Goal: Transaction & Acquisition: Purchase product/service

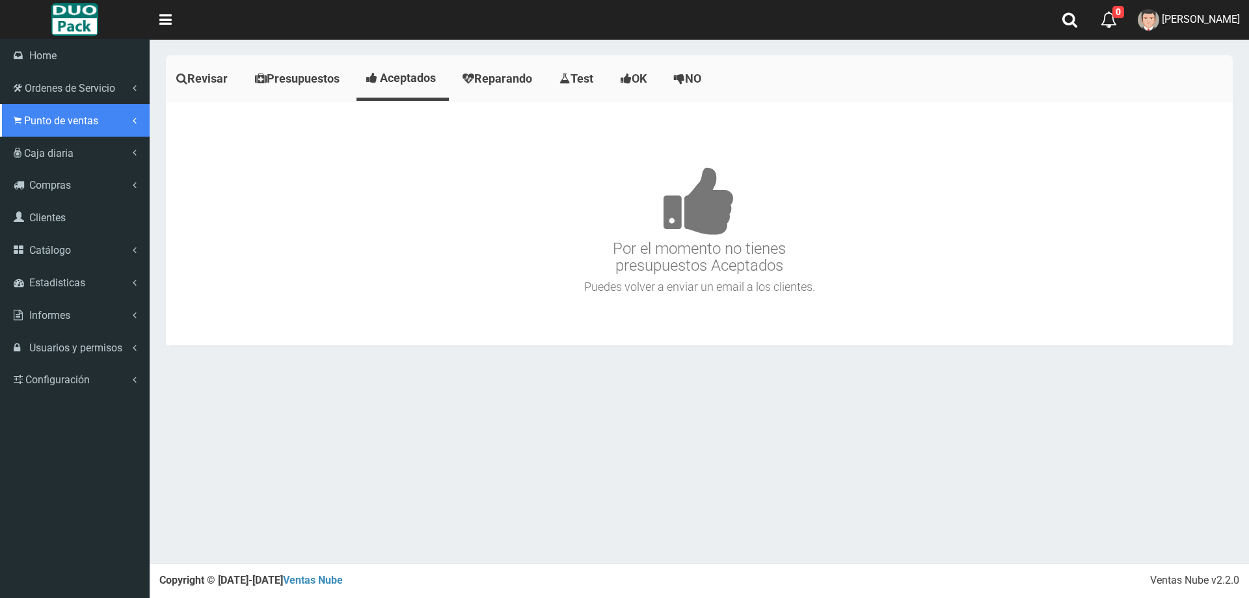
click at [18, 111] on link "Punto de ventas" at bounding box center [75, 120] width 150 height 33
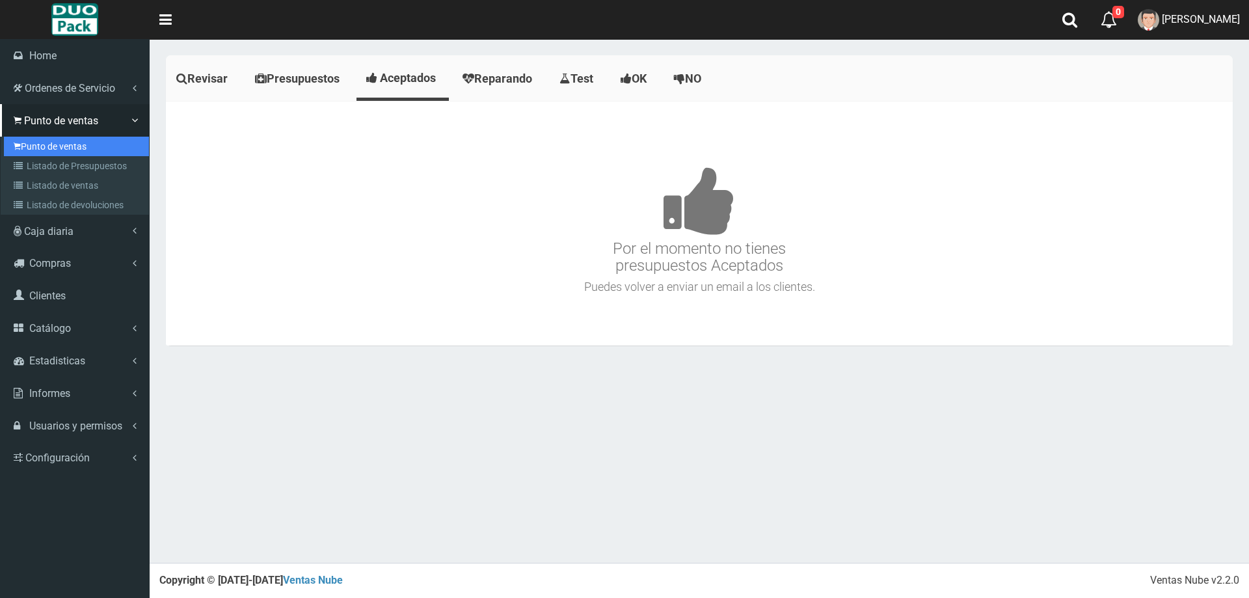
click at [96, 141] on link "Punto de ventas" at bounding box center [76, 147] width 145 height 20
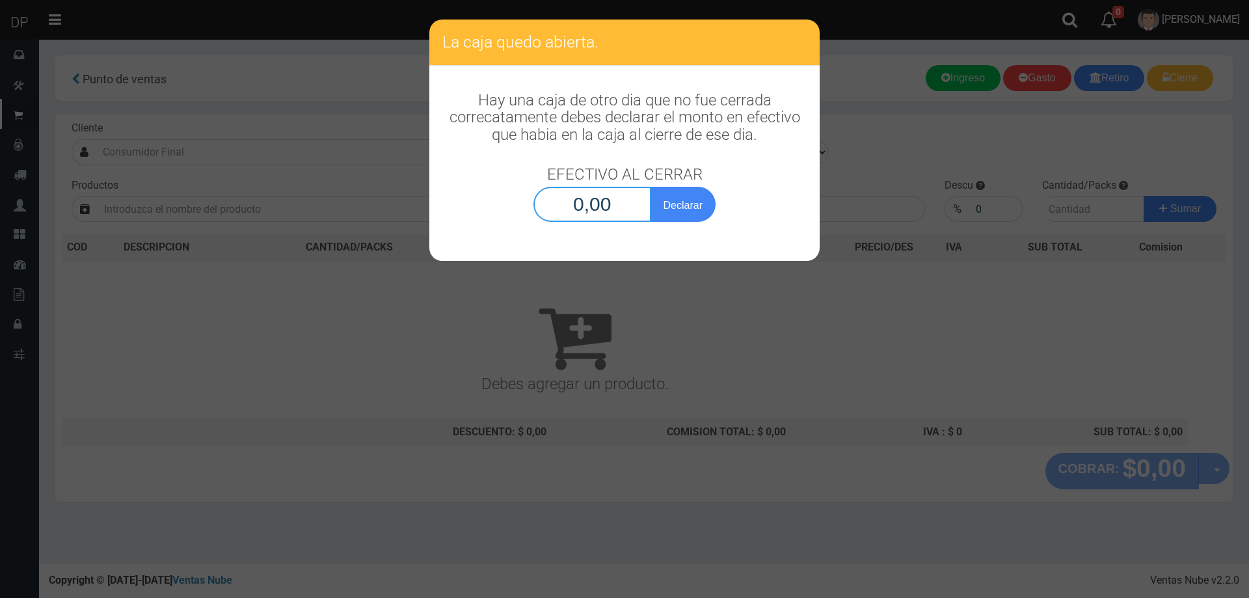
click at [630, 215] on input "0,00" at bounding box center [592, 204] width 118 height 35
type input "1,00"
click at [651, 187] on button "Declarar" at bounding box center [683, 204] width 65 height 35
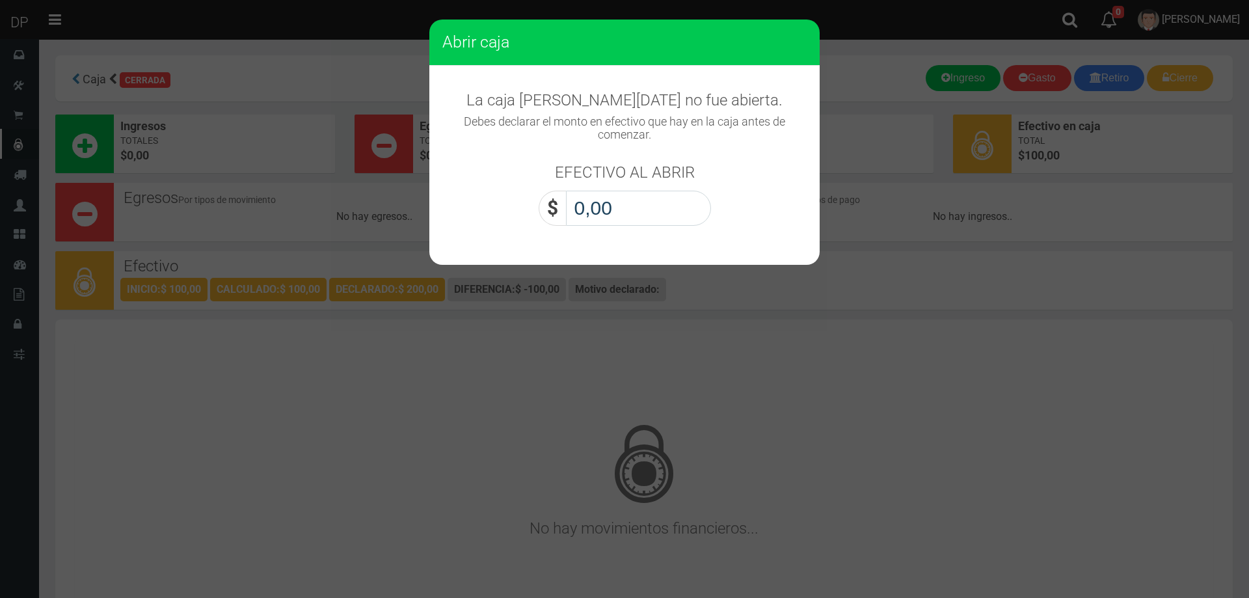
click at [618, 208] on input "0,00" at bounding box center [638, 208] width 145 height 35
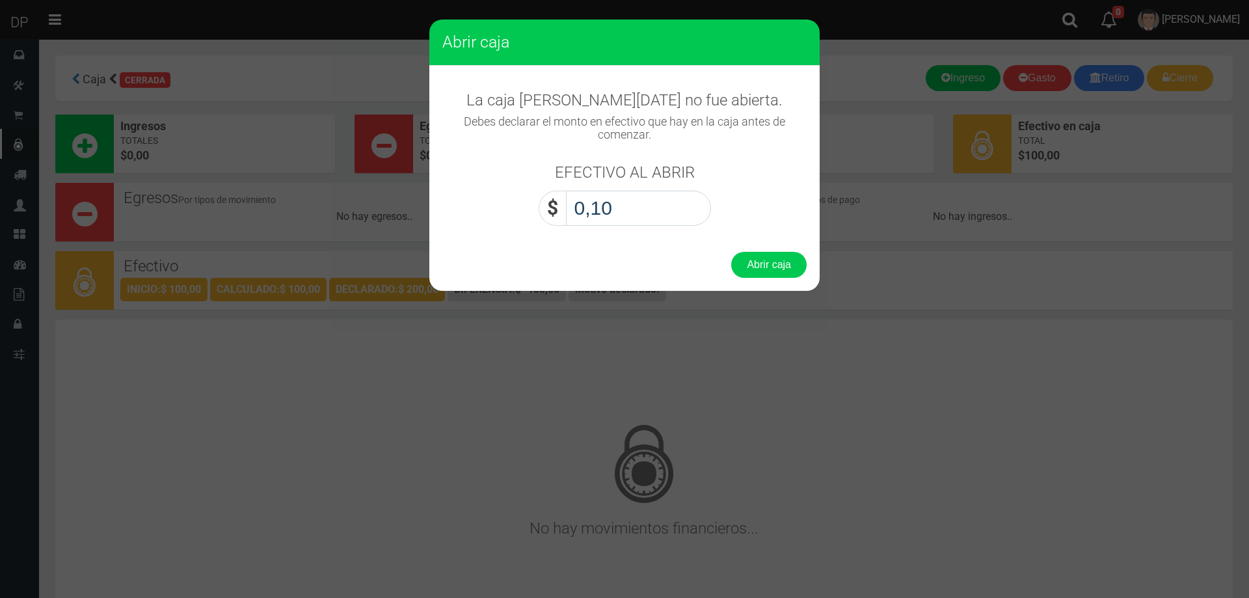
type input "1,00"
click at [731, 252] on button "Abrir caja" at bounding box center [768, 265] width 75 height 26
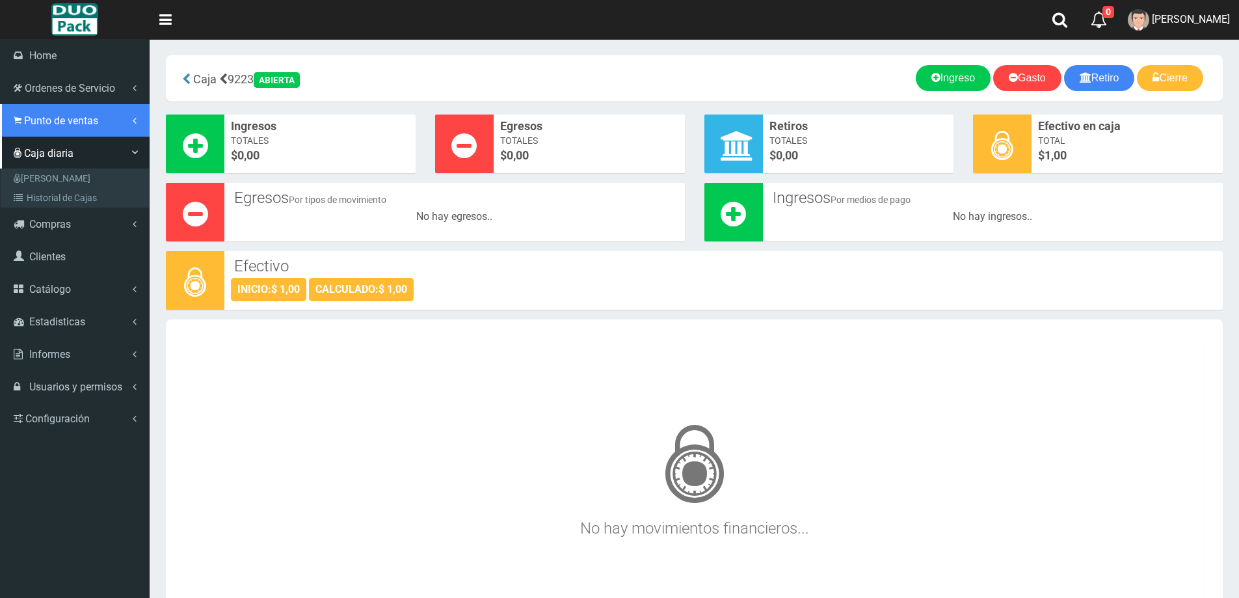
click at [50, 120] on span "Punto de ventas" at bounding box center [61, 121] width 74 height 12
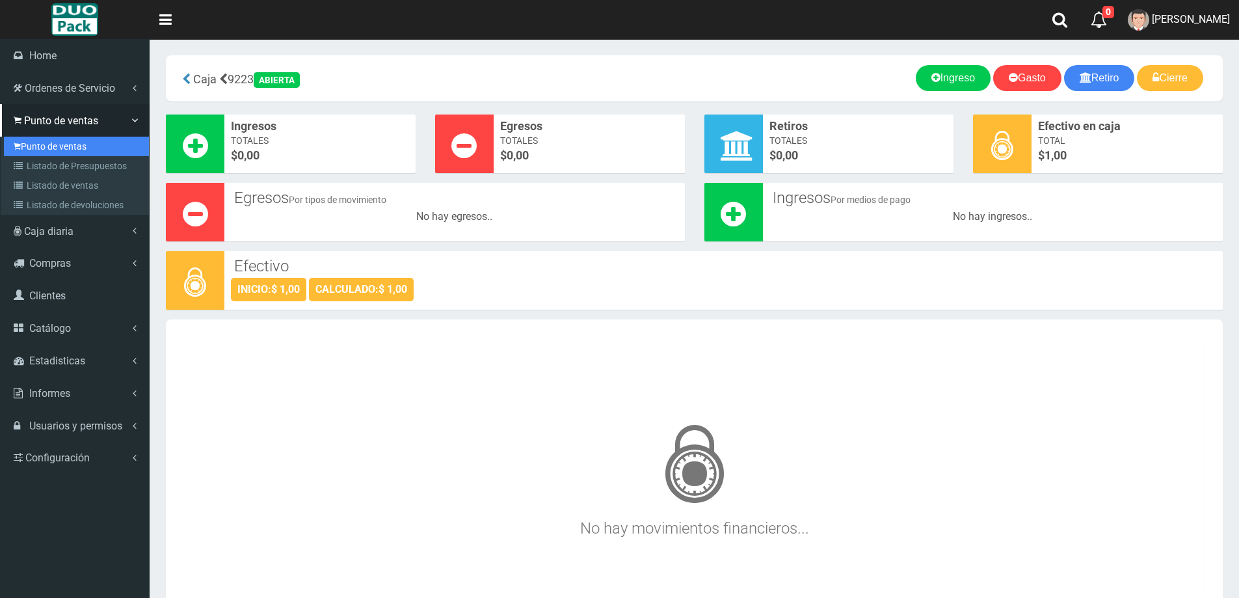
click at [63, 142] on link "Punto de ventas" at bounding box center [76, 147] width 145 height 20
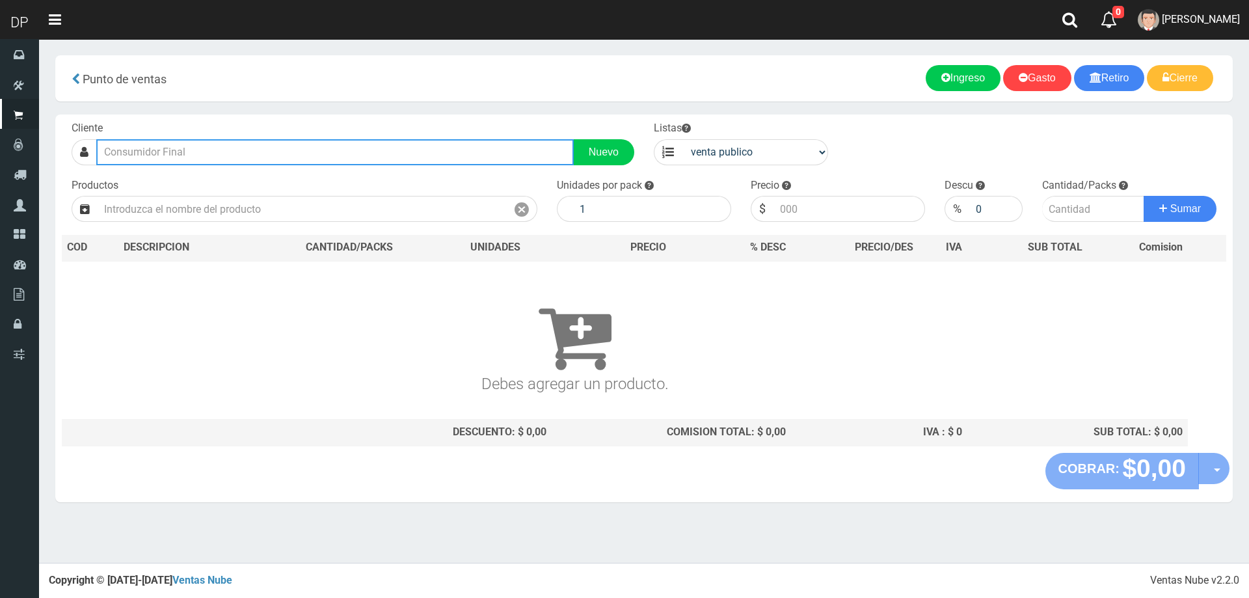
click at [212, 154] on input "text" at bounding box center [335, 152] width 478 height 26
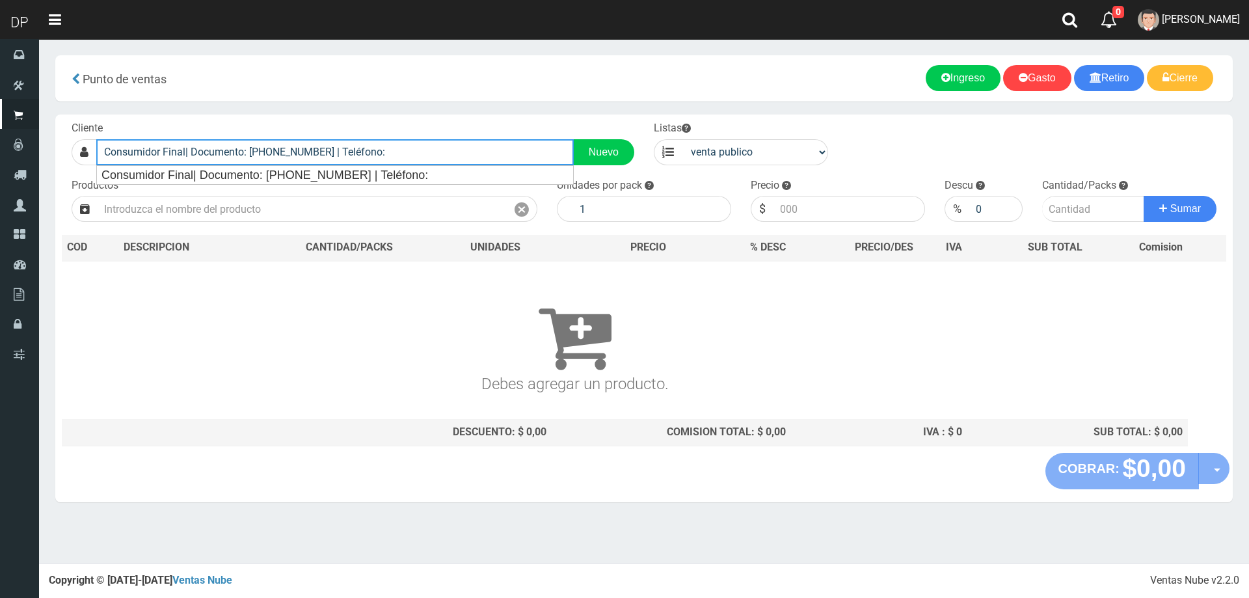
type input "Consumidor Final| Documento: 65466464 | Teléfono:"
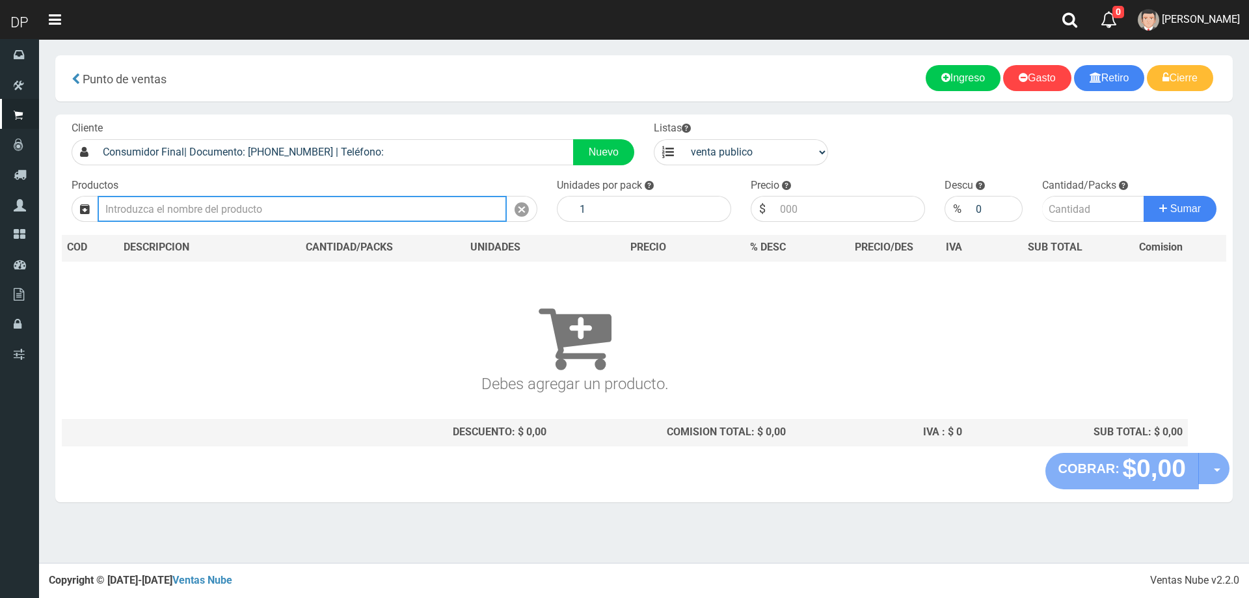
click at [192, 216] on input "text" at bounding box center [302, 209] width 409 height 26
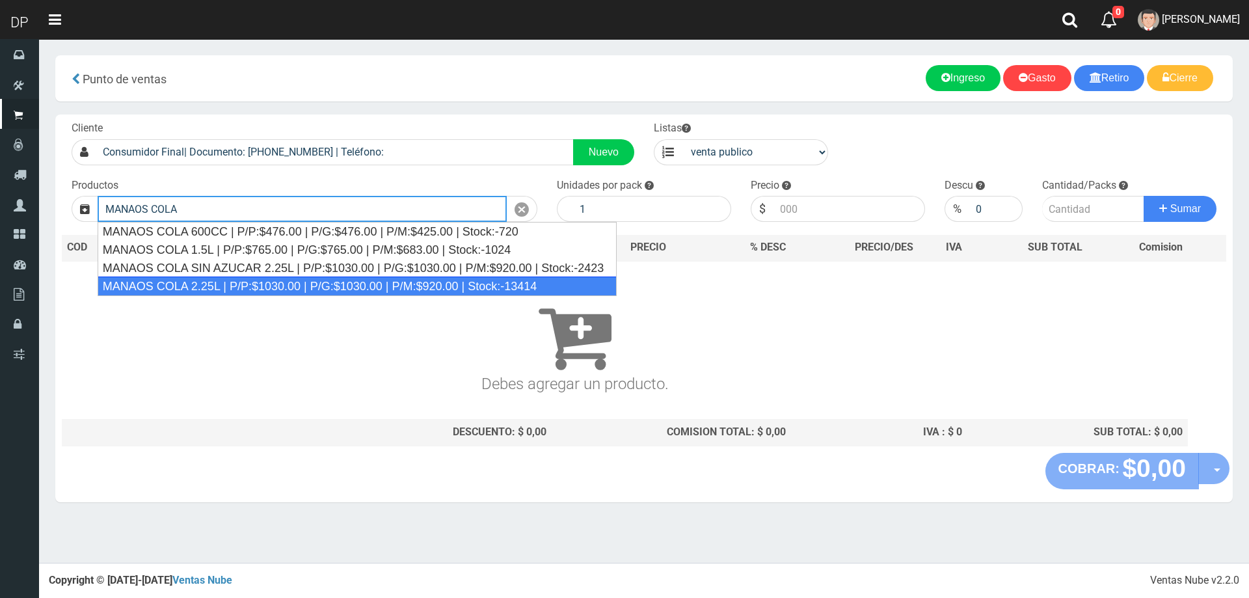
click at [214, 288] on div "MANAOS COLA 2.25L | P/P:$1030.00 | P/G:$1030.00 | P/M:$920.00 | Stock:-13414" at bounding box center [358, 287] width 520 height 20
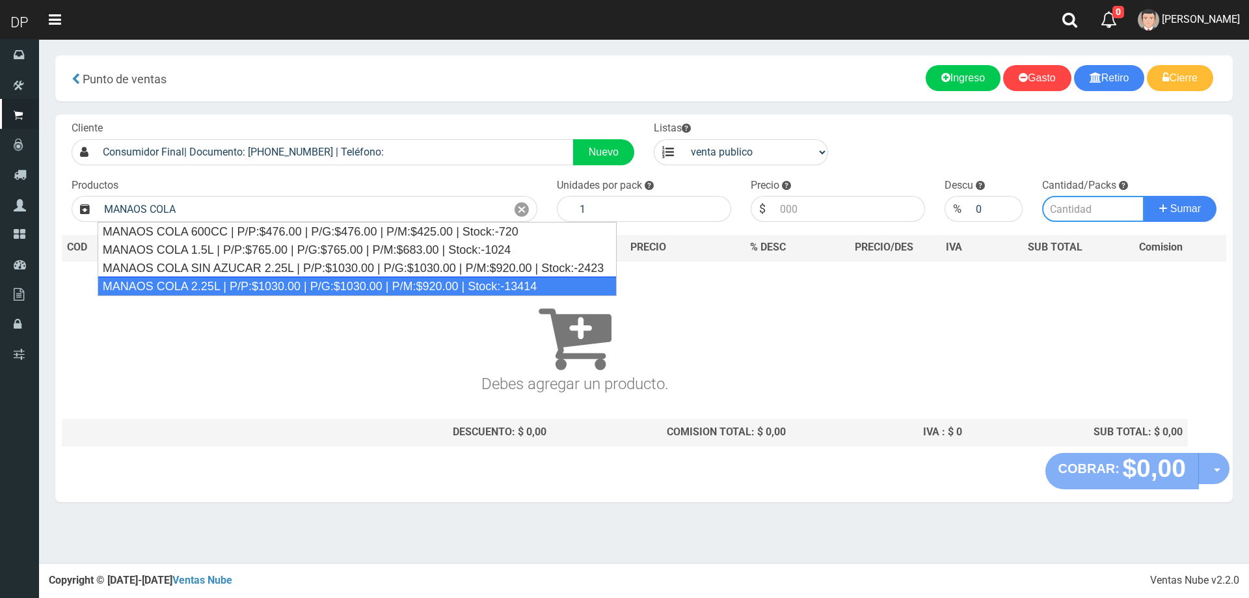
type input "MANAOS COLA 2.25L | P/P:$1030.00 | P/G:$1030.00 | P/M:$920.00 | Stock:-13414"
type input "6"
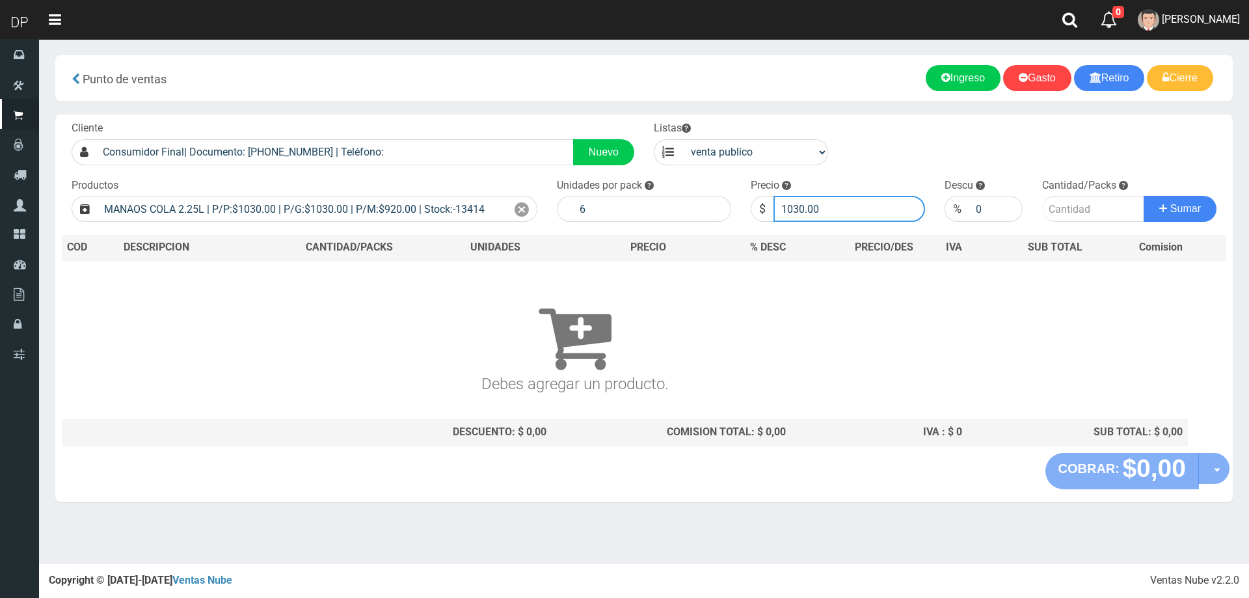
click at [825, 211] on input "1030.00" at bounding box center [850, 209] width 152 height 26
type input "1"
type input "967"
click at [1076, 208] on input "number" at bounding box center [1093, 209] width 103 height 26
type input "2"
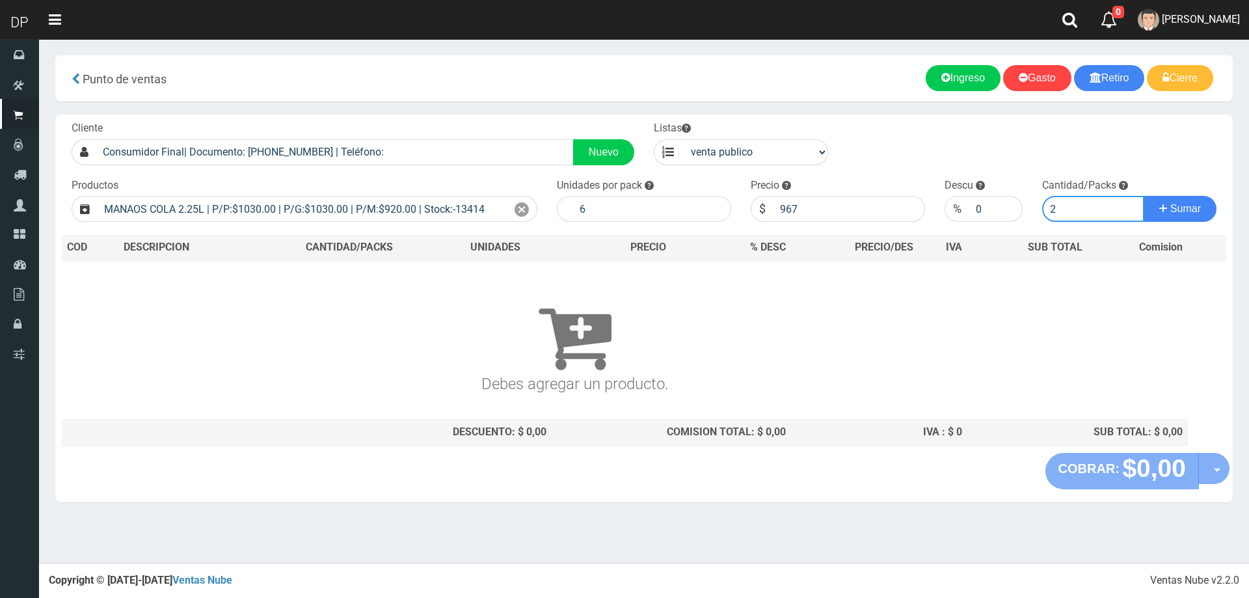
click at [1144, 196] on button "Sumar" at bounding box center [1180, 209] width 73 height 26
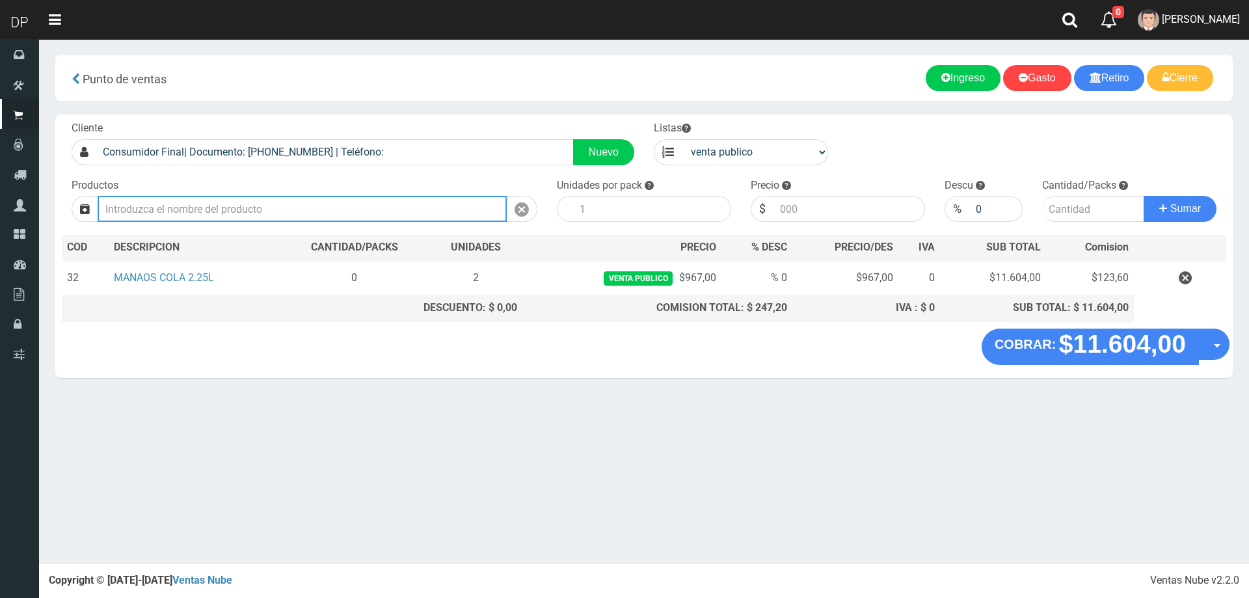
click at [245, 215] on input "text" at bounding box center [302, 209] width 409 height 26
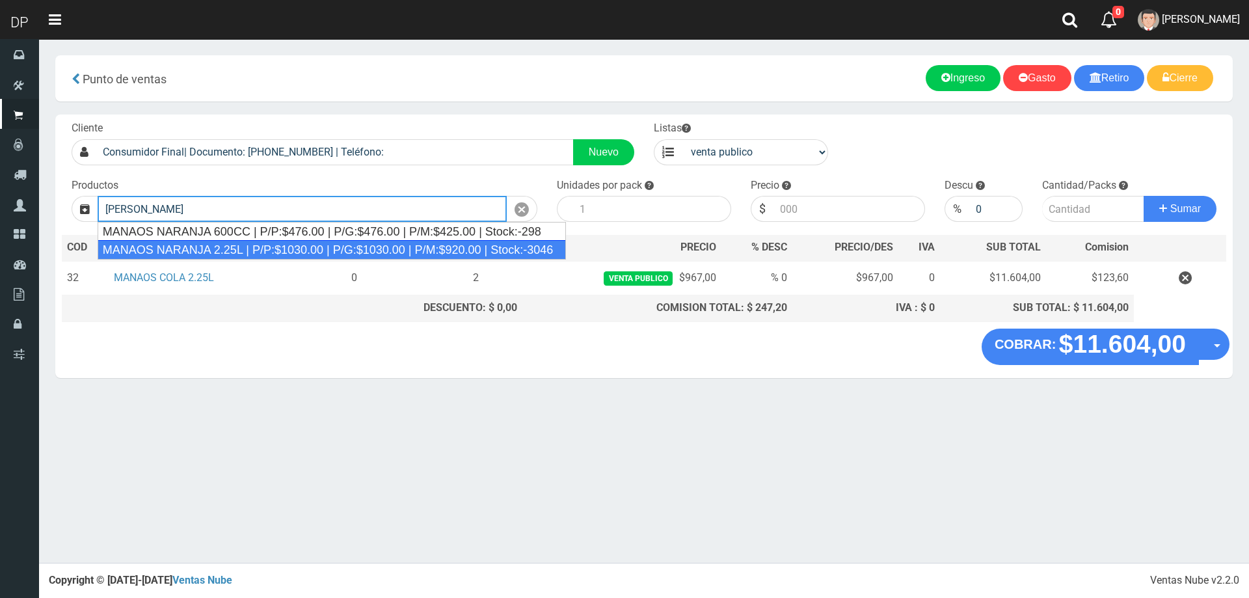
click at [226, 247] on div "MANAOS NARANJA 2.25L | P/P:$1030.00 | P/G:$1030.00 | P/M:$920.00 | Stock:-3046" at bounding box center [332, 250] width 469 height 20
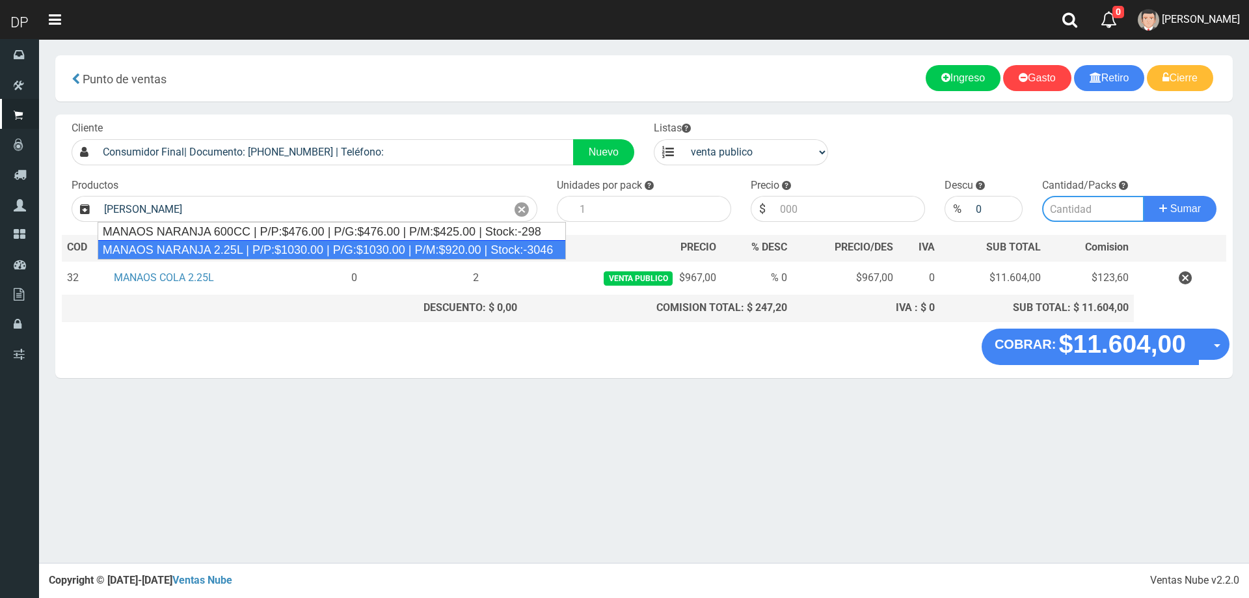
type input "MANAOS NARANJA 2.25L | P/P:$1030.00 | P/G:$1030.00 | P/M:$920.00 | Stock:-3046"
type input "6"
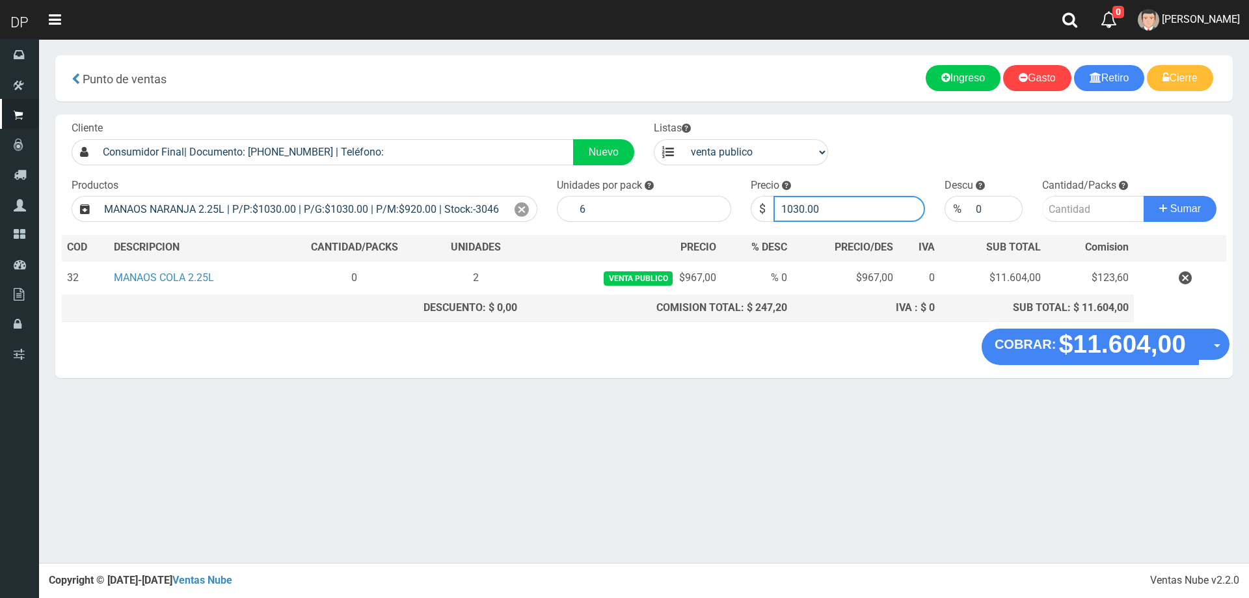
click at [825, 206] on input "1030.00" at bounding box center [850, 209] width 152 height 26
type input "1"
type input "967"
type input "967.00"
click at [1144, 196] on button "Sumar" at bounding box center [1180, 209] width 73 height 26
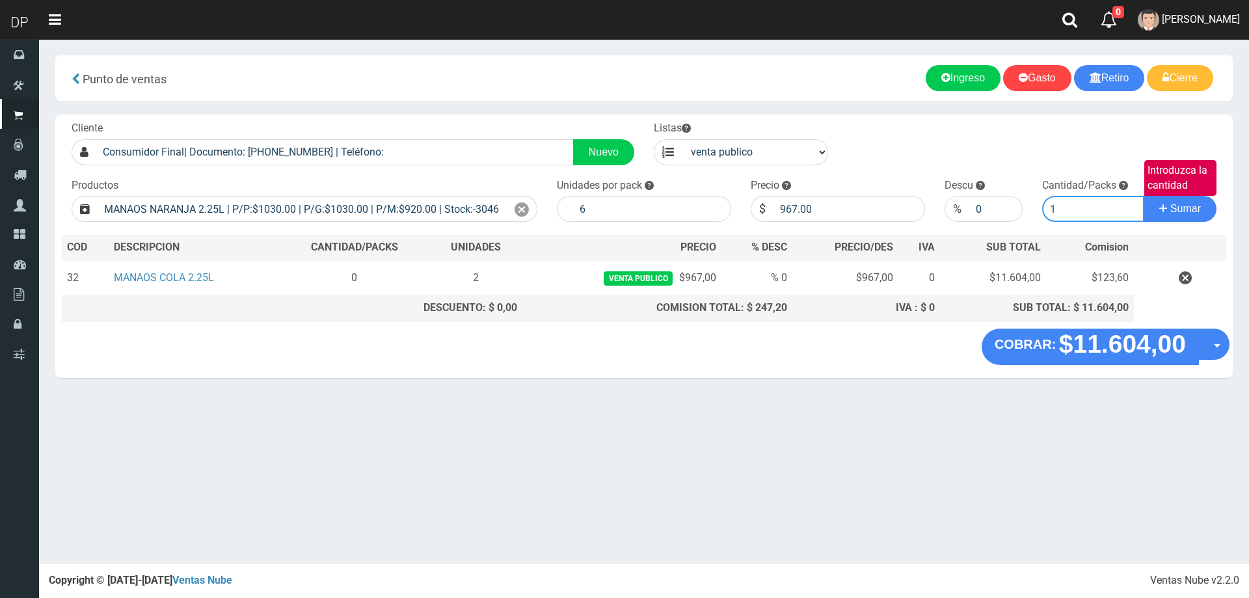
type input "1"
click at [1144, 196] on button "Sumar" at bounding box center [1180, 209] width 73 height 26
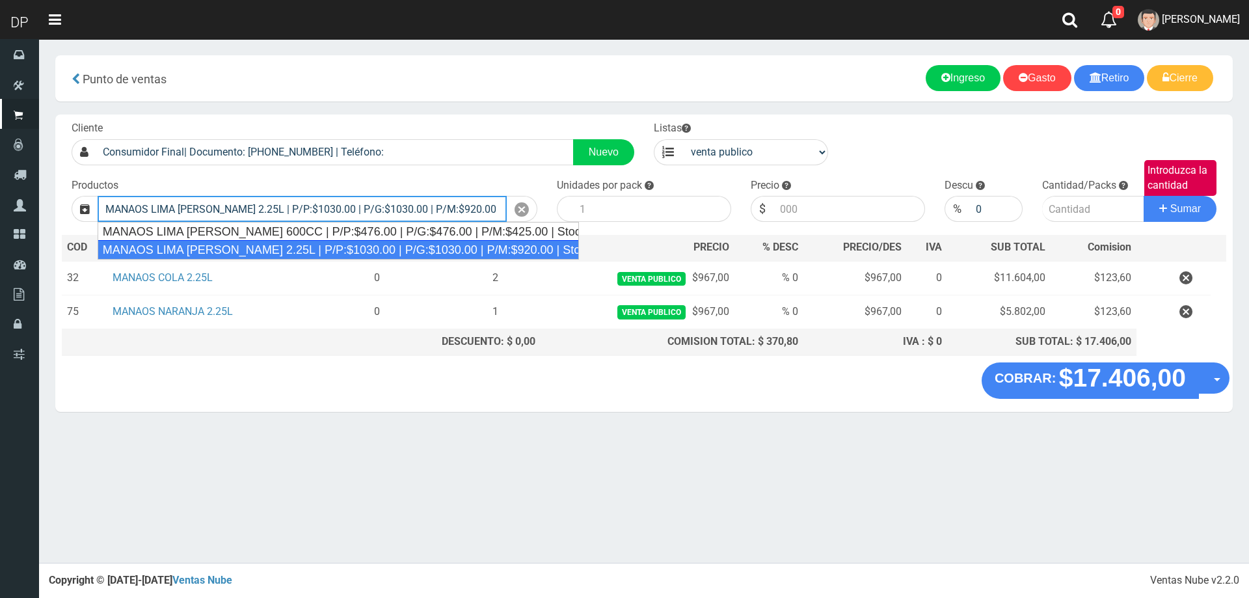
type input "MANAOS LIMA LIMON 2.25L | P/P:$1030.00 | P/G:$1030.00 | P/M:$920.00 | Stock:-54…"
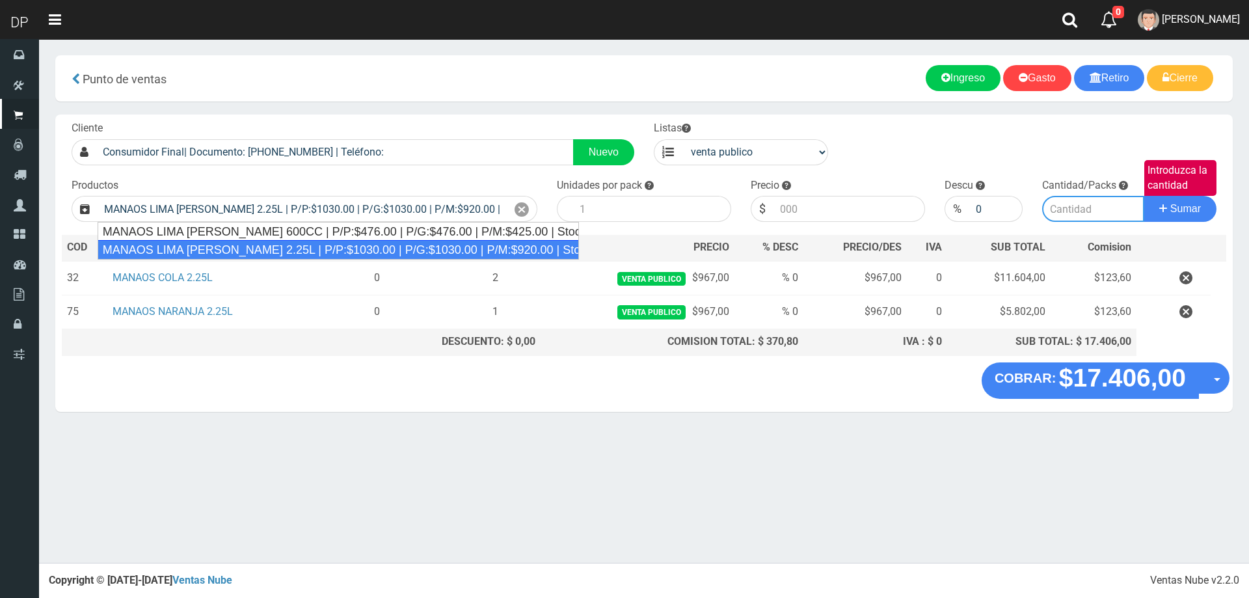
type input "6"
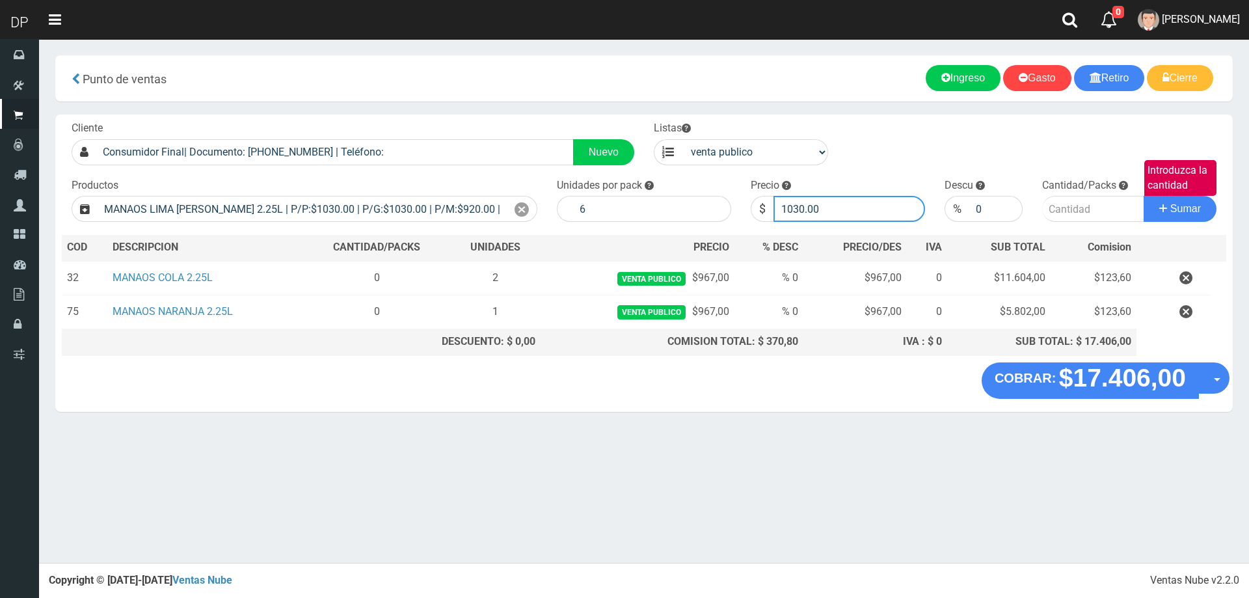
click at [861, 217] on input "1030.00" at bounding box center [850, 209] width 152 height 26
type input "1"
type input "967"
type input "967.00"
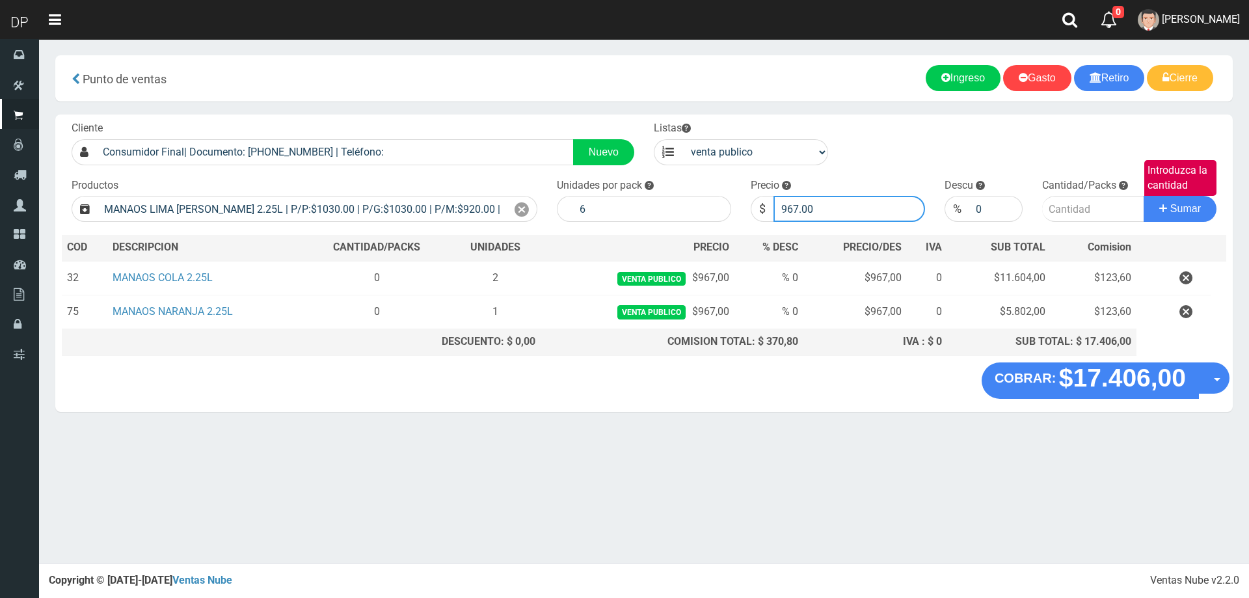
click at [1144, 196] on button "Sumar" at bounding box center [1180, 209] width 73 height 26
type input "1"
click at [1144, 196] on button "Sumar" at bounding box center [1180, 209] width 73 height 26
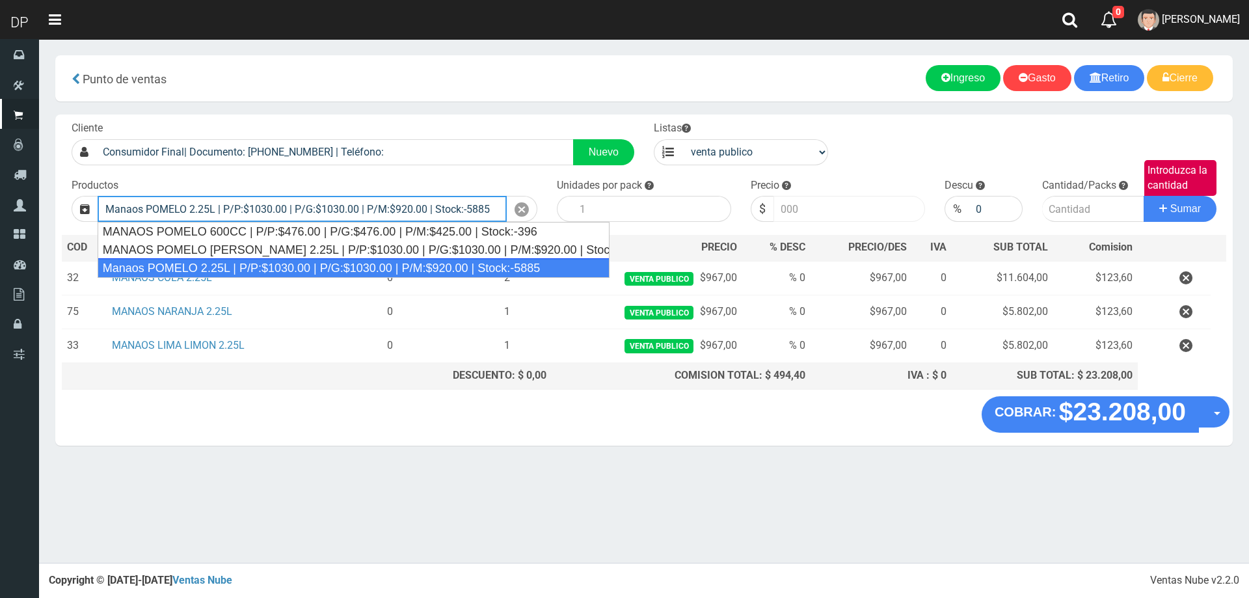
type input "Manaos POMELO 2.25L | P/P:$1030.00 | P/G:$1030.00 | P/M:$920.00 | Stock:-5885"
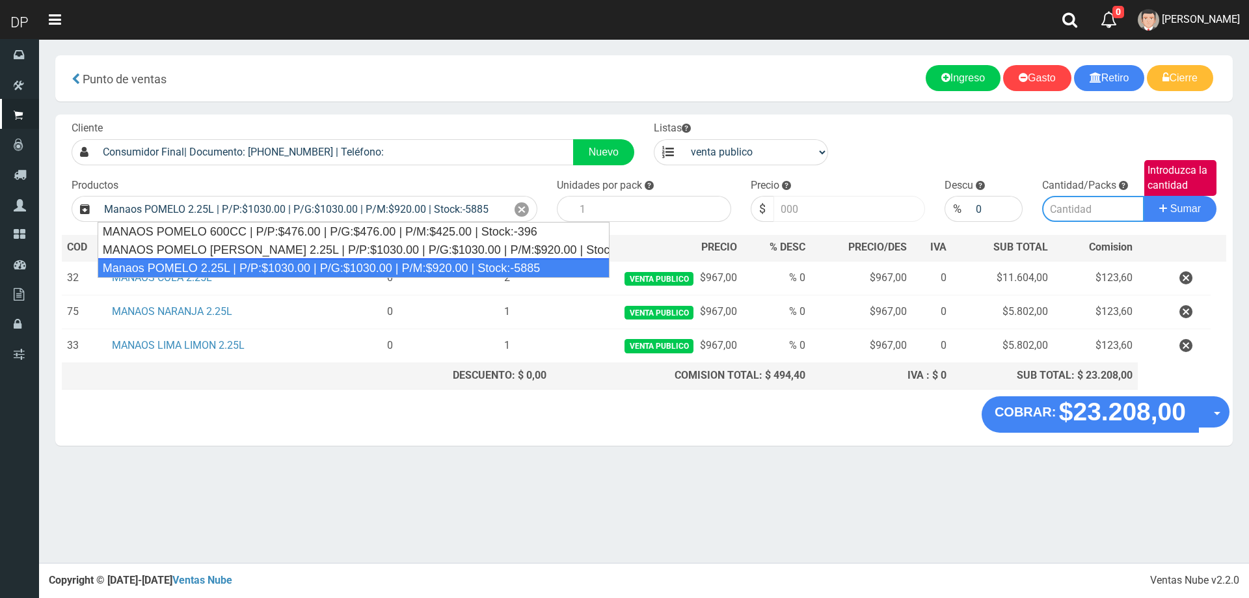
type input "6"
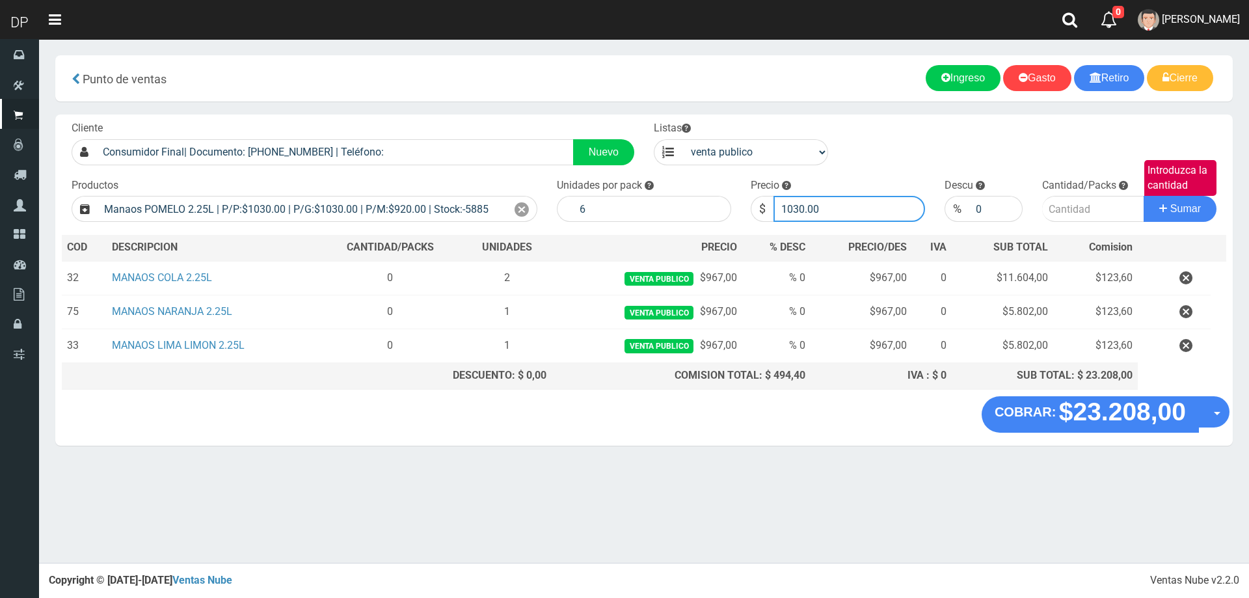
click at [863, 215] on input "1030.00" at bounding box center [850, 209] width 152 height 26
type input "1"
type input "967"
type input "967.00"
type input "1"
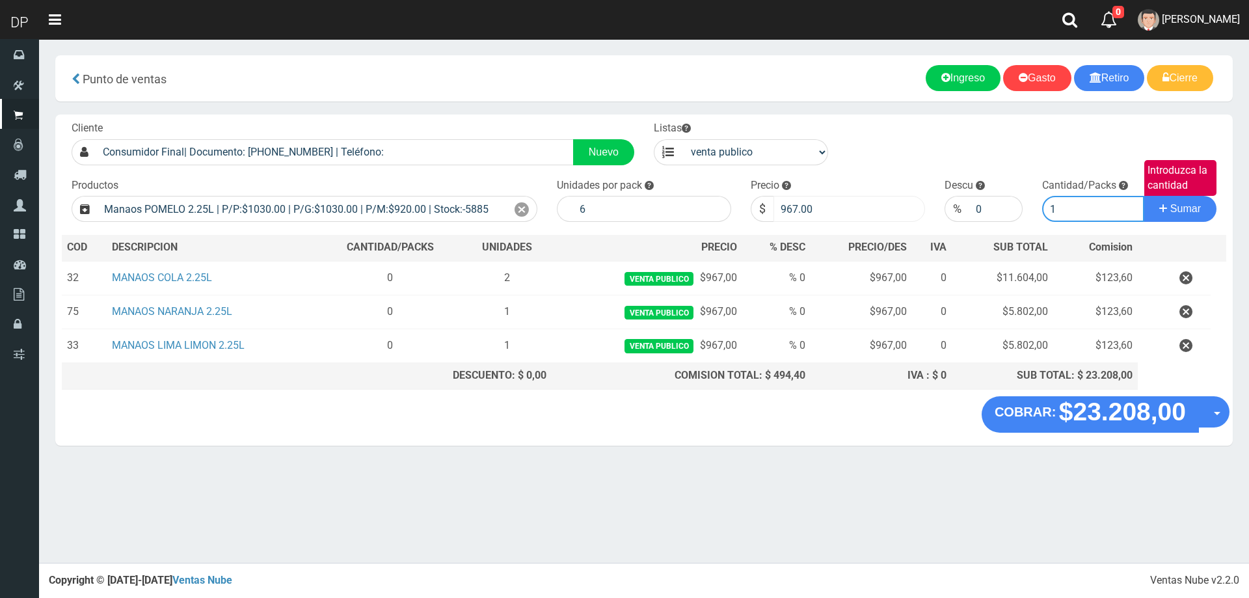
click at [1144, 196] on button "Sumar" at bounding box center [1180, 209] width 73 height 26
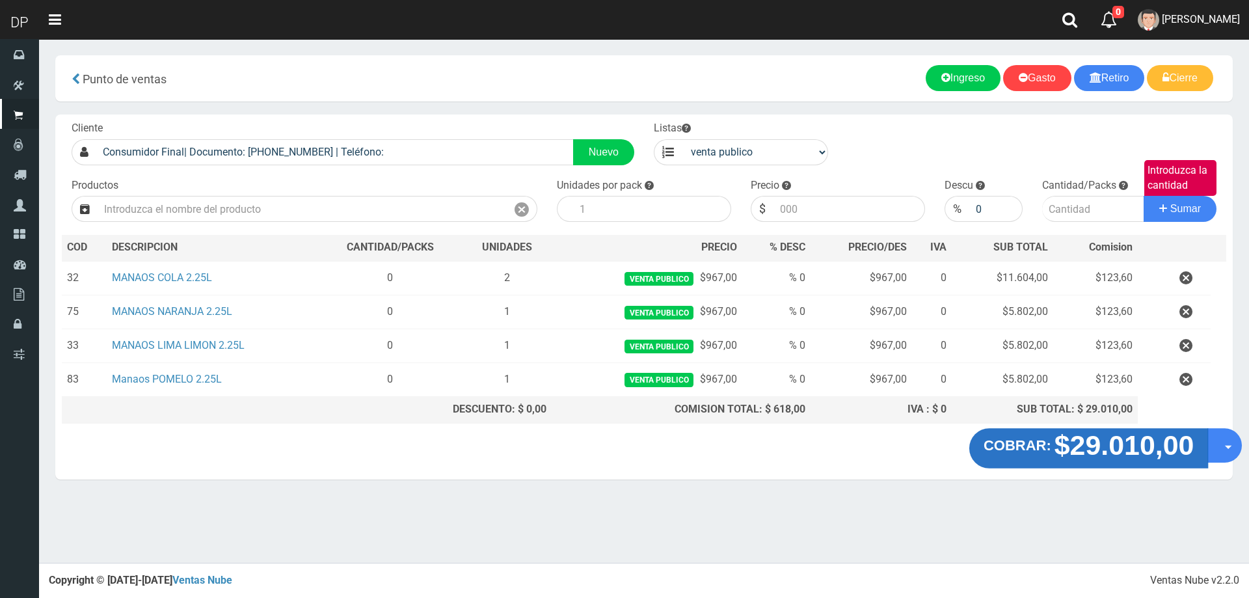
click at [1126, 446] on strong "$29.010,00" at bounding box center [1125, 444] width 140 height 31
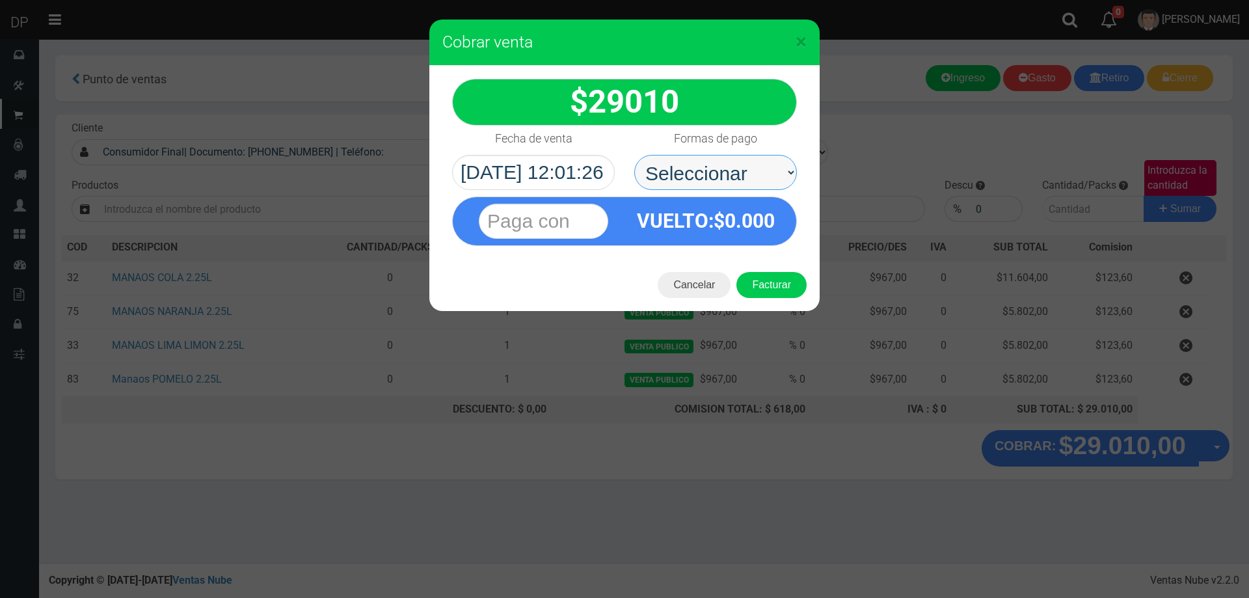
drag, startPoint x: 738, startPoint y: 162, endPoint x: 748, endPoint y: 187, distance: 27.0
click at [739, 162] on select "Seleccionar Efectivo Tarjeta de Crédito Depósito Débito" at bounding box center [715, 172] width 163 height 35
click at [897, 141] on div "× Cobrar venta 29010 Efectivo" at bounding box center [624, 299] width 1249 height 598
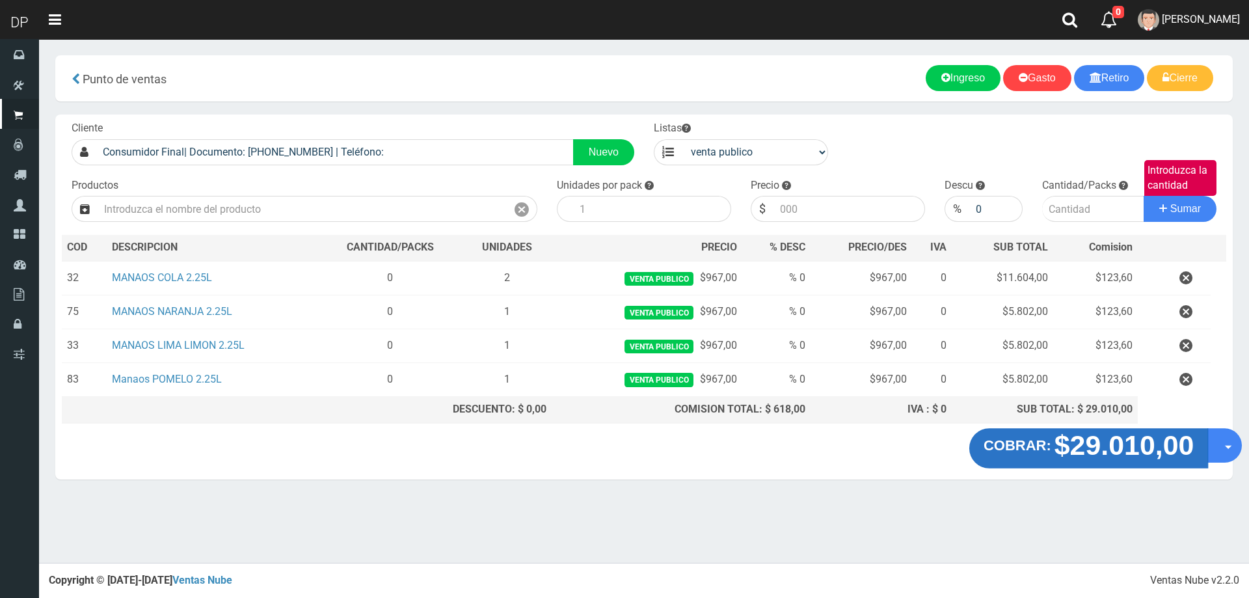
click at [1051, 452] on strong "COBRAR:" at bounding box center [1018, 445] width 68 height 16
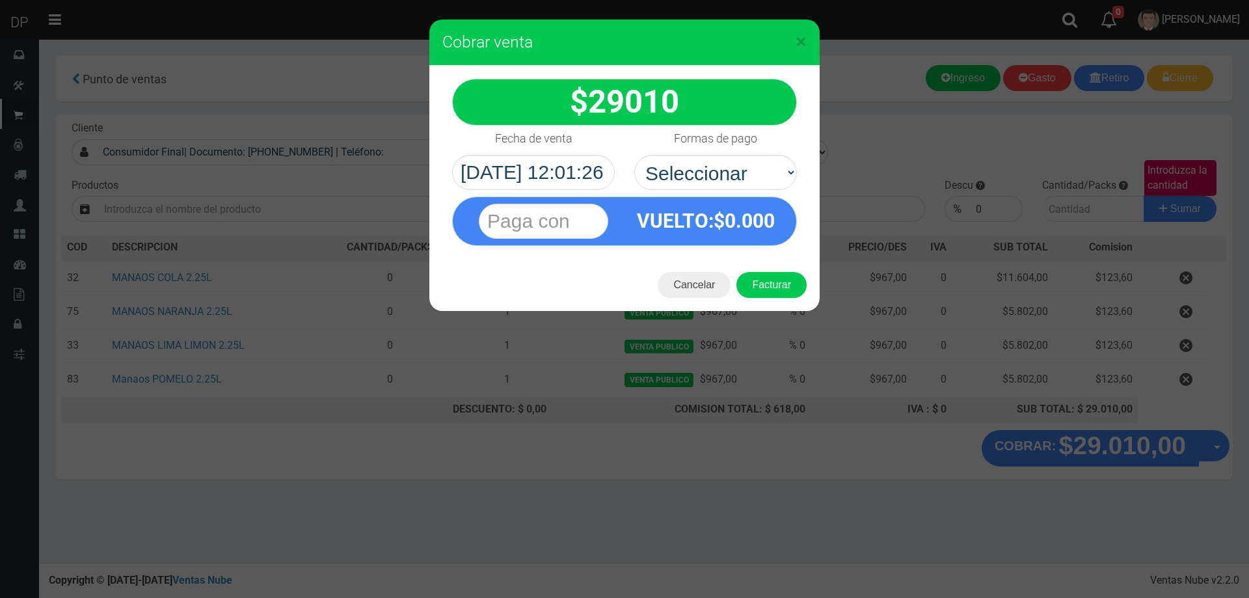
click at [733, 174] on select "Seleccionar Efectivo Tarjeta de Crédito Depósito Débito" at bounding box center [715, 172] width 163 height 35
select select "Efectivo"
click at [634, 155] on select "Seleccionar Efectivo Tarjeta de Crédito Depósito Débito" at bounding box center [715, 172] width 163 height 35
click at [781, 291] on button "Facturar" at bounding box center [771, 285] width 70 height 26
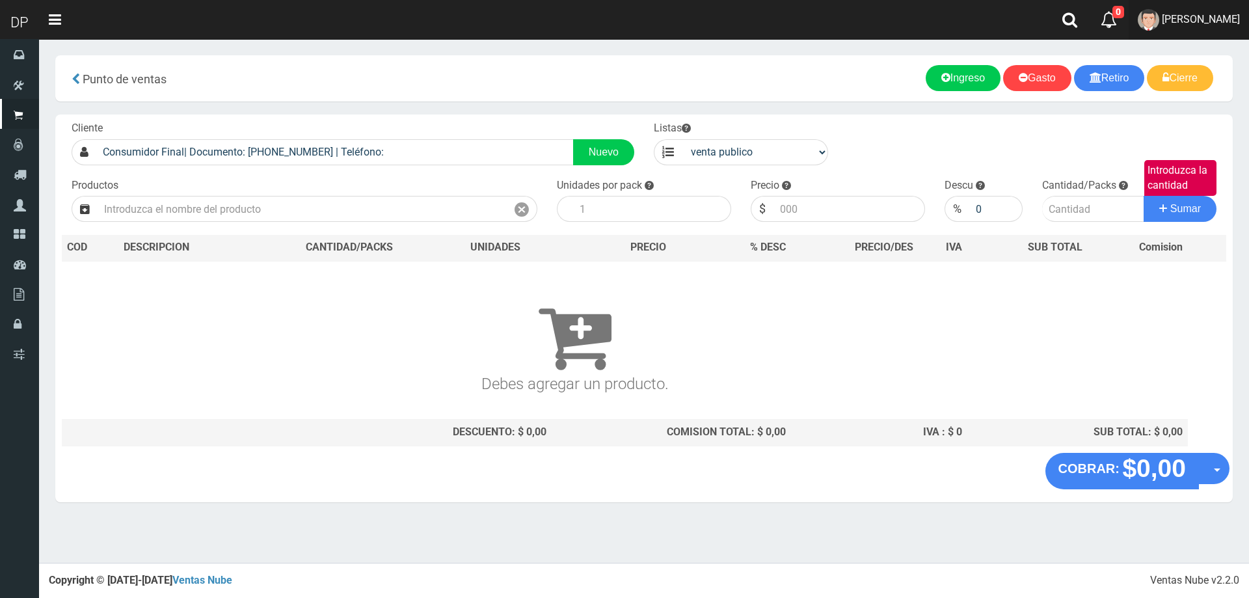
click at [1194, 19] on span "DAIANA PECHMANN" at bounding box center [1201, 19] width 78 height 12
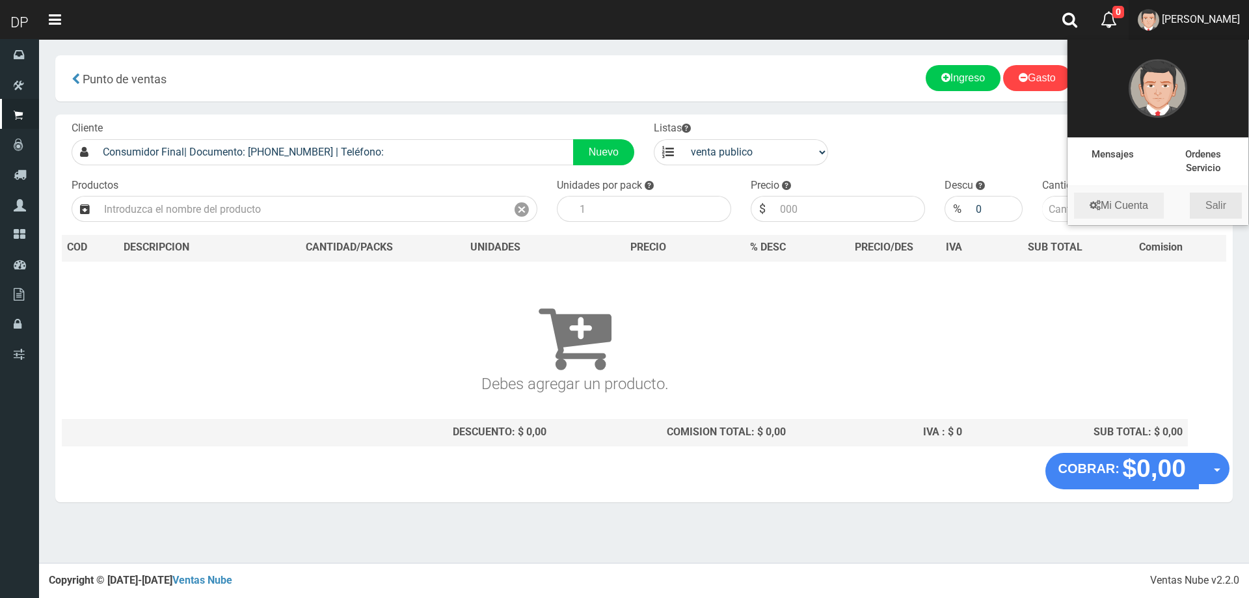
click at [1225, 207] on link "Salir" at bounding box center [1216, 206] width 52 height 26
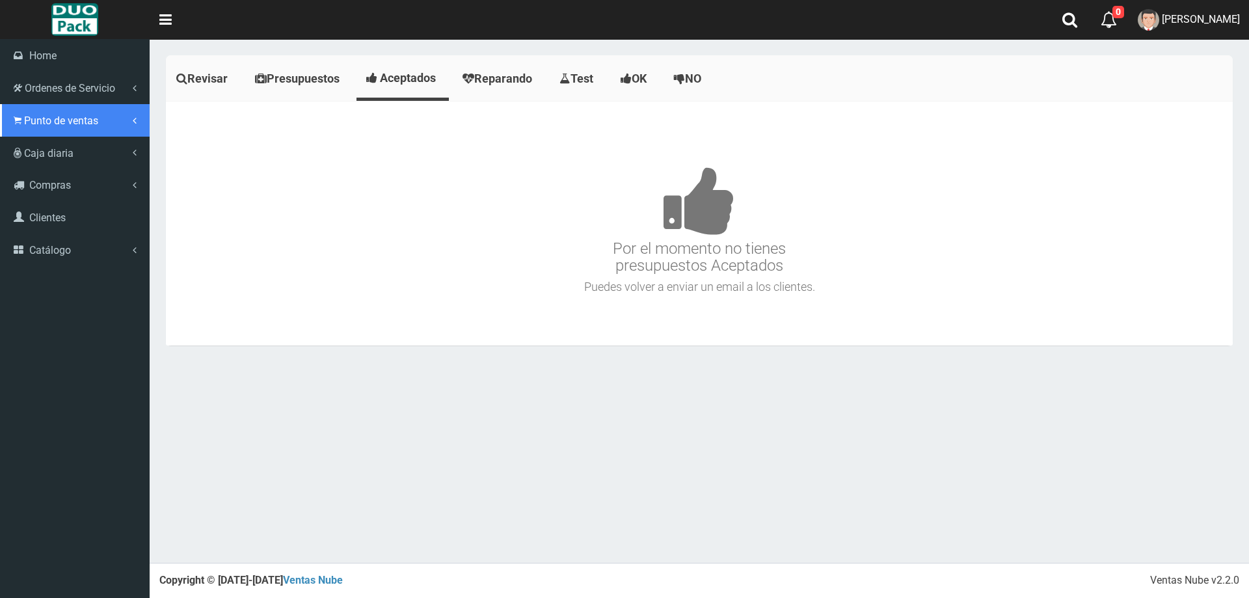
click at [34, 123] on span "Punto de ventas" at bounding box center [61, 121] width 74 height 12
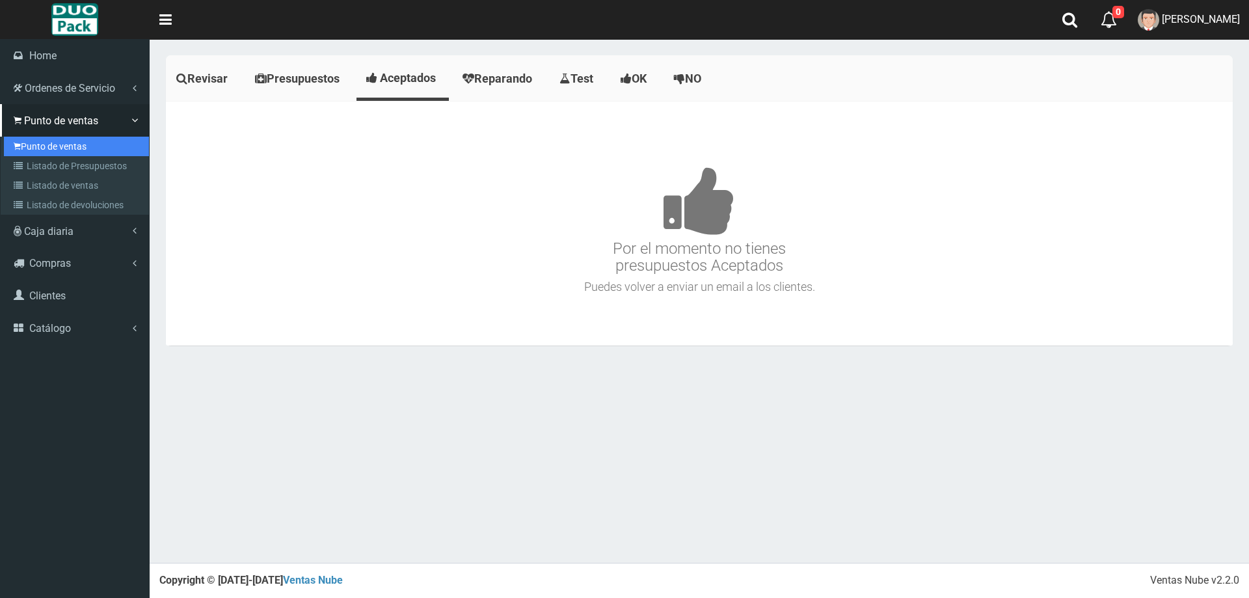
click at [46, 146] on link "Punto de ventas" at bounding box center [76, 147] width 145 height 20
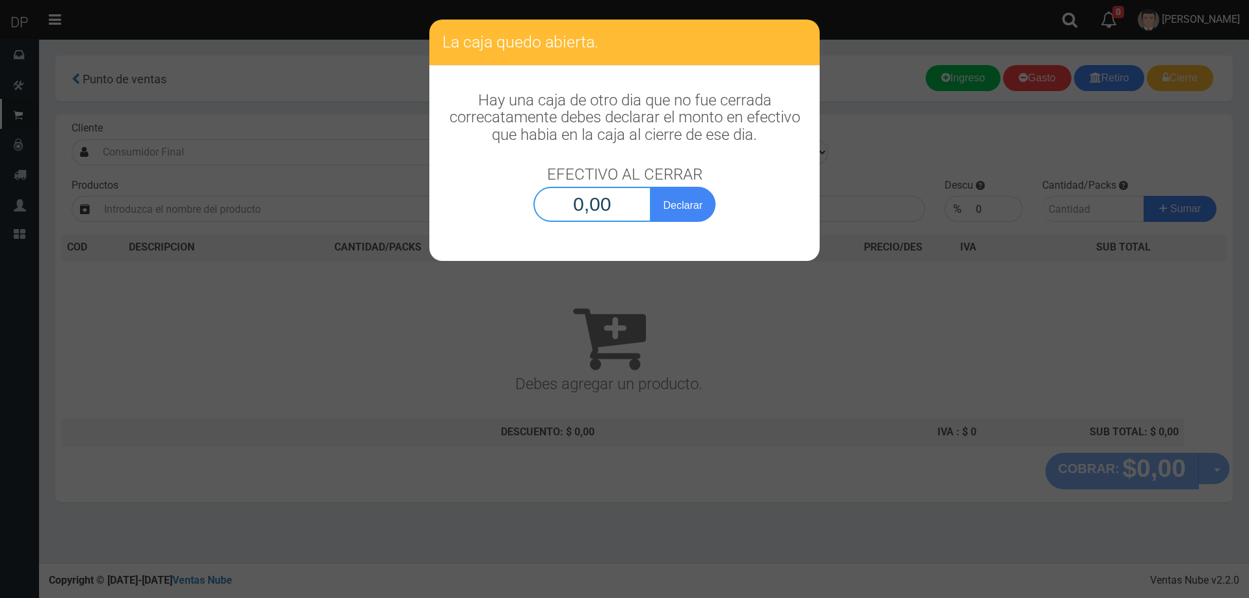
click at [610, 206] on input "0,00" at bounding box center [592, 204] width 118 height 35
type input "1,00"
click at [651, 187] on button "Declarar" at bounding box center [683, 204] width 65 height 35
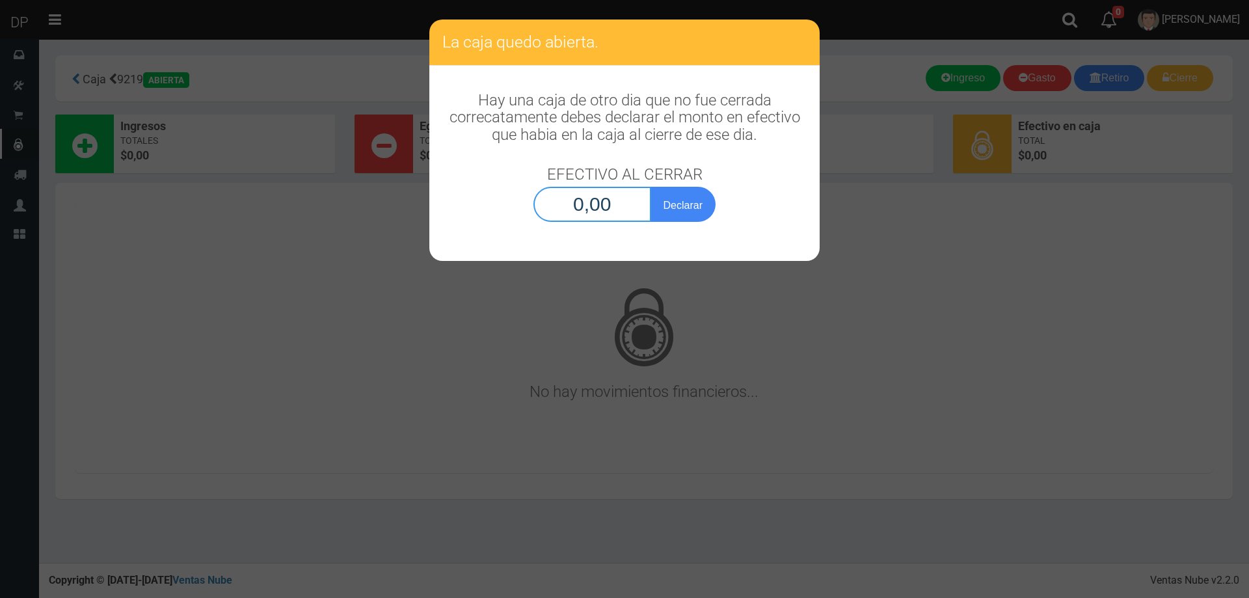
click at [610, 200] on input "0,00" at bounding box center [592, 204] width 118 height 35
type input "1,00"
click at [651, 187] on button "Declarar" at bounding box center [683, 204] width 65 height 35
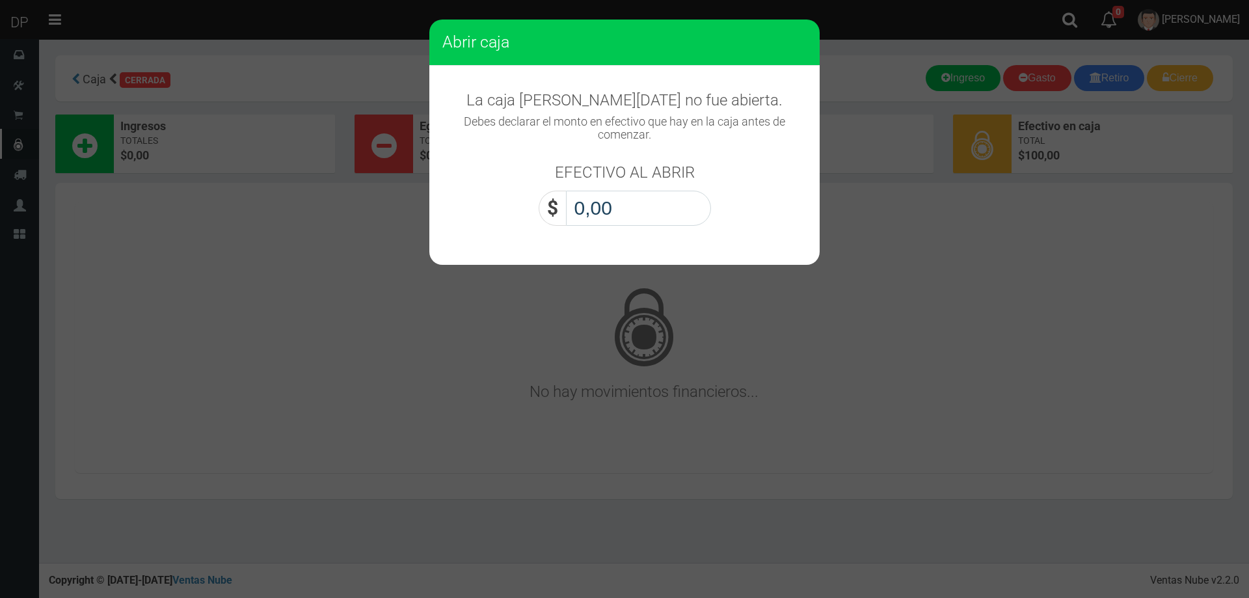
click at [660, 208] on input "0,00" at bounding box center [638, 208] width 145 height 35
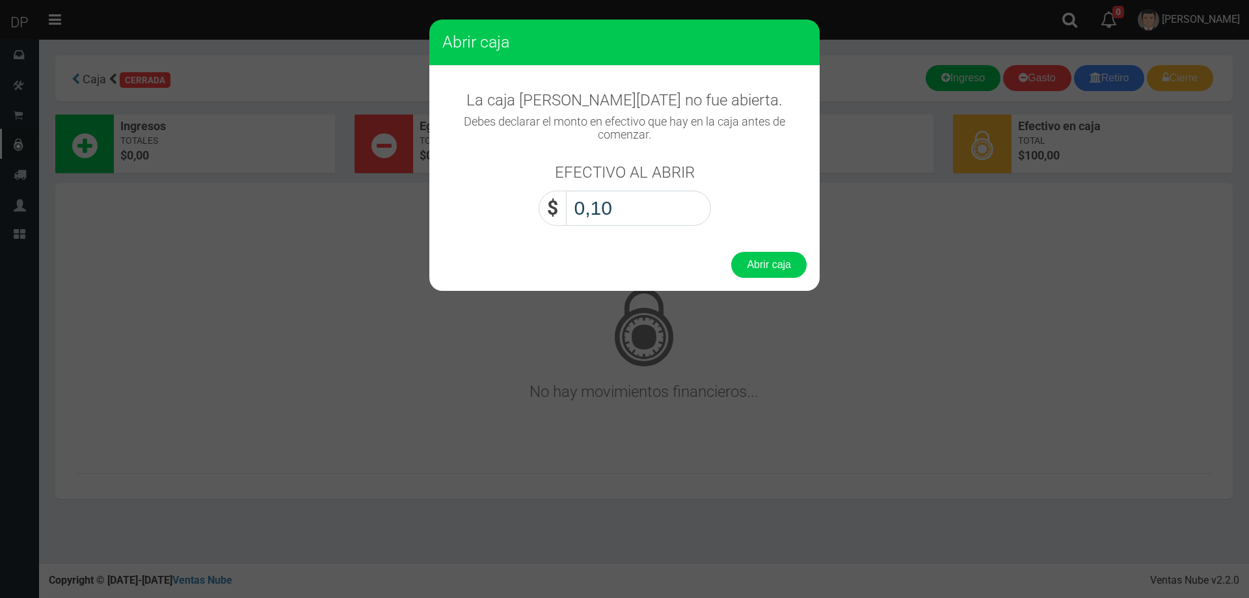
type input "1,00"
click at [731, 252] on button "Abrir caja" at bounding box center [768, 265] width 75 height 26
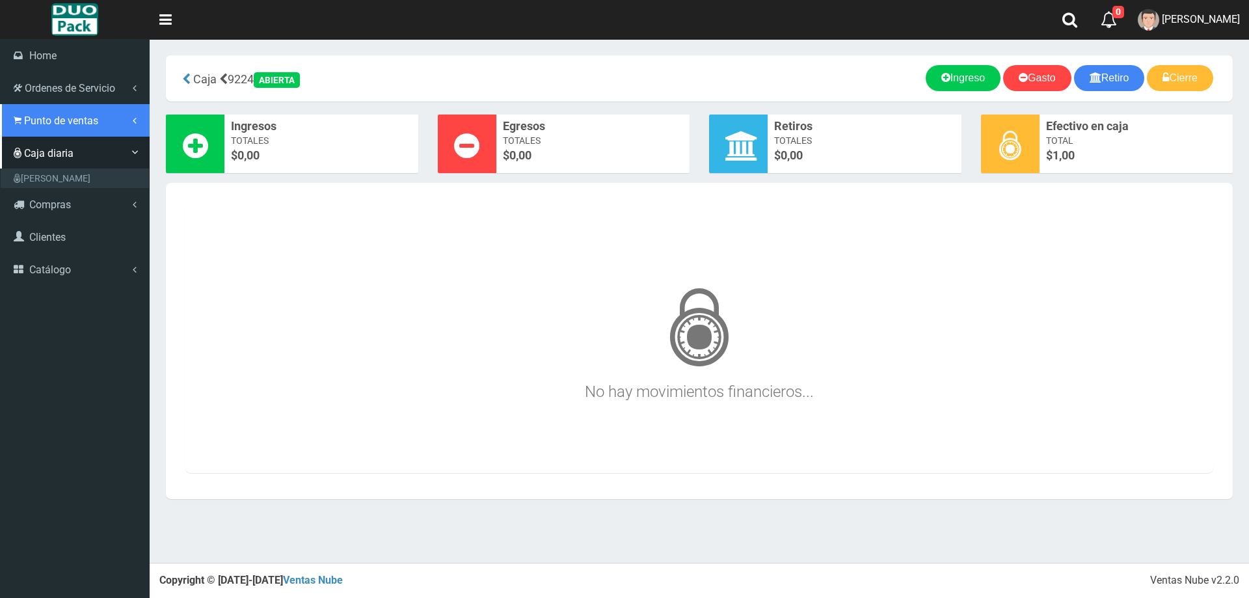
click at [44, 124] on span "Punto de ventas" at bounding box center [61, 121] width 74 height 12
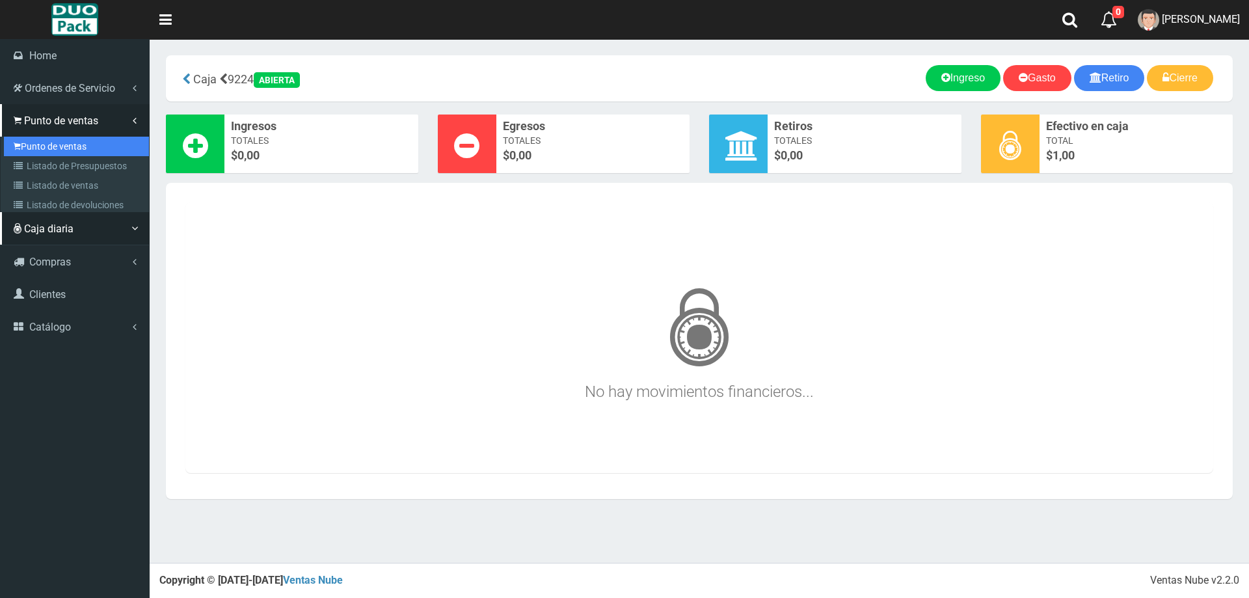
click at [74, 144] on link "Punto de ventas" at bounding box center [76, 147] width 145 height 20
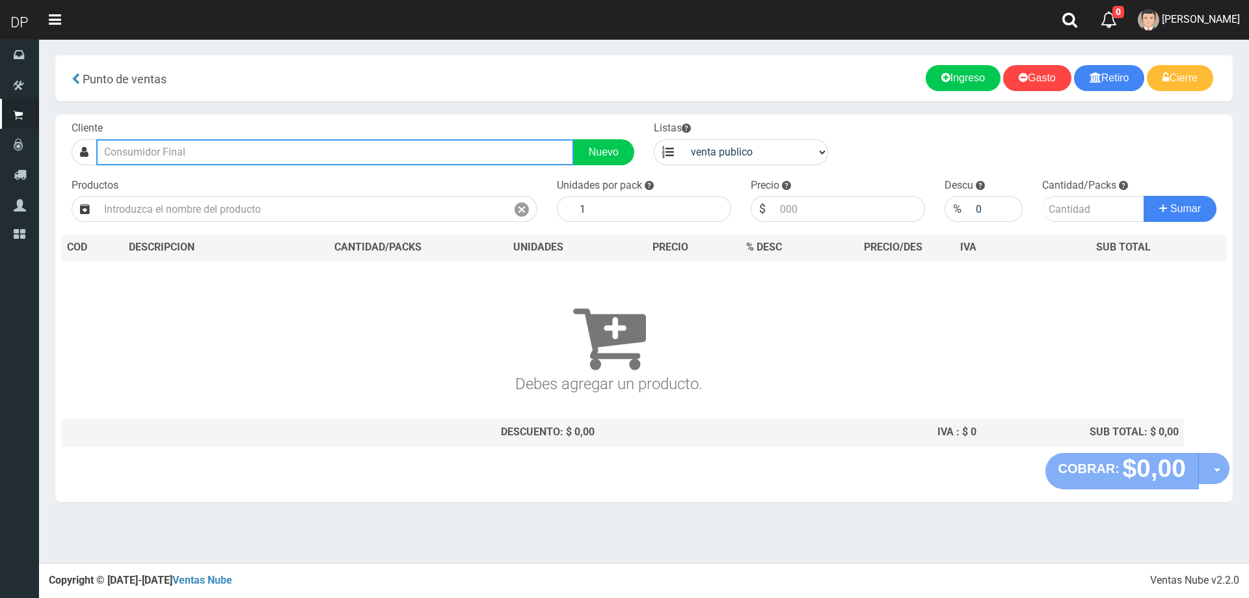
click at [179, 151] on input "text" at bounding box center [335, 152] width 478 height 26
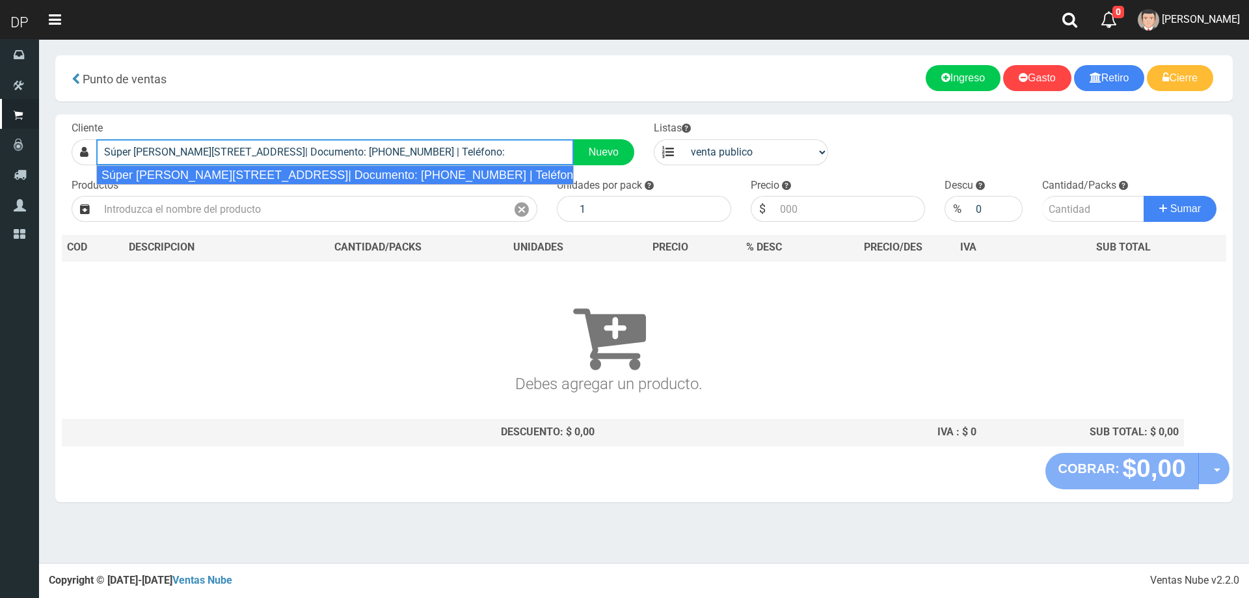
type input "Súper spandonari 3144(caseros)| Documento: 9896846 | Teléfono:"
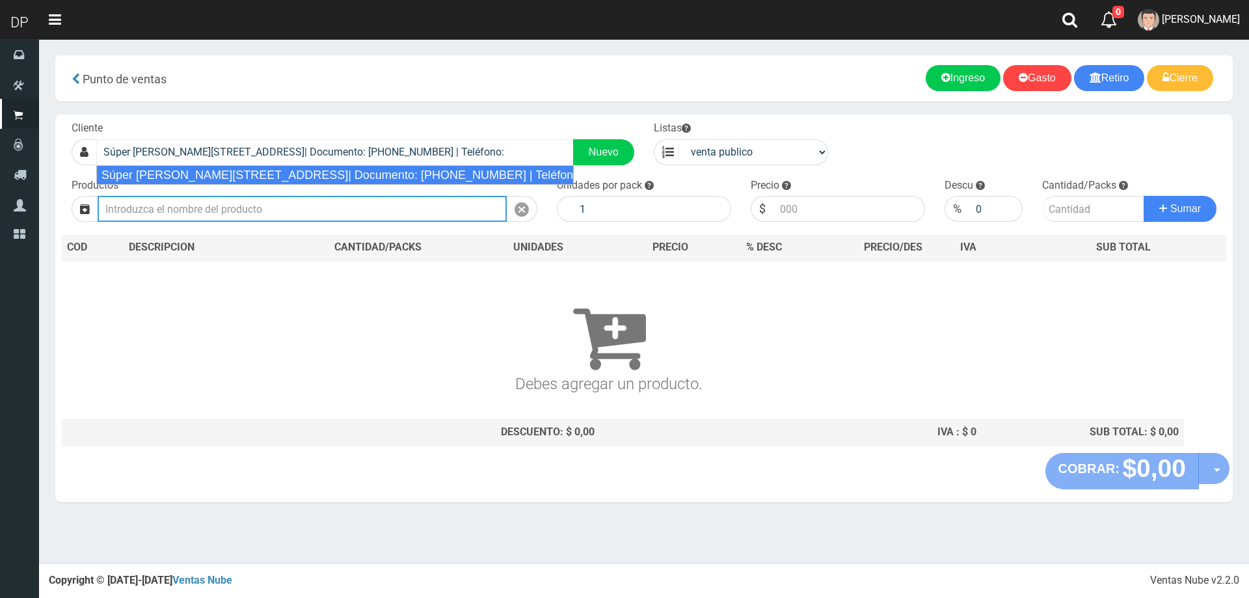
select select "2"
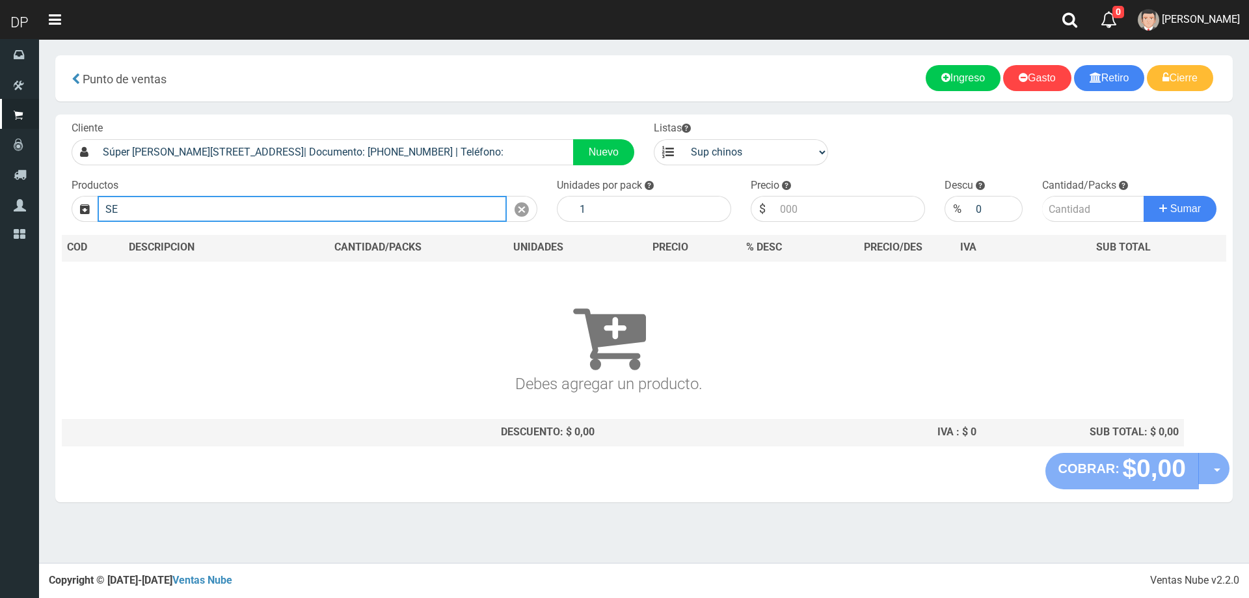
type input "S"
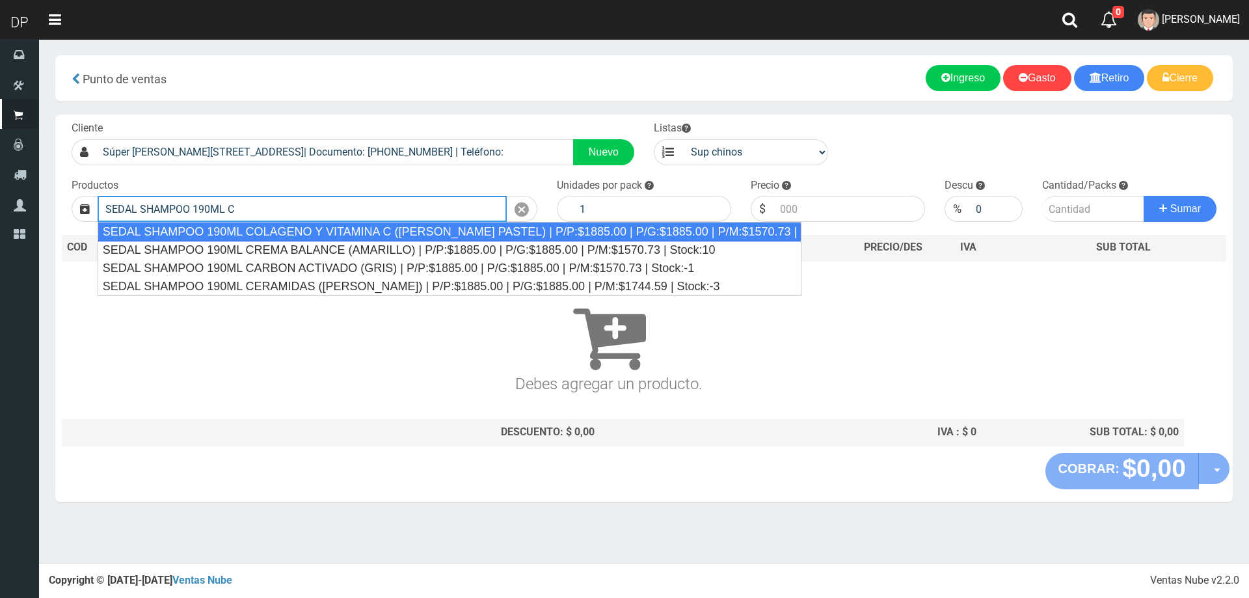
click at [340, 231] on div "SEDAL SHAMPOO 190ML COLAGENO Y VITAMINA C (ROSA PASTEL) | P/P:$1885.00 | P/G:$1…" at bounding box center [450, 232] width 705 height 20
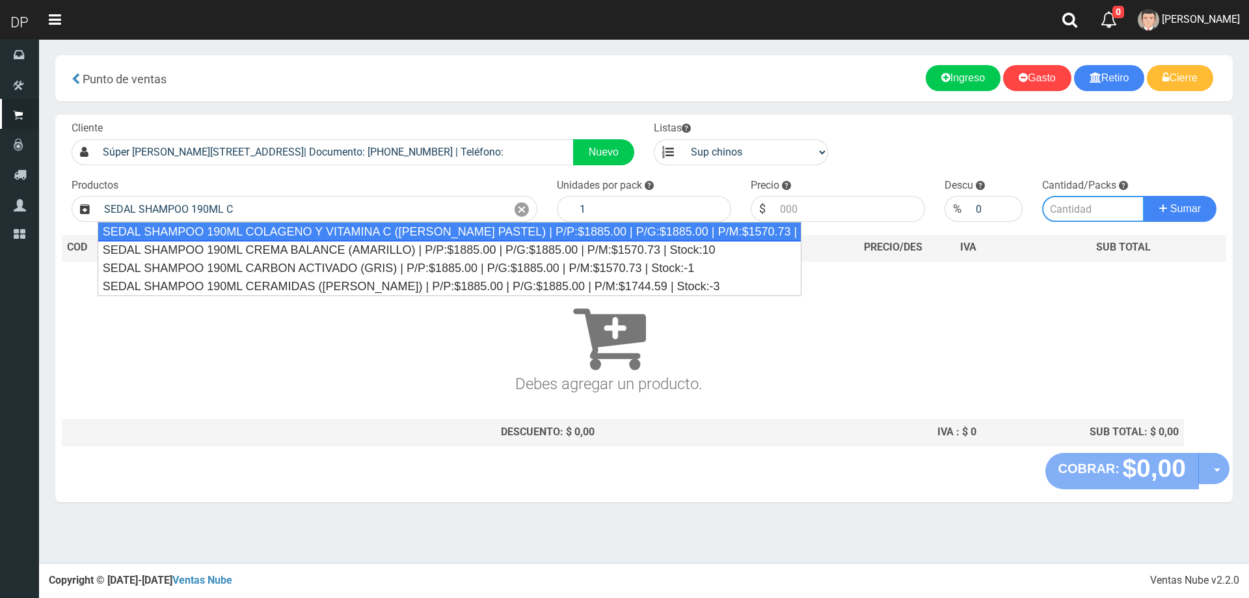
type input "SEDAL SHAMPOO 190ML COLAGENO Y VITAMINA C (ROSA PASTEL) | P/P:$1885.00 | P/G:$1…"
type input "12"
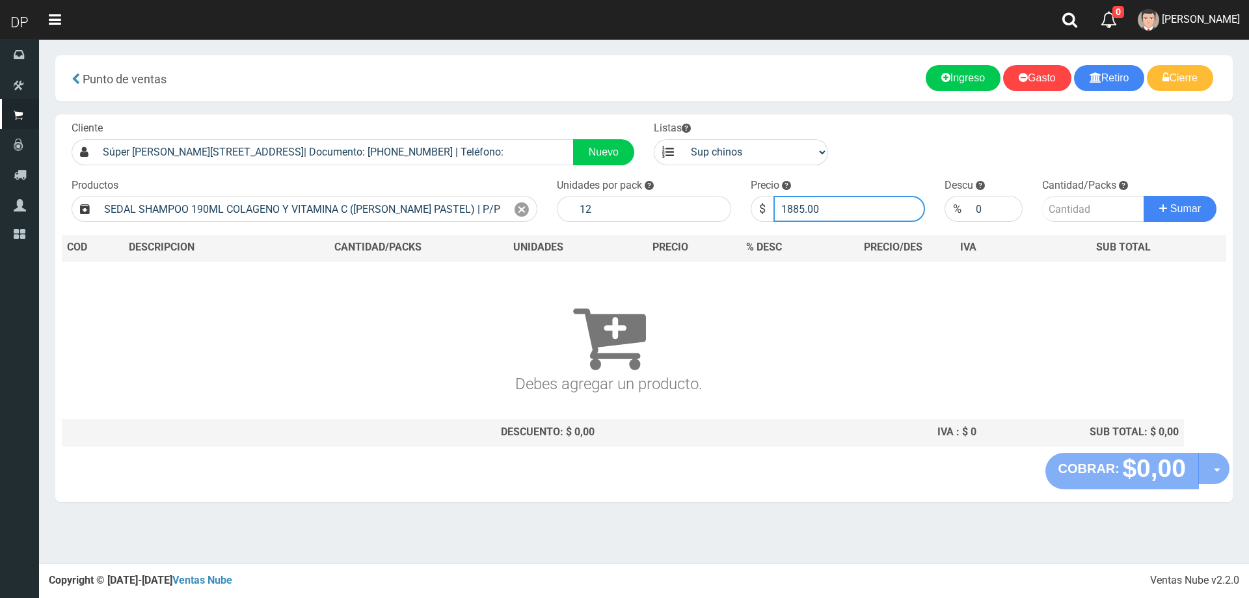
click at [885, 200] on input "1885.00" at bounding box center [850, 209] width 152 height 26
type input "1"
type input "1696"
type input "1696.50"
type input "1"
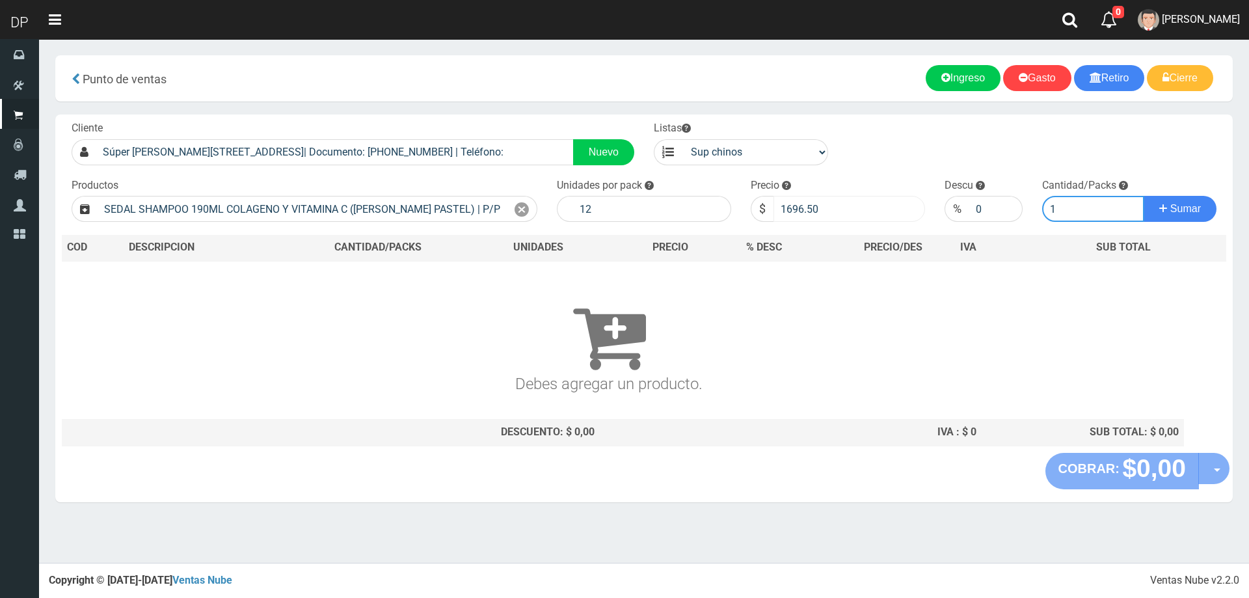
click at [1144, 196] on button "Sumar" at bounding box center [1180, 209] width 73 height 26
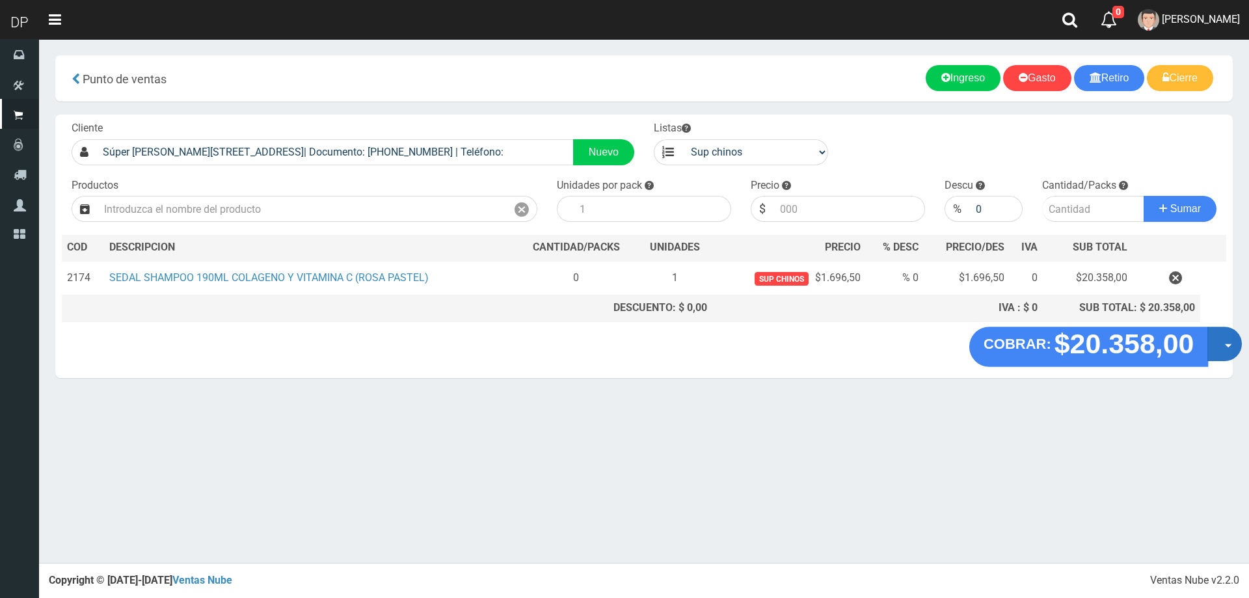
click at [1217, 339] on button "Opciones" at bounding box center [1224, 344] width 34 height 34
click at [1194, 348] on link "Hacer Devolucion" at bounding box center [1183, 348] width 116 height 30
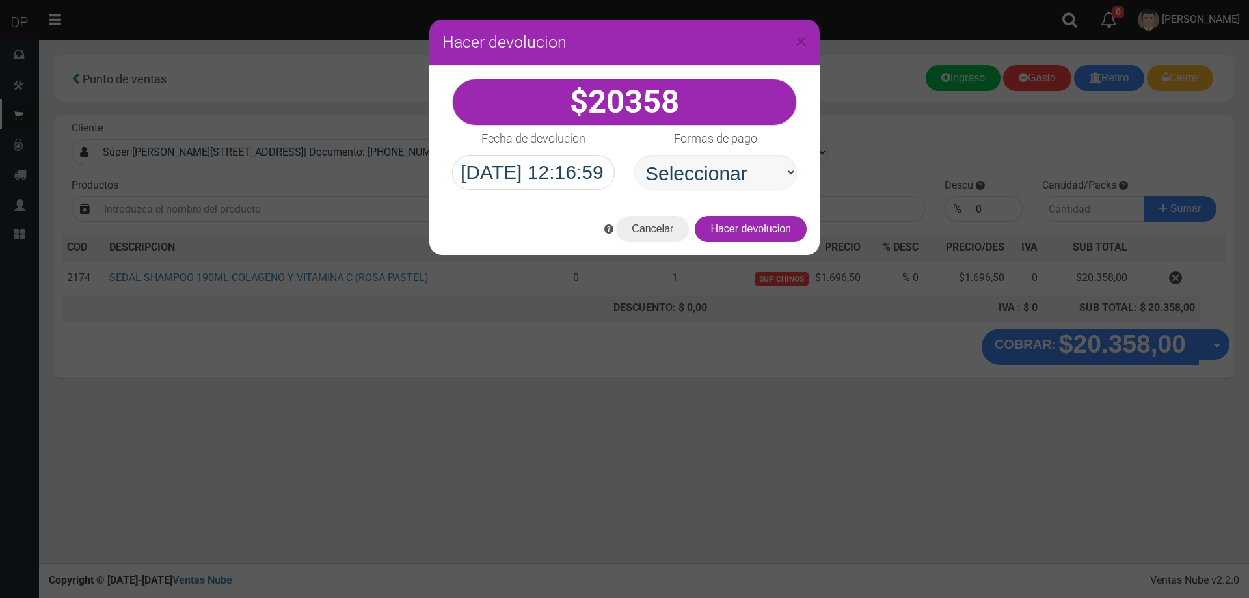
drag, startPoint x: 684, startPoint y: 193, endPoint x: 686, endPoint y: 186, distance: 7.3
click at [685, 188] on div "20358" at bounding box center [624, 134] width 390 height 137
click at [695, 187] on select "Seleccionar Efectivo Tarjeta de Crédito Depósito Débito" at bounding box center [715, 172] width 163 height 35
select select "Efectivo"
click at [634, 155] on select "Seleccionar Efectivo Tarjeta de Crédito Depósito Débito" at bounding box center [715, 172] width 163 height 35
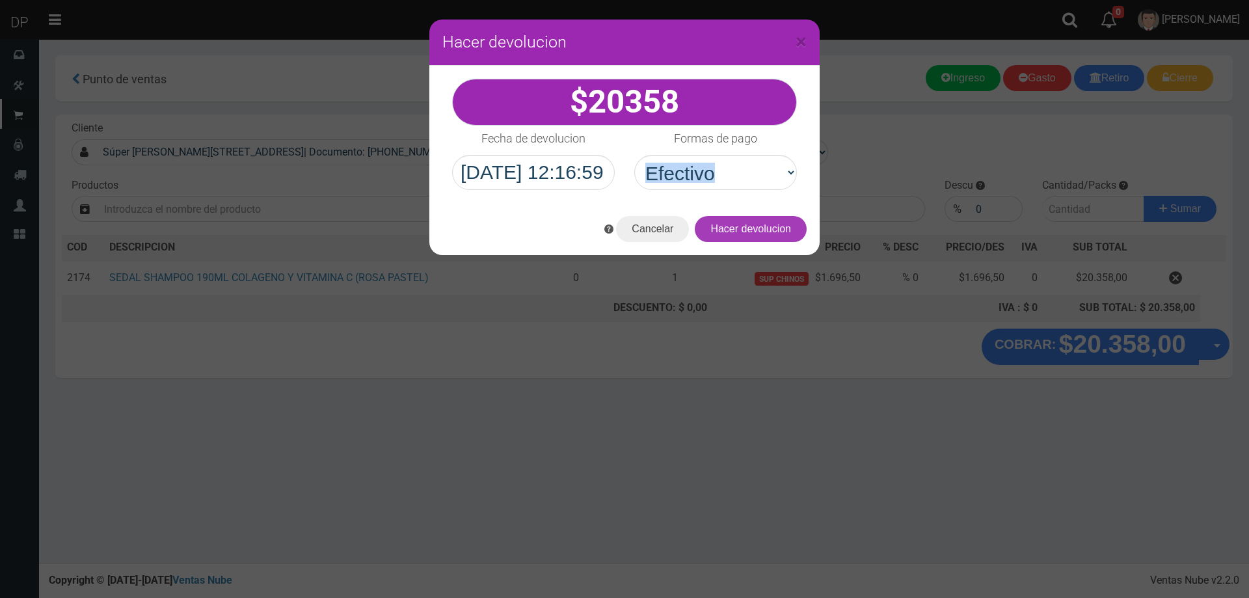
click at [764, 225] on button "Hacer devolucion" at bounding box center [751, 229] width 112 height 26
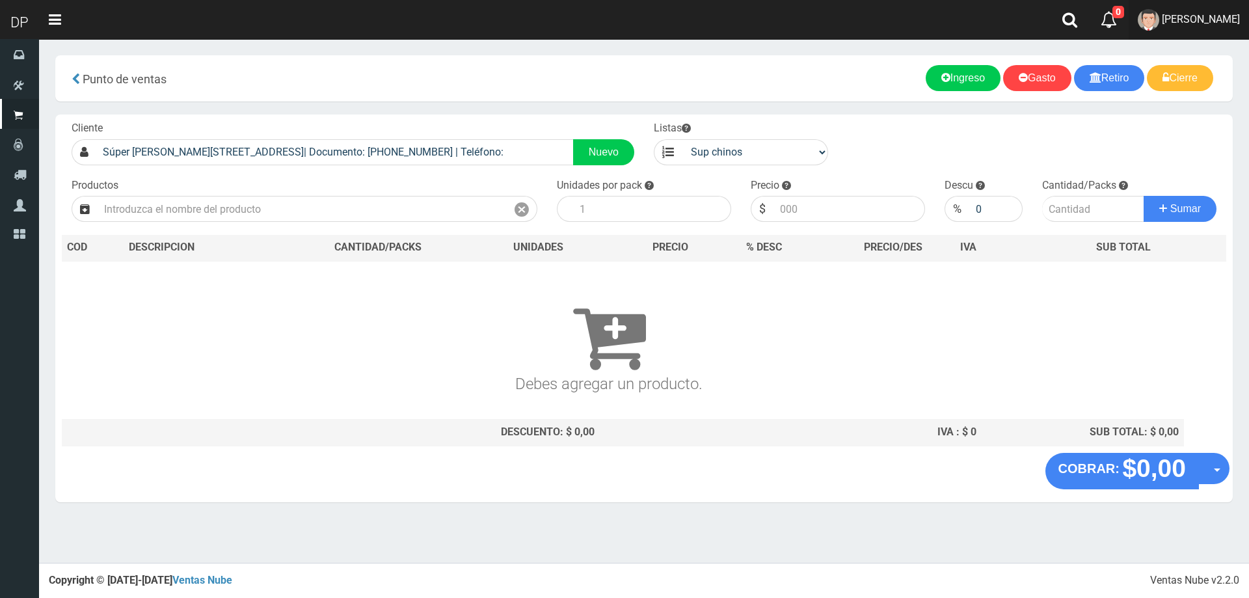
click at [1209, 6] on link "AXELL MOYA" at bounding box center [1189, 20] width 120 height 40
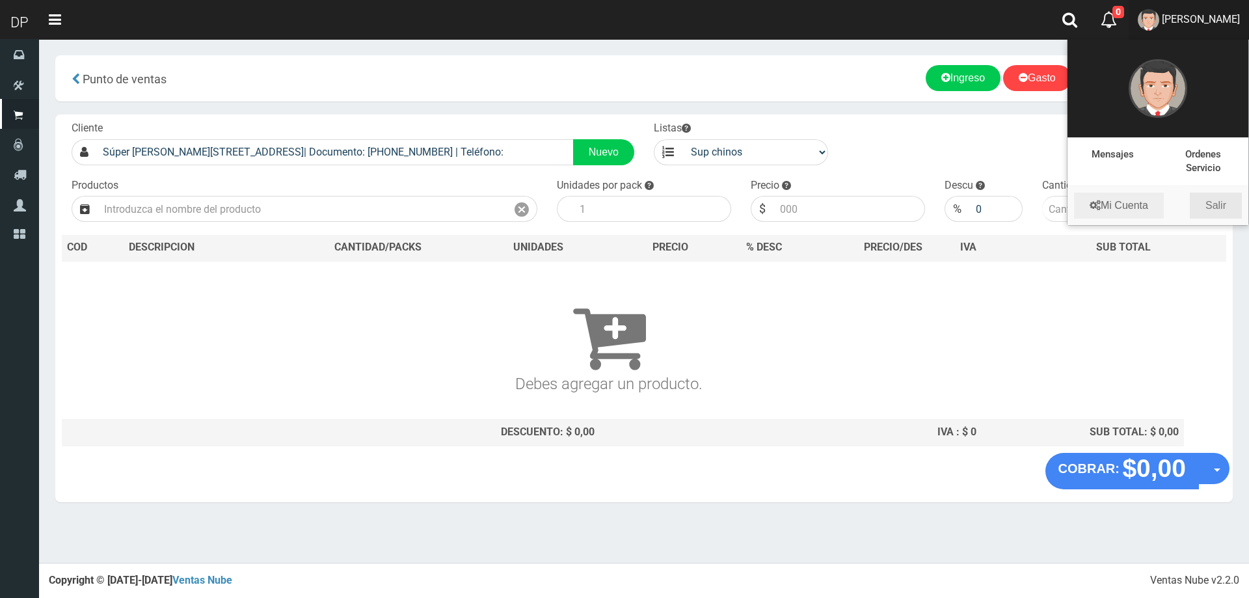
click at [1224, 208] on link "Salir" at bounding box center [1216, 206] width 52 height 26
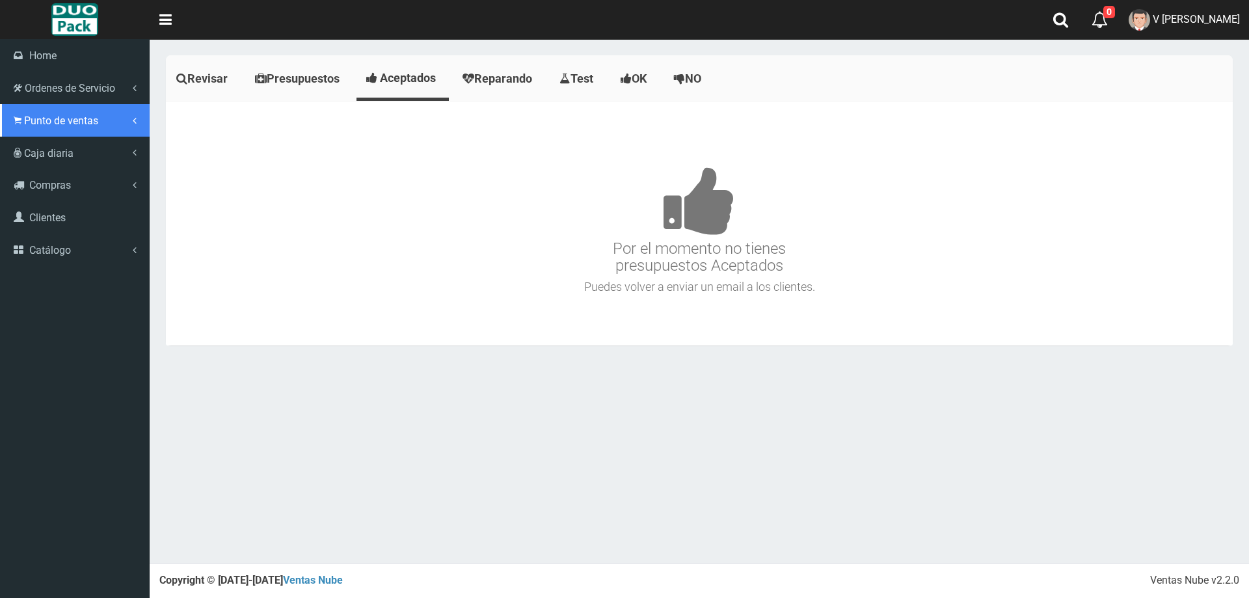
click at [49, 121] on span "Punto de ventas" at bounding box center [61, 121] width 74 height 12
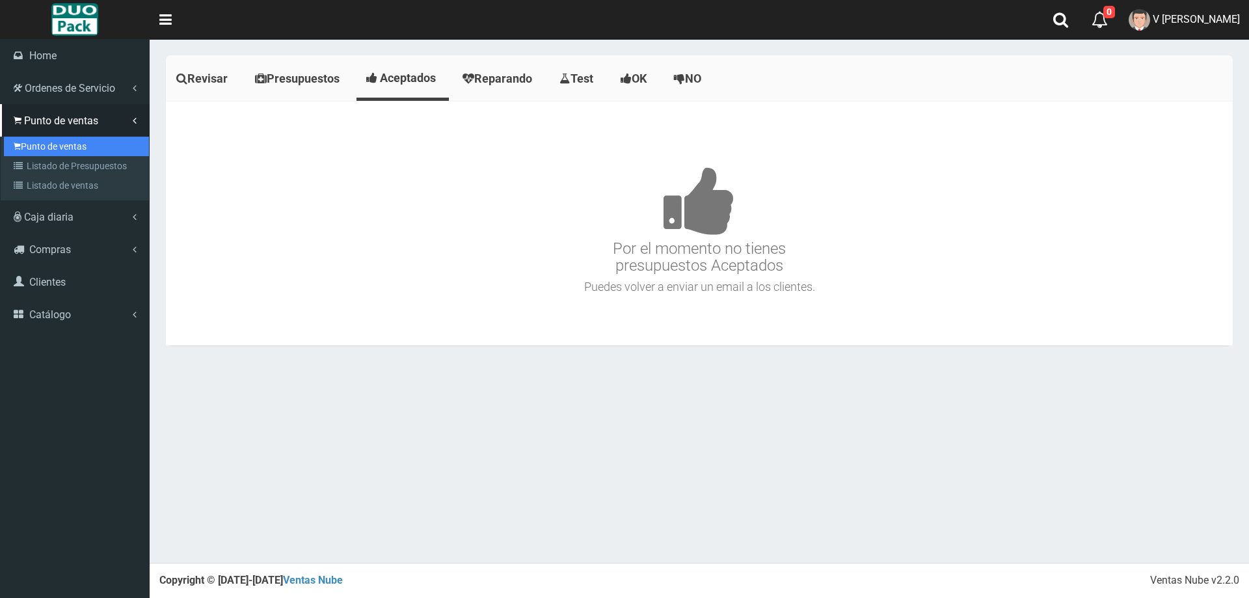
click at [88, 144] on link "Punto de ventas" at bounding box center [76, 147] width 145 height 20
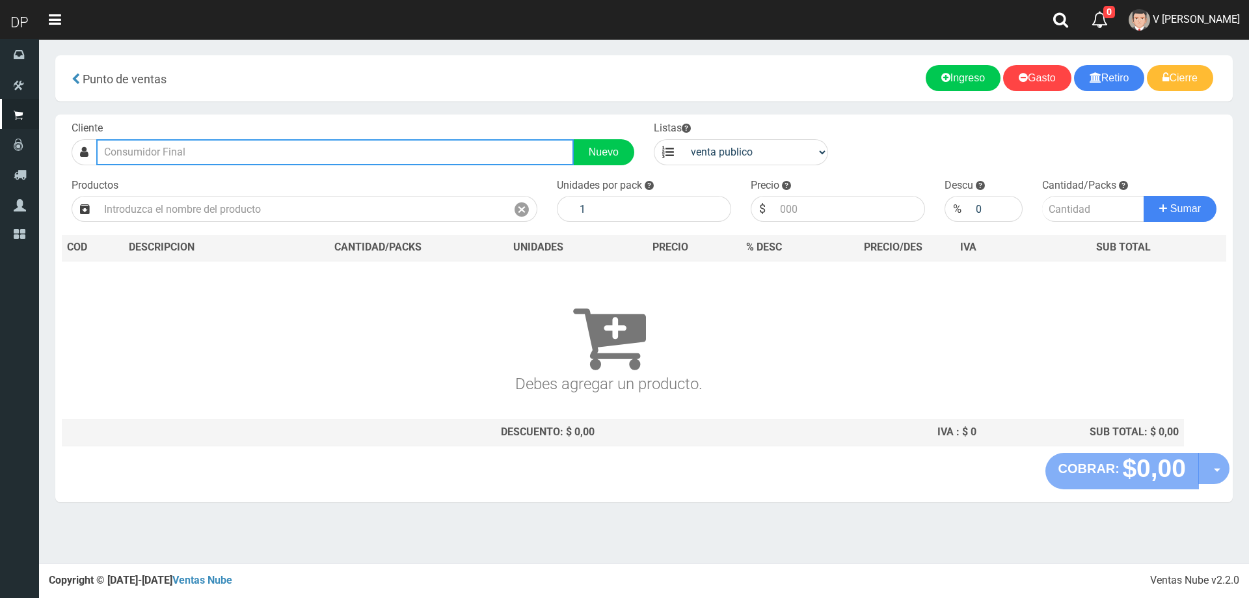
click at [195, 150] on input "text" at bounding box center [335, 152] width 478 height 26
type input "D"
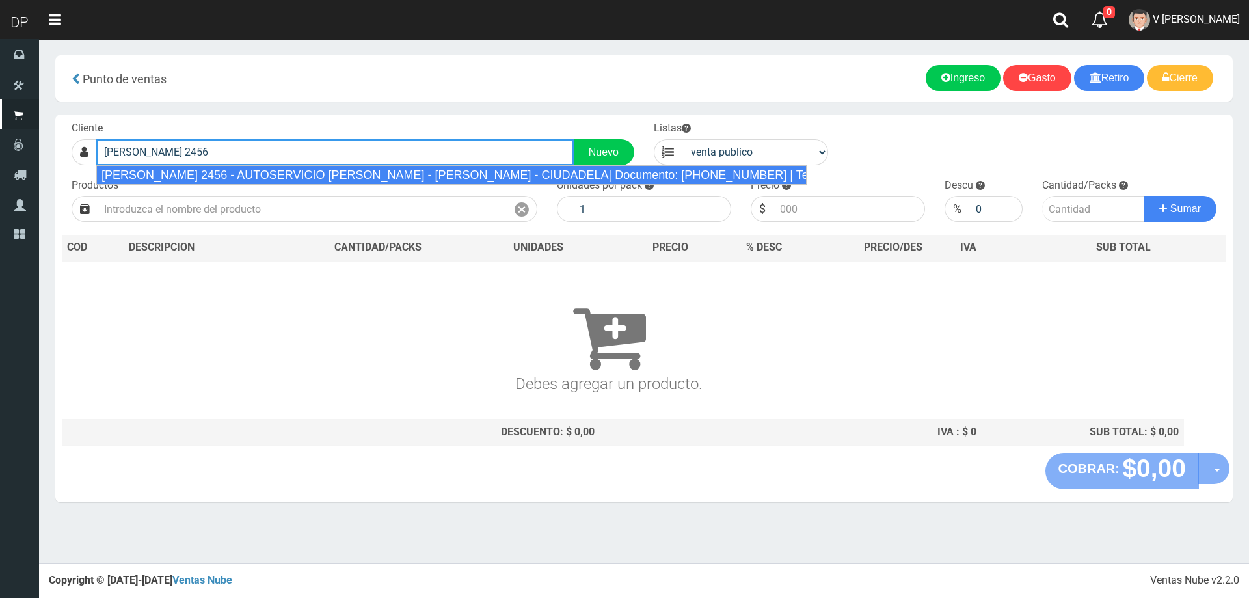
click at [393, 173] on div "FEDERICO GARCIA LORCA 2456 - AUTOSERVICIO URIEL - JOSE INGENIEROS - CIUDADELA| …" at bounding box center [451, 175] width 710 height 20
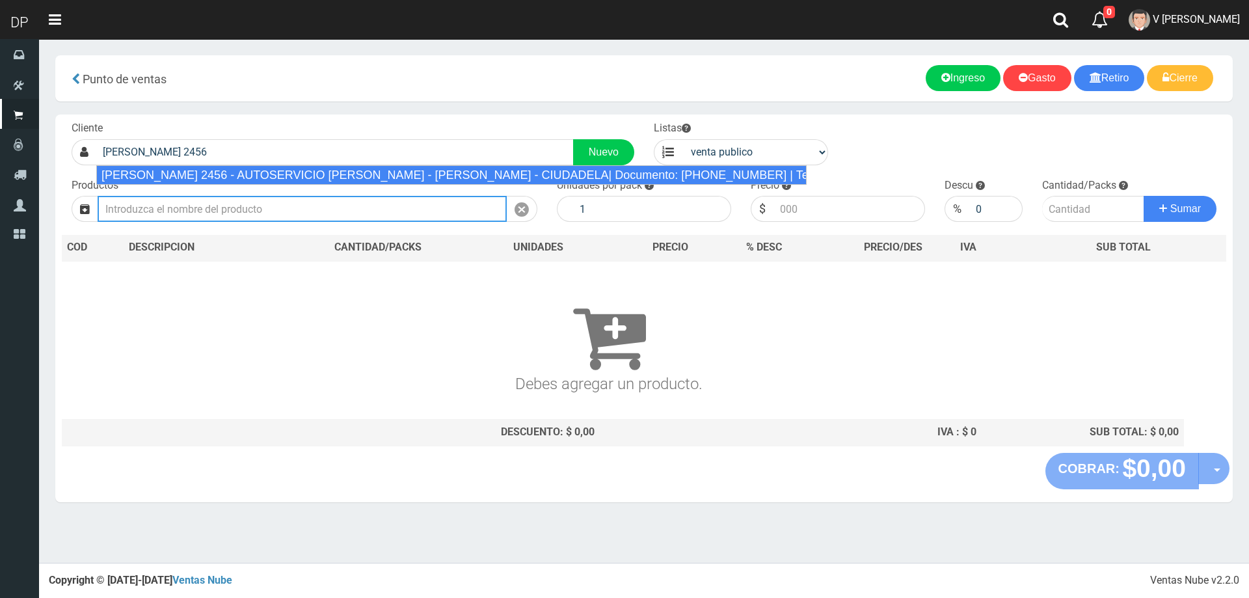
type input "FEDERICO GARCIA LORCA 2456 - AUTOSERVICIO URIEL - JOSE INGENIEROS - CIUDADELA| …"
select select "2"
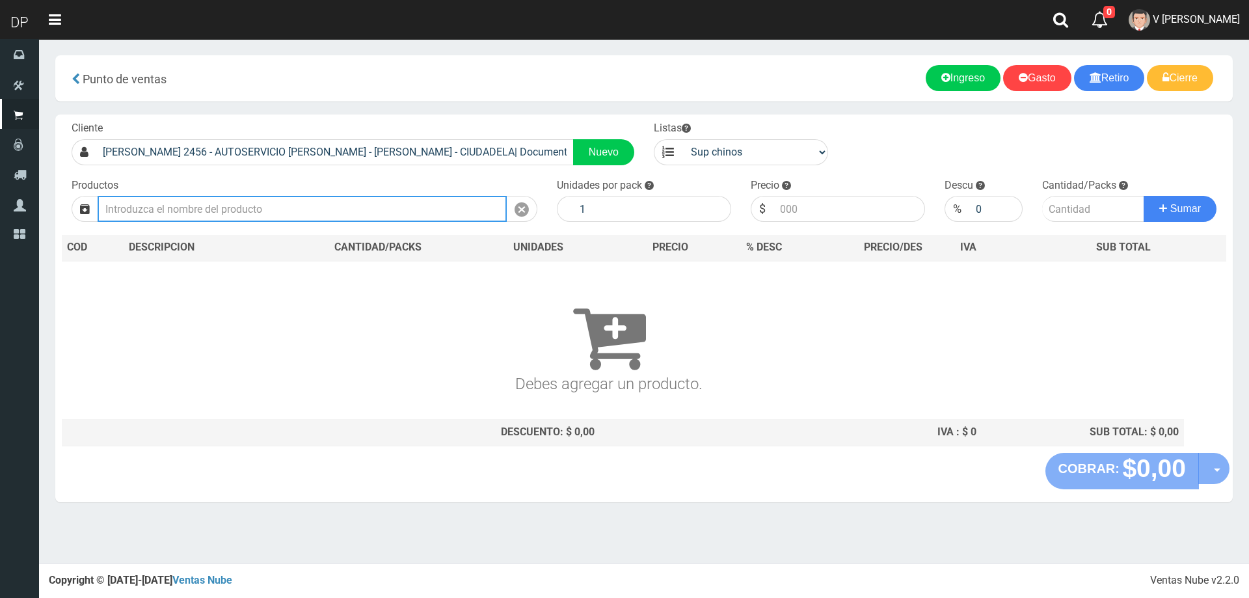
click at [425, 203] on input "text" at bounding box center [302, 209] width 409 height 26
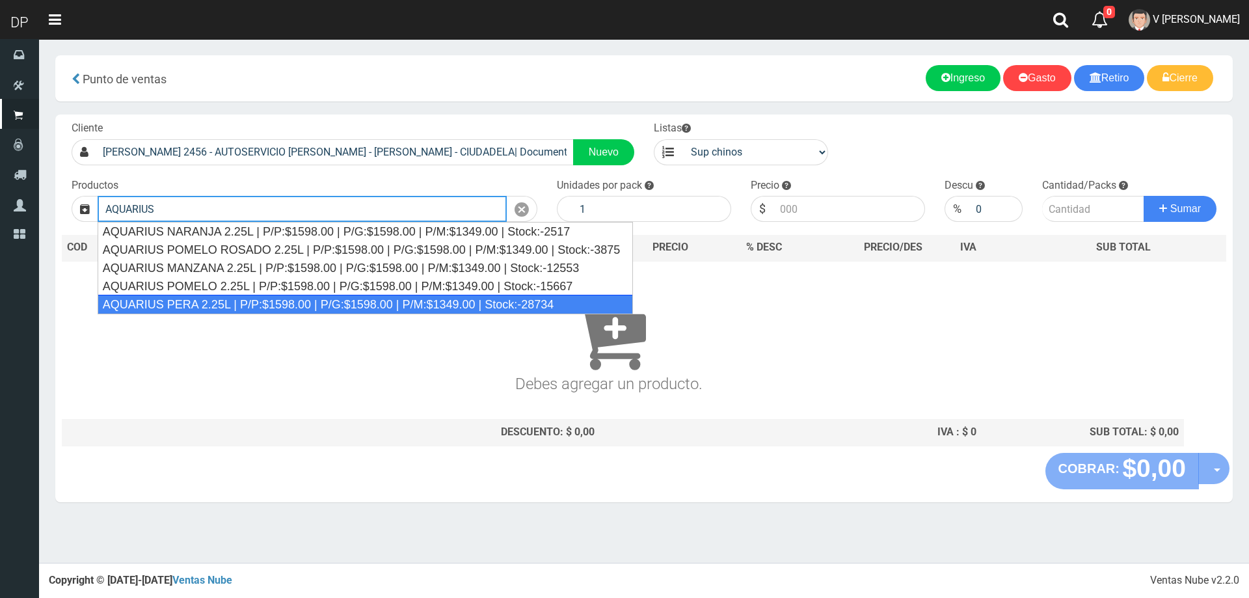
click at [386, 306] on div "AQUARIUS PERA 2.25L | P/P:$1598.00 | P/G:$1598.00 | P/M:$1349.00 | Stock:-28734" at bounding box center [366, 305] width 536 height 20
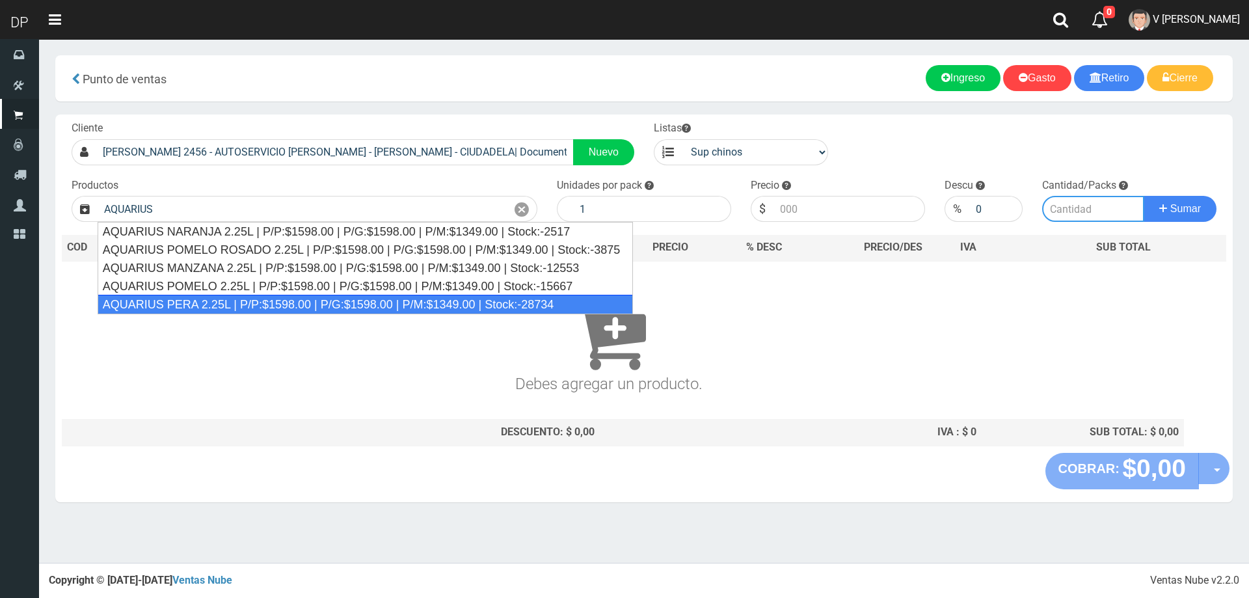
type input "AQUARIUS PERA 2.25L | P/P:$1598.00 | P/G:$1598.00 | P/M:$1349.00 | Stock:-28734"
type input "6"
type input "1598.00"
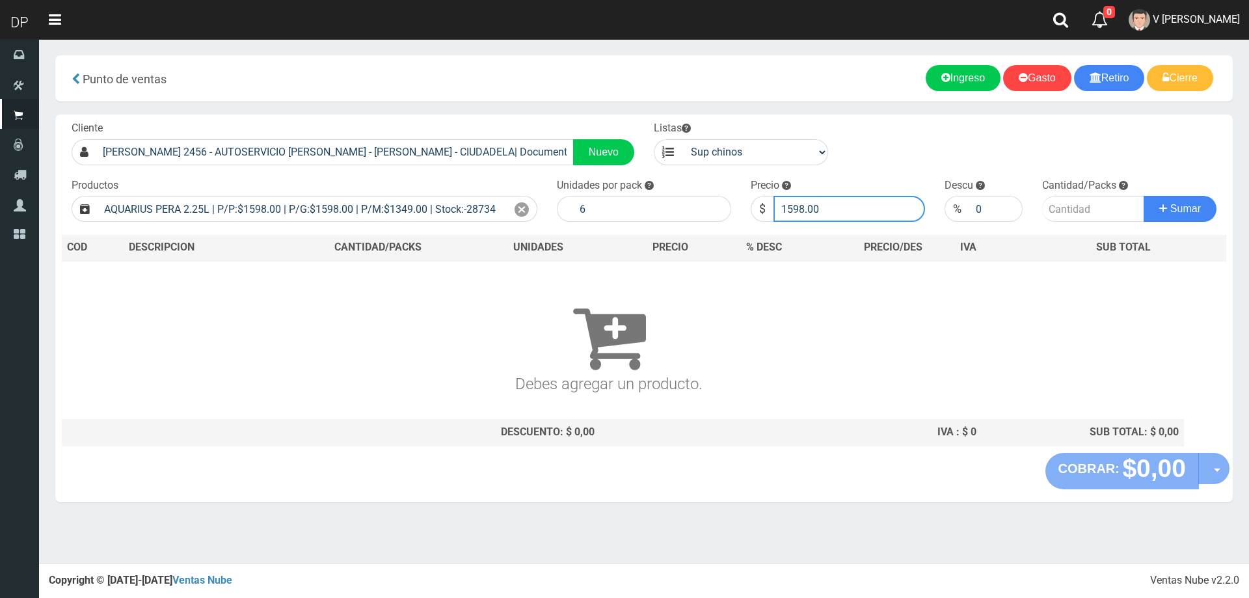
click at [838, 220] on input "1598.00" at bounding box center [850, 209] width 152 height 26
click at [1103, 206] on input "number" at bounding box center [1093, 209] width 103 height 26
type input "1"
click at [1144, 196] on button "Sumar" at bounding box center [1180, 209] width 73 height 26
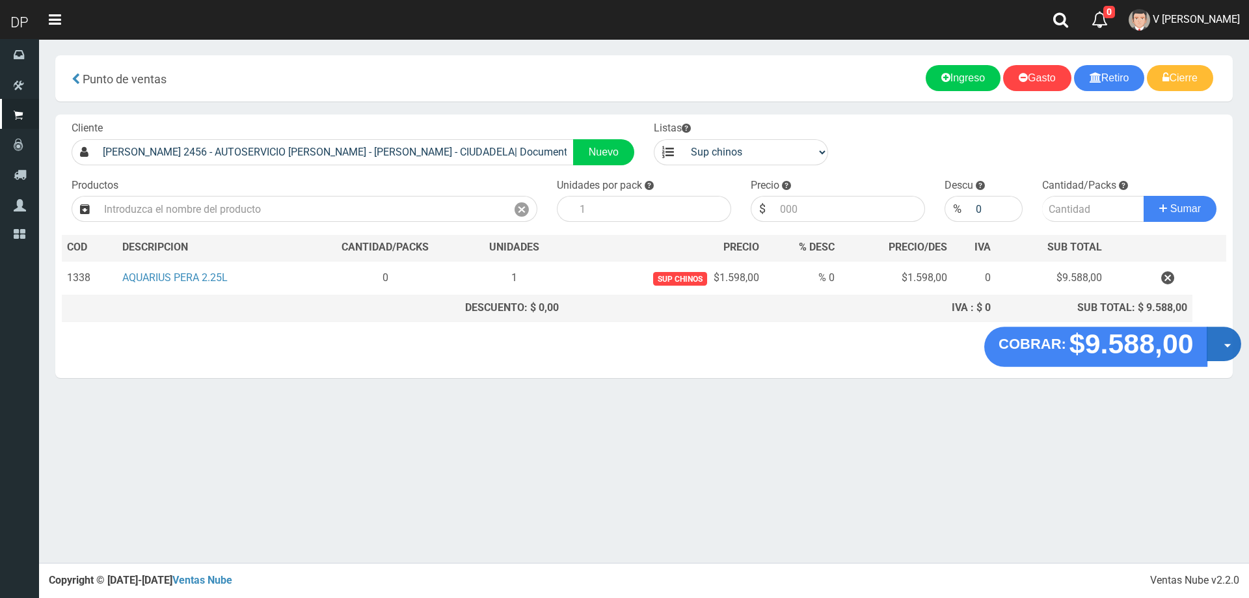
click at [1218, 351] on button "Opciones" at bounding box center [1224, 344] width 34 height 34
click at [1209, 357] on link "Hacer Devolucion" at bounding box center [1182, 348] width 116 height 30
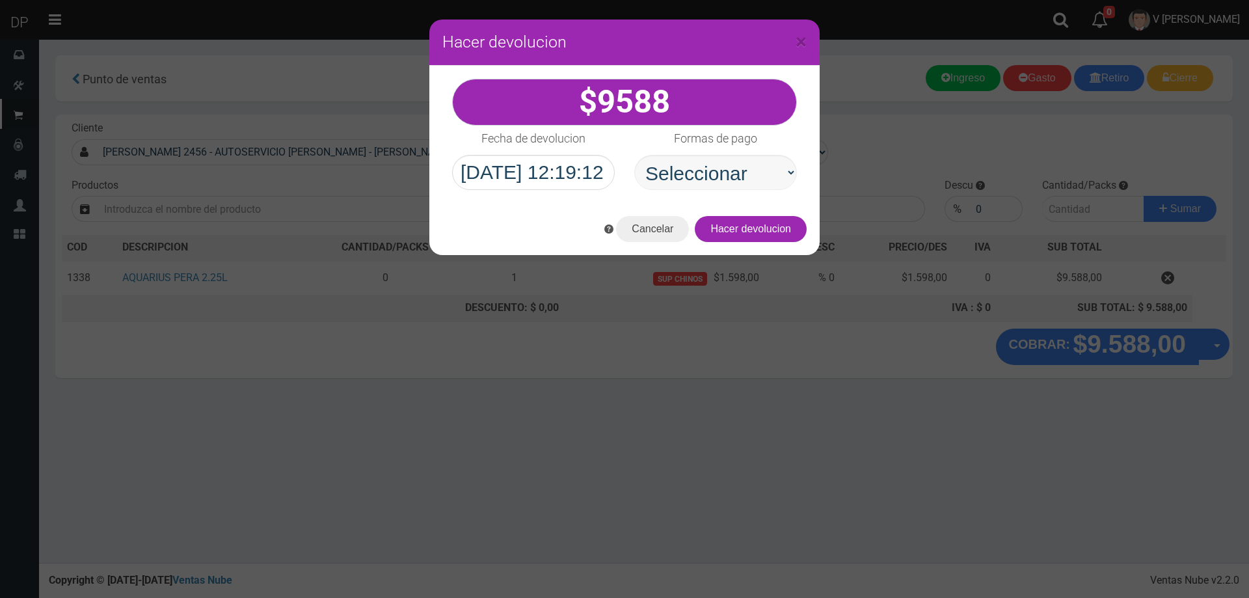
select select "Efectivo"
click at [634, 155] on select "Seleccionar Efectivo Tarjeta de Crédito Depósito Débito" at bounding box center [715, 172] width 163 height 35
click at [764, 237] on button "Hacer devolucion" at bounding box center [751, 229] width 112 height 26
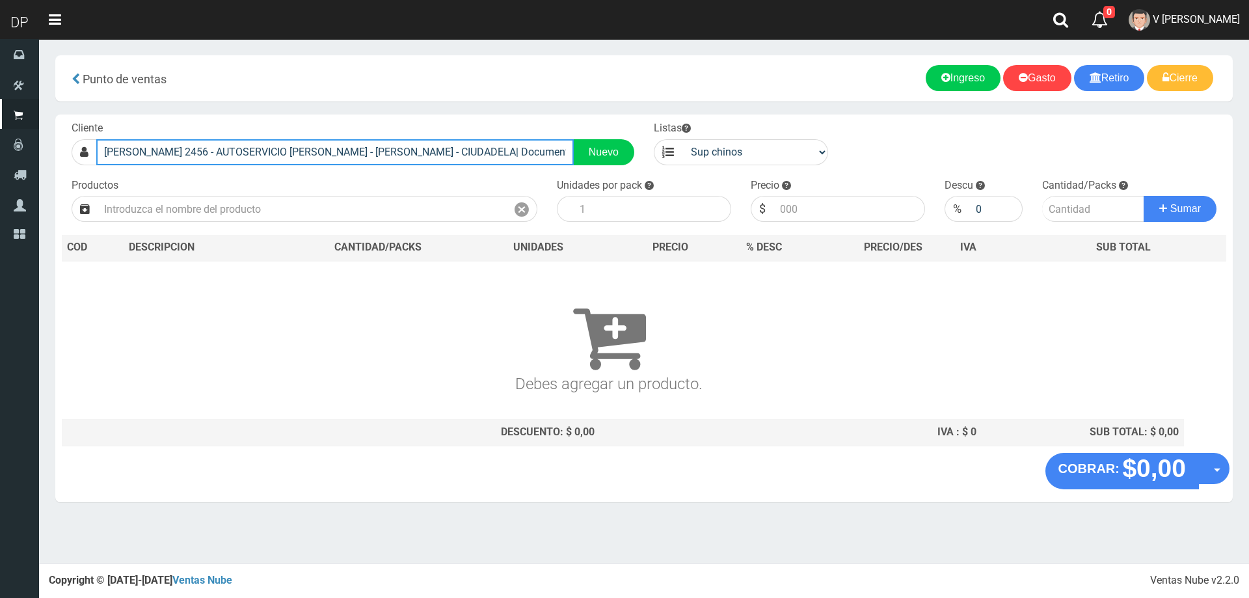
click at [394, 159] on input "FEDERICO GARCIA LORCA 2456 - AUTOSERVICIO URIEL - JOSE INGENIEROS - CIUDADELA| …" at bounding box center [335, 152] width 478 height 26
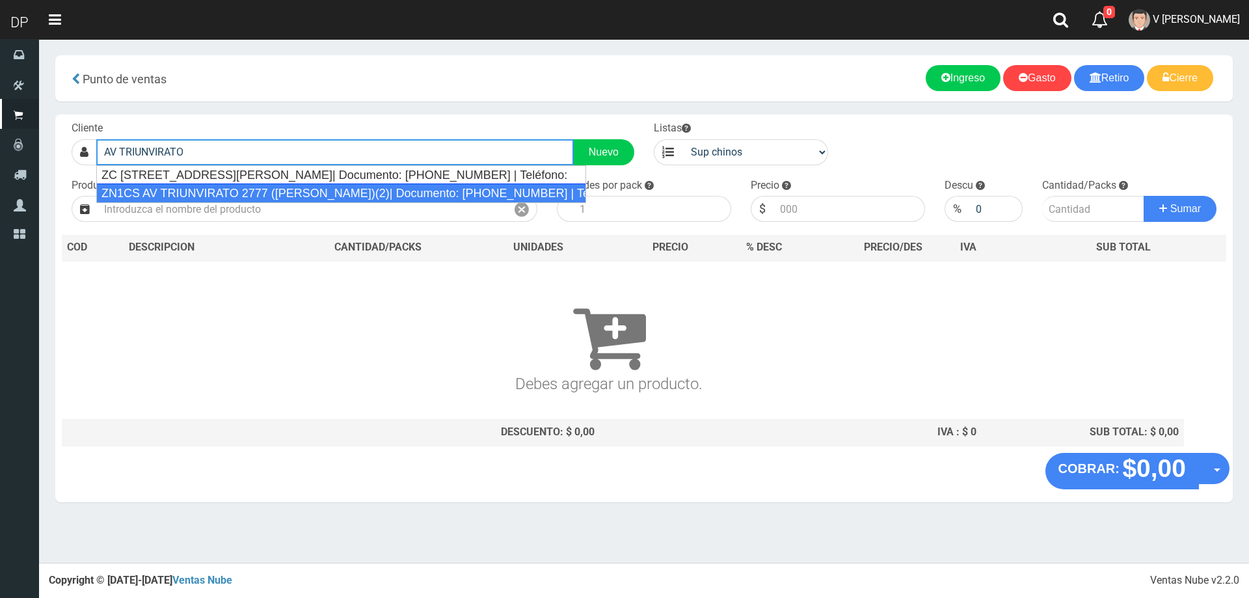
click at [284, 194] on div "ZN1CS AV TRIUNVIRATO 2777 (BILLINGHURST)(2)| Documento: 0231321032 | Teléfono:" at bounding box center [341, 193] width 490 height 20
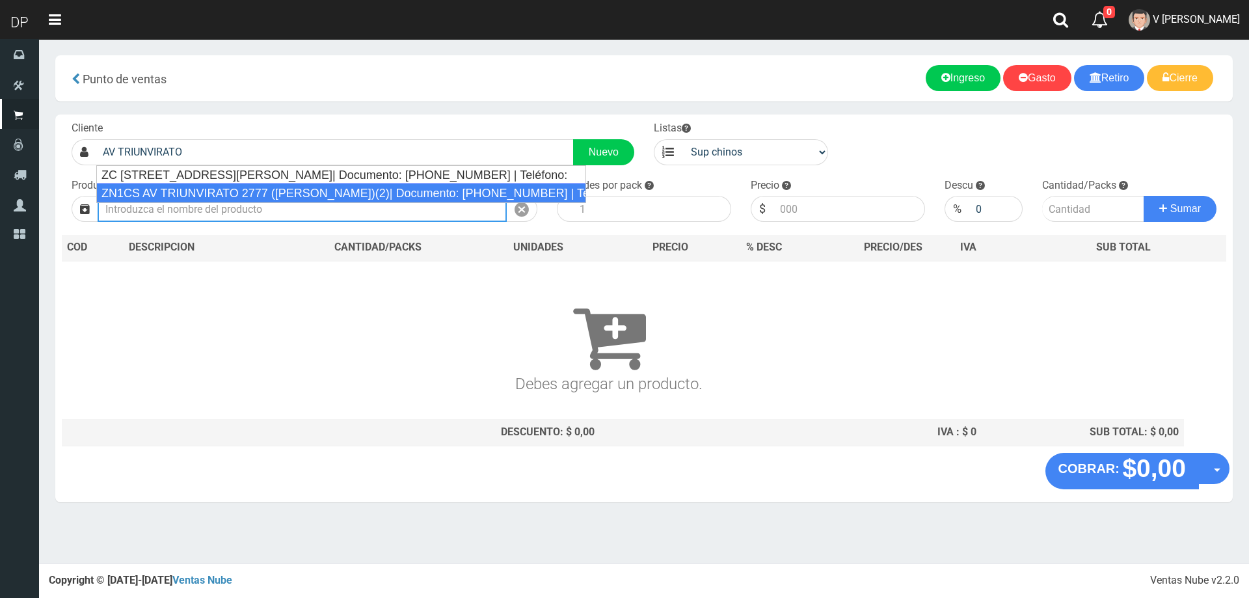
type input "ZN1CS AV TRIUNVIRATO 2777 (BILLINGHURST)(2)| Documento: 0231321032 | Teléfono:"
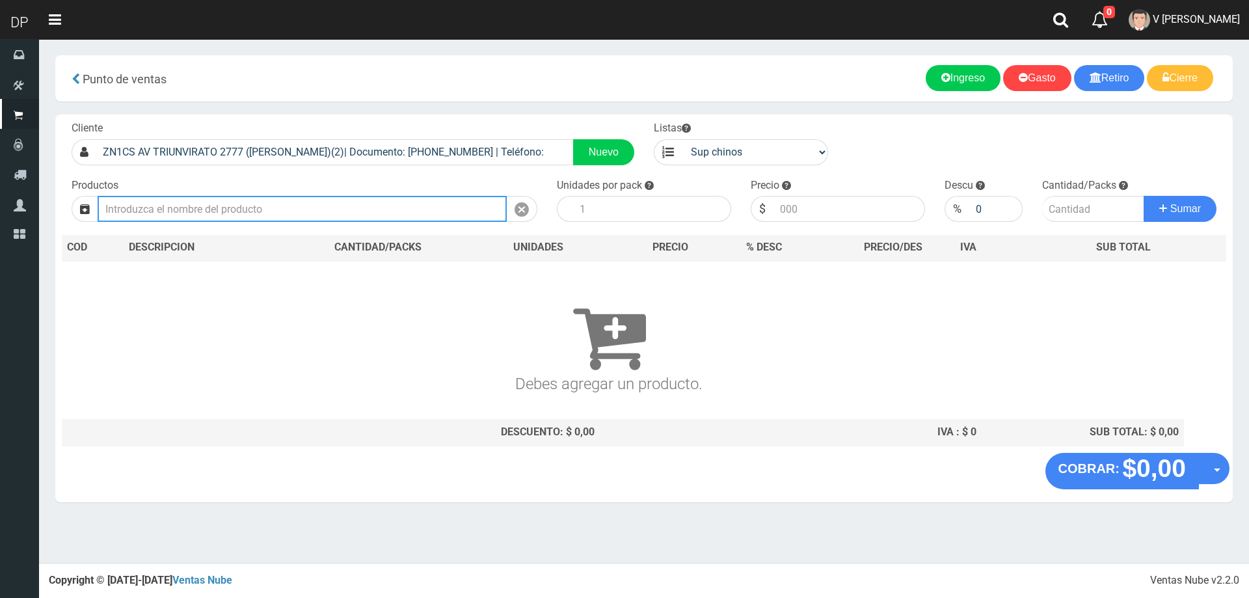
click at [416, 213] on input "text" at bounding box center [302, 209] width 409 height 26
click at [325, 211] on input "text" at bounding box center [302, 209] width 409 height 26
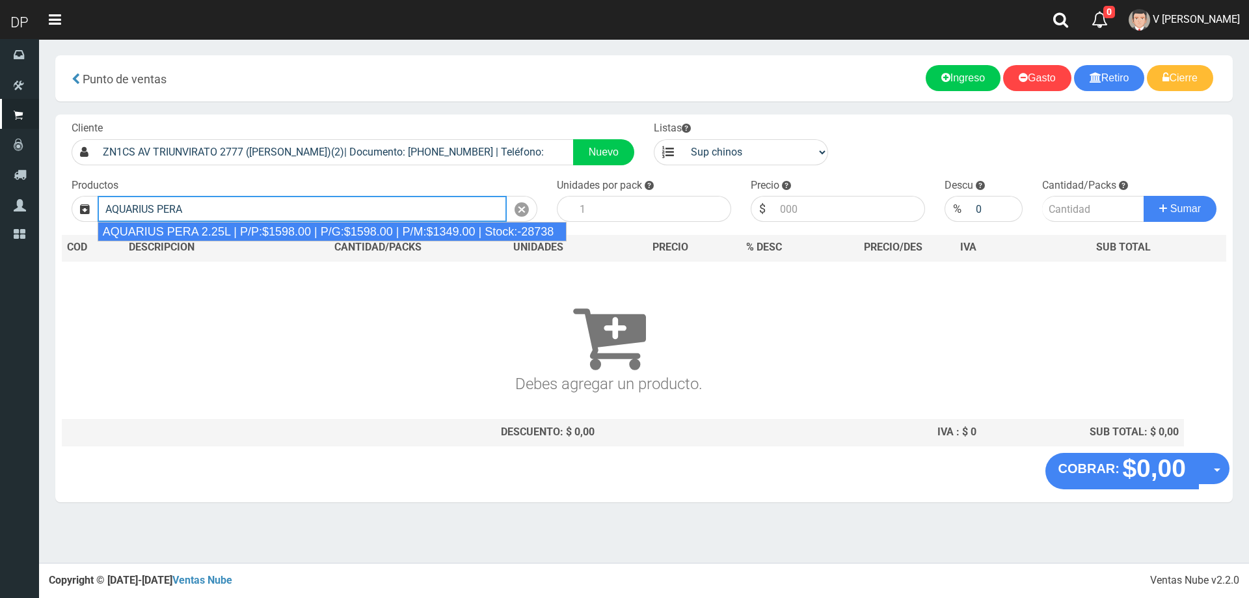
click at [316, 229] on div "AQUARIUS PERA 2.25L | P/P:$1598.00 | P/G:$1598.00 | P/M:$1349.00 | Stock:-28738" at bounding box center [333, 232] width 470 height 20
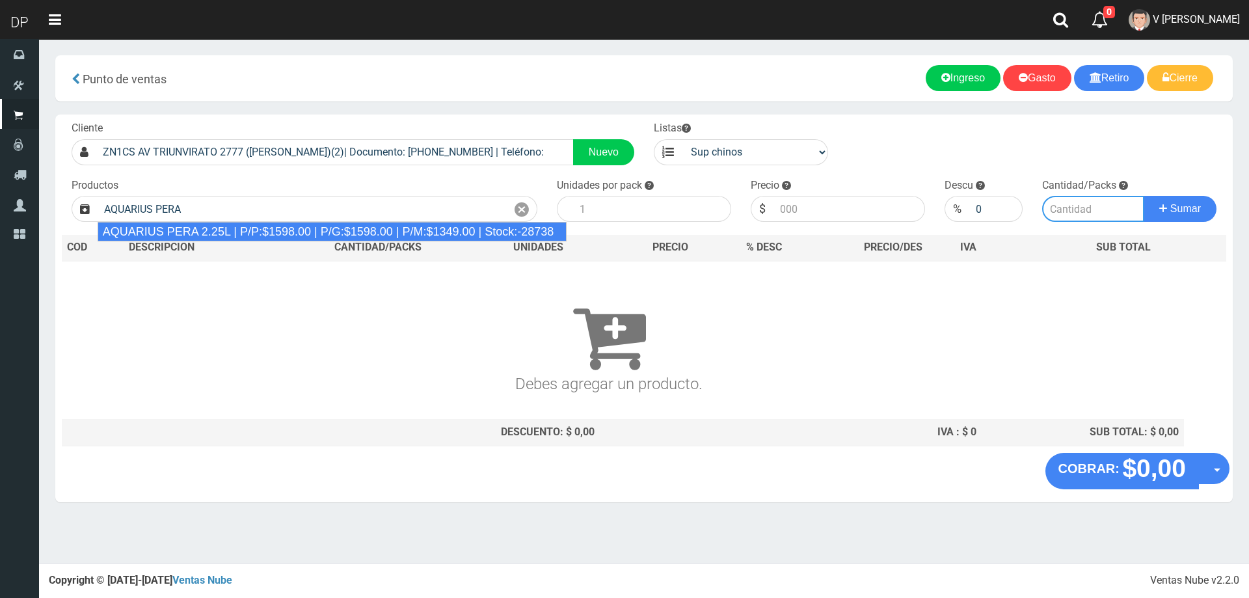
type input "AQUARIUS PERA 2.25L | P/P:$1598.00 | P/G:$1598.00 | P/M:$1349.00 | Stock:-28738"
type input "6"
type input "1598.00"
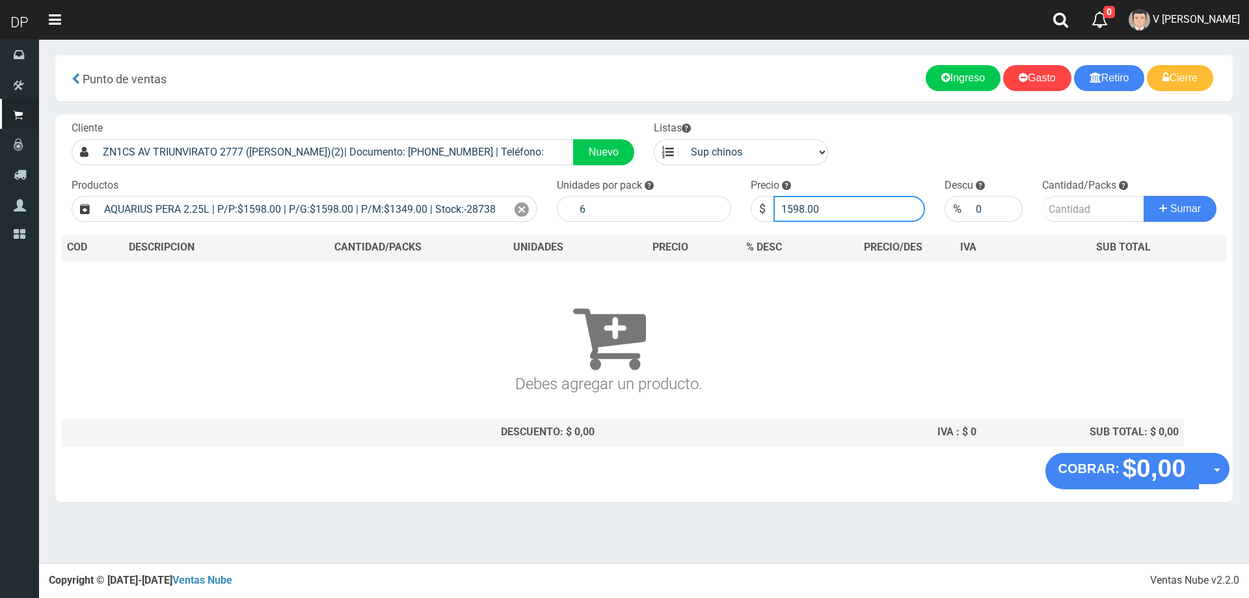
click at [854, 219] on input "1598.00" at bounding box center [850, 209] width 152 height 26
click at [1095, 212] on input "number" at bounding box center [1093, 209] width 103 height 26
type input "3"
click at [1144, 196] on button "Sumar" at bounding box center [1180, 209] width 73 height 26
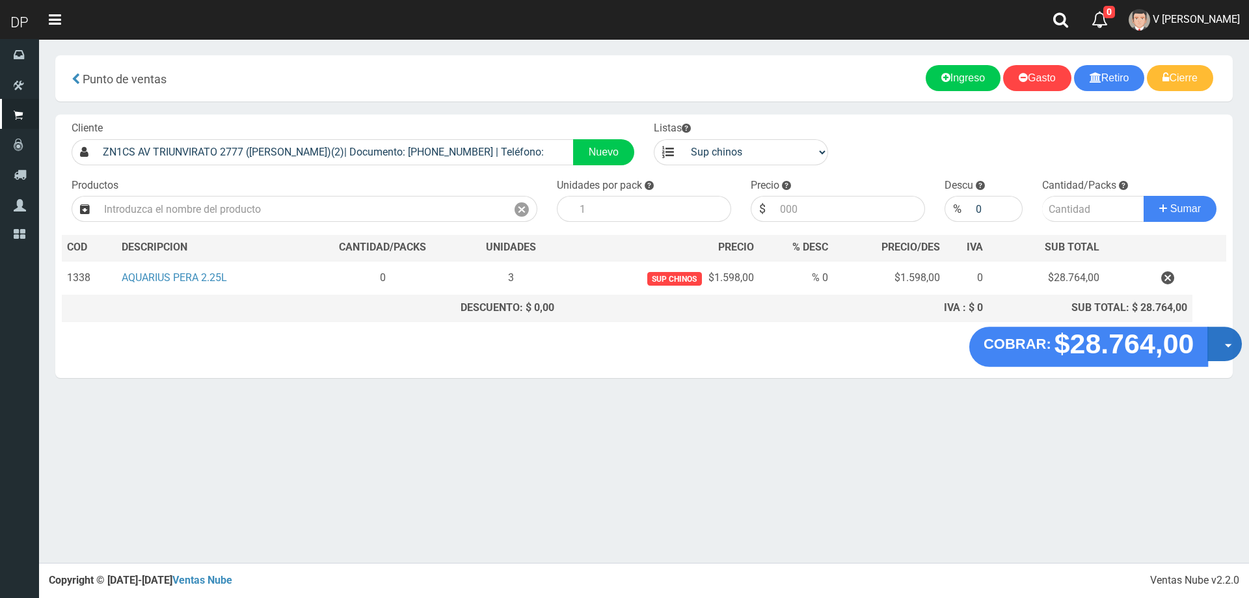
click at [1226, 340] on button "Opciones" at bounding box center [1224, 344] width 34 height 34
click at [1225, 344] on link "Hacer Devolucion" at bounding box center [1183, 348] width 116 height 30
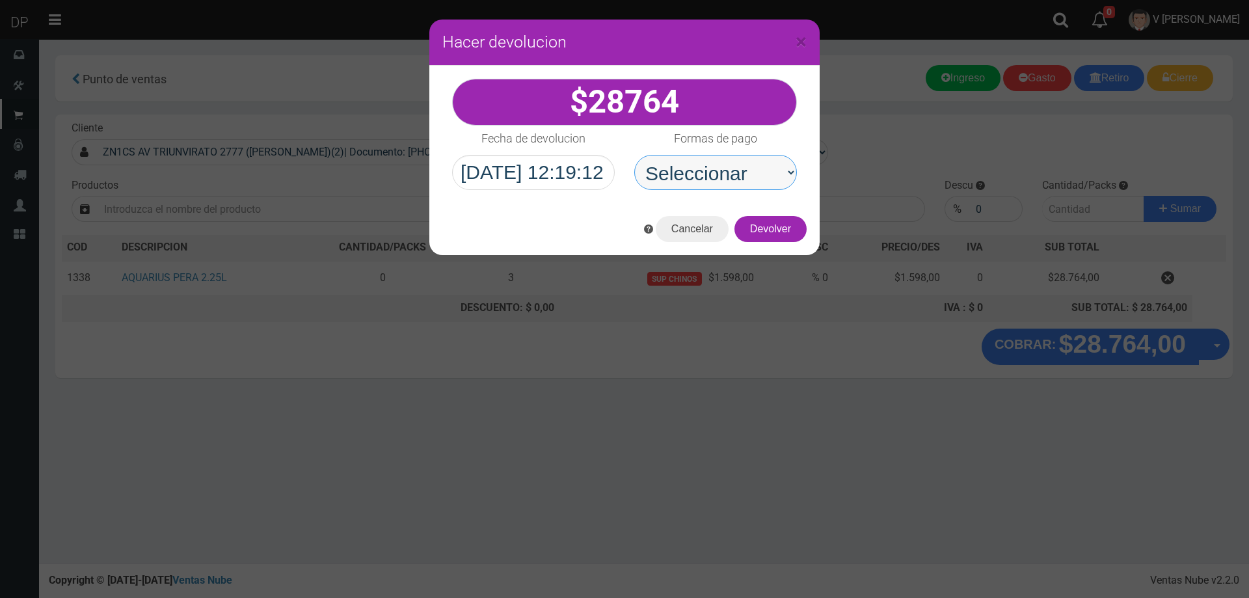
click at [686, 177] on select "Seleccionar Efectivo Tarjeta de Crédito Depósito Débito" at bounding box center [715, 172] width 163 height 35
select select "Efectivo"
click at [634, 155] on select "Seleccionar Efectivo Tarjeta de Crédito Depósito Débito" at bounding box center [715, 172] width 163 height 35
click at [795, 227] on button "Devolver" at bounding box center [771, 229] width 72 height 26
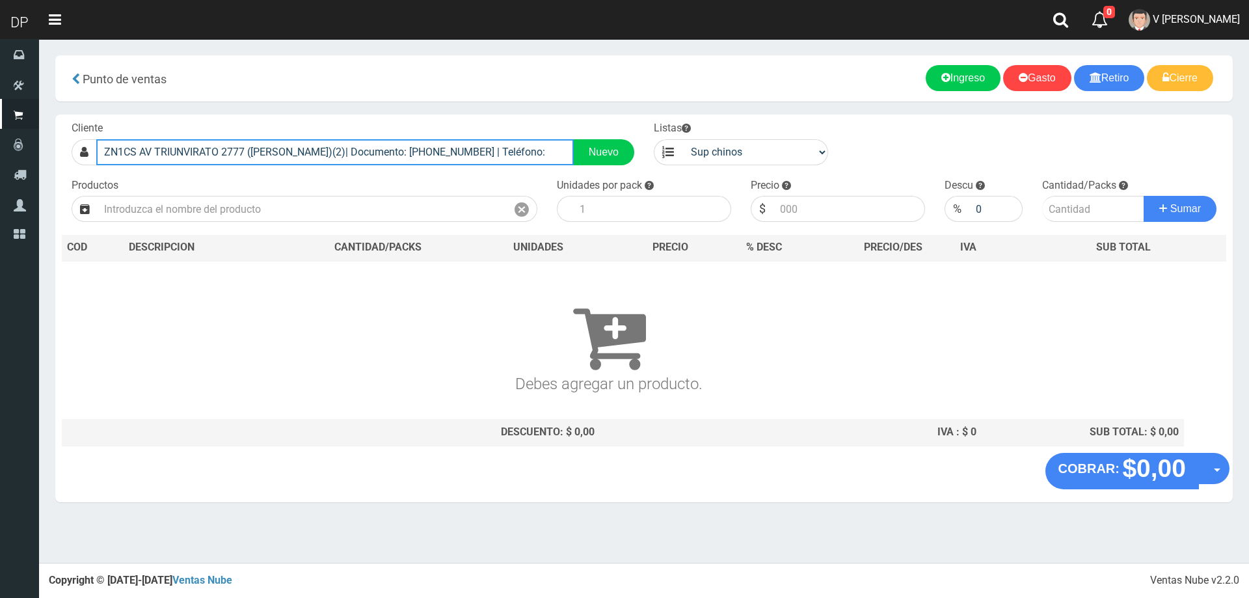
click at [345, 150] on input "ZN1CS AV TRIUNVIRATO 2777 (BILLINGHURST)(2)| Documento: 0231321032 | Teléfono:" at bounding box center [335, 152] width 478 height 26
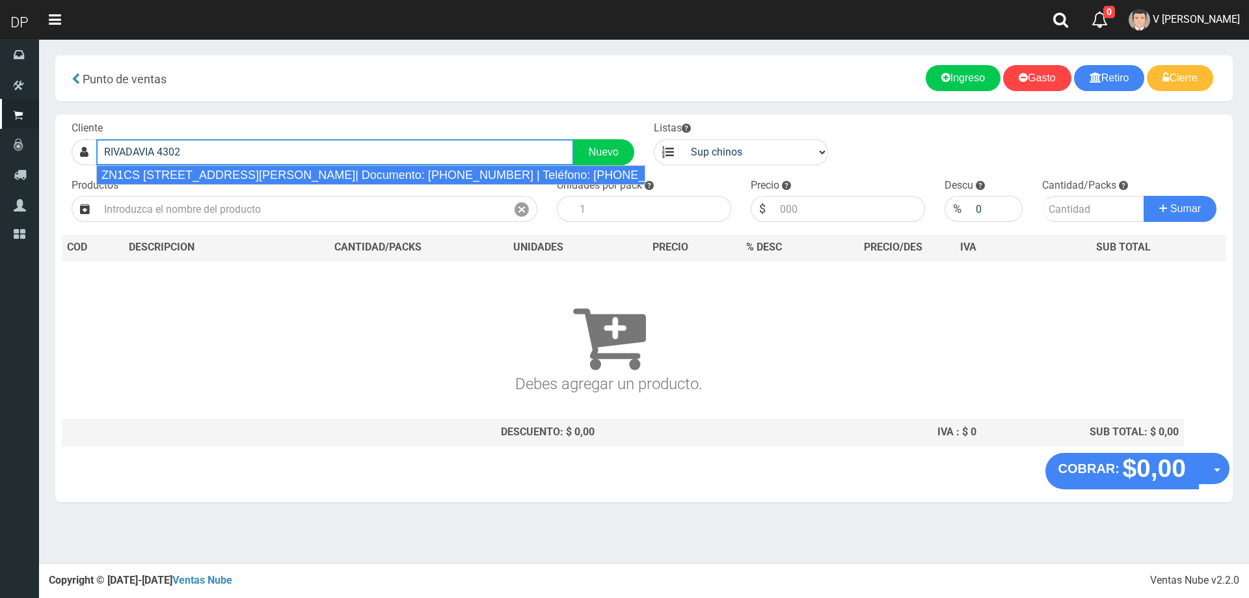
click at [340, 172] on div "ZN1CS RIVADAVIA 4302 (BILLINGHURST)| Documento: 46541114087404153 | Teléfono: 1…" at bounding box center [370, 175] width 549 height 20
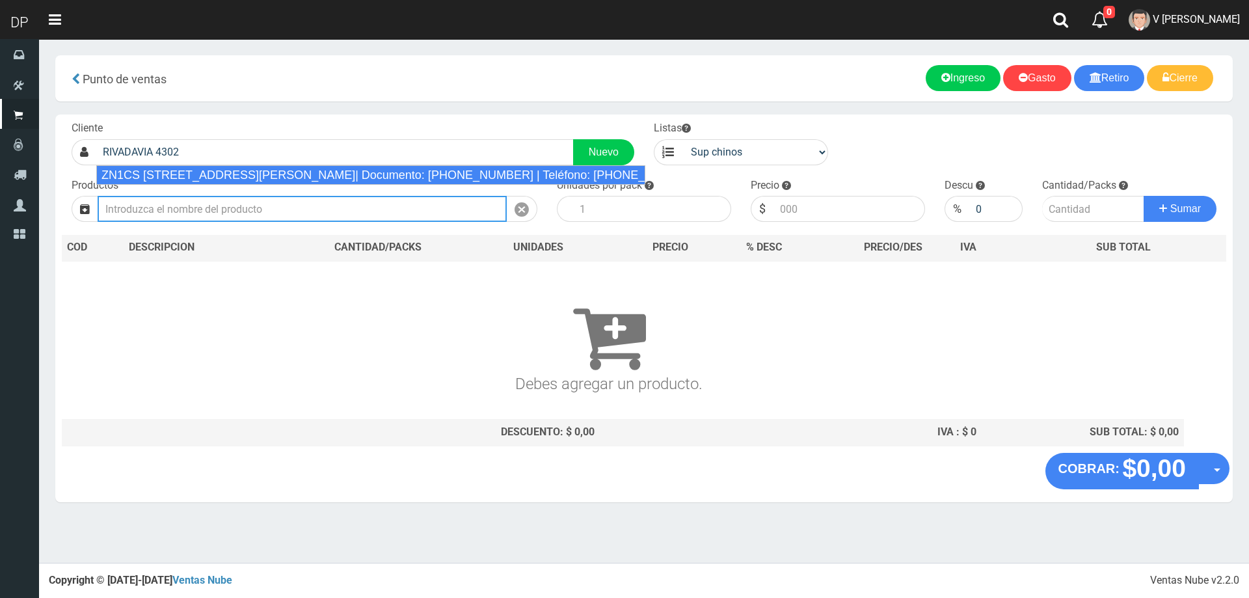
type input "ZN1CS RIVADAVIA 4302 (BILLINGHURST)| Documento: 46541114087404153 | Teléfono: 1…"
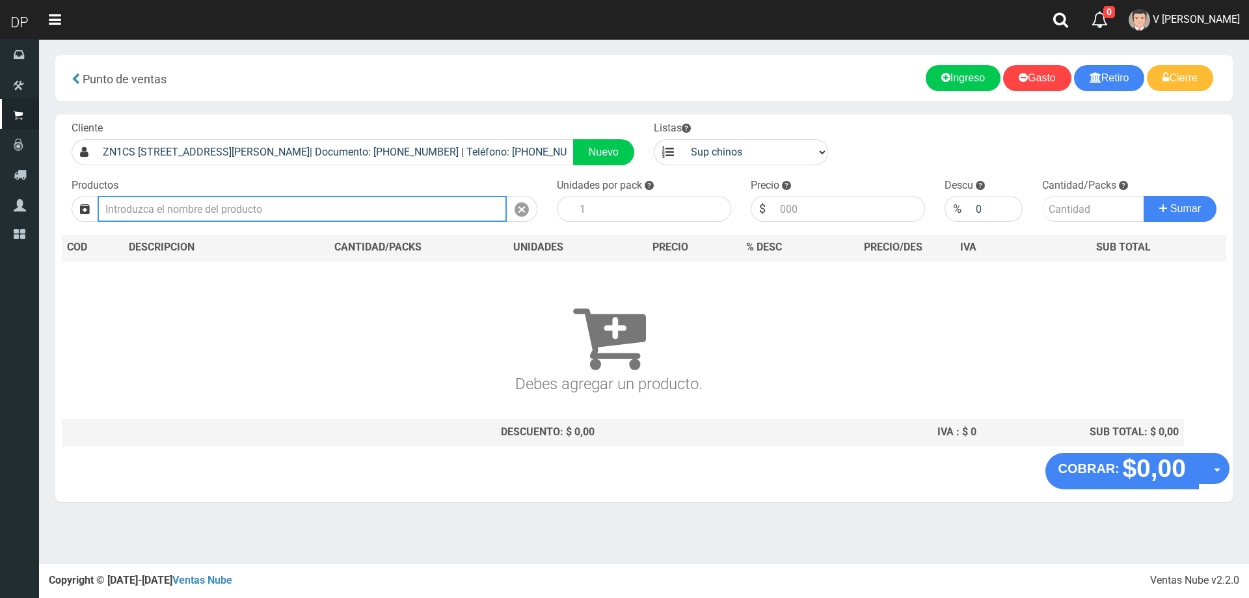
click at [266, 213] on input "text" at bounding box center [302, 209] width 409 height 26
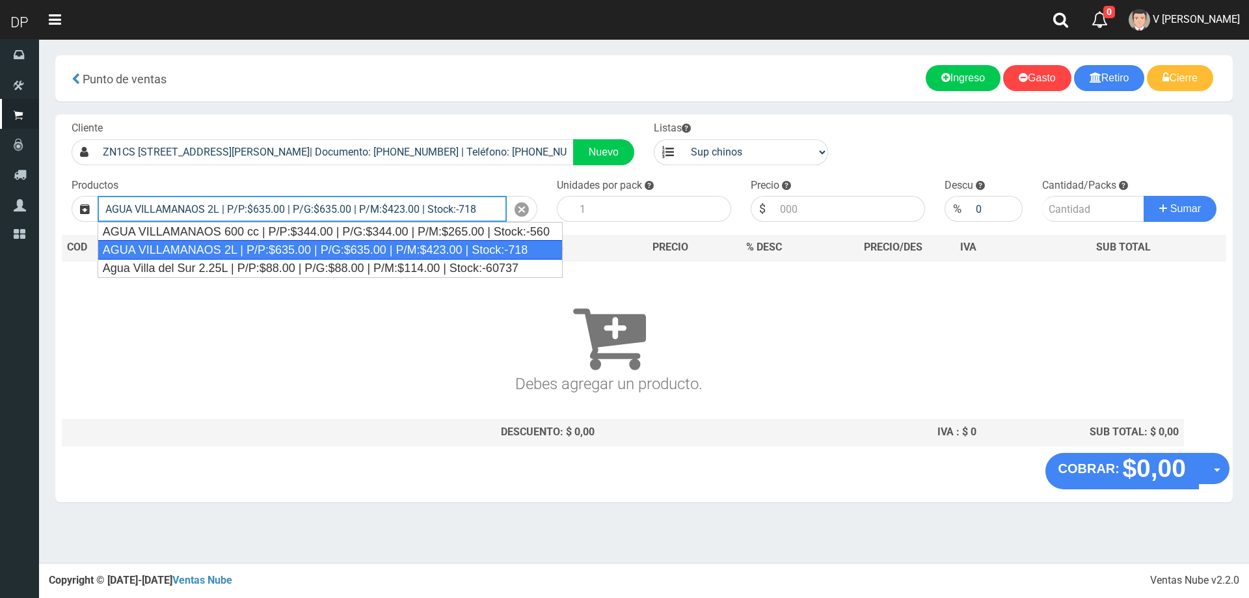
type input "AGUA VILLAMANAOS 2L | P/P:$635.00 | P/G:$635.00 | P/M:$423.00 | Stock:-718"
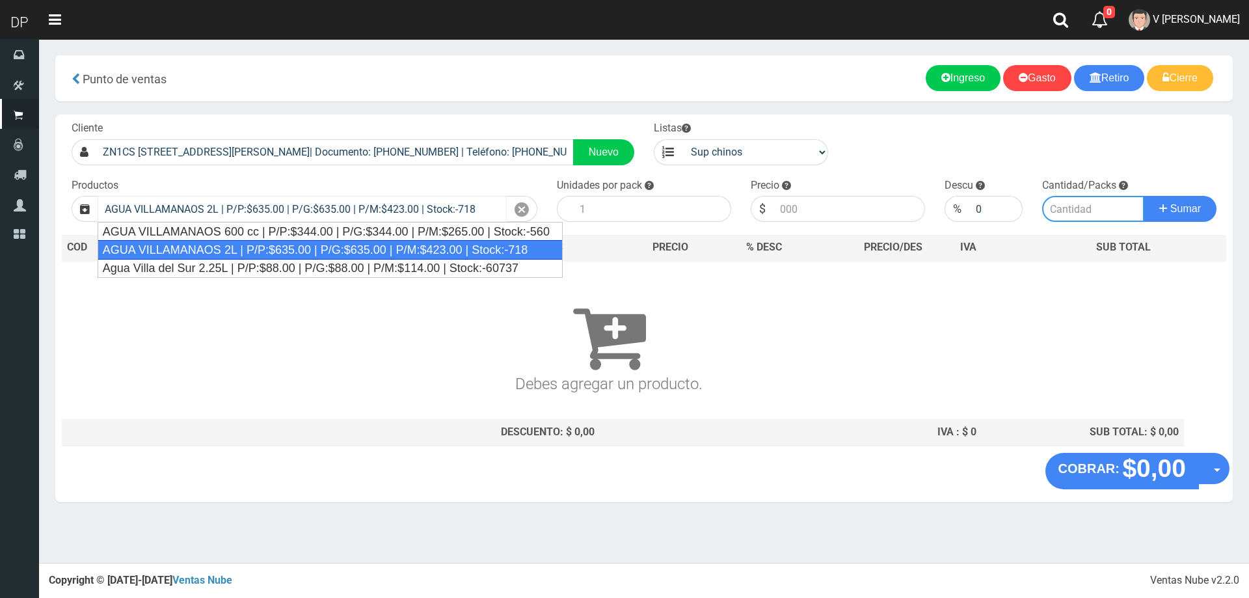
type input "6"
type input "635.00"
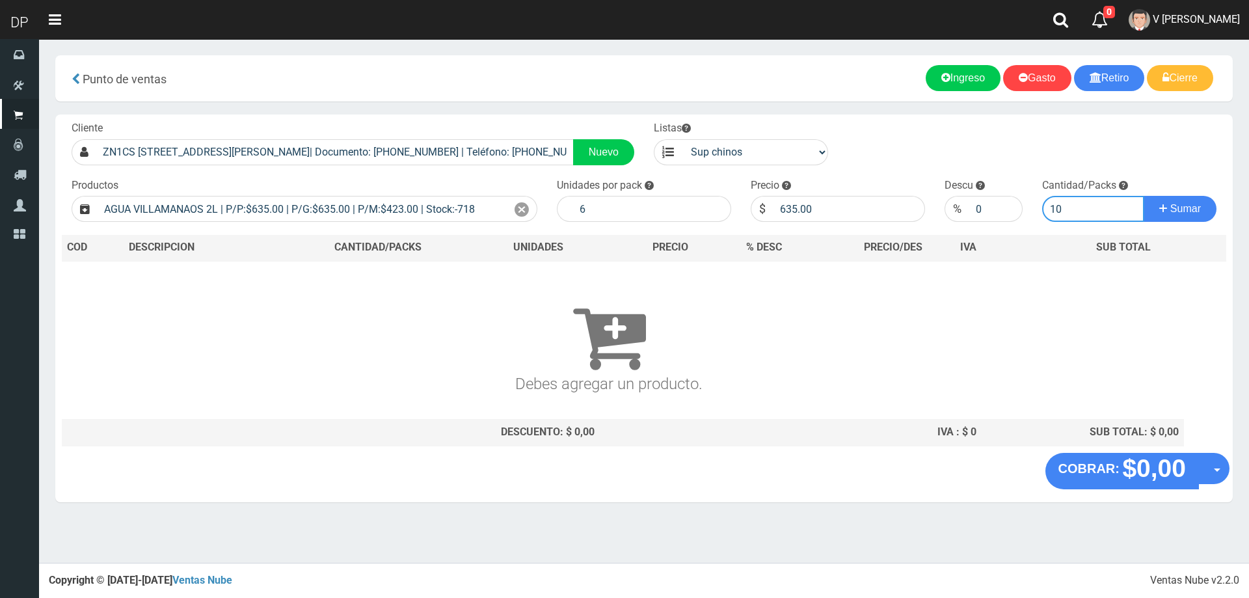
type input "10"
click at [1144, 196] on button "Sumar" at bounding box center [1180, 209] width 73 height 26
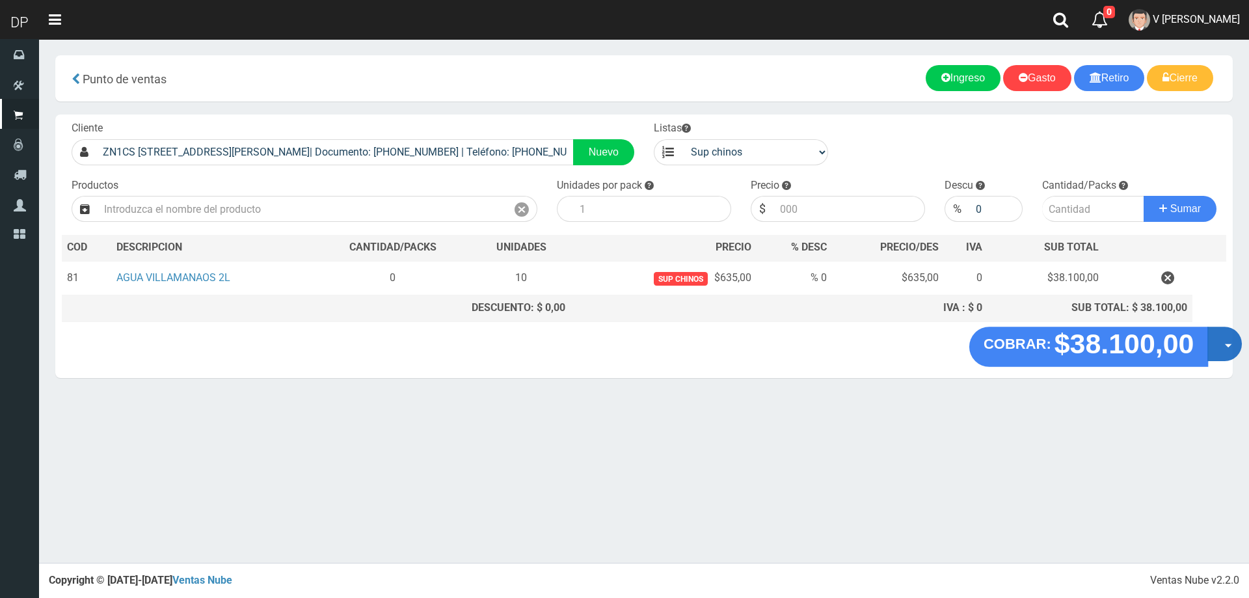
click at [1224, 341] on button "Opciones" at bounding box center [1224, 344] width 34 height 34
click at [1169, 353] on link "Hacer Devolucion" at bounding box center [1183, 348] width 116 height 30
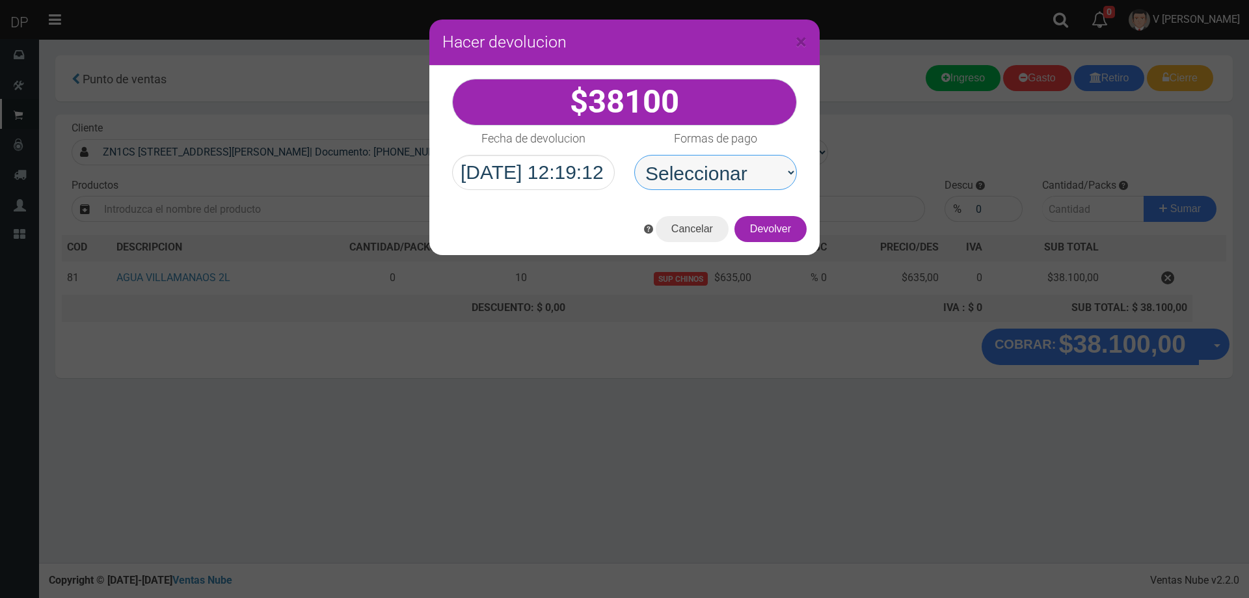
click at [717, 167] on select "Seleccionar Efectivo Tarjeta de Crédito Depósito Débito" at bounding box center [715, 172] width 163 height 35
select select "Efectivo"
click at [634, 155] on select "Seleccionar Efectivo Tarjeta de Crédito Depósito Débito" at bounding box center [715, 172] width 163 height 35
click at [768, 228] on button "Devolver" at bounding box center [771, 229] width 72 height 26
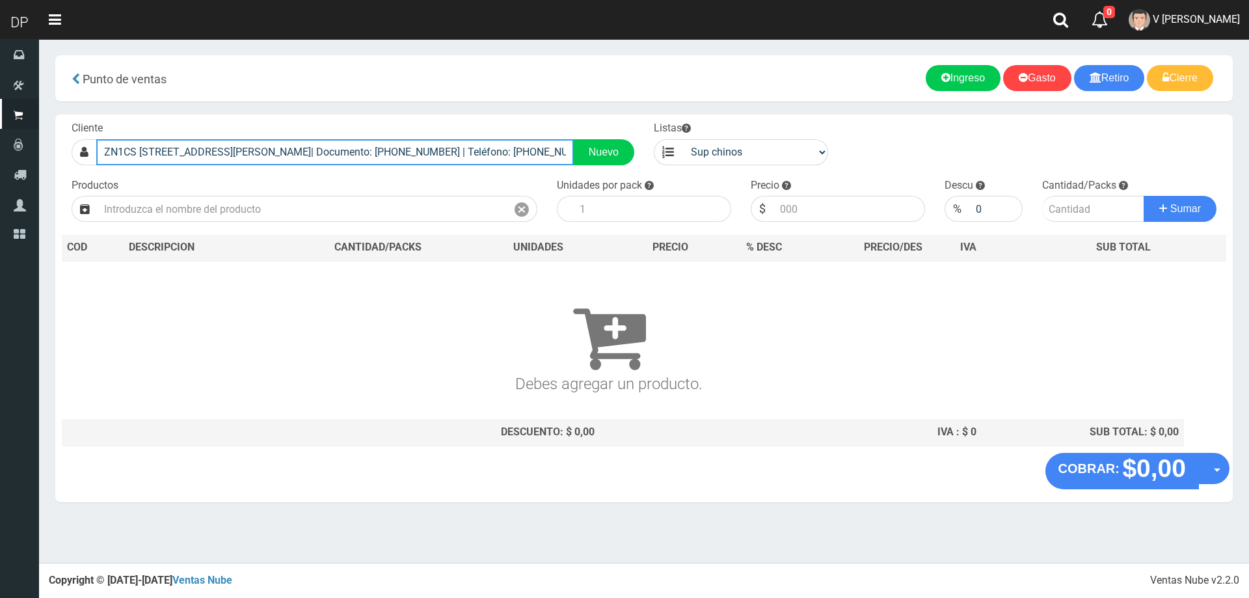
click at [500, 151] on input "ZN1CS RIVADAVIA 4302 (BILLINGHURST)| Documento: 46541114087404153 | Teléfono: 1…" at bounding box center [335, 152] width 478 height 26
type input "S"
type input "A"
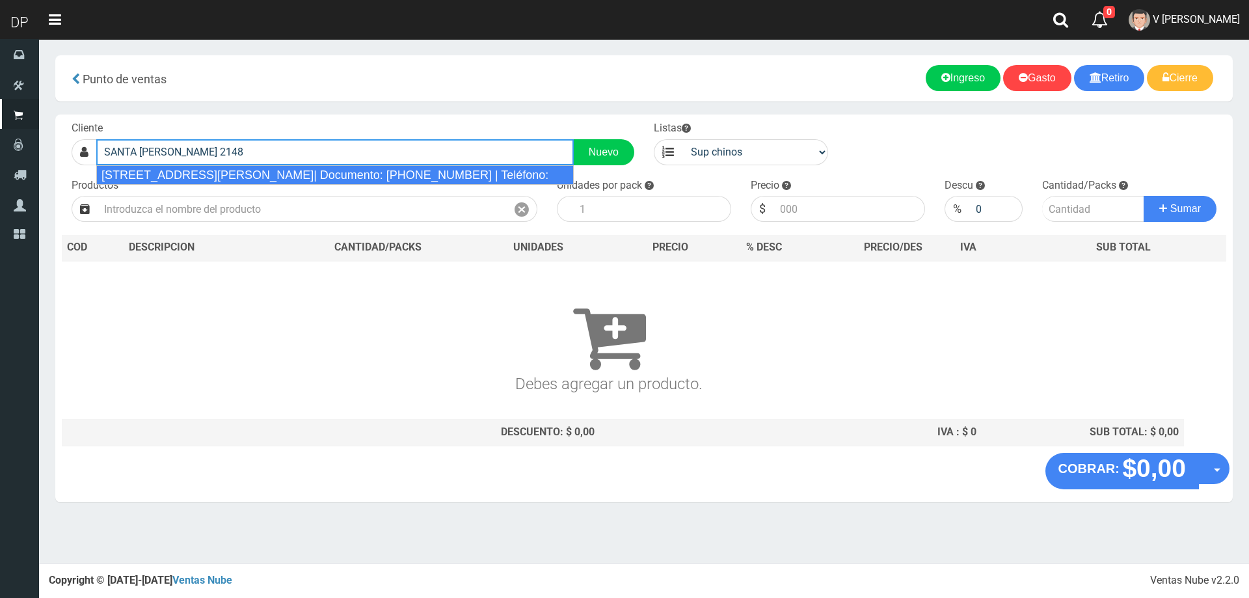
click at [487, 169] on div "ZN1CL SANTA ROSA 2148 (VICTORIA)| Documento: 1155946188 | Teléfono:" at bounding box center [335, 175] width 478 height 20
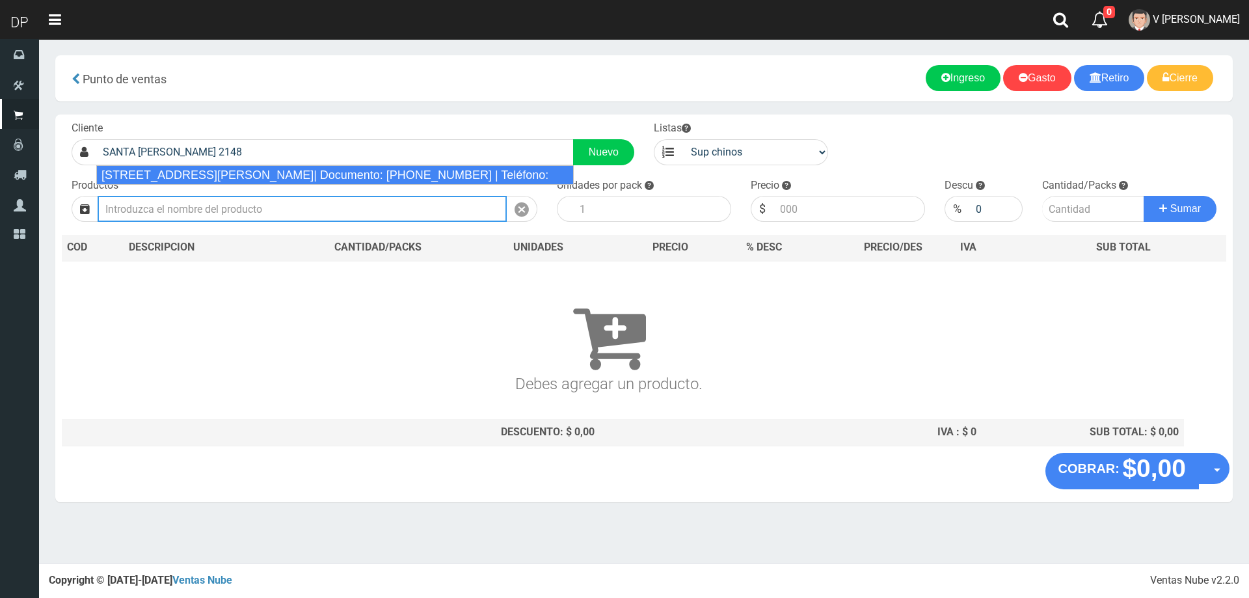
type input "ZN1CL SANTA ROSA 2148 (VICTORIA)| Documento: 1155946188 | Teléfono:"
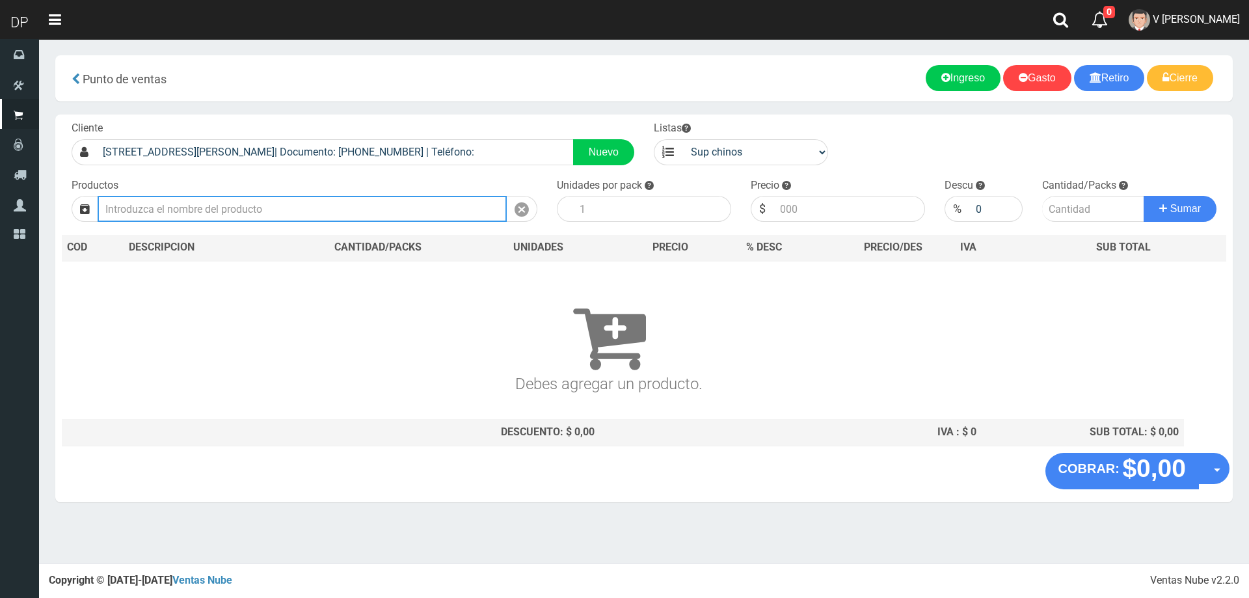
click at [424, 216] on input "text" at bounding box center [302, 209] width 409 height 26
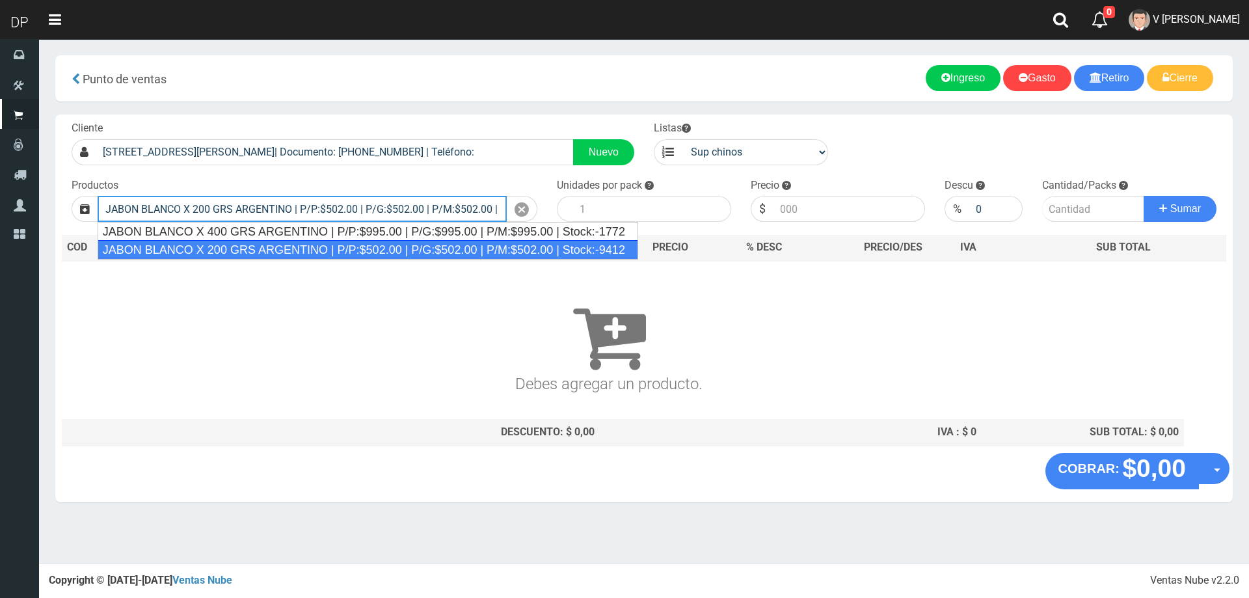
type input "JABON BLANCO X 200 GRS ARGENTINO | P/P:$502.00 | P/G:$502.00 | P/M:$502.00 | St…"
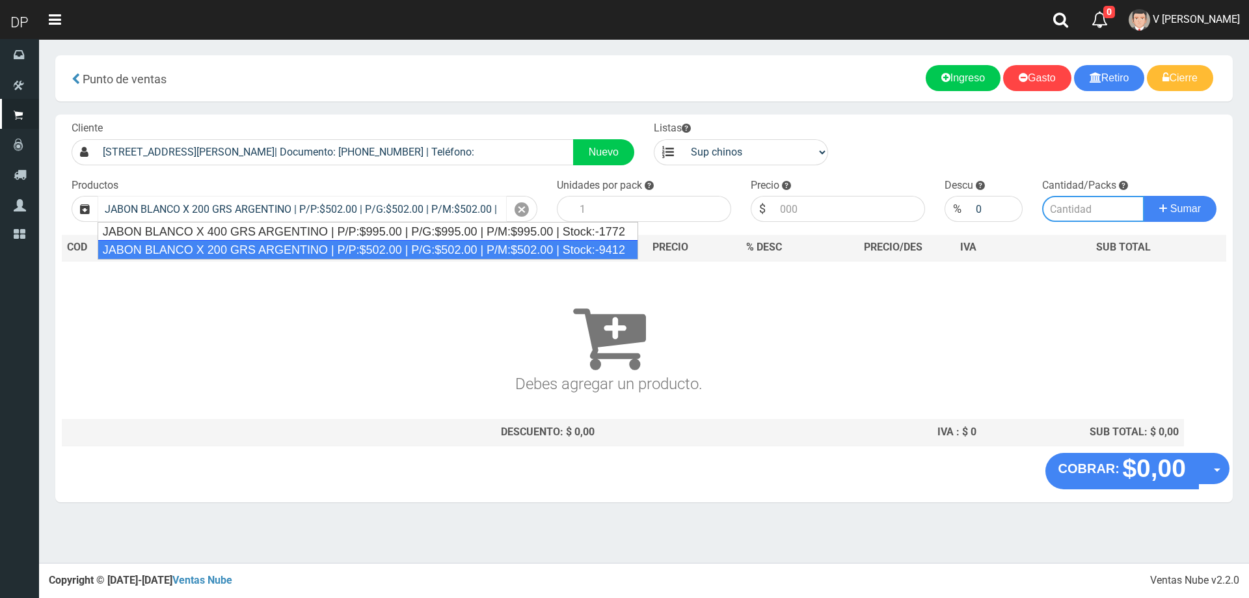
type input "40"
type input "502.00"
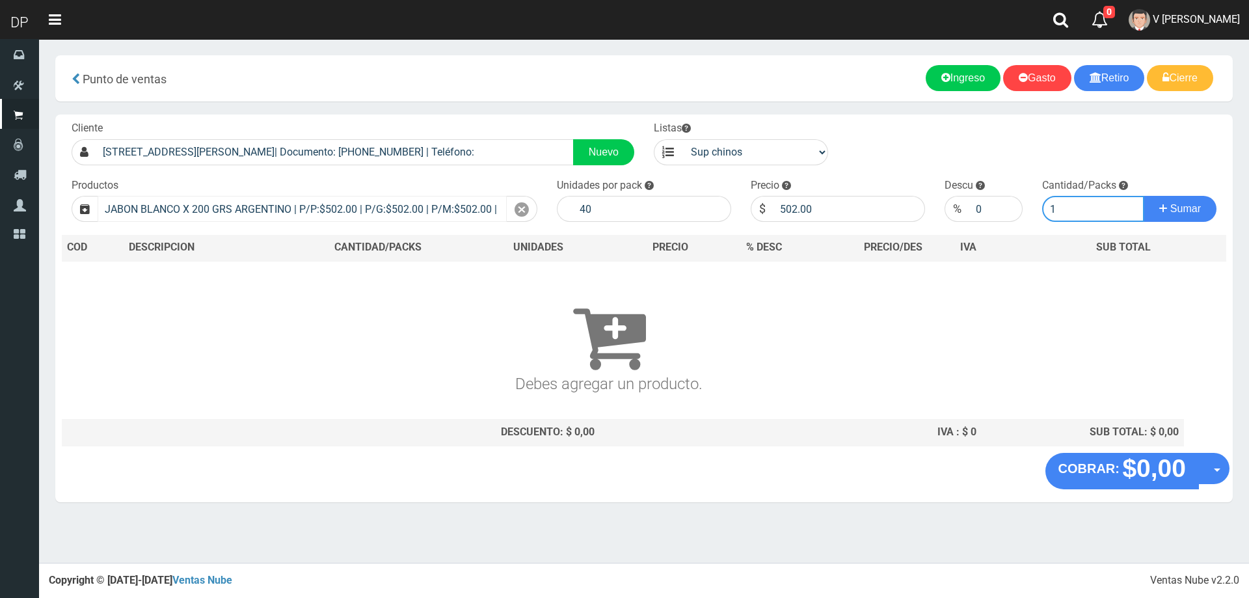
type input "1"
click at [1144, 196] on button "Sumar" at bounding box center [1180, 209] width 73 height 26
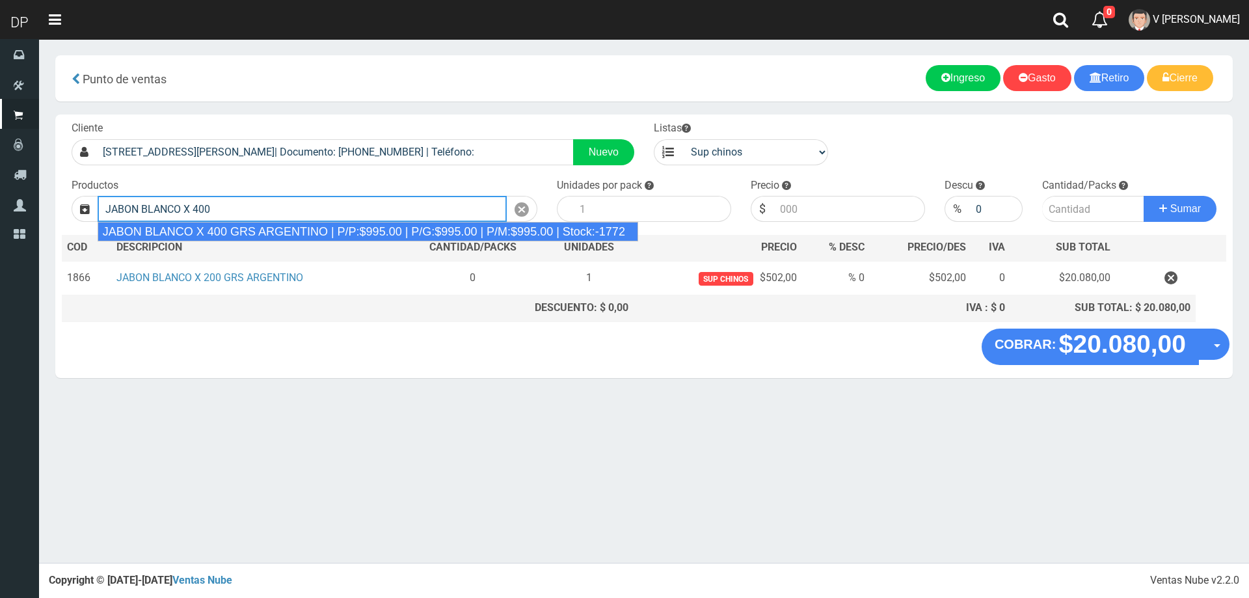
click at [422, 230] on div "JABON BLANCO X 400 GRS ARGENTINO | P/P:$995.00 | P/G:$995.00 | P/M:$995.00 | St…" at bounding box center [368, 232] width 541 height 20
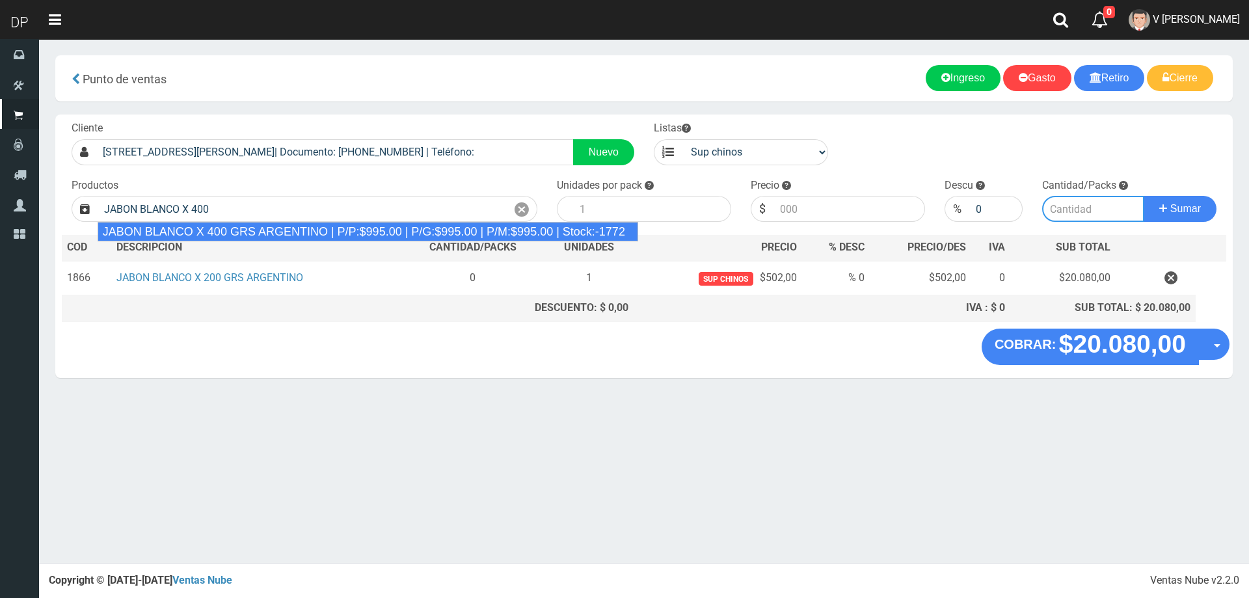
type input "JABON BLANCO X 400 GRS ARGENTINO | P/P:$995.00 | P/G:$995.00 | P/M:$995.00 | St…"
type input "20"
type input "995.00"
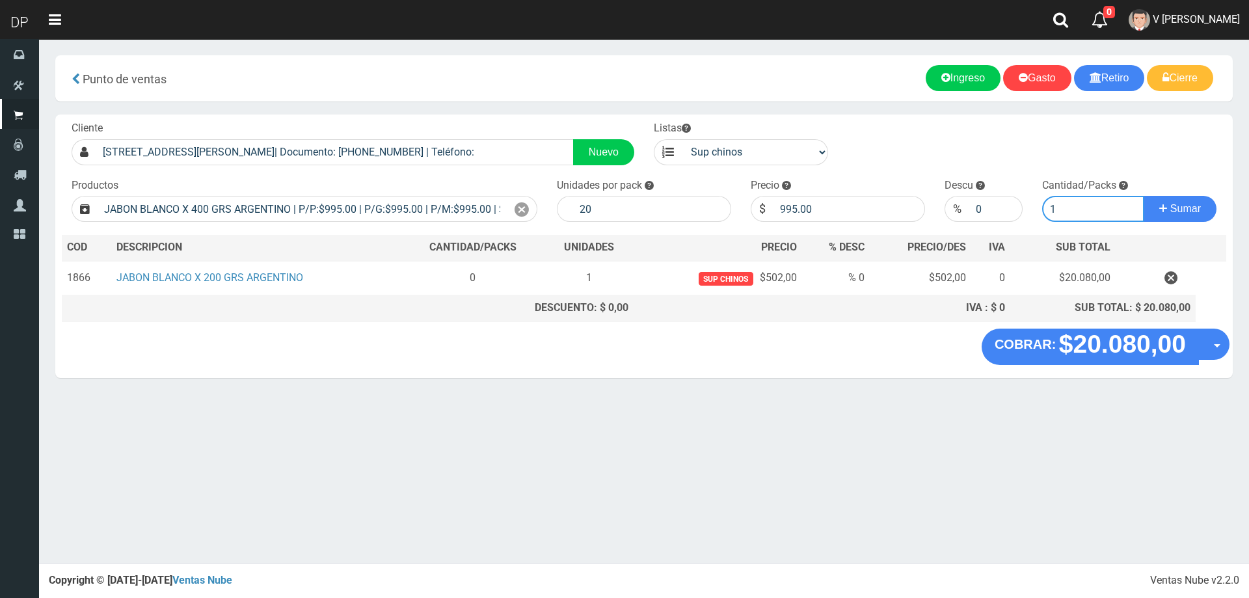
type input "1"
click at [1144, 196] on button "Sumar" at bounding box center [1180, 209] width 73 height 26
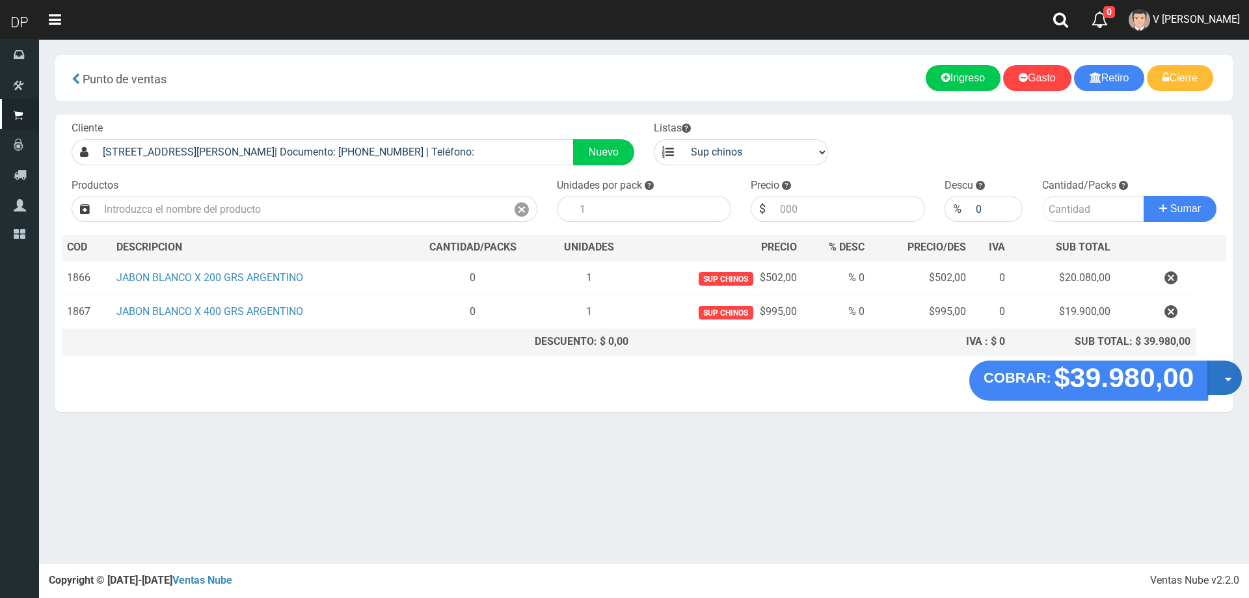
click at [1220, 377] on button "Opciones" at bounding box center [1224, 377] width 34 height 34
click at [1204, 384] on link "Hacer Devolucion" at bounding box center [1183, 382] width 116 height 30
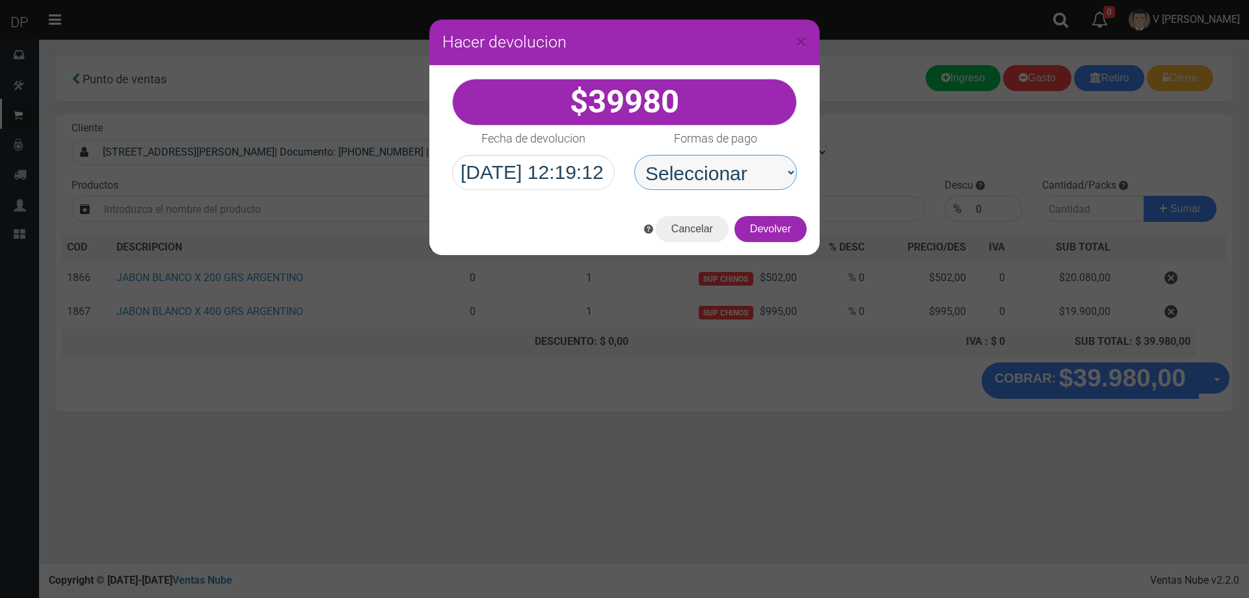
click at [757, 167] on select "Seleccionar Efectivo Tarjeta de Crédito Depósito Débito" at bounding box center [715, 172] width 163 height 35
select select "Efectivo"
click at [634, 155] on select "Seleccionar Efectivo Tarjeta de Crédito Depósito Débito" at bounding box center [715, 172] width 163 height 35
click at [787, 233] on button "Devolver" at bounding box center [771, 229] width 72 height 26
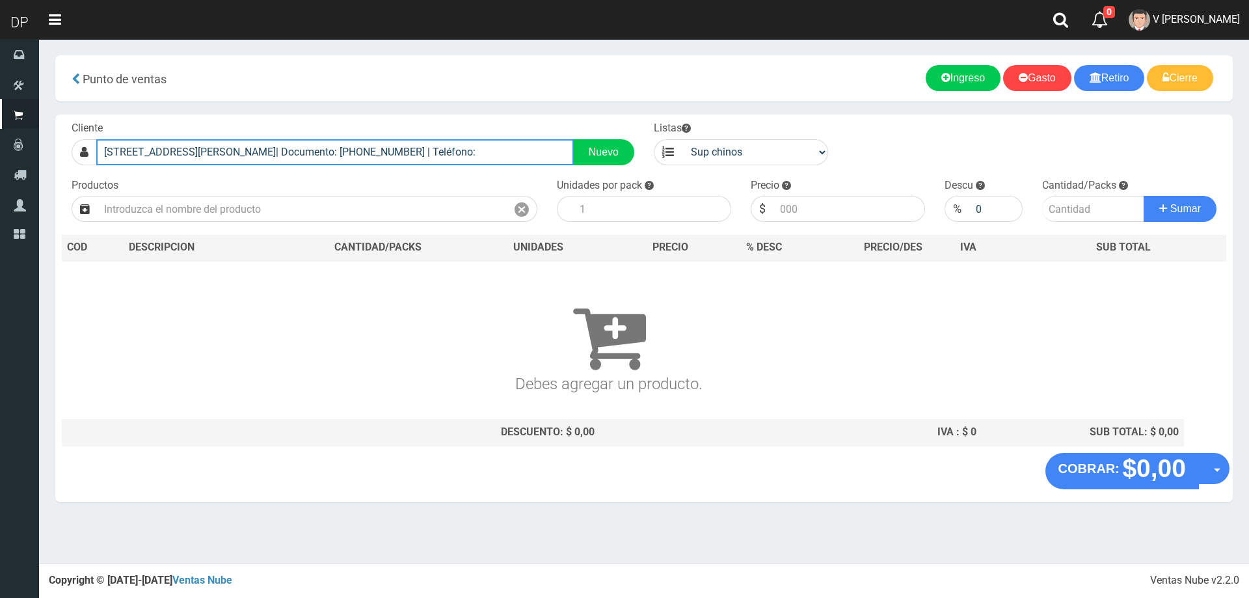
click at [459, 154] on input "ZN1CL SANTA ROSA 2148 (VICTORIA)| Documento: 1155946188 | Teléfono:" at bounding box center [335, 152] width 478 height 26
click at [459, 153] on input "ZN1CL SANTA ROSA 2148 (VICTORIA)| Documento: 1155946188 | Teléfono:" at bounding box center [335, 152] width 478 height 26
click at [459, 152] on input "ZN1CL SANTA ROSA 2148 (VICTORIA)| Documento: 1155946188 | Teléfono:" at bounding box center [335, 152] width 478 height 26
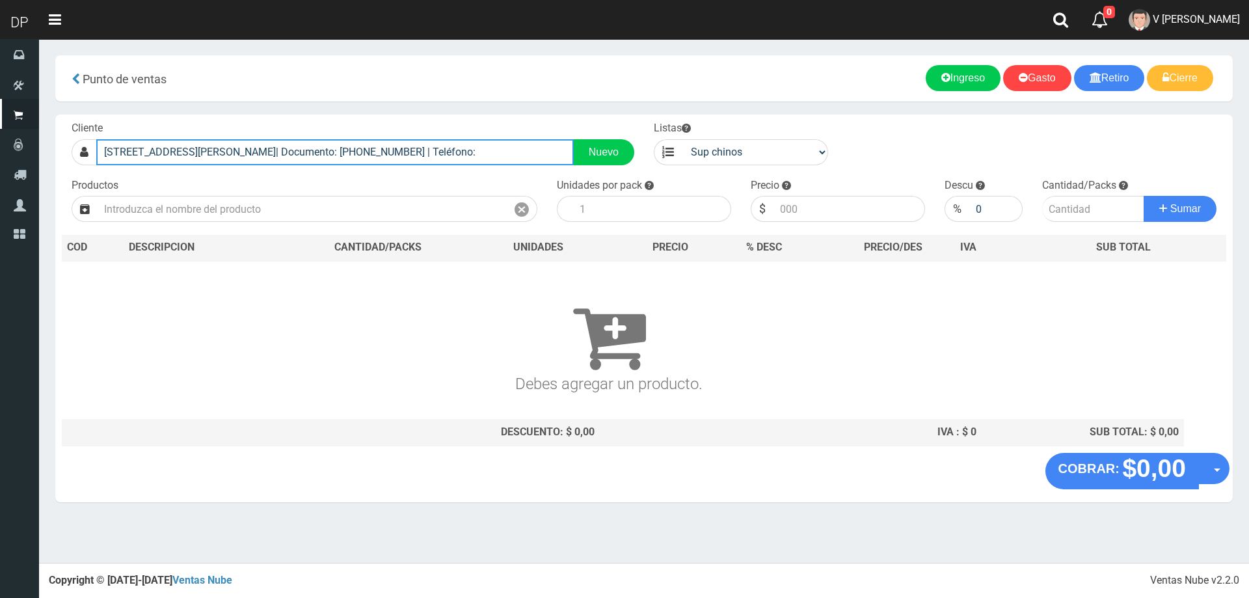
click at [459, 152] on input "ZN1CL SANTA ROSA 2148 (VICTORIA)| Documento: 1155946188 | Teléfono:" at bounding box center [335, 152] width 478 height 26
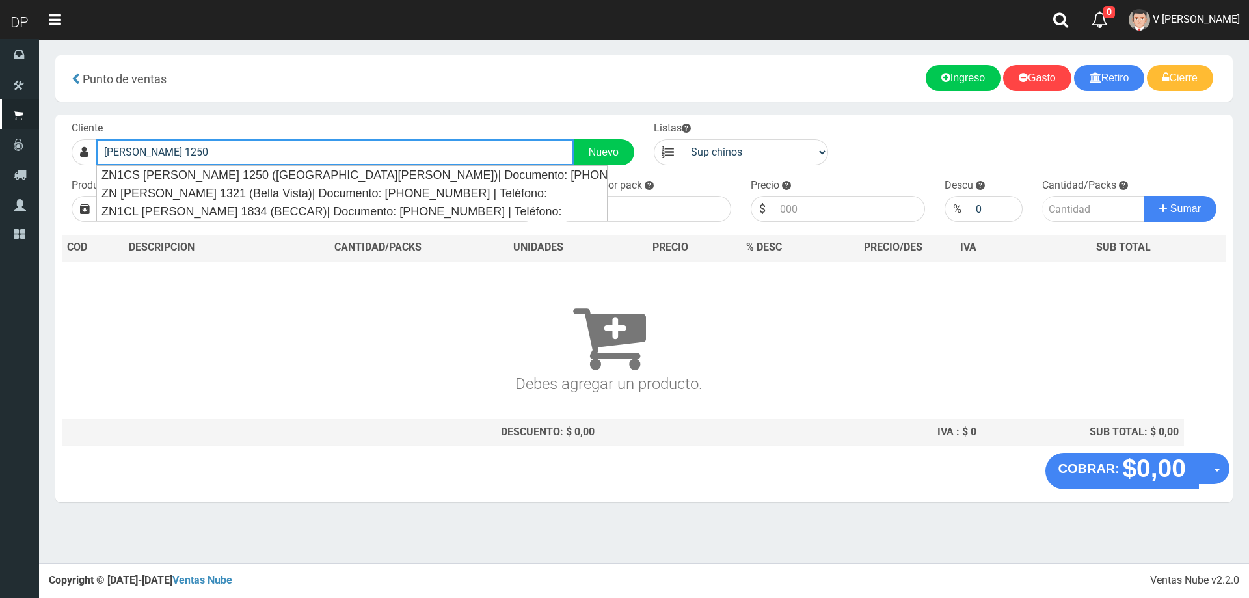
click at [1144, 196] on button "Sumar" at bounding box center [1180, 209] width 73 height 26
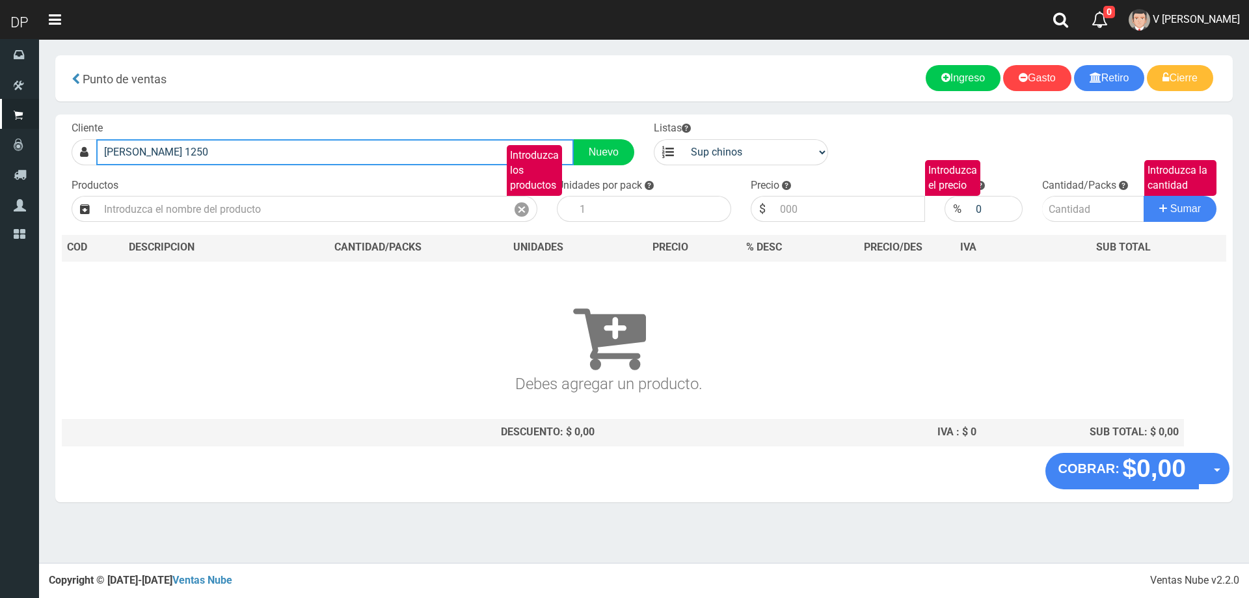
click at [459, 152] on input "GUIDO SPANO 1250" at bounding box center [335, 152] width 478 height 26
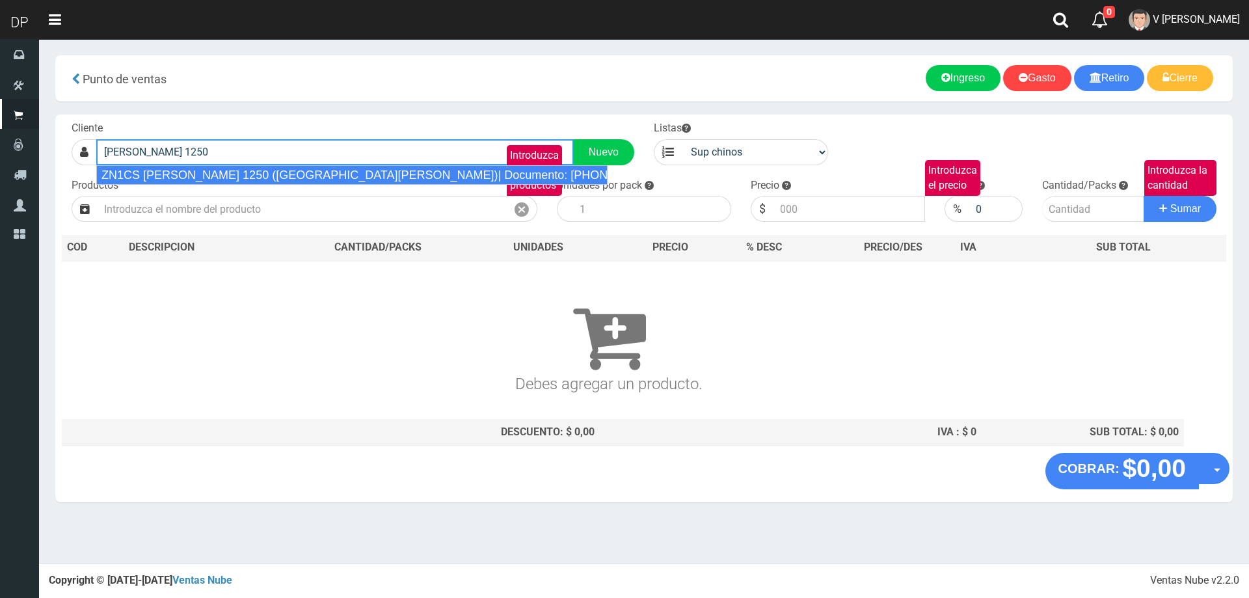
click at [229, 171] on div "ZN1CS GUIDO SPANO 1250 (VILLA BOSCH)| Documento: 4530783074830748393 | Teléfono:" at bounding box center [351, 175] width 511 height 20
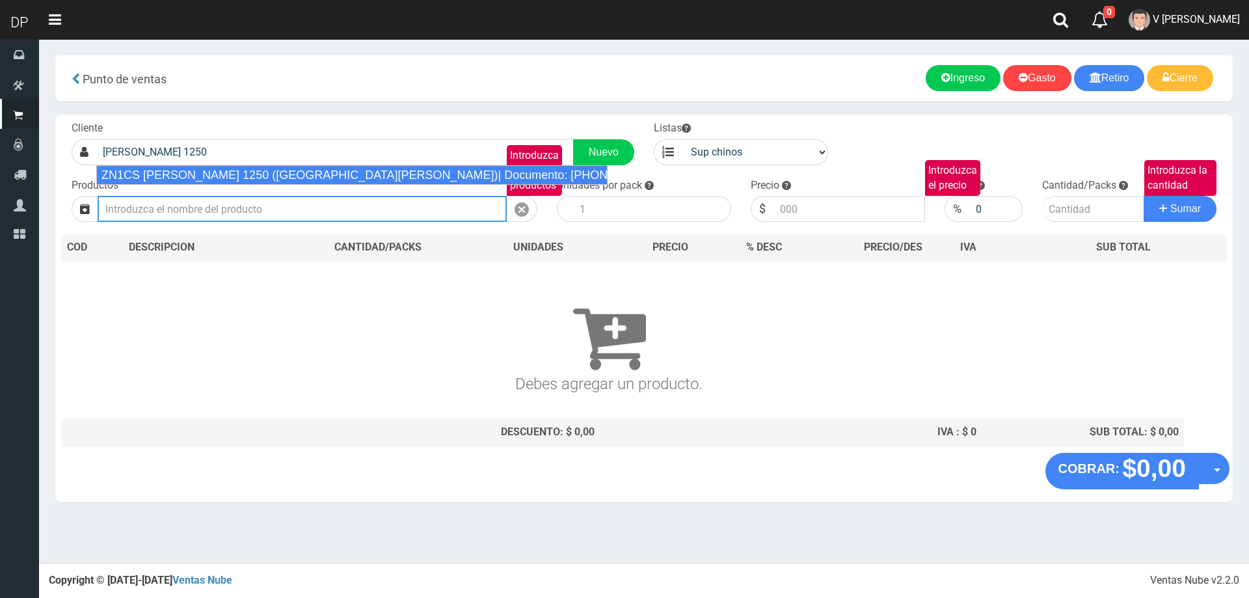
type input "ZN1CS GUIDO SPANO 1250 (VILLA BOSCH)| Documento: 4530783074830748393 | Teléfono:"
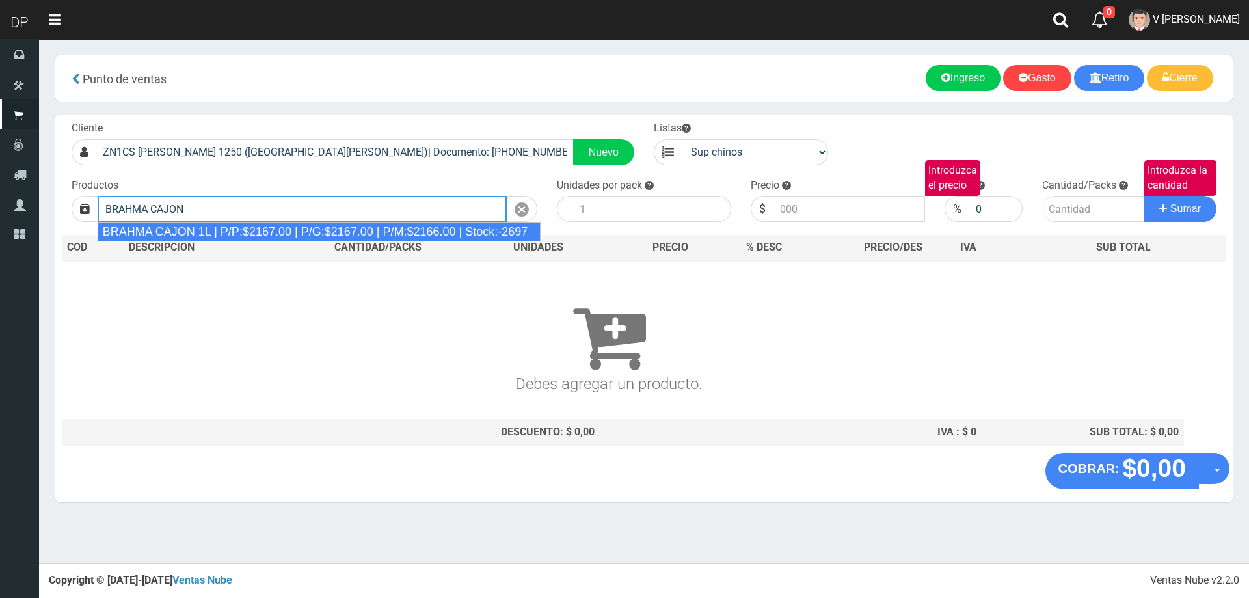
click at [321, 228] on div "BRAHMA CAJON 1L | P/P:$2167.00 | P/G:$2167.00 | P/M:$2166.00 | Stock:-2697" at bounding box center [320, 232] width 444 height 20
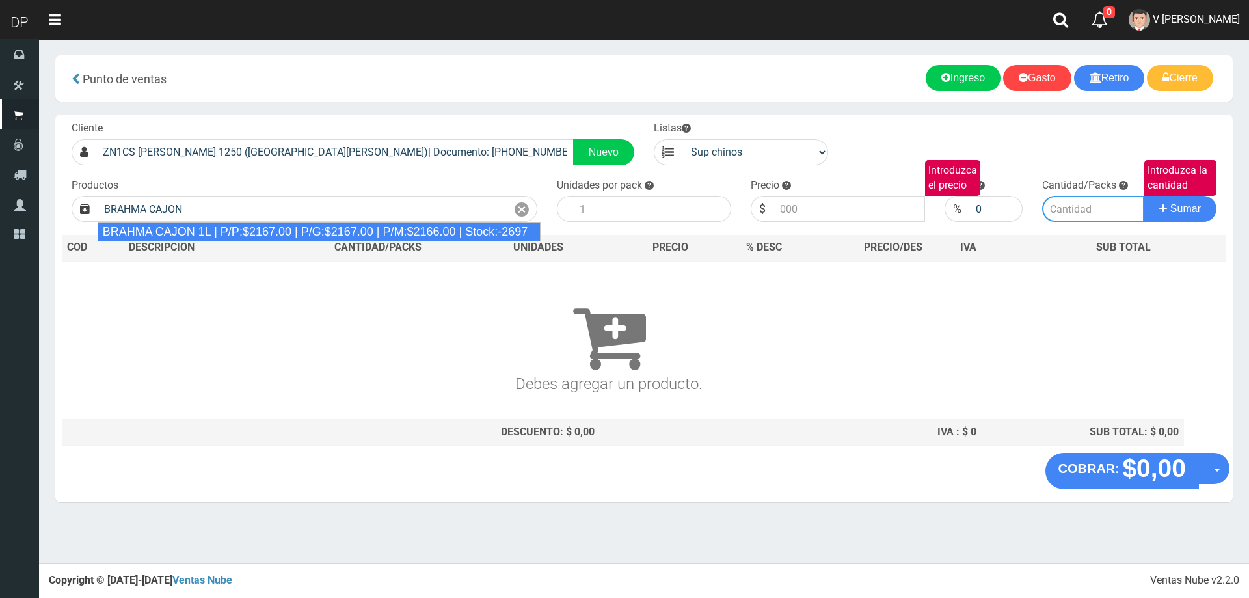
type input "BRAHMA CAJON 1L | P/P:$2167.00 | P/G:$2167.00 | P/M:$2166.00 | Stock:-2697"
type input "12"
type input "2167.00"
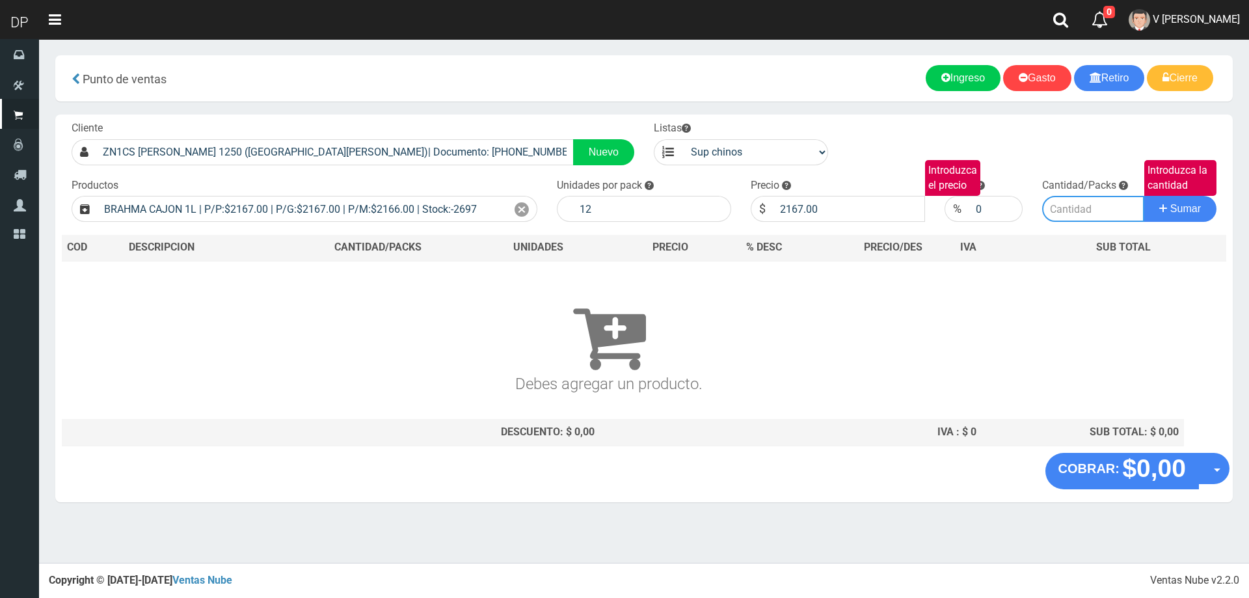
click at [1081, 215] on input "Introduzca la cantidad" at bounding box center [1093, 209] width 103 height 26
type input "2"
click at [1144, 196] on button "Sumar" at bounding box center [1180, 209] width 73 height 26
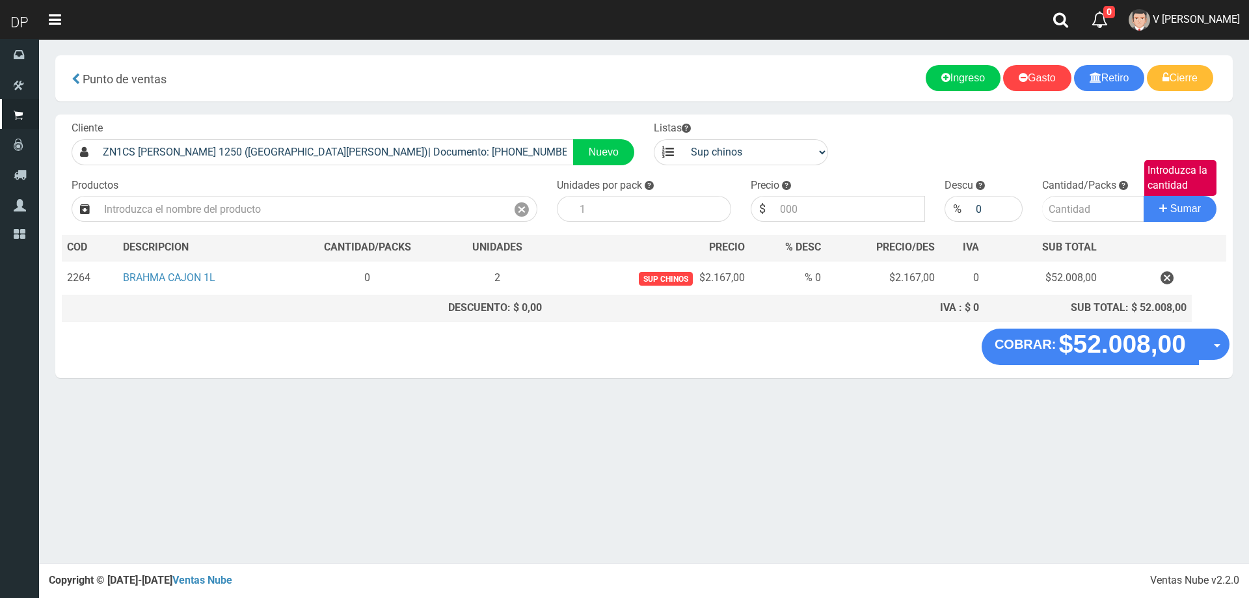
click at [1230, 349] on div "COBRAR: $52.008,00 Opciones Hacer Devolucion Crear presupuesto" at bounding box center [644, 353] width 1178 height 49
click at [1226, 350] on button "Opciones" at bounding box center [1213, 344] width 31 height 31
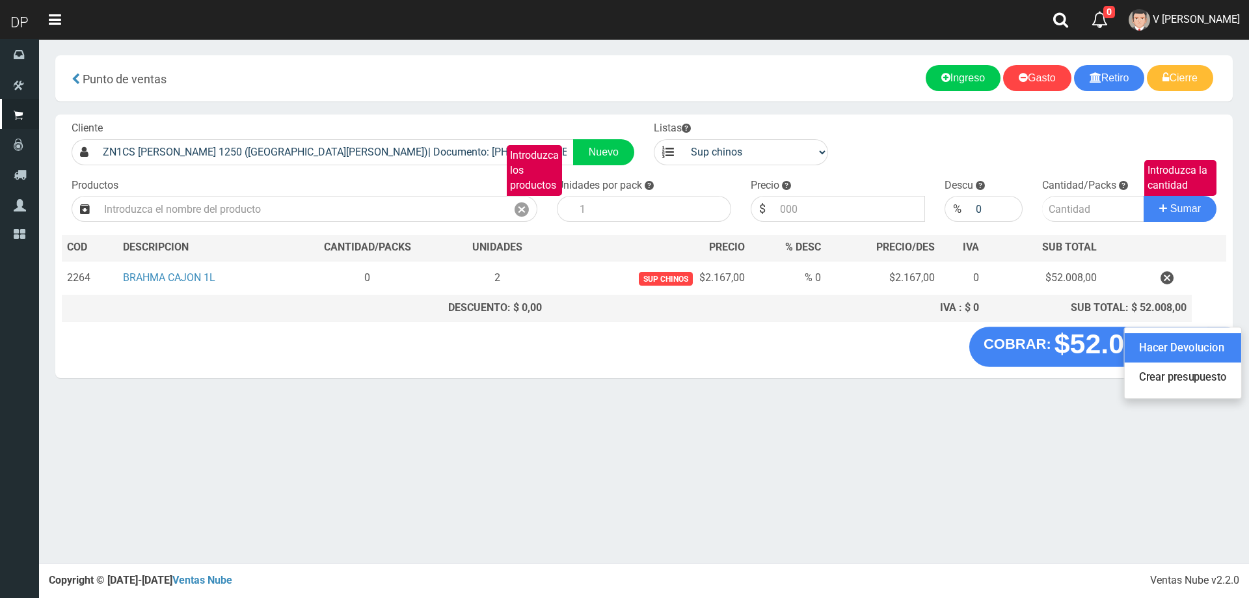
click at [1221, 353] on link "Hacer Devolucion" at bounding box center [1183, 348] width 116 height 30
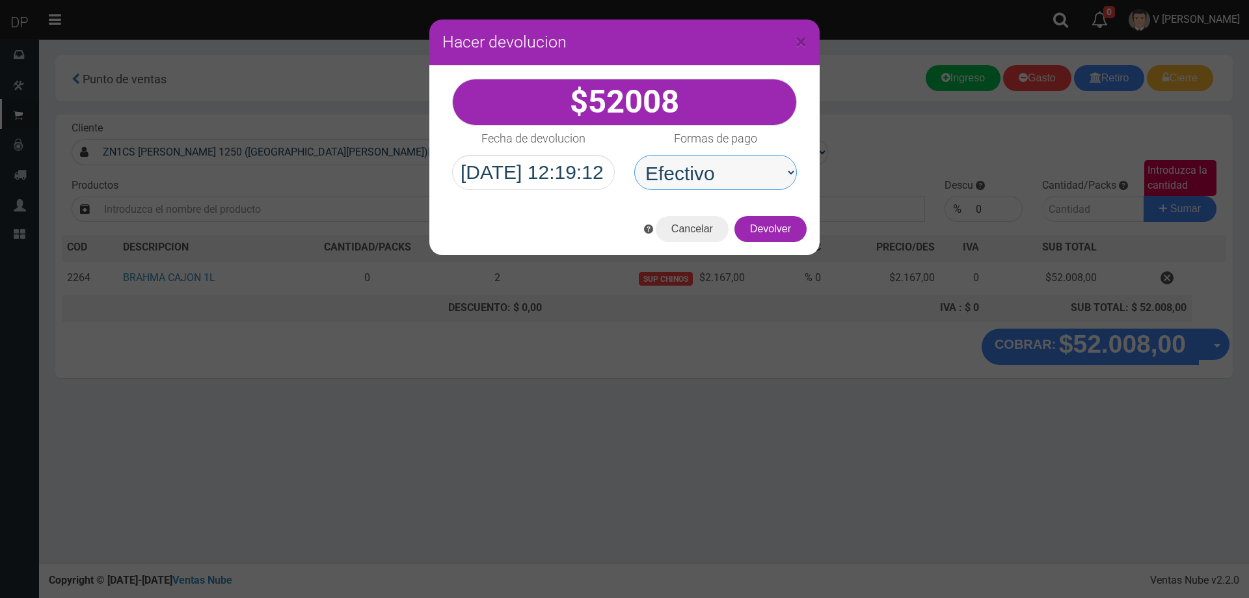
drag, startPoint x: 729, startPoint y: 182, endPoint x: 723, endPoint y: 189, distance: 9.8
click at [729, 182] on select "Seleccionar Efectivo Tarjeta de Crédito Depósito Débito" at bounding box center [715, 172] width 163 height 35
click at [717, 208] on div "Cancelar Devolver" at bounding box center [624, 229] width 390 height 52
drag, startPoint x: 731, startPoint y: 175, endPoint x: 731, endPoint y: 187, distance: 11.7
click at [731, 175] on select "Seleccionar Efectivo Tarjeta de Crédito Depósito Débito" at bounding box center [715, 172] width 163 height 35
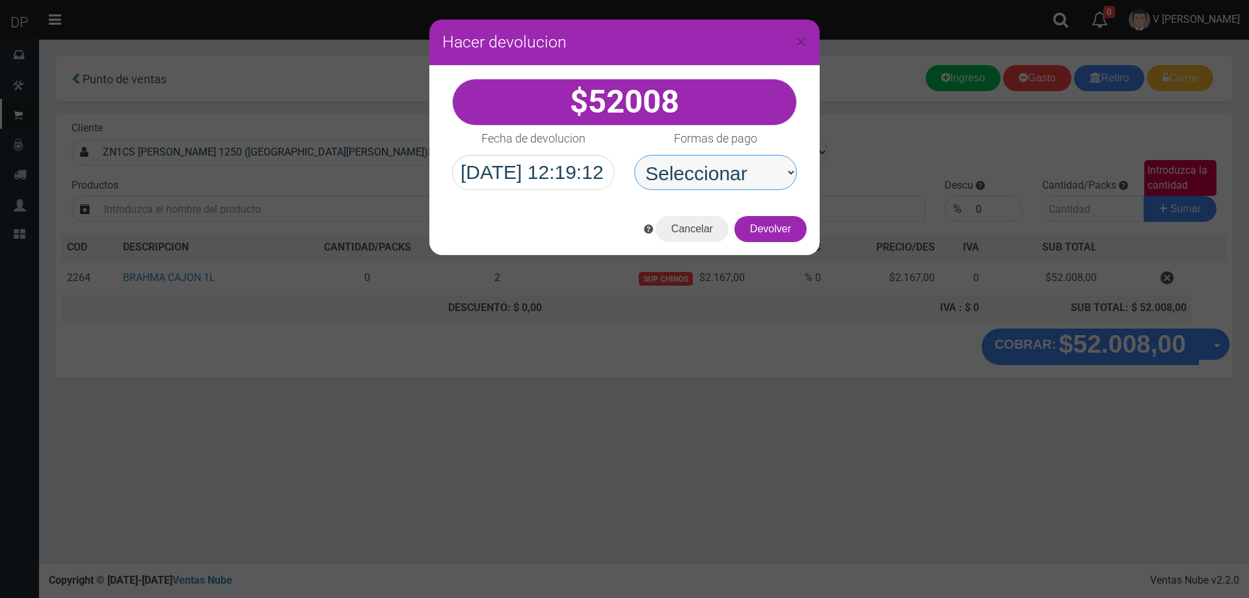
select select "Efectivo"
click at [634, 155] on select "Seleccionar Efectivo Tarjeta de Crédito Depósito Débito" at bounding box center [715, 172] width 163 height 35
click at [757, 231] on button "Devolver" at bounding box center [771, 229] width 72 height 26
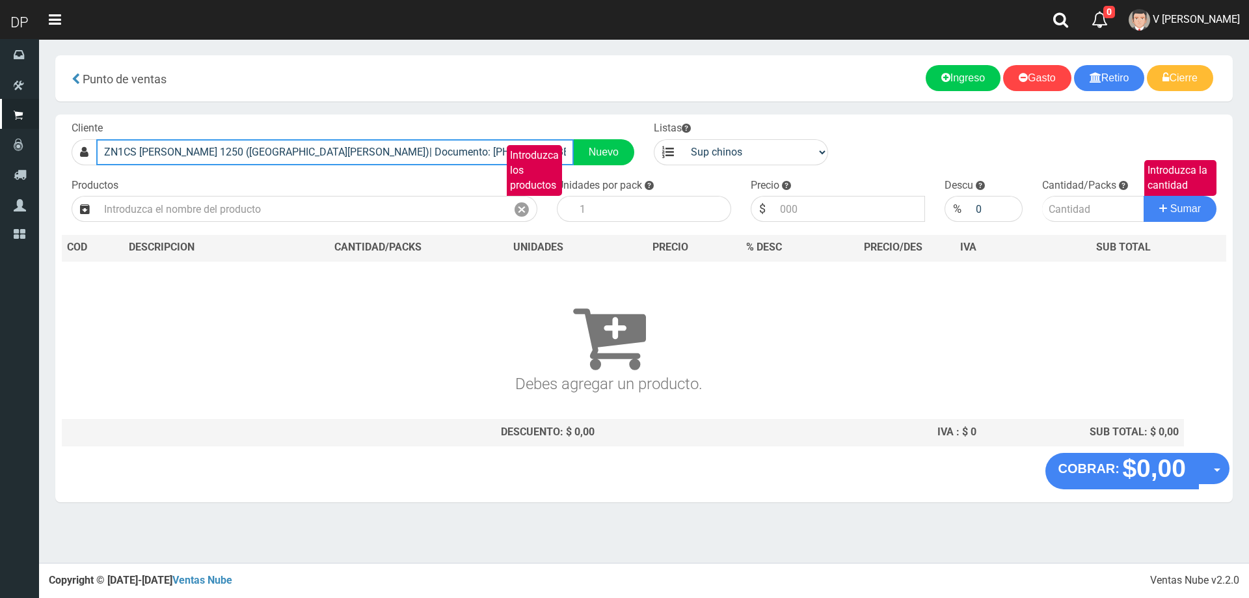
click at [479, 152] on input "ZN1CS GUIDO SPANO 1250 (VILLA BOSCH)| Documento: 4530783074830748393 | Teléfono:" at bounding box center [335, 152] width 478 height 26
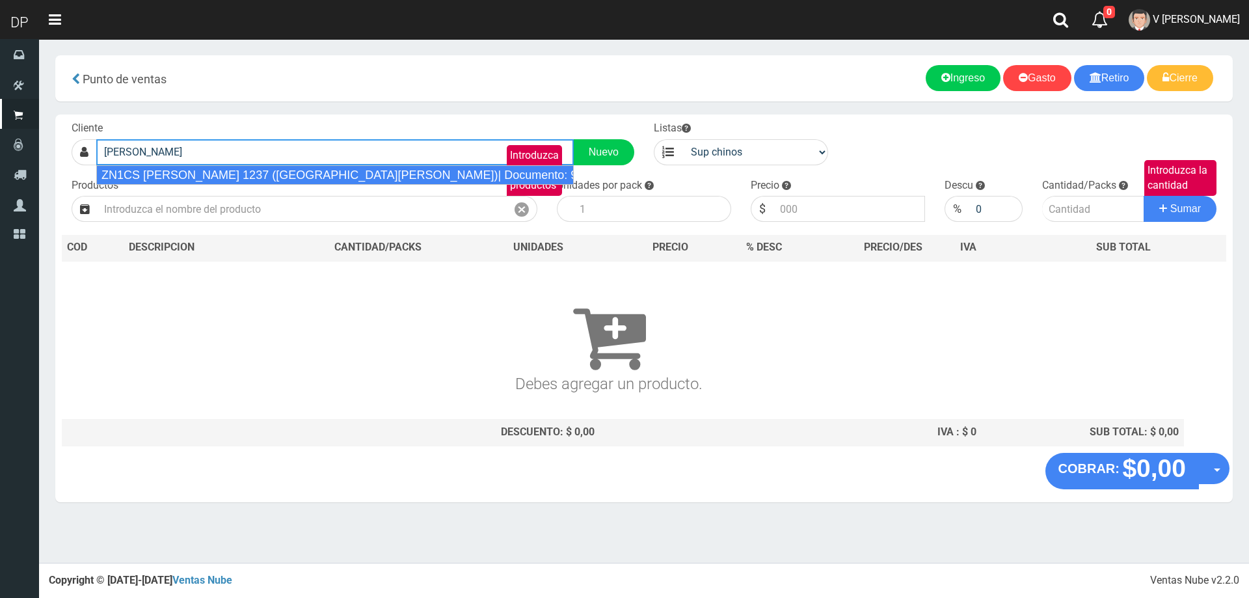
click at [468, 179] on div "ZN1CS AURELIO MONTANELLI 1237 (VILLA BOSCH)| Documento: 998900 | Teléfono:" at bounding box center [335, 175] width 478 height 20
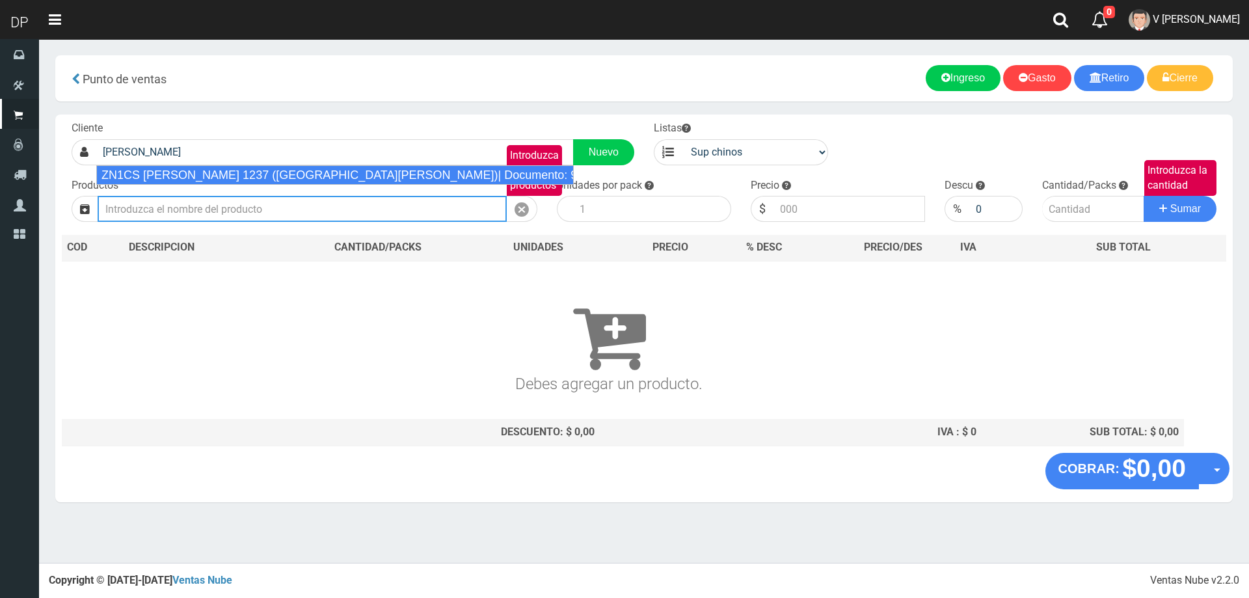
type input "ZN1CS AURELIO MONTANELLI 1237 (VILLA BOSCH)| Documento: 998900 | Teléfono:"
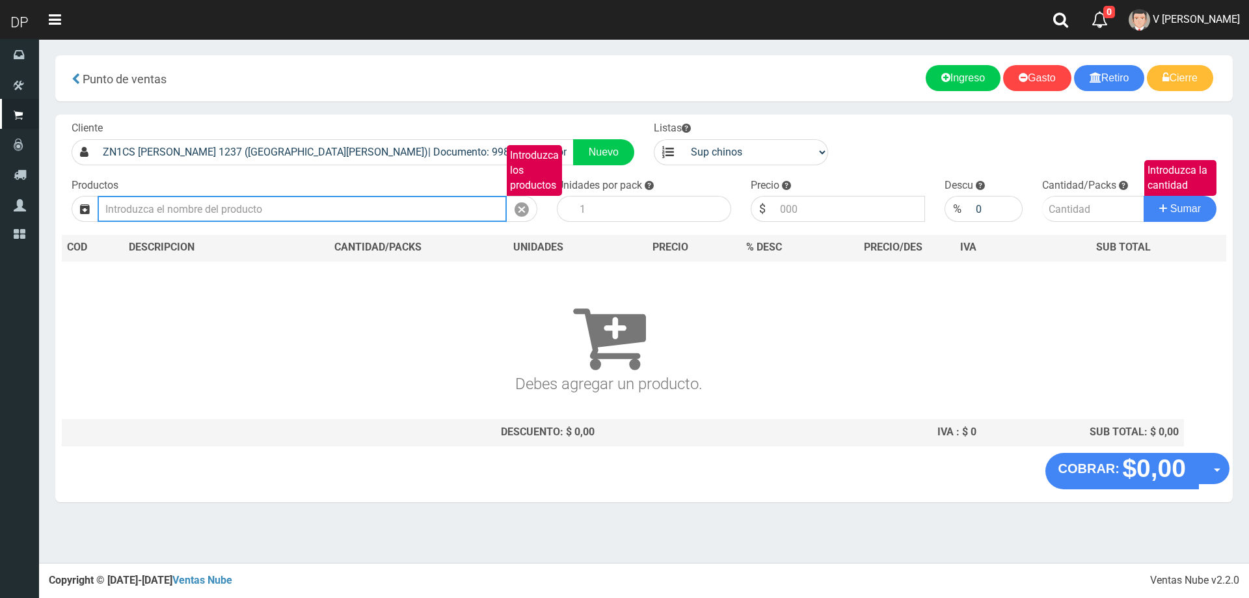
click at [405, 213] on input "Introduzca los productos" at bounding box center [302, 209] width 409 height 26
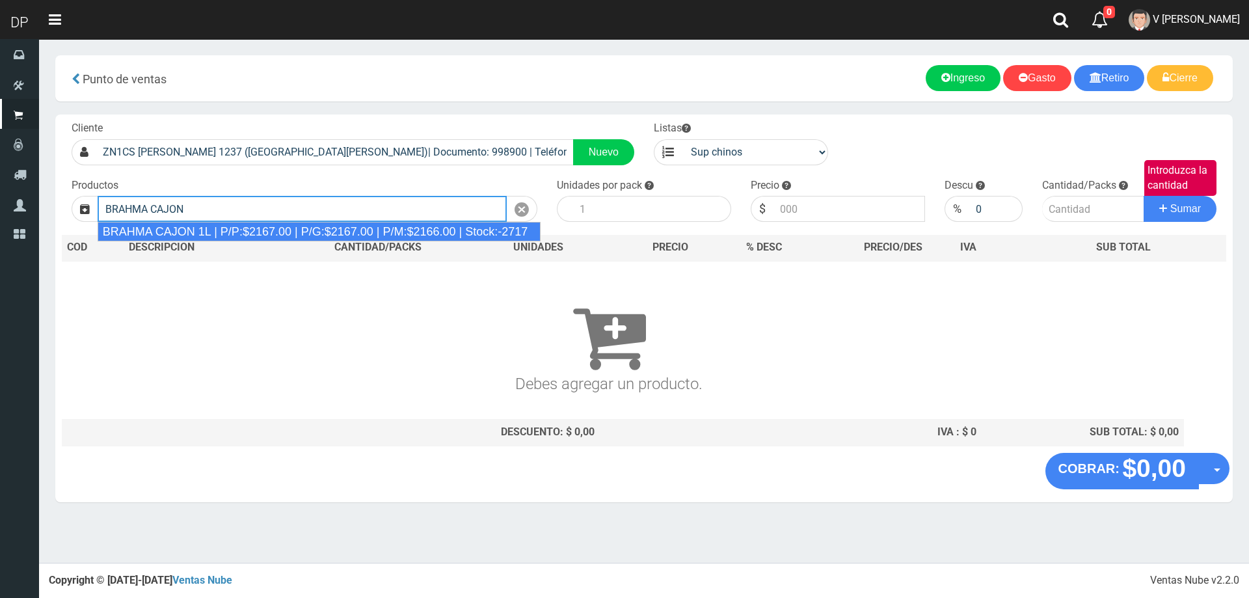
click at [396, 230] on div "BRAHMA CAJON 1L | P/P:$2167.00 | P/G:$2167.00 | P/M:$2166.00 | Stock:-2717" at bounding box center [320, 232] width 444 height 20
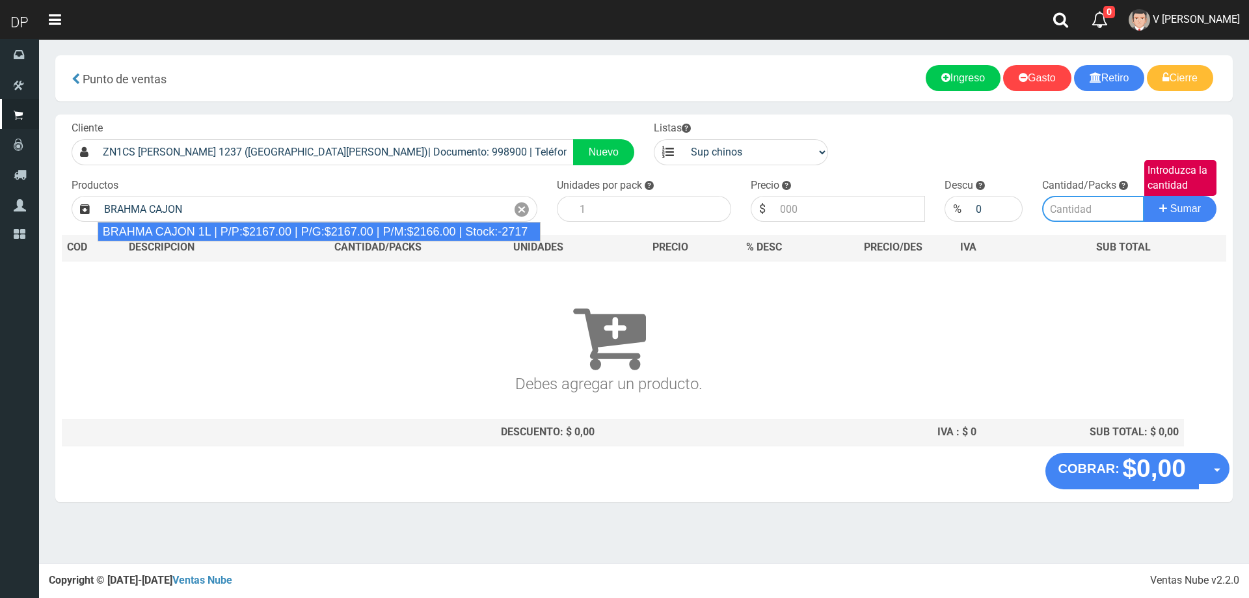
type input "BRAHMA CAJON 1L | P/P:$2167.00 | P/G:$2167.00 | P/M:$2166.00 | Stock:-2717"
type input "12"
type input "2167.00"
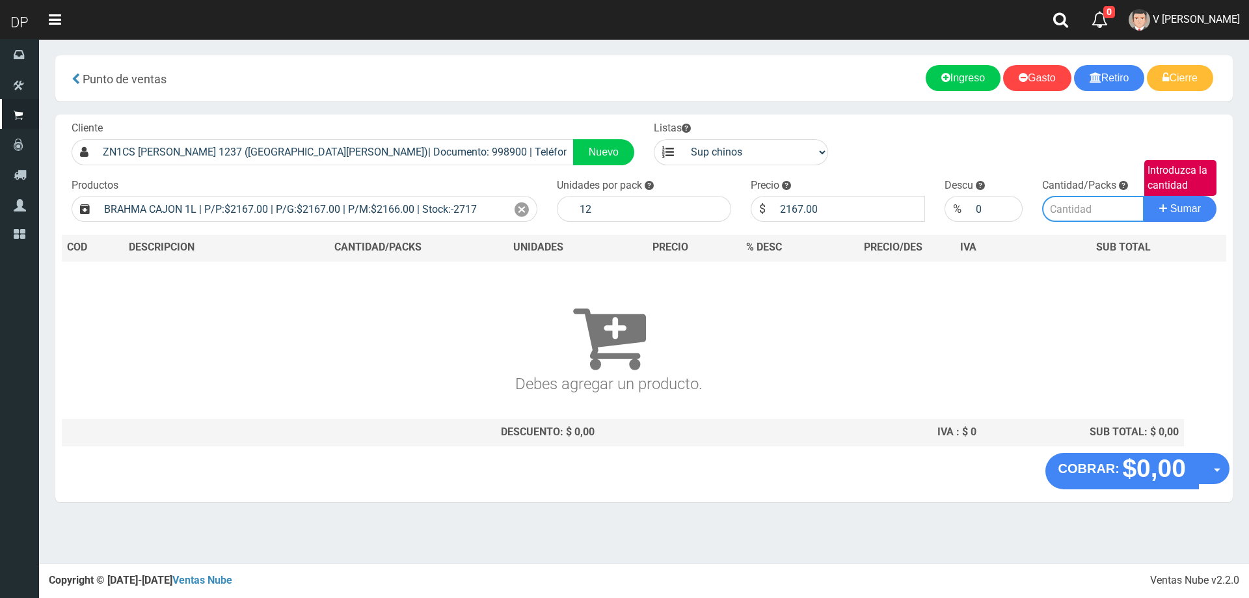
click at [1085, 211] on input "Introduzca la cantidad" at bounding box center [1093, 209] width 103 height 26
type input "5"
click at [1144, 196] on button "Sumar" at bounding box center [1180, 209] width 73 height 26
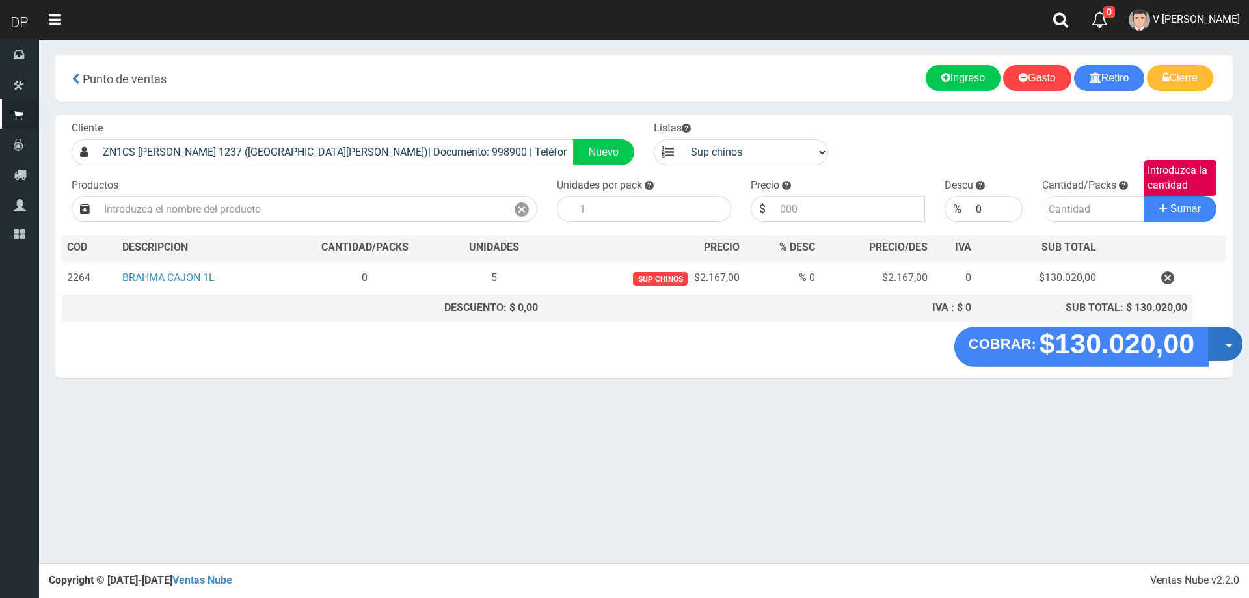
click at [1226, 349] on button "Opciones" at bounding box center [1225, 344] width 34 height 34
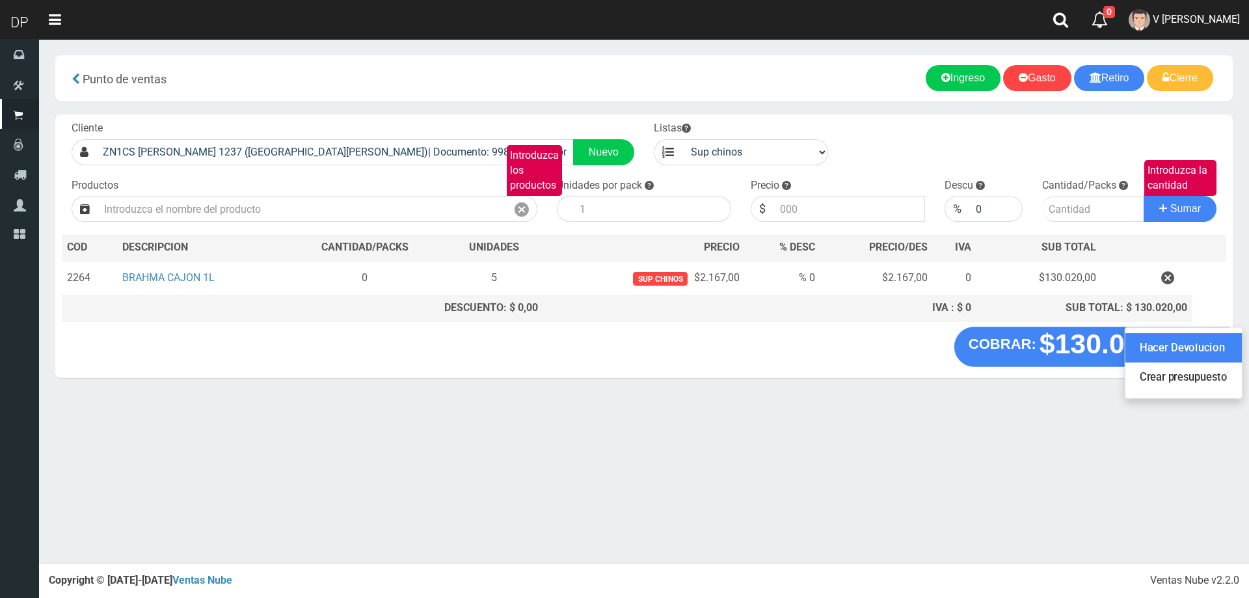
click at [1191, 350] on link "Hacer Devolucion" at bounding box center [1184, 348] width 116 height 30
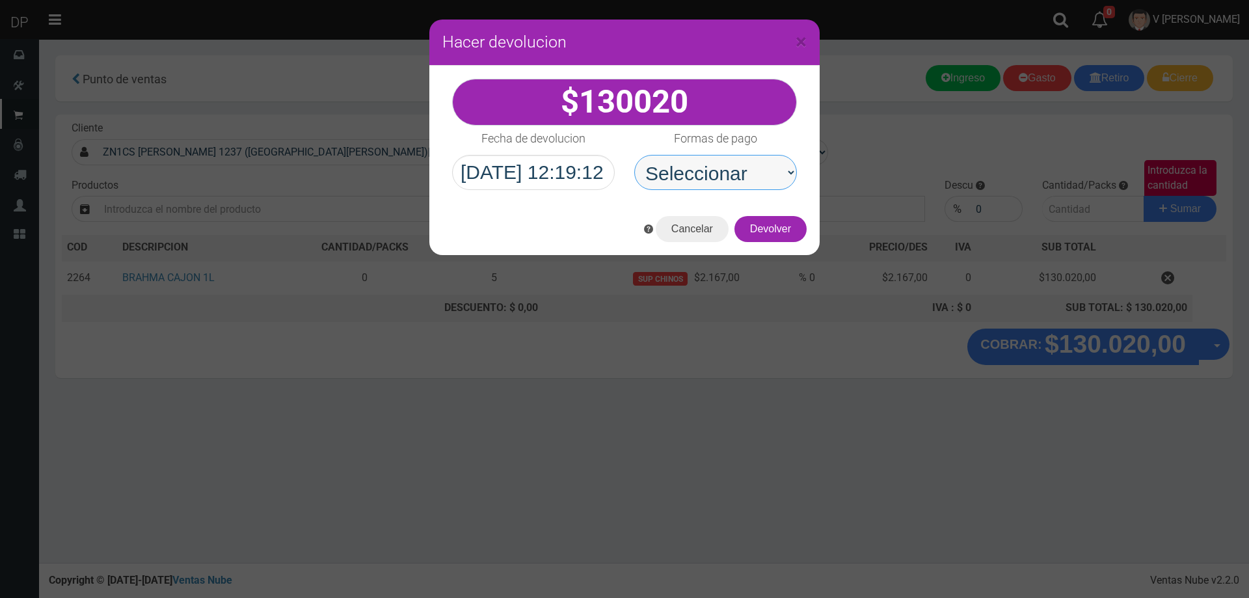
drag, startPoint x: 773, startPoint y: 157, endPoint x: 774, endPoint y: 170, distance: 12.4
click at [773, 157] on select "Seleccionar Efectivo Tarjeta de Crédito Depósito Débito" at bounding box center [715, 172] width 163 height 35
click at [634, 155] on select "Seleccionar Efectivo Tarjeta de Crédito Depósito Débito" at bounding box center [715, 172] width 163 height 35
click at [769, 242] on div "Cancelar Devolver" at bounding box center [624, 229] width 390 height 52
click at [773, 183] on select "Seleccionar Efectivo Tarjeta de Crédito Depósito Débito" at bounding box center [715, 172] width 163 height 35
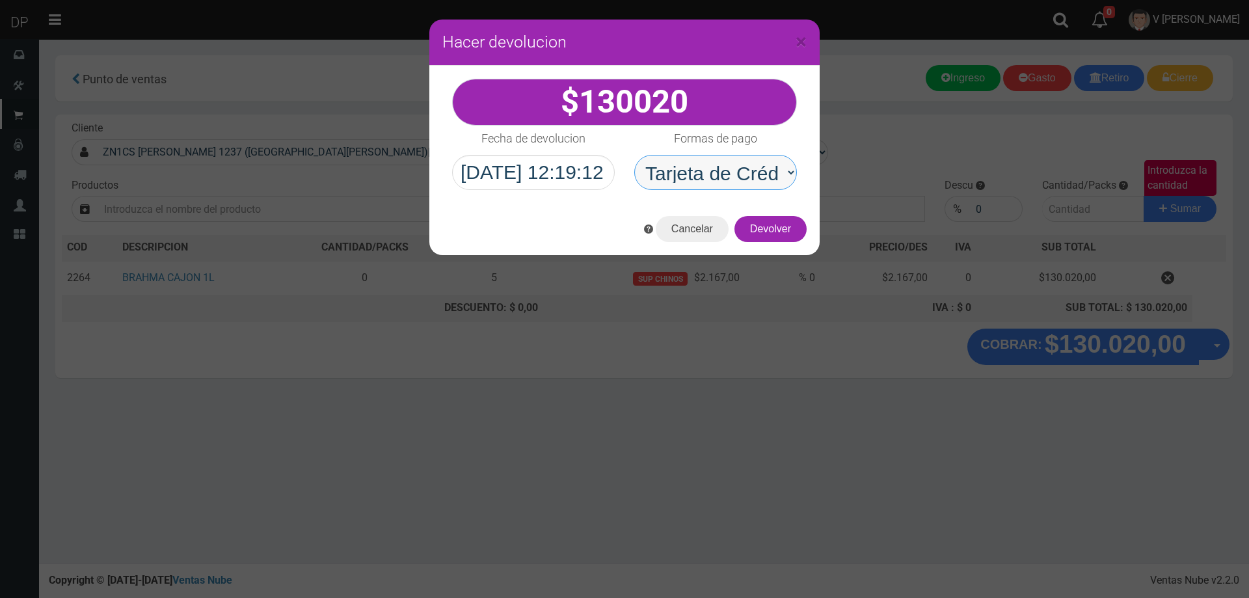
select select "Efectivo"
click at [634, 155] on select "Seleccionar Efectivo Tarjeta de Crédito Depósito Débito" at bounding box center [715, 172] width 163 height 35
click at [788, 246] on div "Cancelar Devolver" at bounding box center [624, 229] width 390 height 52
click at [794, 233] on button "Devolver" at bounding box center [771, 229] width 72 height 26
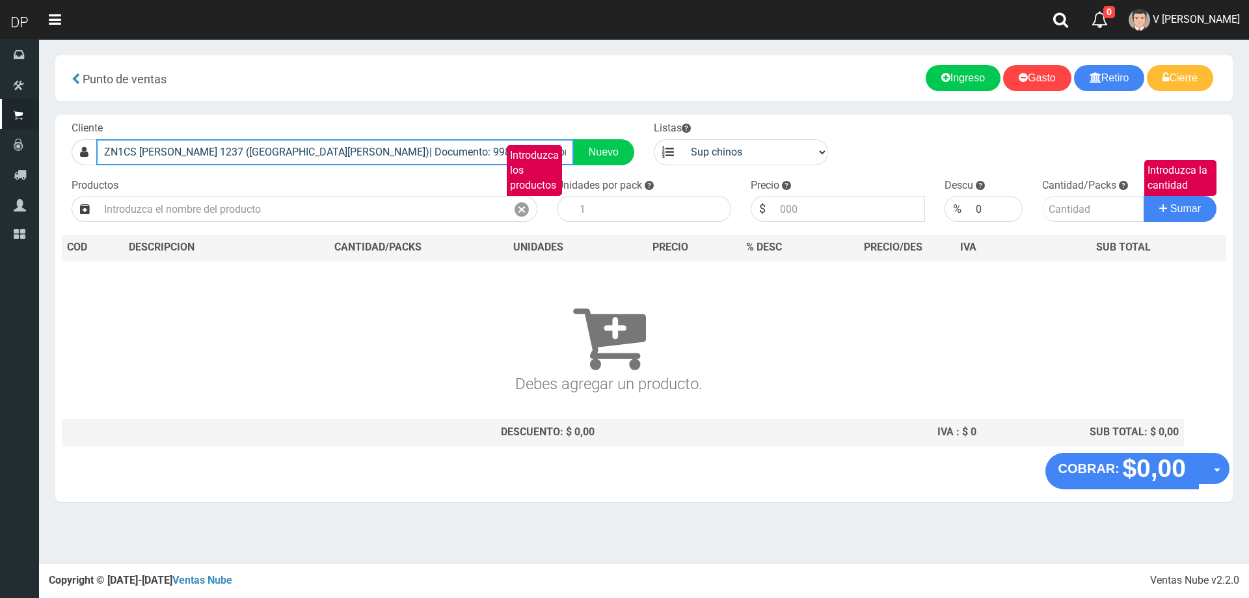
click at [424, 151] on input "ZN1CS AURELIO MONTANELLI 1237 (VILLA BOSCH)| Documento: 998900 | Teléfono:" at bounding box center [335, 152] width 478 height 26
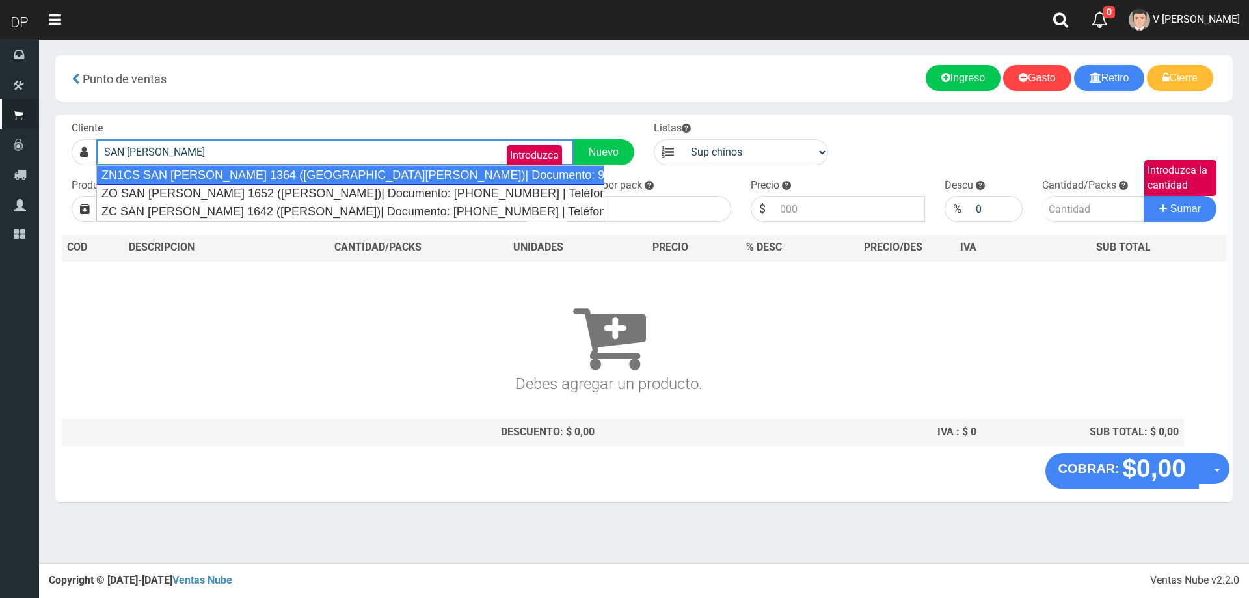
click at [375, 180] on div "ZN1CS SAN GERONIMO 1364 (VILLA BOSCH)| Documento: 989999 | Teléfono: 1128519735" at bounding box center [350, 175] width 508 height 20
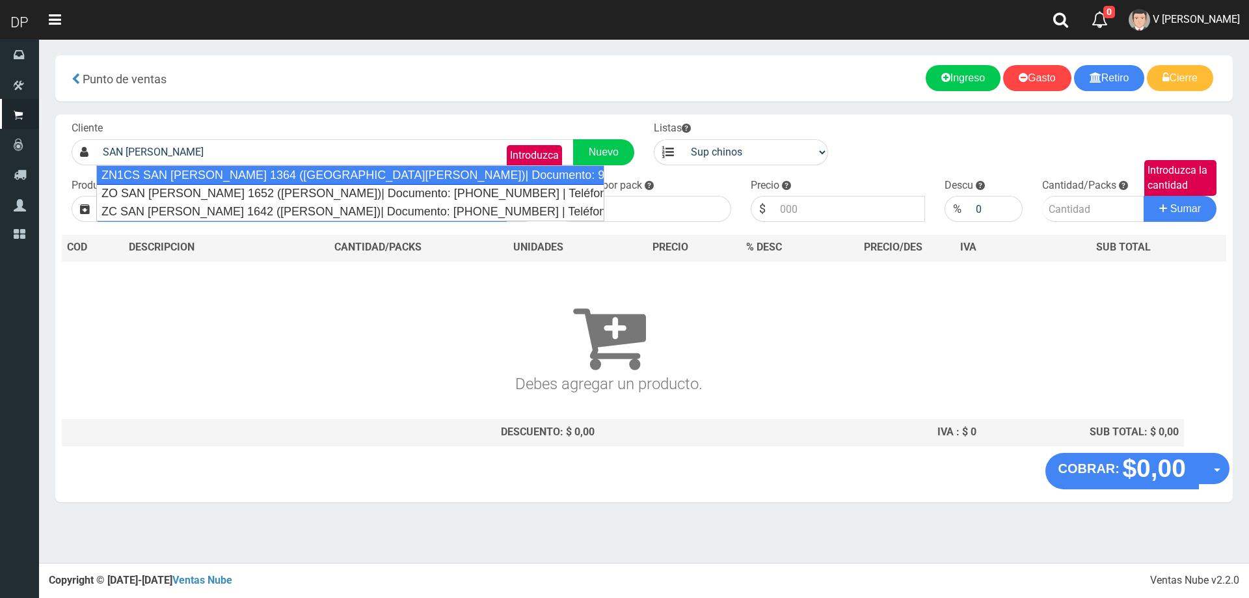
type input "ZN1CS SAN GERONIMO 1364 (VILLA BOSCH)| Documento: 989999 | Teléfono: 1128519735"
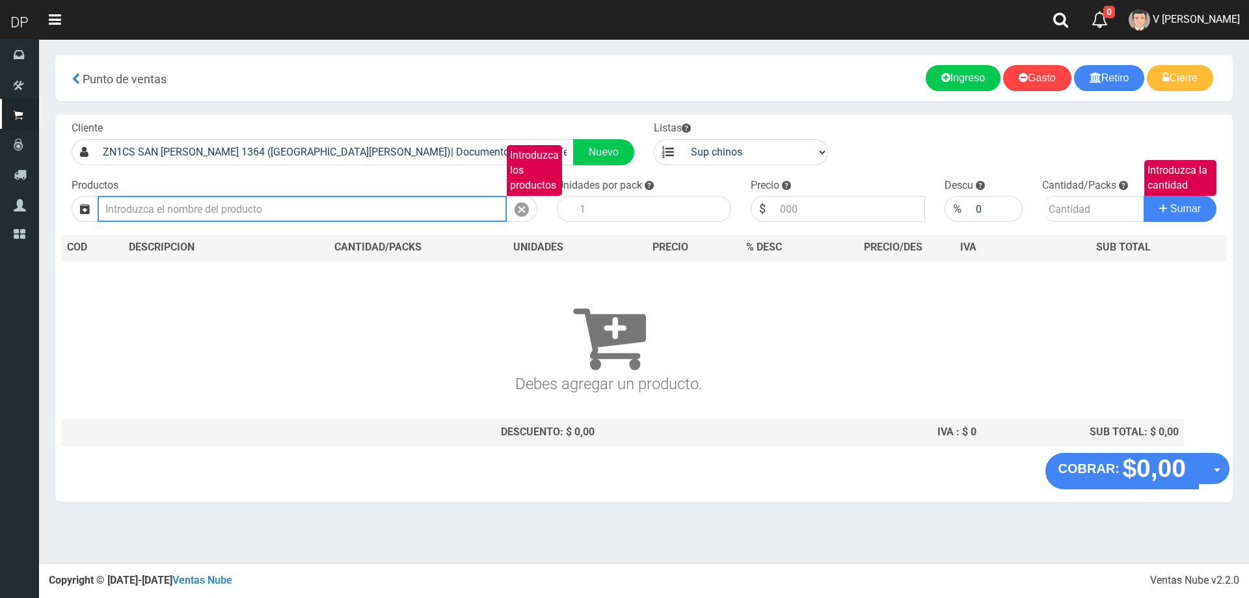
click at [293, 208] on input "Introduzca los productos" at bounding box center [302, 209] width 409 height 26
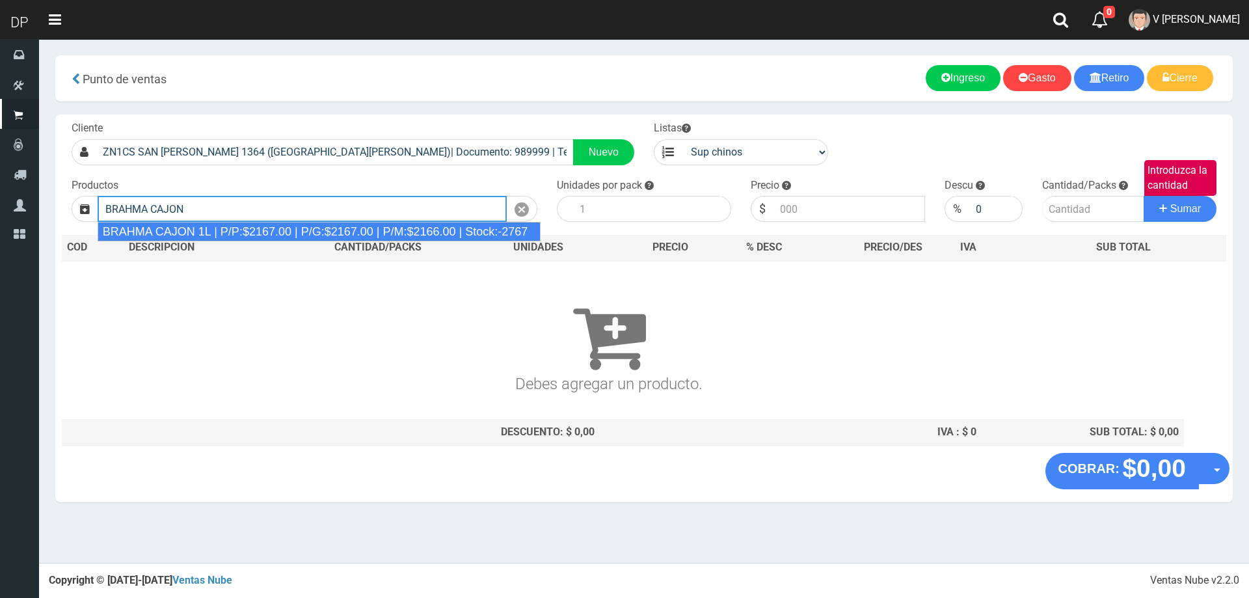
click at [299, 234] on div "BRAHMA CAJON 1L | P/P:$2167.00 | P/G:$2167.00 | P/M:$2166.00 | Stock:-2767" at bounding box center [320, 232] width 444 height 20
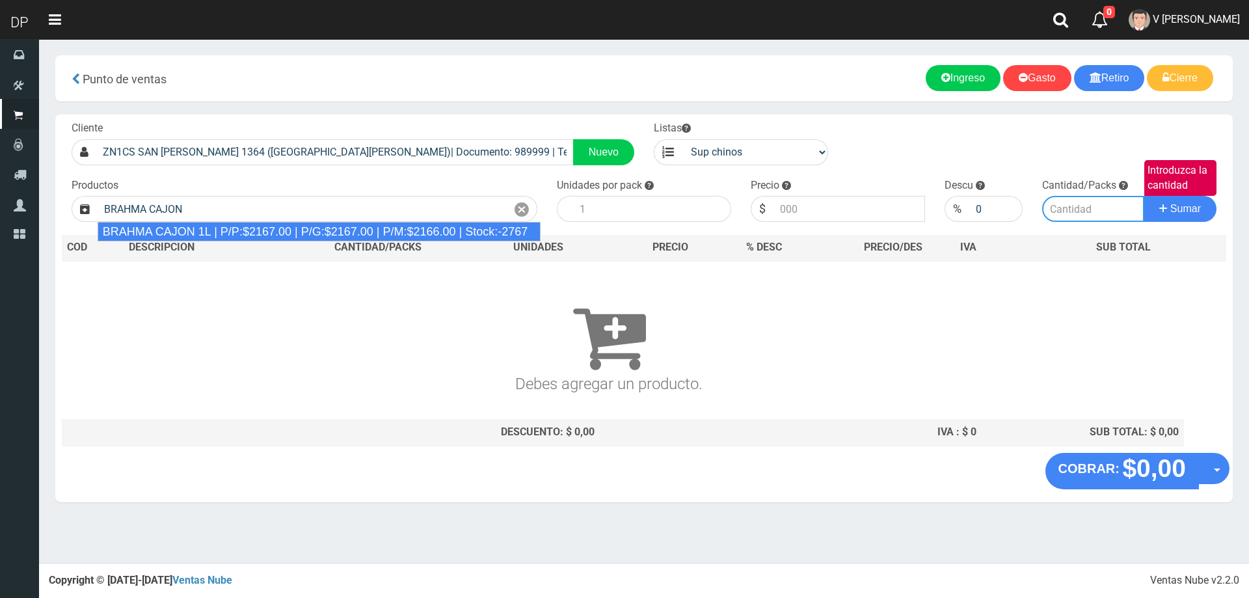
type input "BRAHMA CAJON 1L | P/P:$2167.00 | P/G:$2167.00 | P/M:$2166.00 | Stock:-2767"
type input "12"
type input "2167.00"
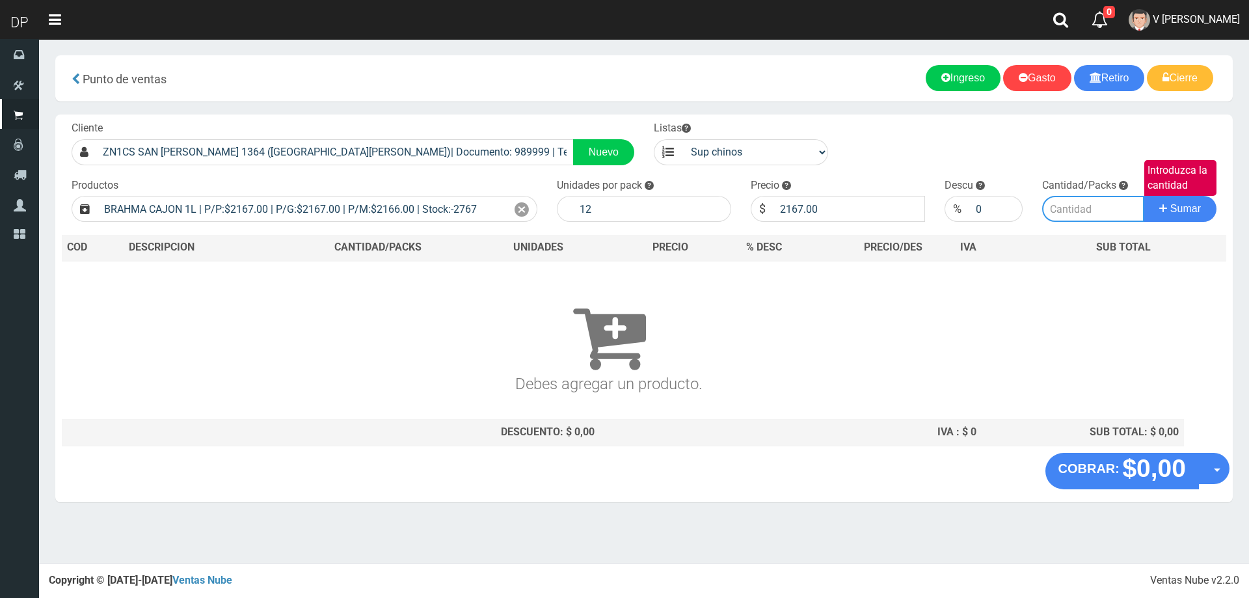
click at [1058, 209] on input "Introduzca la cantidad" at bounding box center [1093, 209] width 103 height 26
type input "1"
click at [1144, 196] on button "Sumar" at bounding box center [1180, 209] width 73 height 26
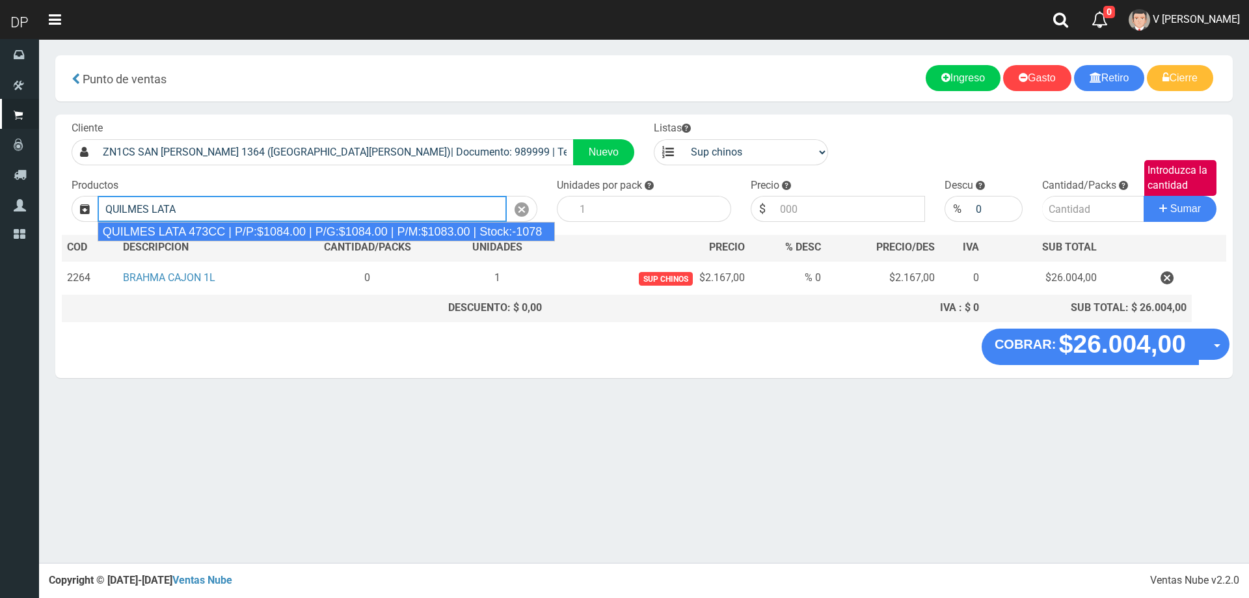
click at [448, 232] on div "QUILMES LATA 473CC | P/P:$1084.00 | P/G:$1084.00 | P/M:$1083.00 | Stock:-1078" at bounding box center [327, 232] width 458 height 20
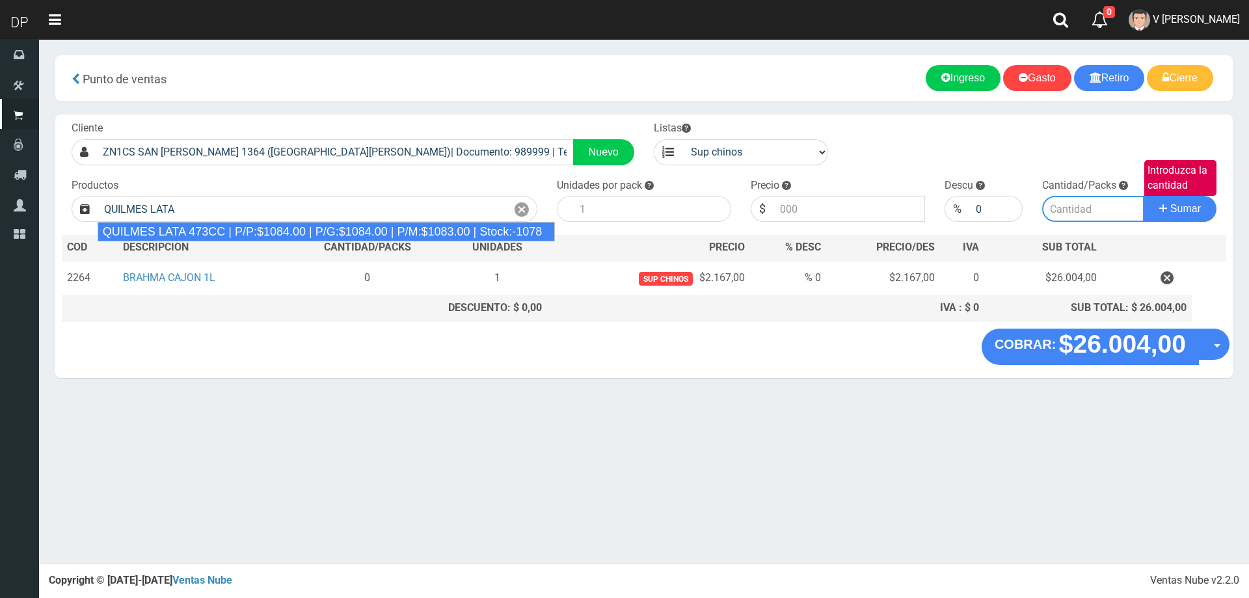
type input "QUILMES LATA 473CC | P/P:$1084.00 | P/G:$1084.00 | P/M:$1083.00 | Stock:-1078"
type input "24"
type input "1084.00"
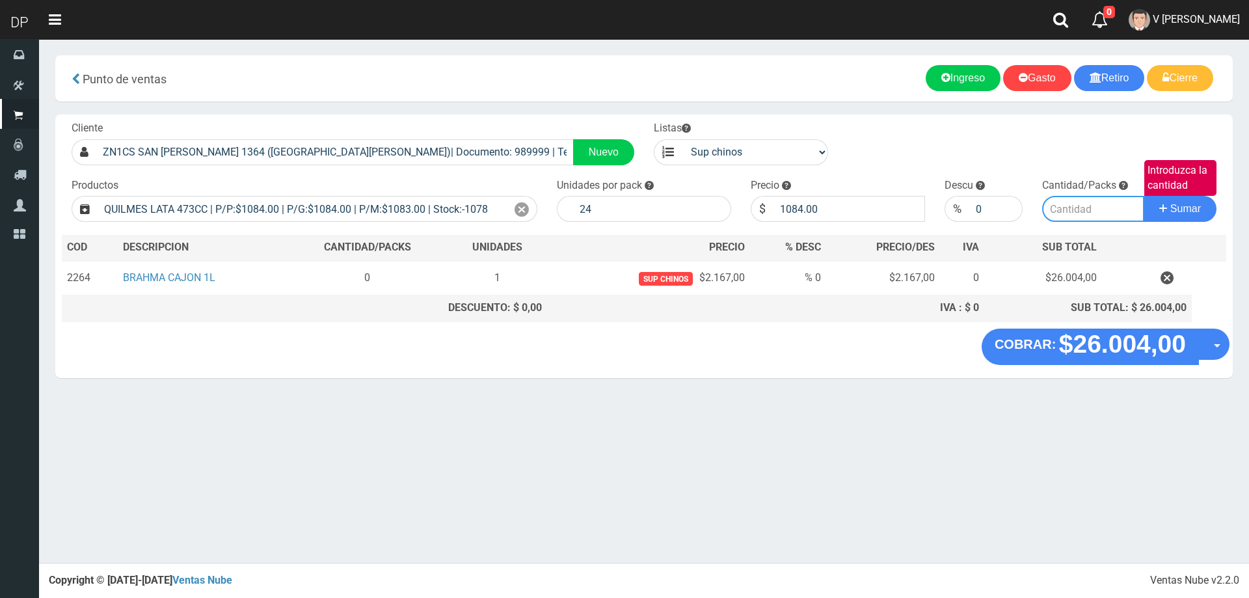
click at [1070, 209] on input "Introduzca la cantidad" at bounding box center [1093, 209] width 103 height 26
type input "1"
click at [1144, 196] on button "Sumar" at bounding box center [1180, 209] width 73 height 26
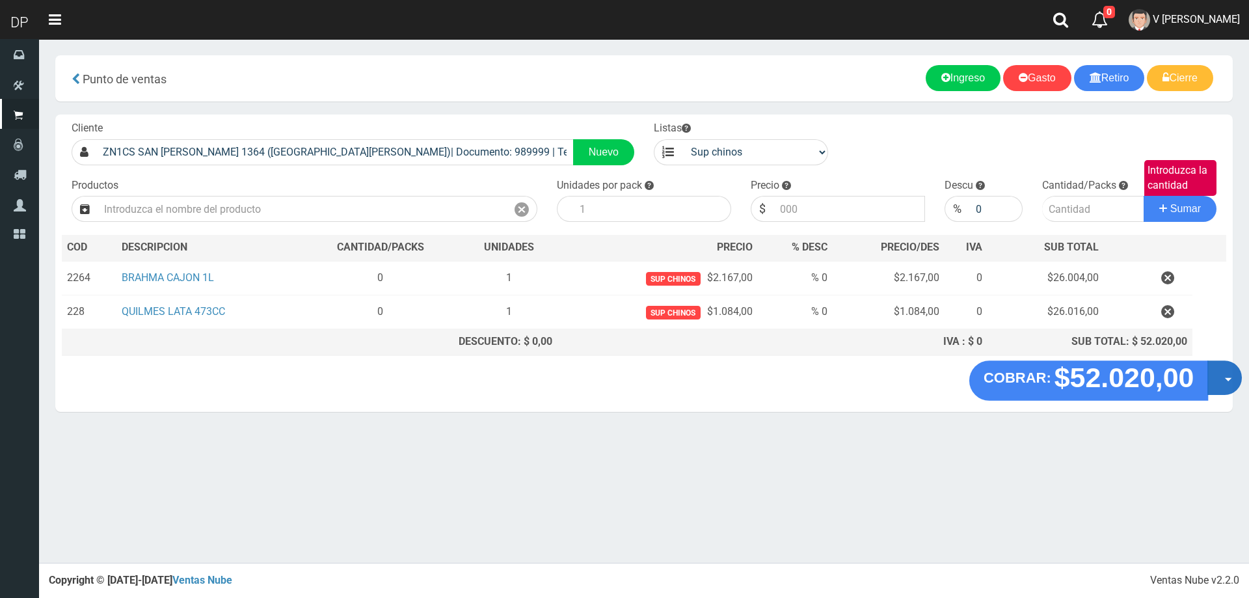
click at [1225, 367] on button "Opciones" at bounding box center [1224, 377] width 34 height 34
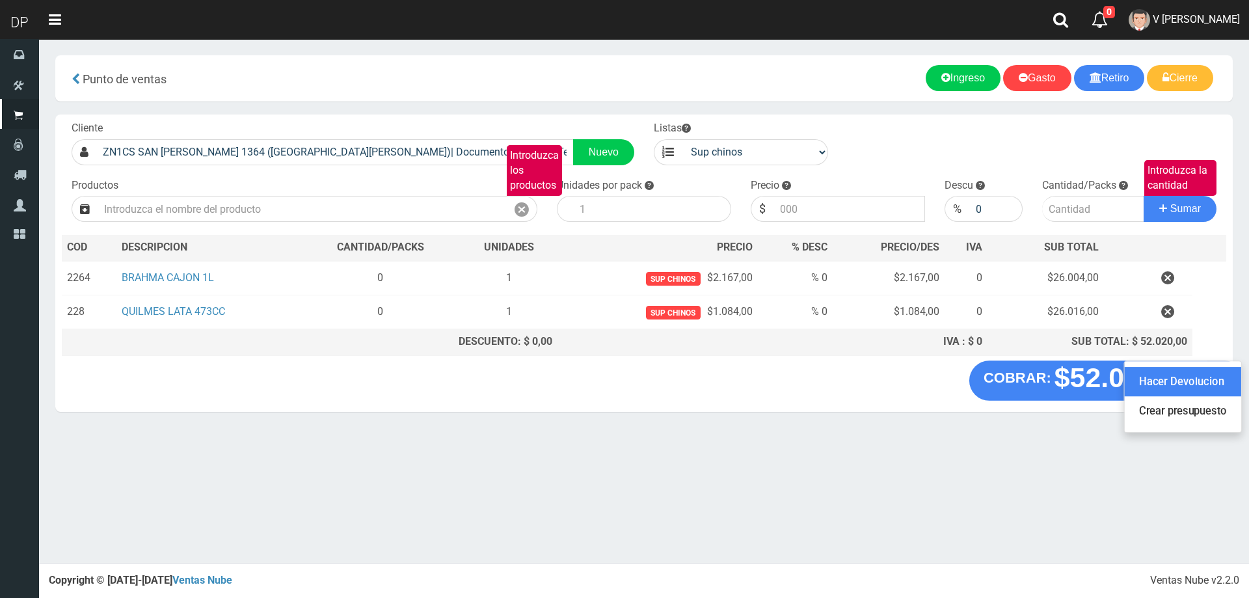
click at [1181, 377] on link "Hacer Devolucion" at bounding box center [1183, 382] width 116 height 30
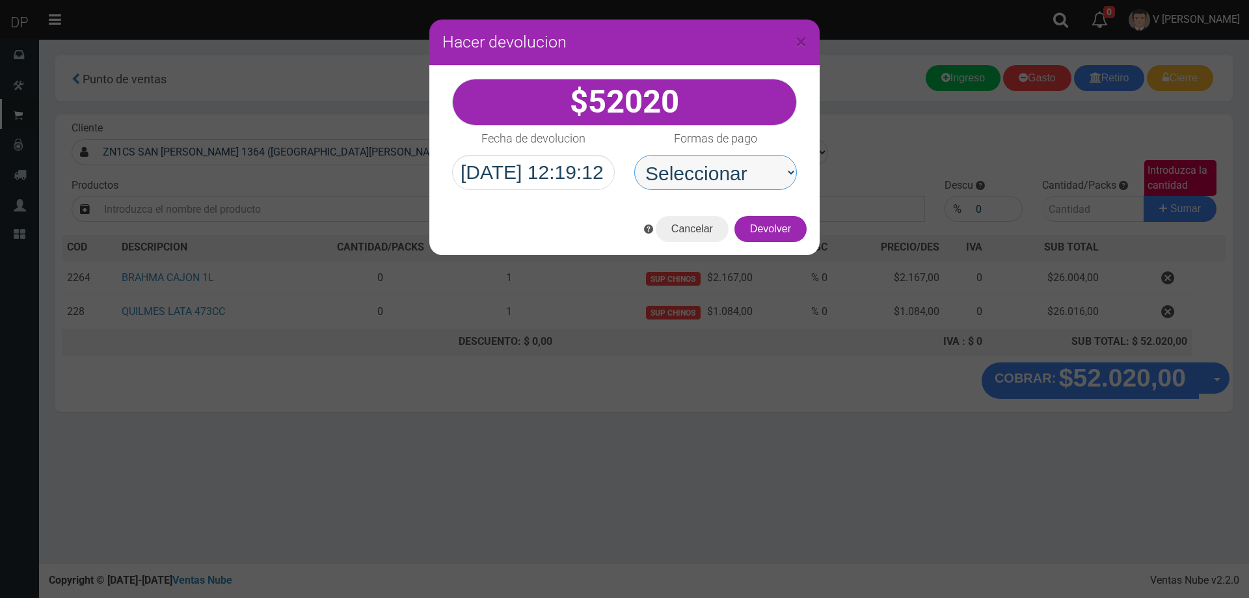
click at [755, 176] on select "Seleccionar Efectivo Tarjeta de Crédito Depósito Débito" at bounding box center [715, 172] width 163 height 35
select select "Efectivo"
click at [634, 155] on select "Seleccionar Efectivo Tarjeta de Crédito Depósito Débito" at bounding box center [715, 172] width 163 height 35
click at [781, 233] on button "Devolver" at bounding box center [771, 229] width 72 height 26
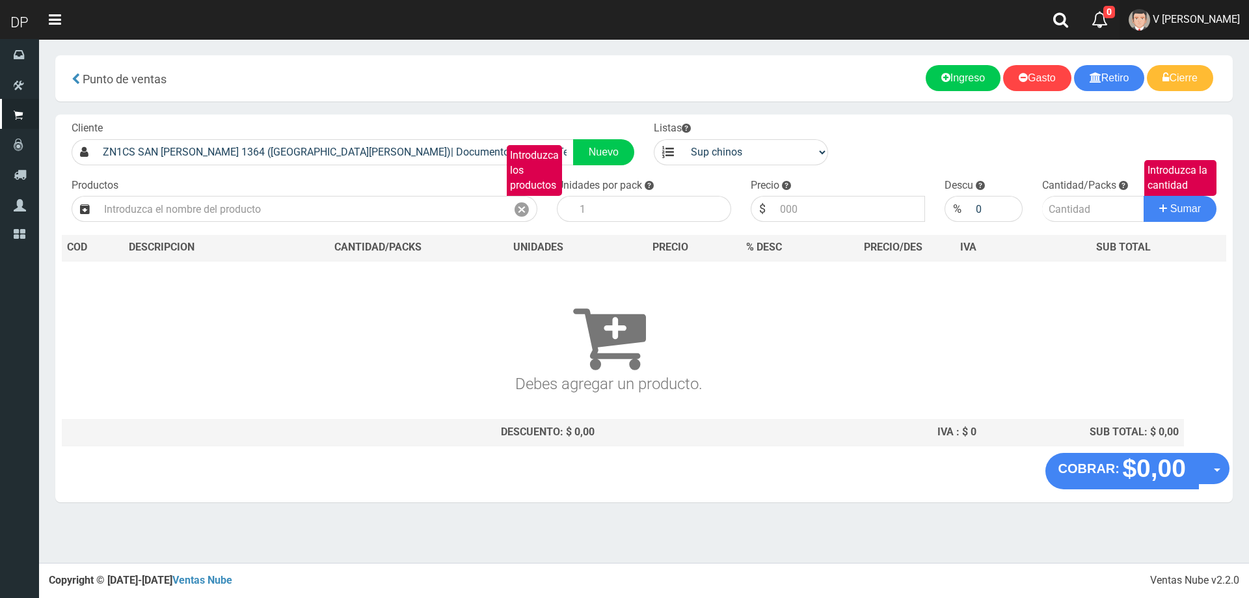
click at [1214, 19] on span "V [PERSON_NAME]" at bounding box center [1196, 19] width 87 height 12
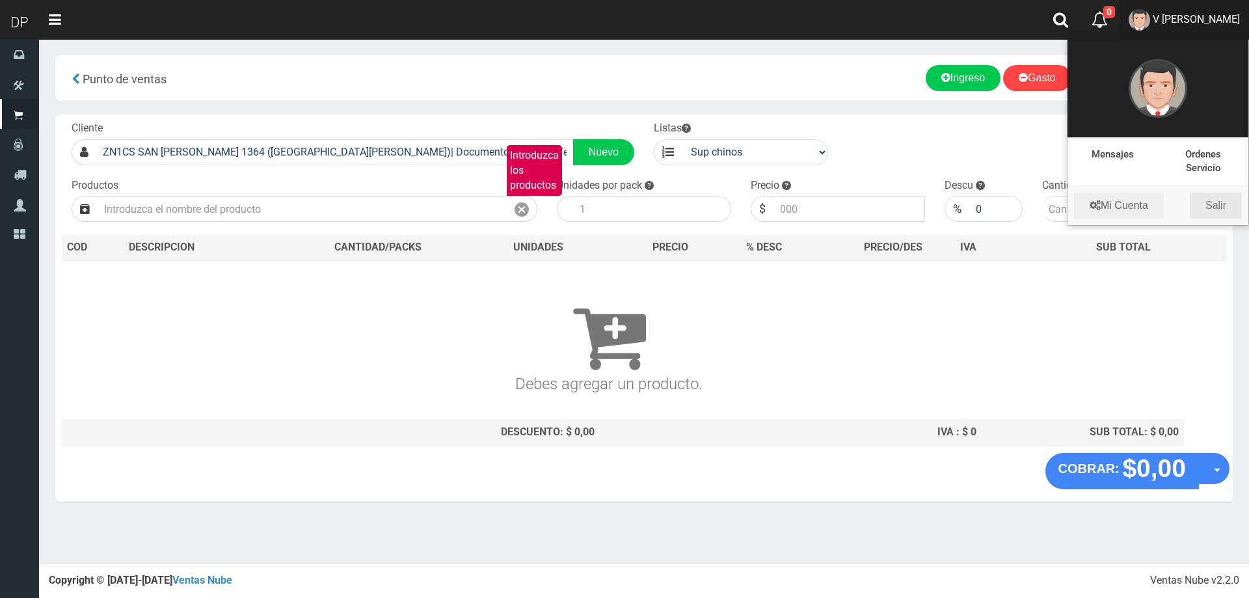
click at [1224, 207] on link "Salir" at bounding box center [1216, 206] width 52 height 26
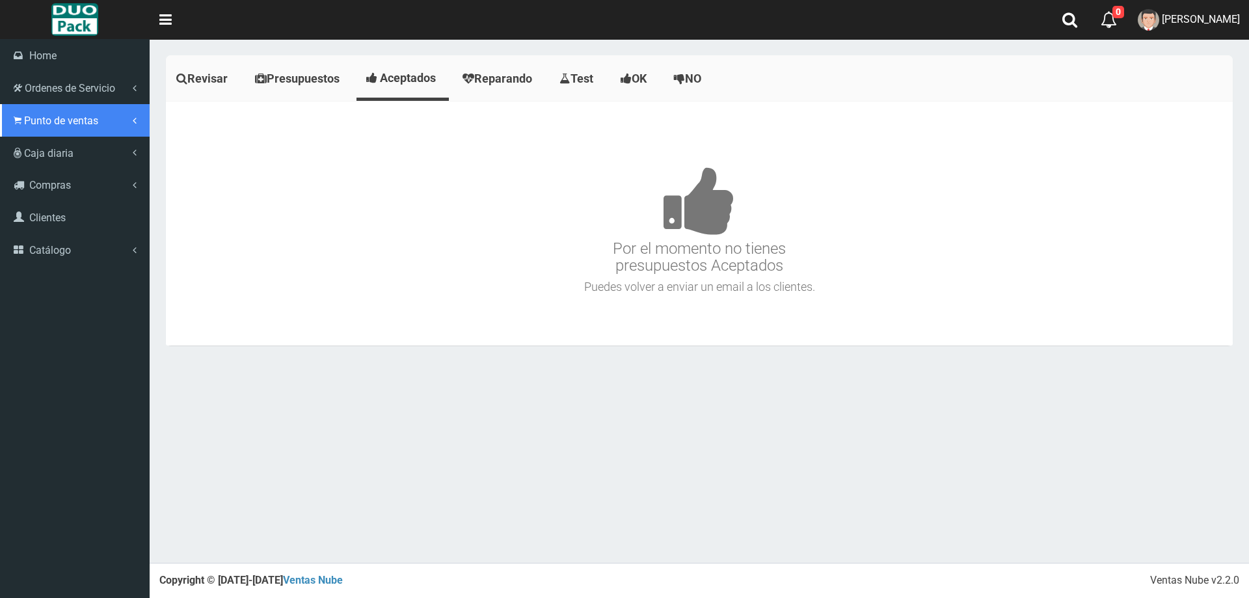
click at [58, 123] on span "Punto de ventas" at bounding box center [61, 121] width 74 height 12
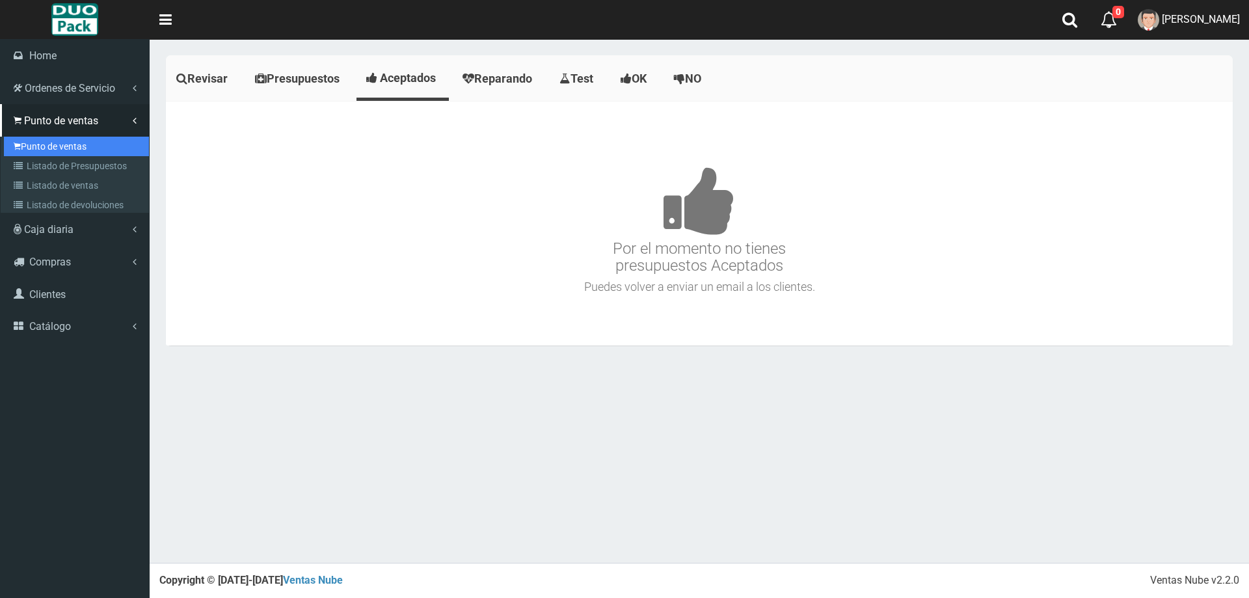
click at [83, 140] on link "Punto de ventas" at bounding box center [76, 147] width 145 height 20
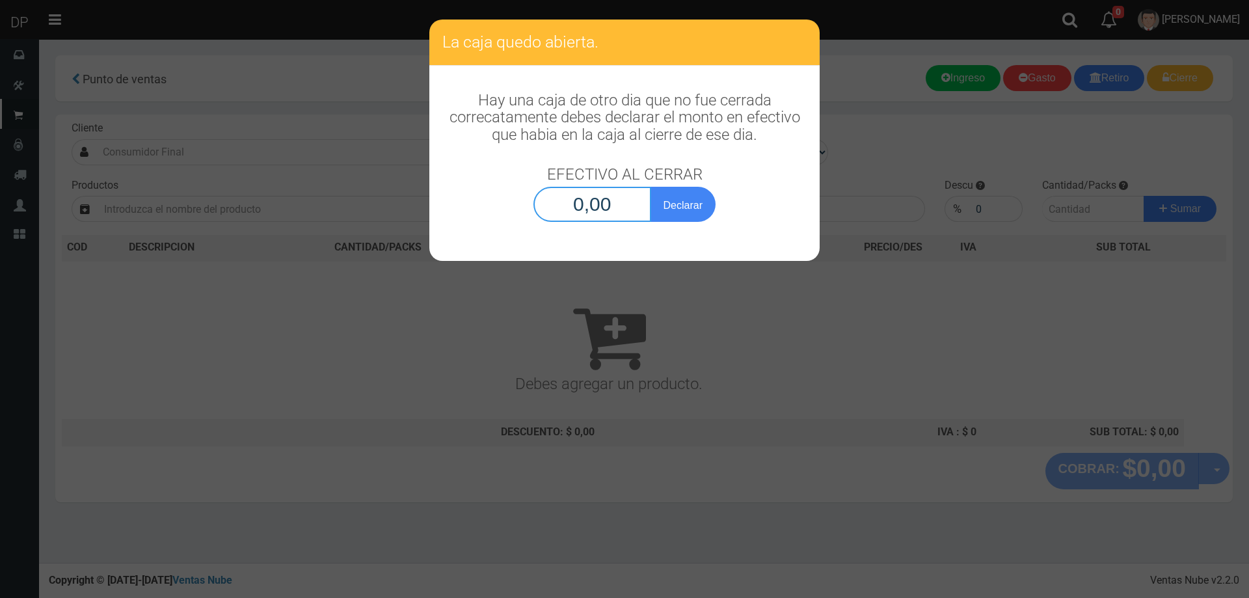
click at [582, 208] on input "0,00" at bounding box center [592, 204] width 118 height 35
type input "1,00"
click at [651, 187] on button "Declarar" at bounding box center [683, 204] width 65 height 35
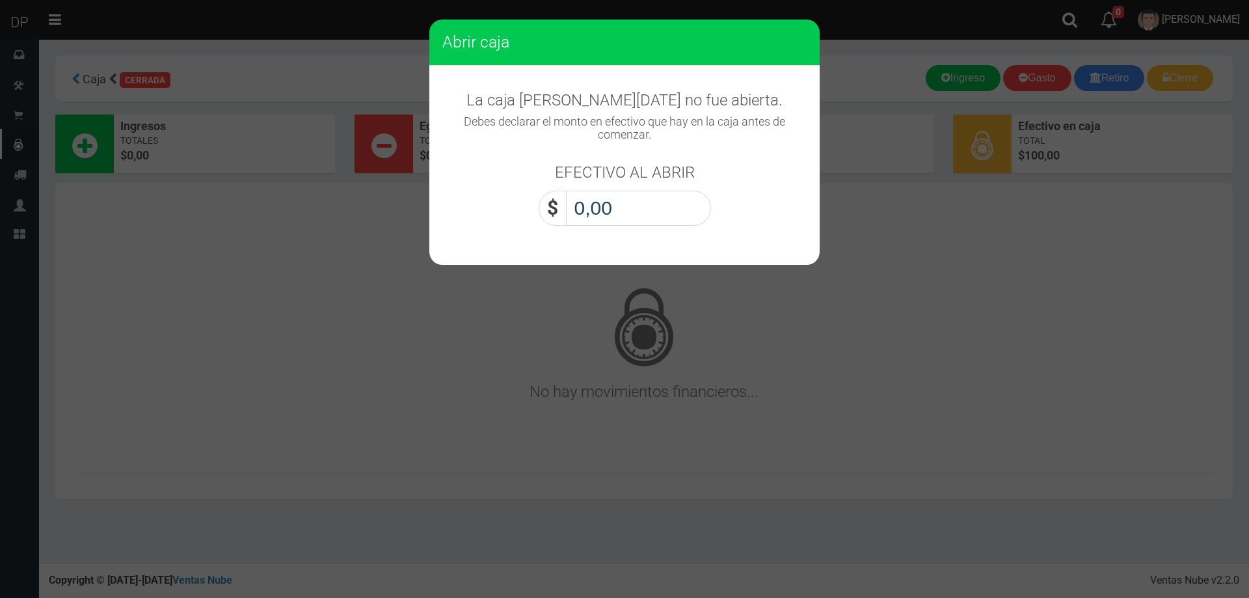
click at [633, 213] on input "0,00" at bounding box center [638, 208] width 145 height 35
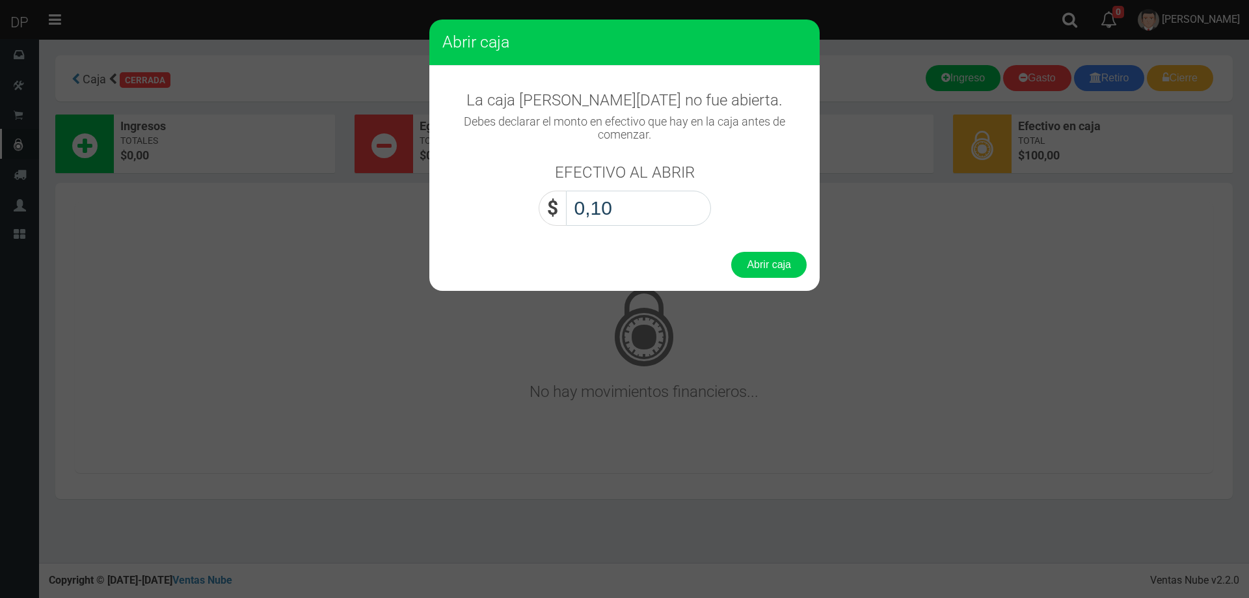
type input "1,00"
click at [731, 252] on button "Abrir caja" at bounding box center [768, 265] width 75 height 26
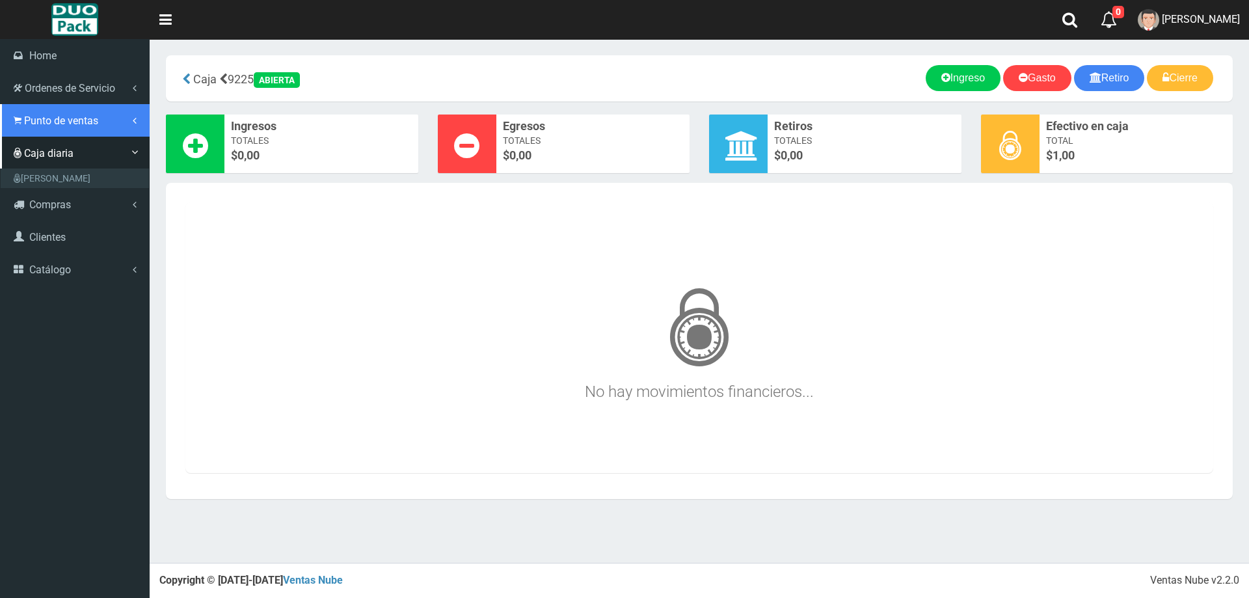
click at [109, 120] on link "Punto de ventas" at bounding box center [75, 120] width 150 height 33
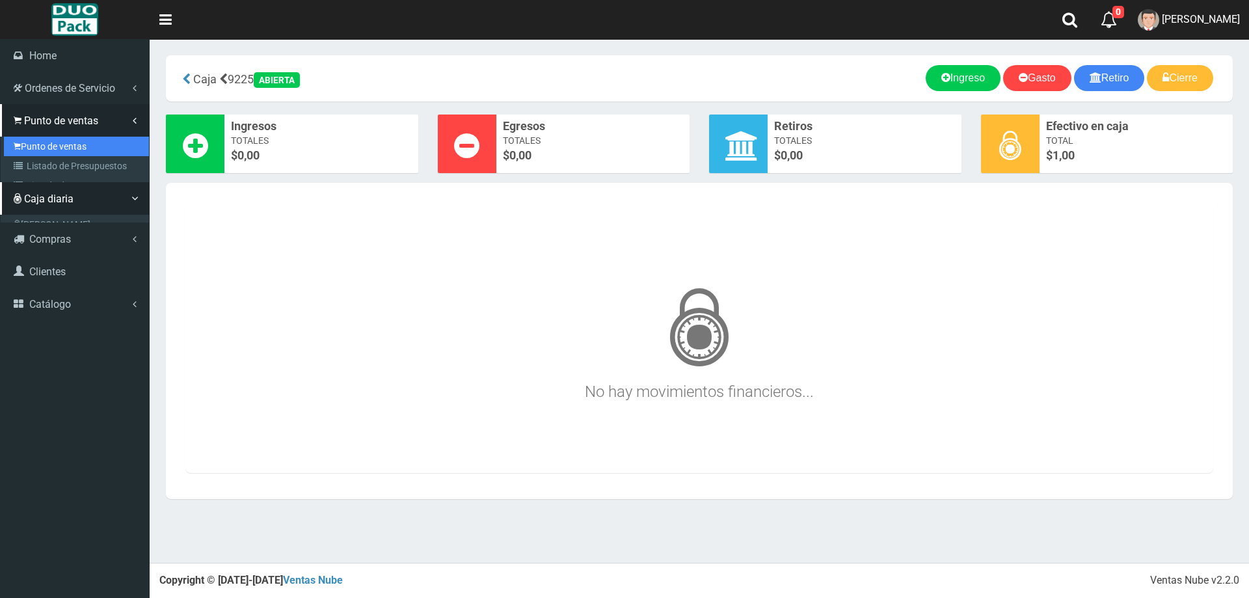
click at [87, 140] on link "Punto de ventas" at bounding box center [76, 147] width 145 height 20
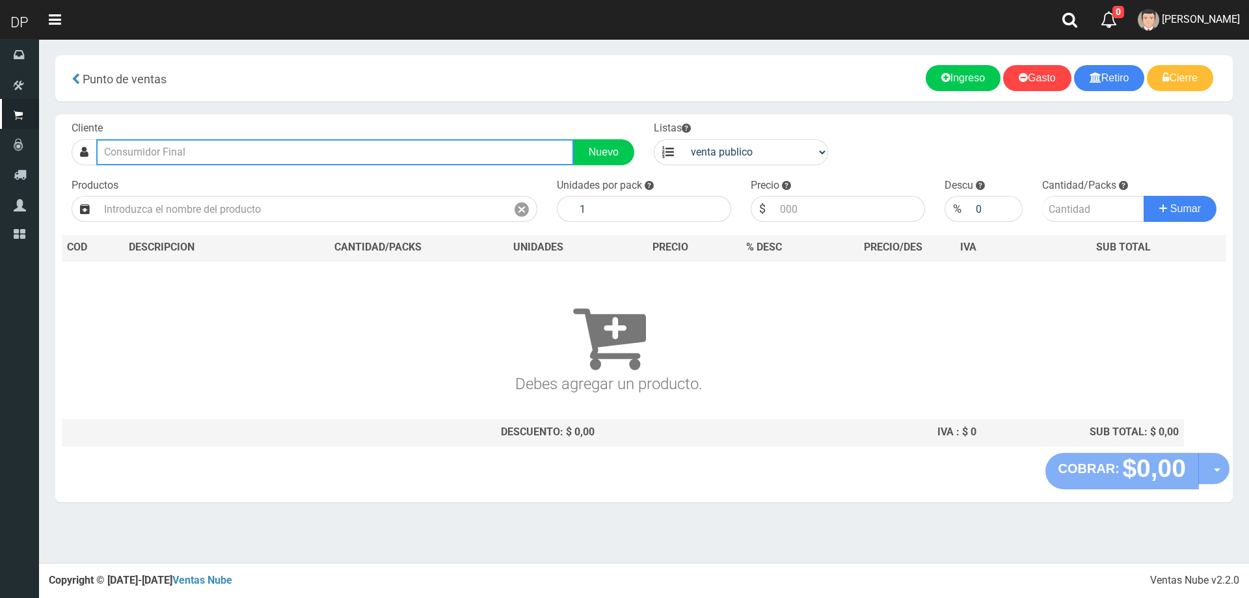
click at [228, 150] on input "text" at bounding box center [335, 152] width 478 height 26
type input "J"
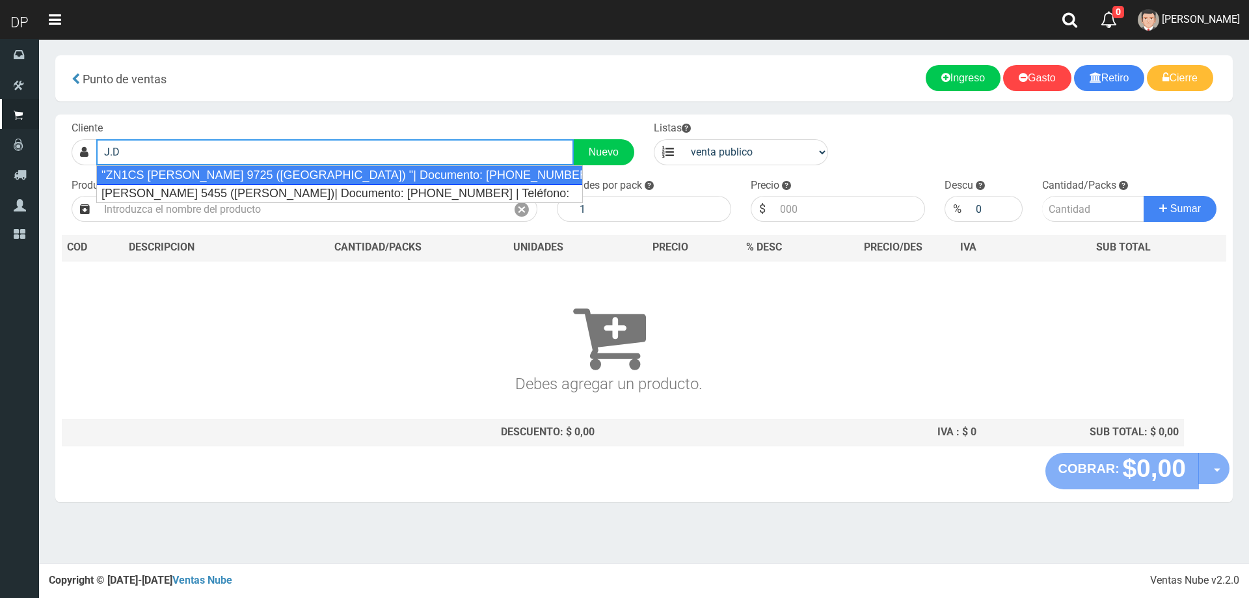
click at [228, 168] on div ""ZN1CS J.D. PERÓN 9725 (LOMA HERMOSA) "| Documento: 4545431312125 | Teléfono:" at bounding box center [339, 175] width 487 height 20
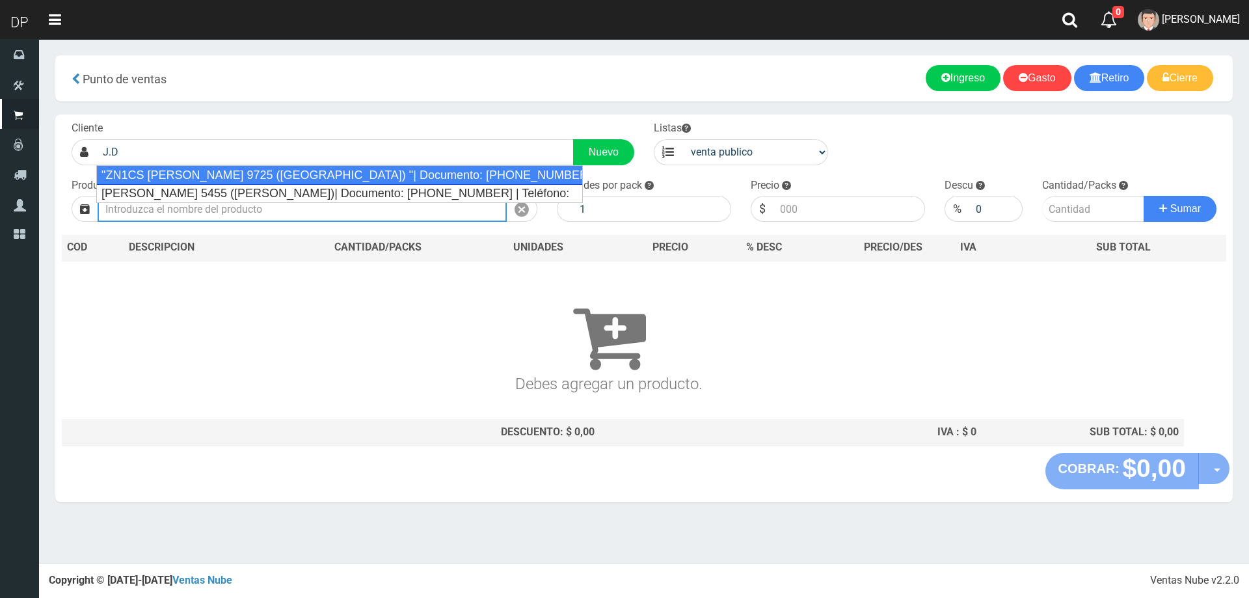
type input ""ZN1CS J.D. PERÓN 9725 (LOMA HERMOSA) "| Documento: 4545431312125 | Teléfono:"
select select "2"
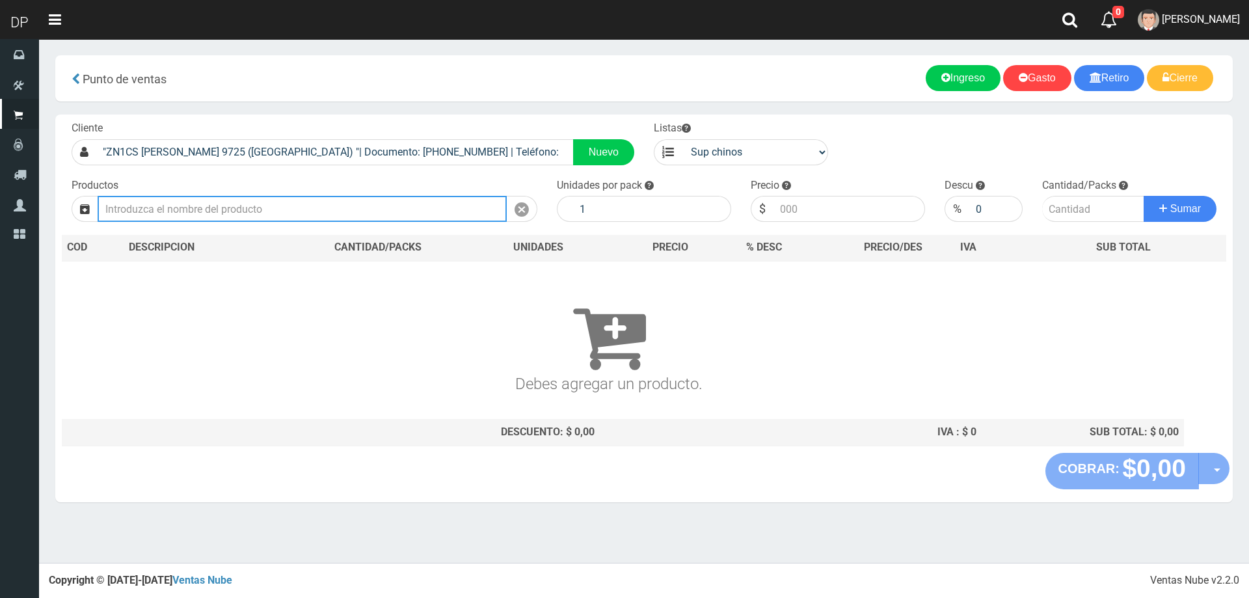
click at [247, 213] on input "text" at bounding box center [302, 209] width 409 height 26
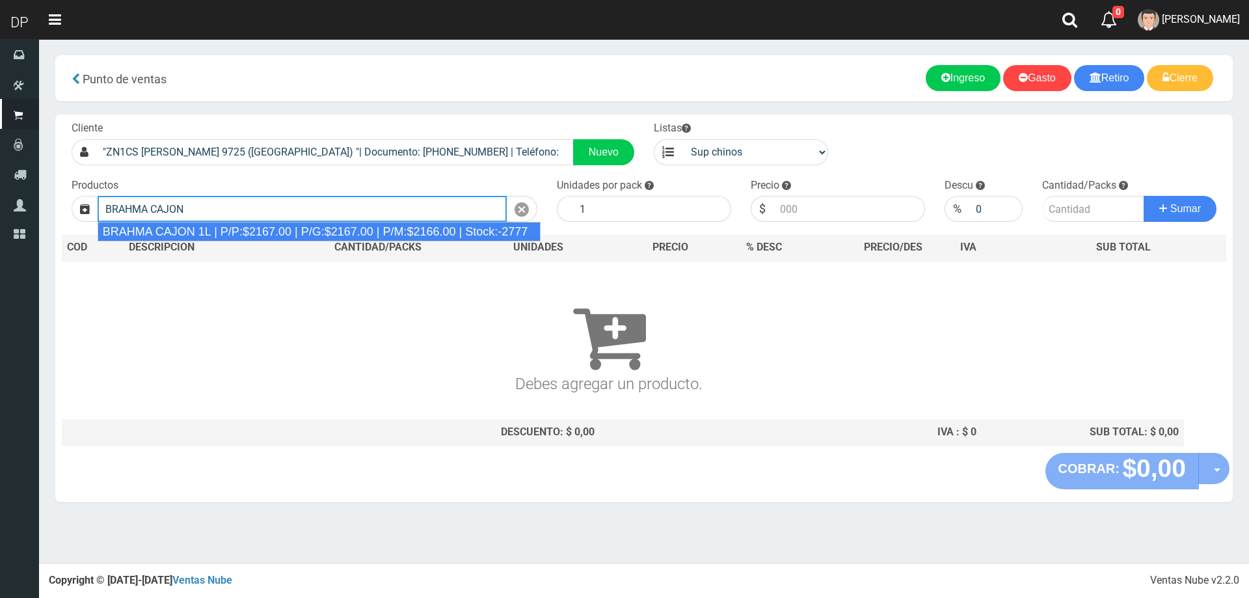
click at [243, 236] on div "BRAHMA CAJON 1L | P/P:$2167.00 | P/G:$2167.00 | P/M:$2166.00 | Stock:-2777" at bounding box center [320, 232] width 444 height 20
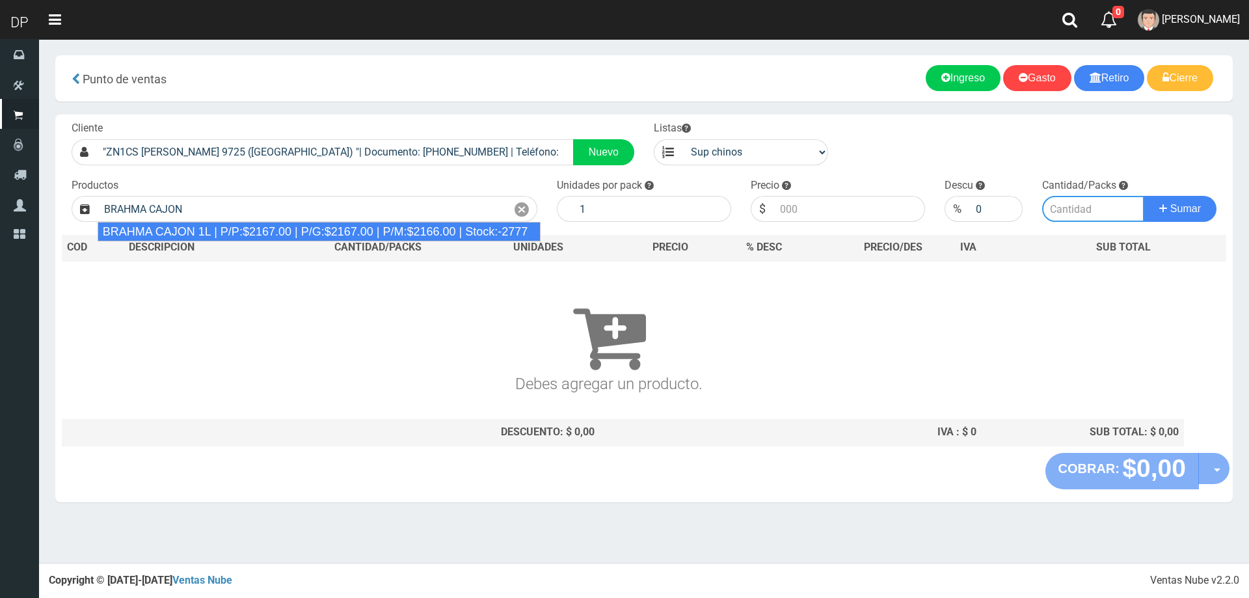
type input "BRAHMA CAJON 1L | P/P:$2167.00 | P/G:$2167.00 | P/M:$2166.00 | Stock:-2777"
type input "12"
type input "2167.00"
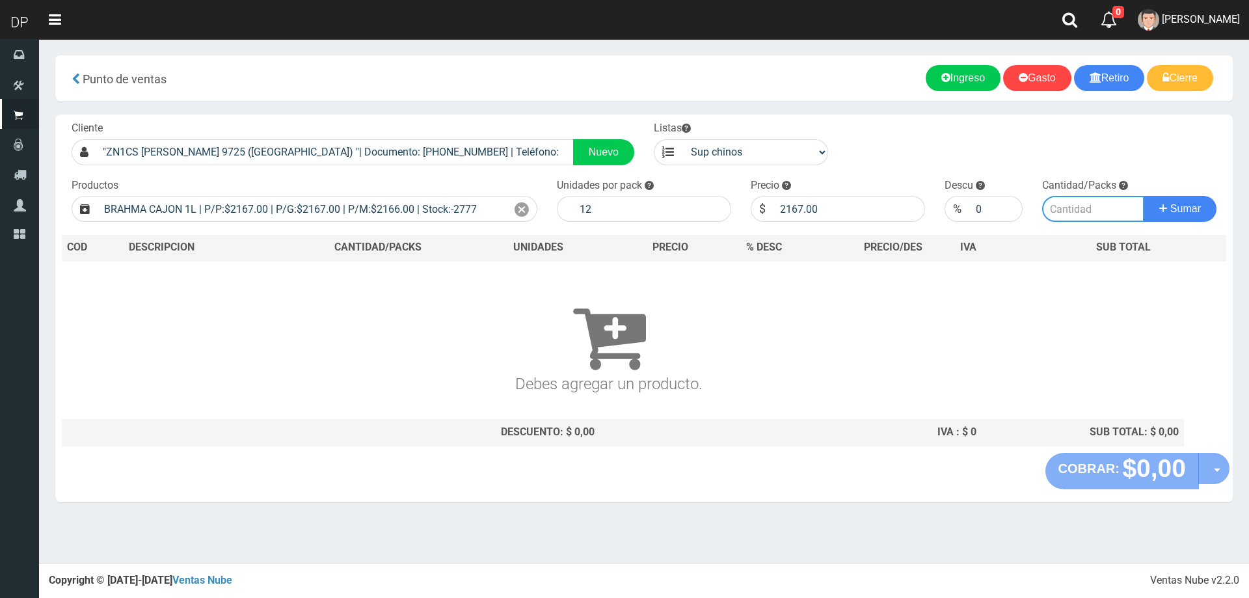
click at [1068, 209] on input "number" at bounding box center [1093, 209] width 103 height 26
type input "5"
click at [1144, 196] on button "Sumar" at bounding box center [1180, 209] width 73 height 26
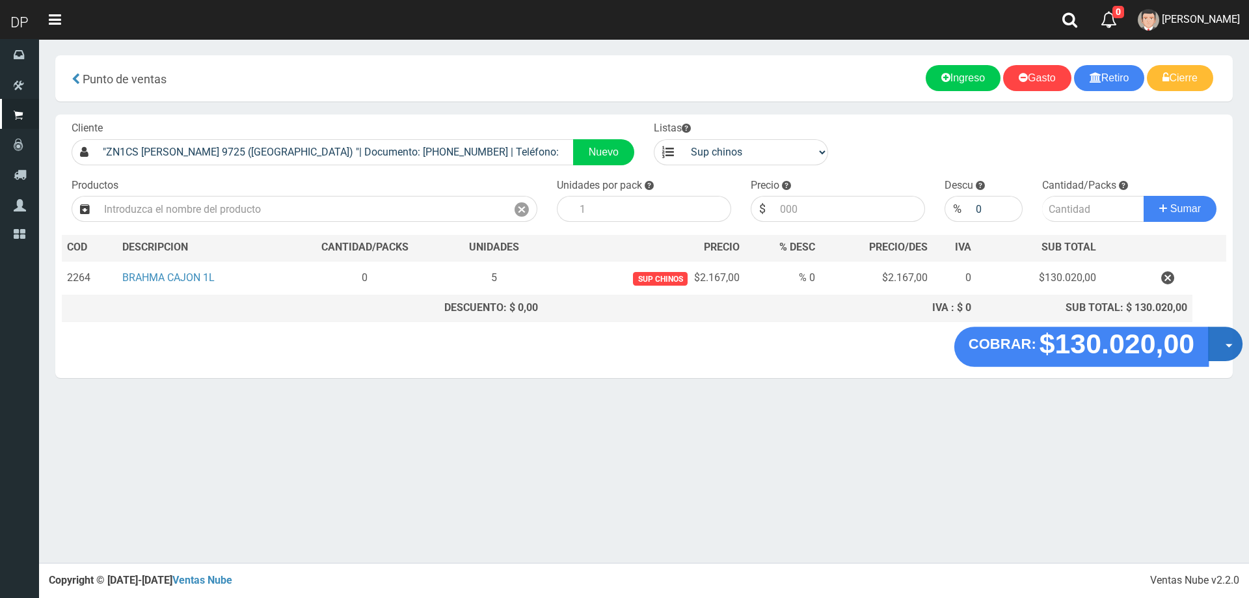
click at [1217, 356] on button "Opciones" at bounding box center [1225, 344] width 34 height 34
click at [1212, 357] on link "Hacer Devolucion" at bounding box center [1184, 348] width 116 height 30
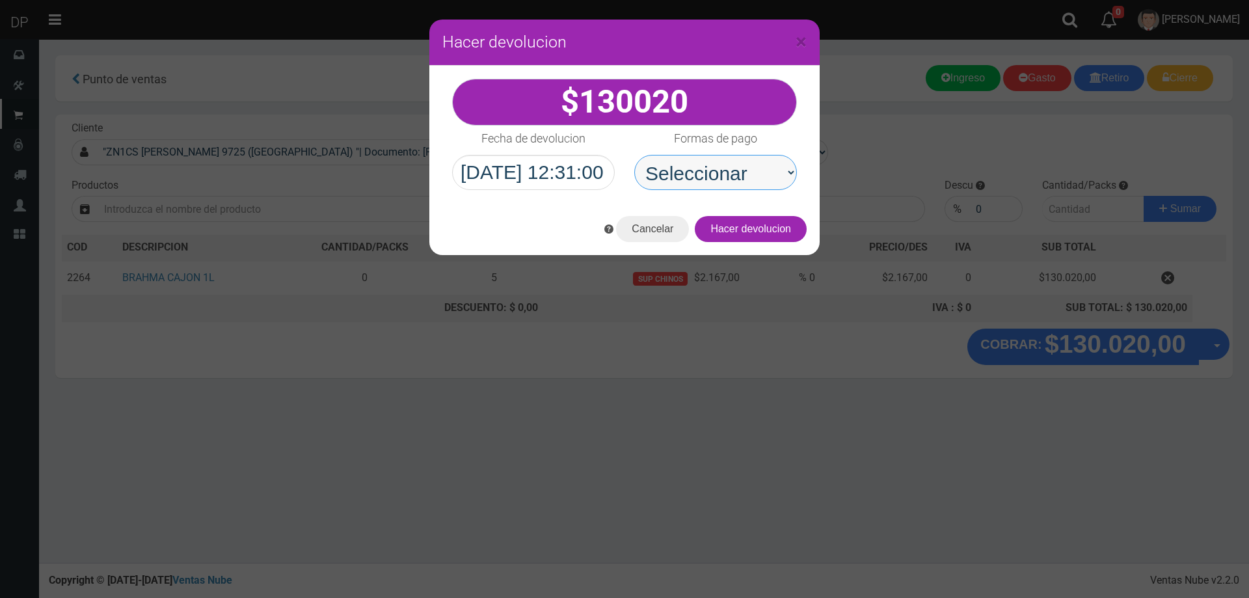
click at [758, 189] on select "Seleccionar Efectivo Tarjeta de Crédito Depósito Débito" at bounding box center [715, 172] width 163 height 35
click at [634, 155] on select "Seleccionar Efectivo Tarjeta de Crédito Depósito Débito" at bounding box center [715, 172] width 163 height 35
click at [757, 185] on select "Seleccionar Efectivo Tarjeta de Crédito Depósito Débito" at bounding box center [715, 172] width 163 height 35
select select "Efectivo"
click at [634, 155] on select "Seleccionar Efectivo Tarjeta de Crédito Depósito Débito" at bounding box center [715, 172] width 163 height 35
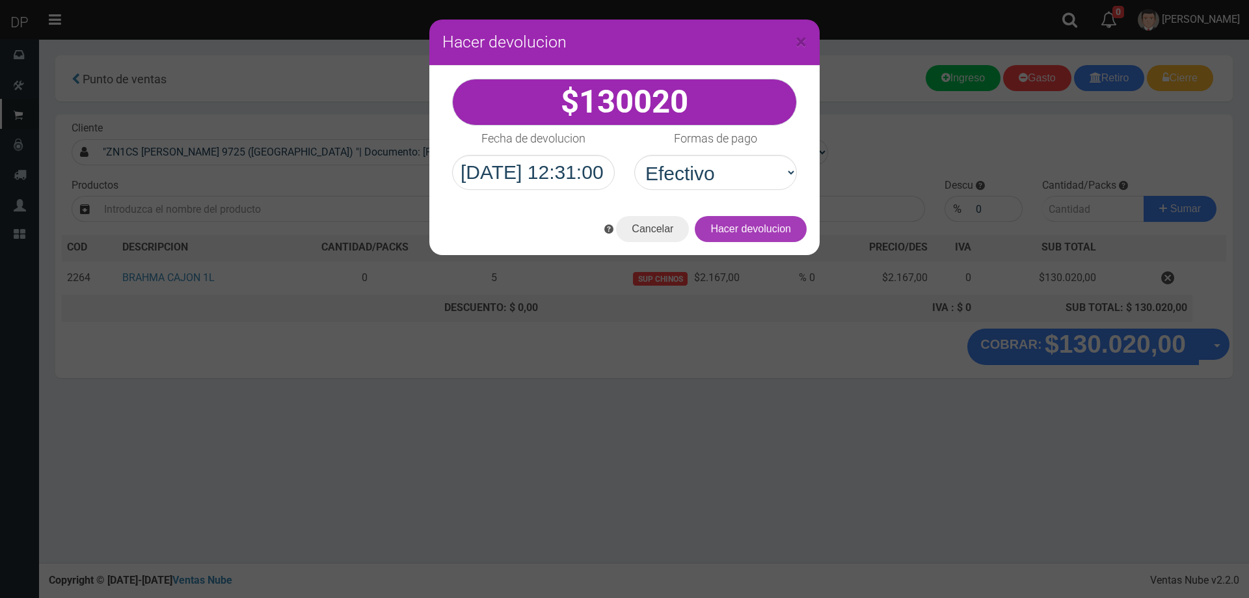
click at [757, 233] on button "Hacer devolucion" at bounding box center [751, 229] width 112 height 26
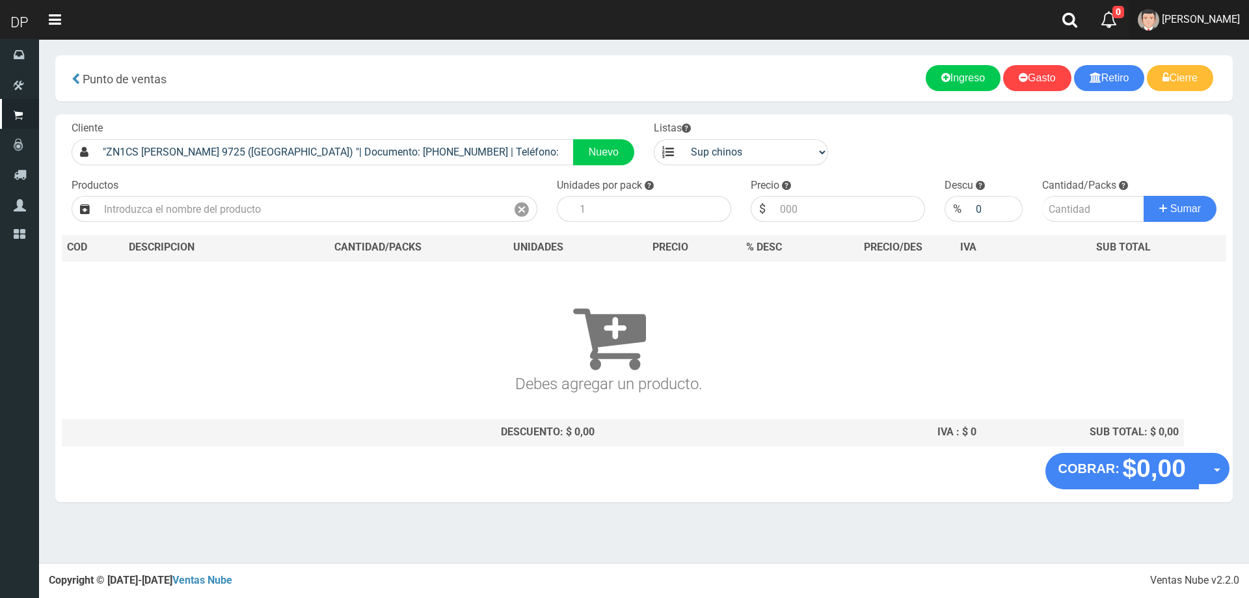
click at [1207, 18] on span "FABRIZIO DURE" at bounding box center [1201, 19] width 78 height 12
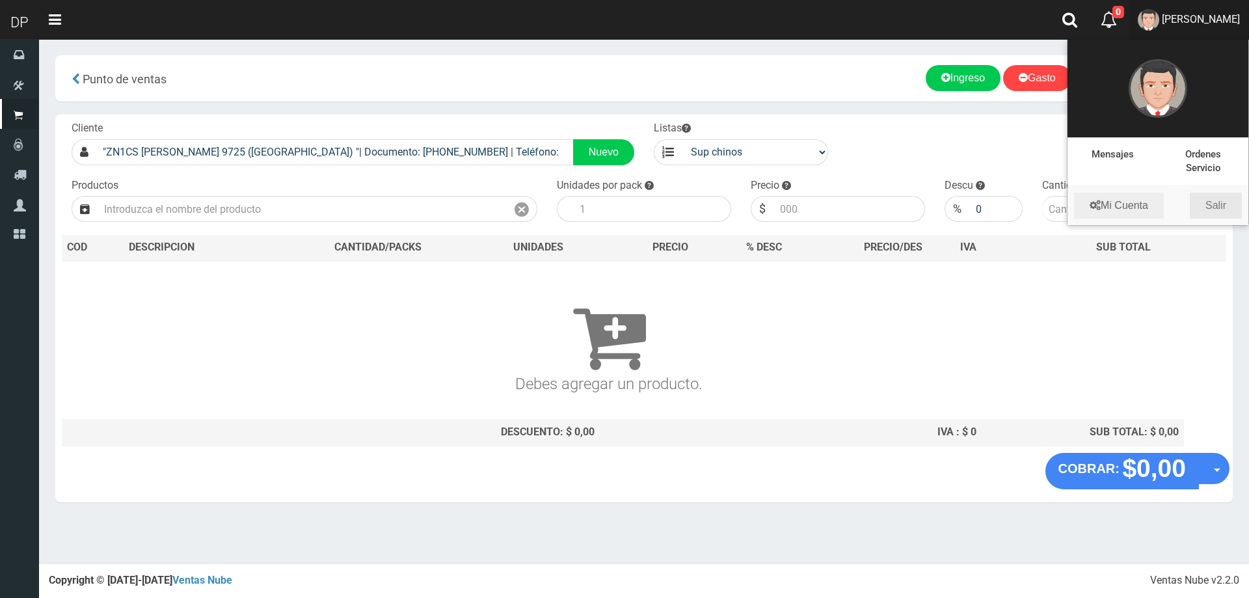
click at [1222, 202] on link "Salir" at bounding box center [1216, 206] width 52 height 26
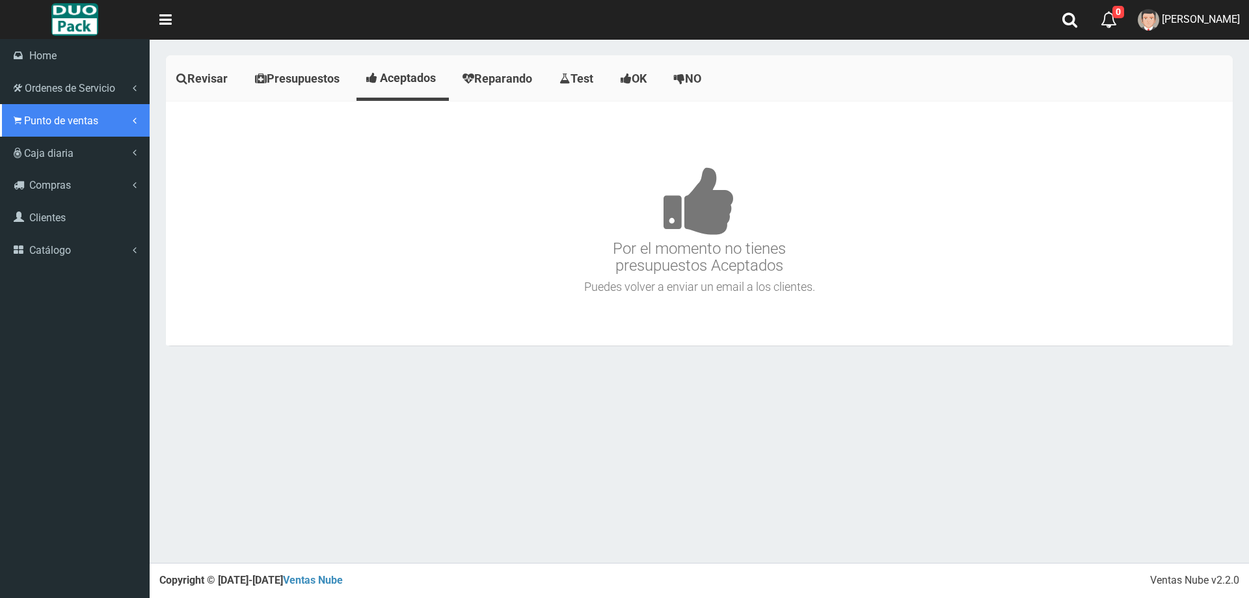
click at [36, 118] on span "Punto de ventas" at bounding box center [61, 121] width 74 height 12
click at [51, 132] on link "Punto de ventas" at bounding box center [75, 120] width 150 height 33
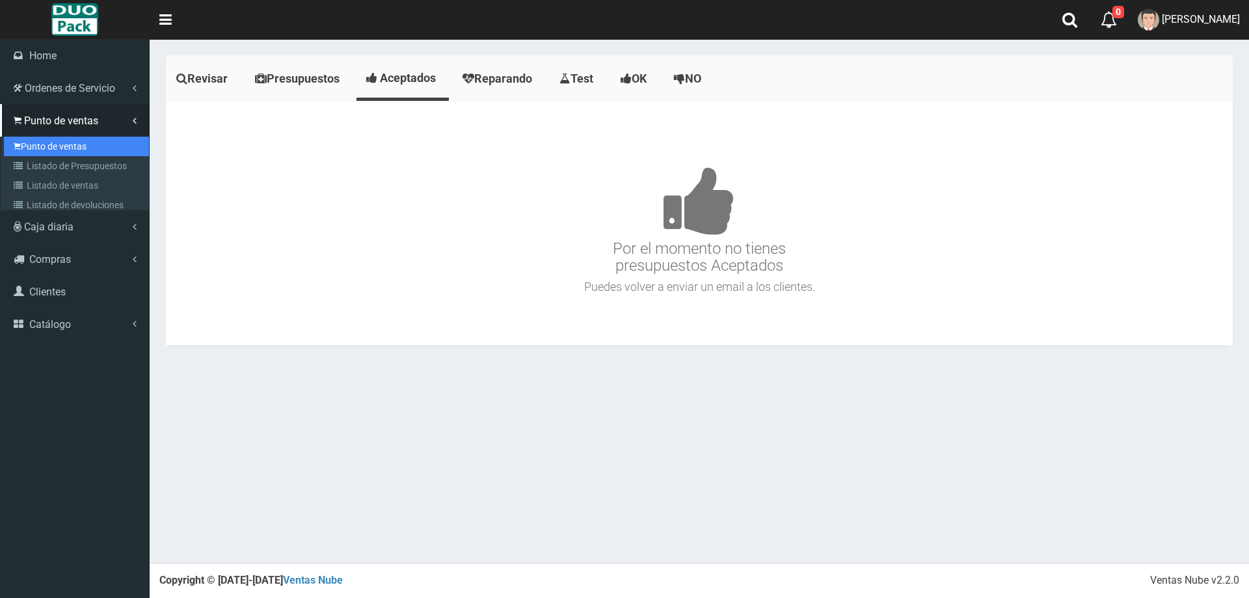
click at [51, 141] on link "Punto de ventas" at bounding box center [76, 147] width 145 height 20
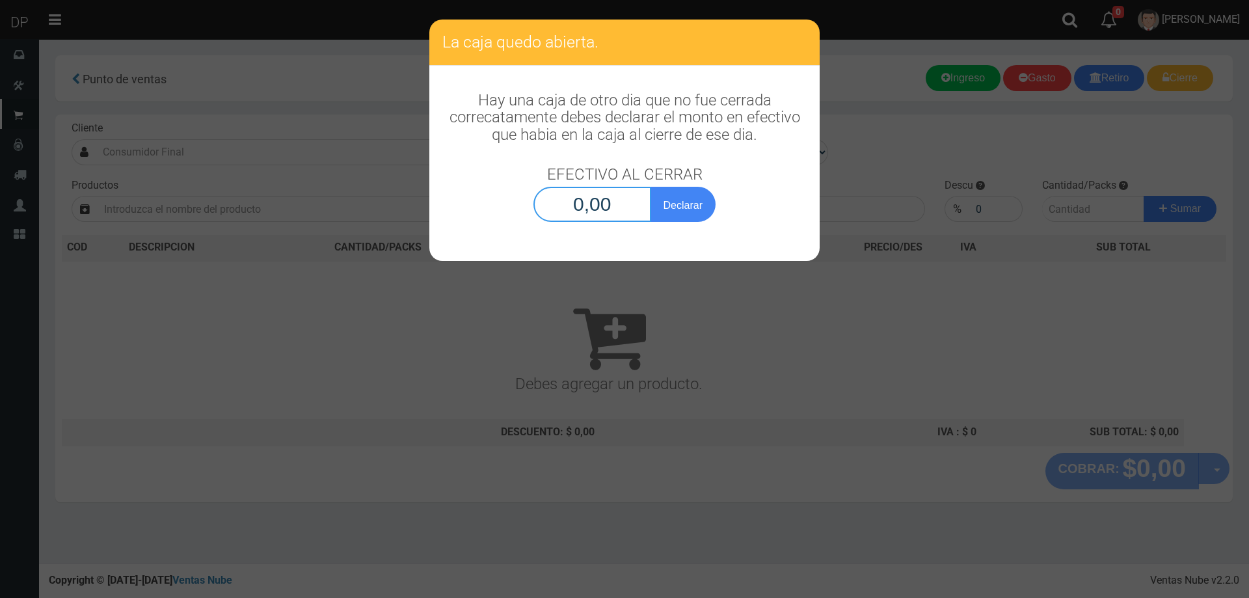
click at [610, 212] on input "0,00" at bounding box center [592, 204] width 118 height 35
type input "1,00"
click at [651, 187] on button "Declarar" at bounding box center [683, 204] width 65 height 35
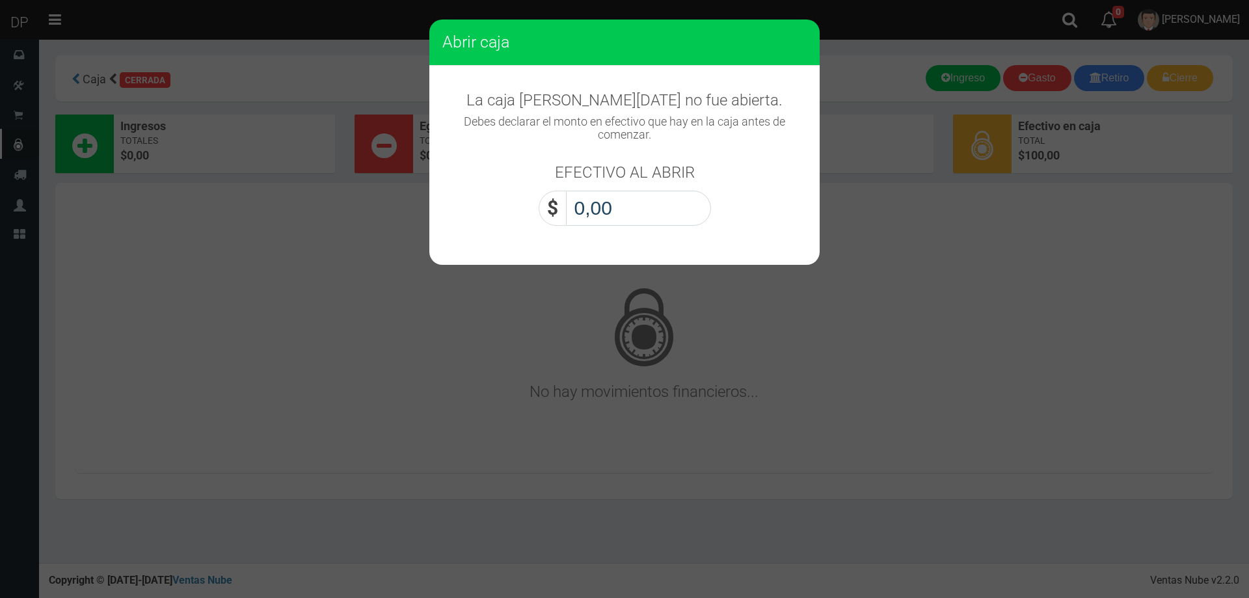
click at [606, 206] on input "0,00" at bounding box center [638, 208] width 145 height 35
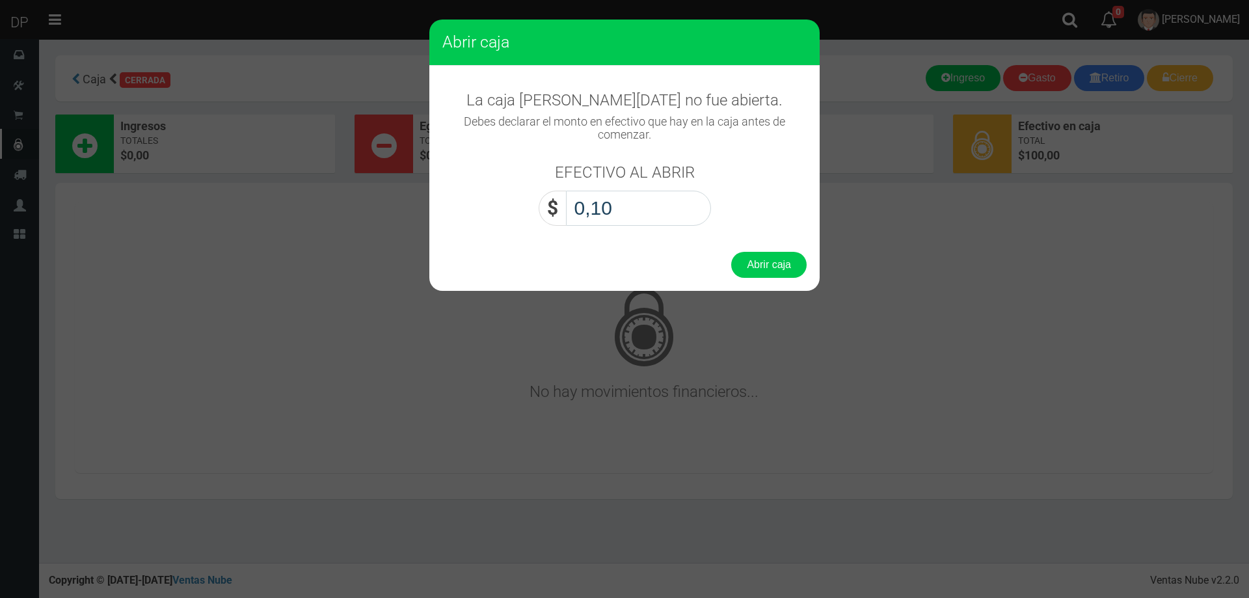
type input "1,00"
click at [731, 252] on button "Abrir caja" at bounding box center [768, 265] width 75 height 26
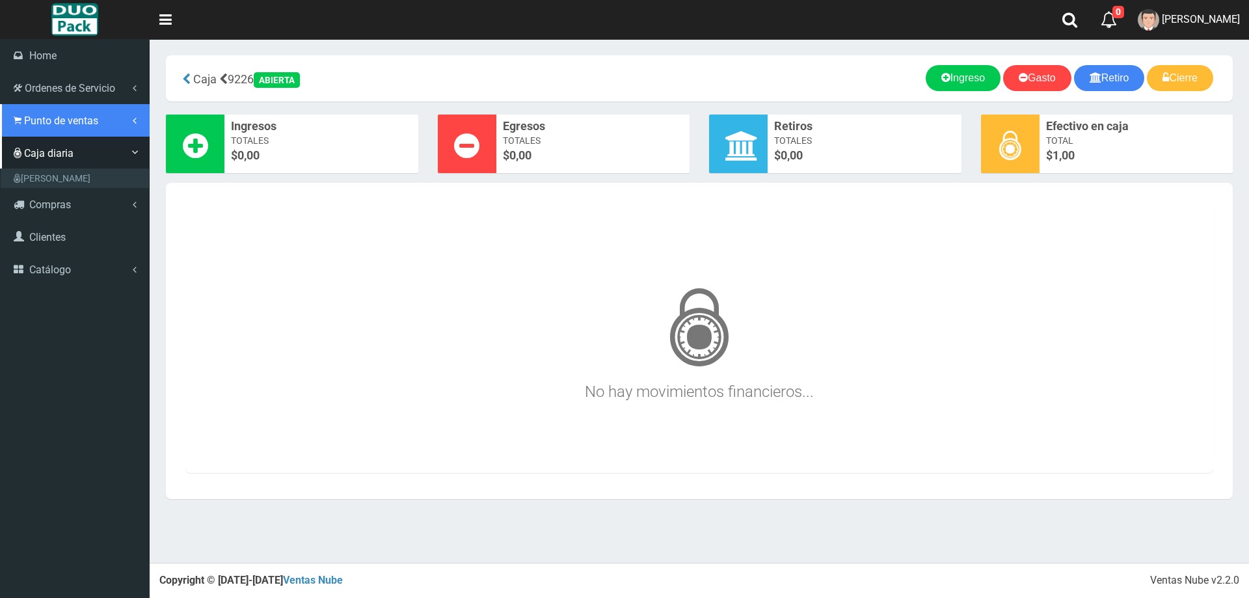
click at [62, 120] on span "Punto de ventas" at bounding box center [61, 121] width 74 height 12
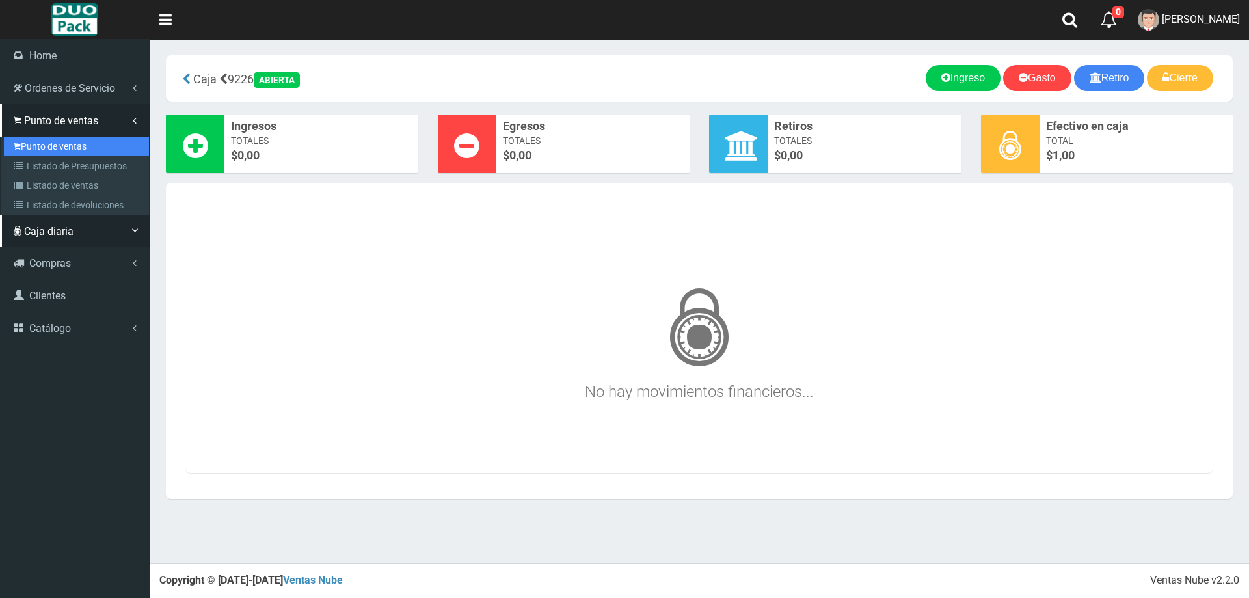
click at [92, 144] on link "Punto de ventas" at bounding box center [76, 147] width 145 height 20
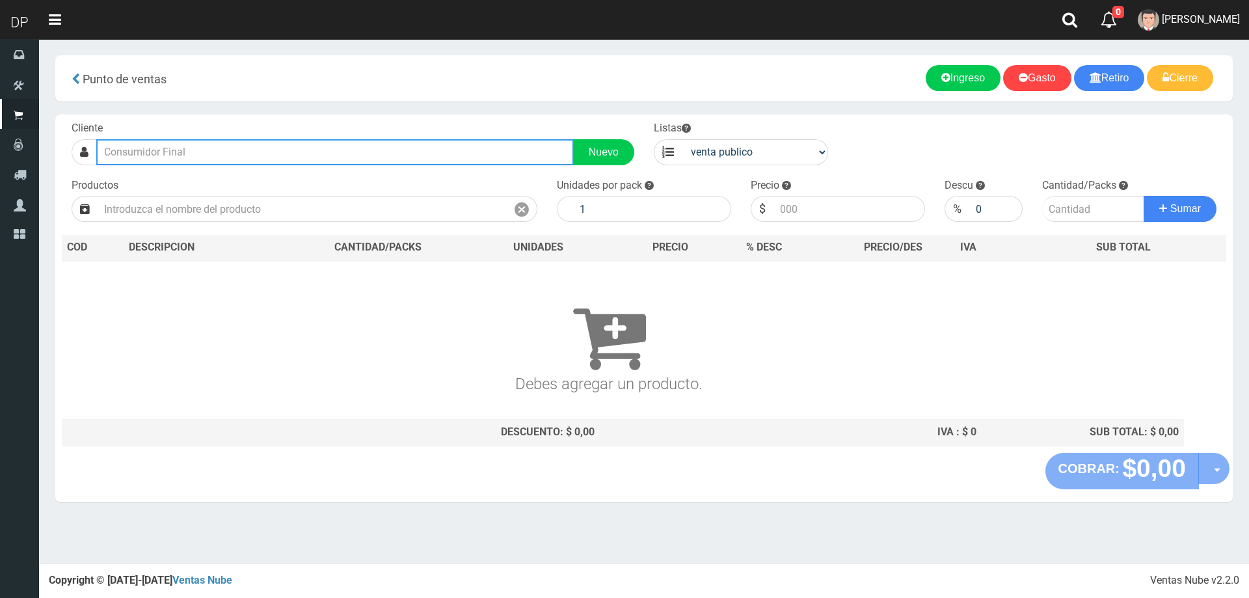
click at [216, 162] on input "text" at bounding box center [335, 152] width 478 height 26
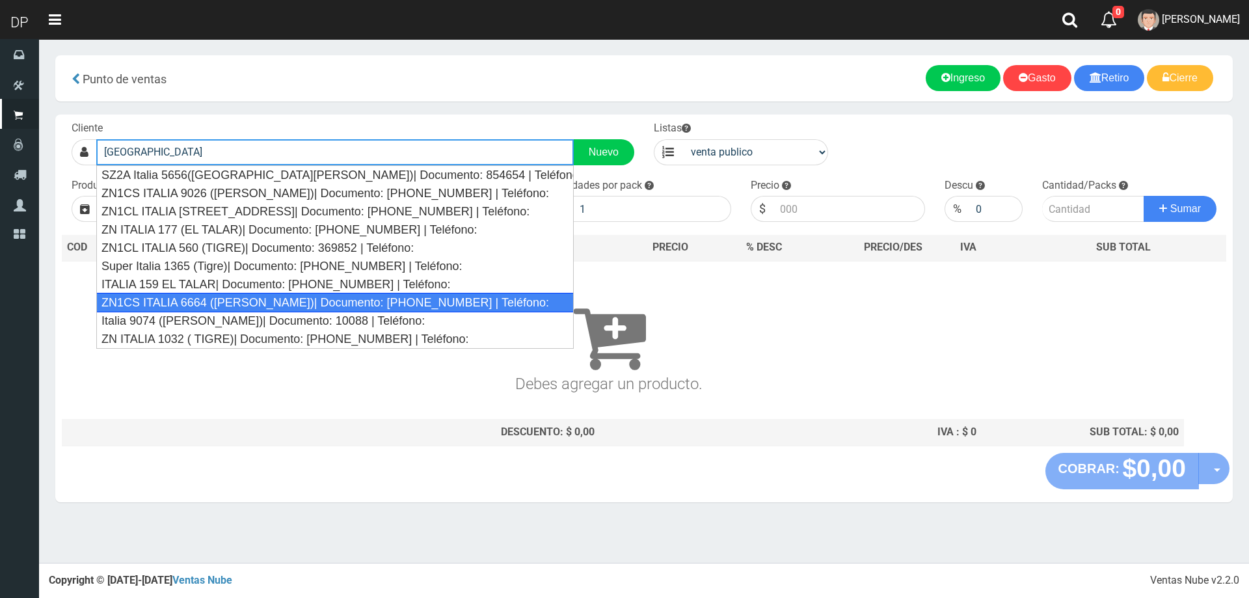
click at [226, 297] on div "ZN1CS ITALIA 6664 ([PERSON_NAME])| Documento: [PHONE_NUMBER] | Teléfono:" at bounding box center [335, 303] width 478 height 20
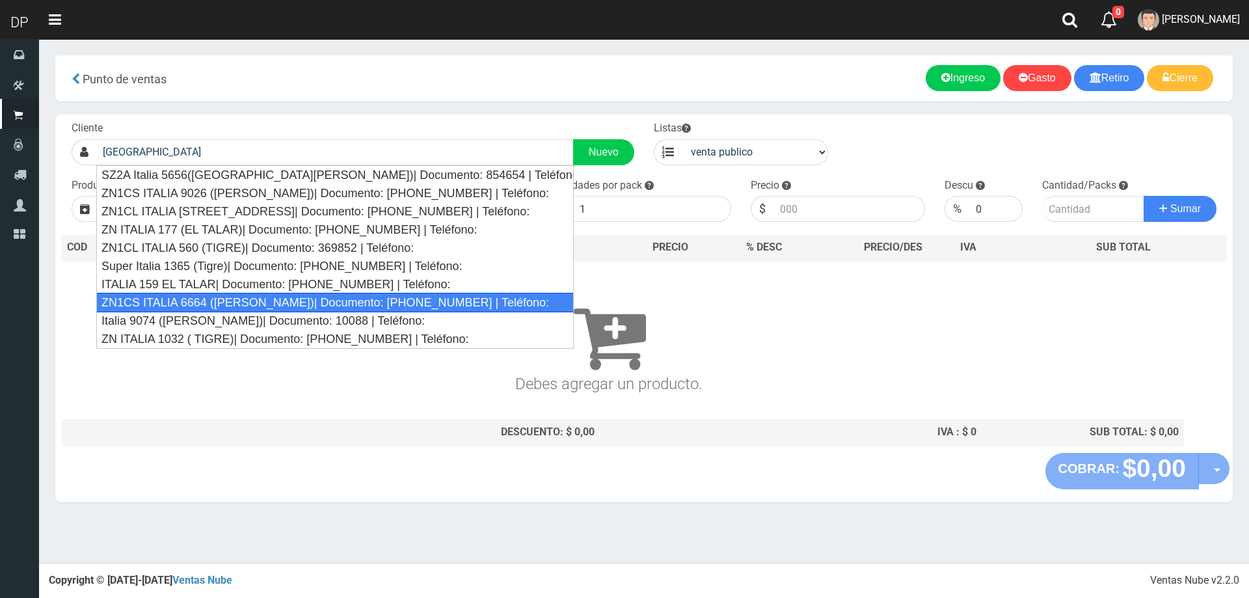
type input "ZN1CS ITALIA 6664 ([PERSON_NAME])| Documento: [PHONE_NUMBER] | Teléfono:"
select select "2"
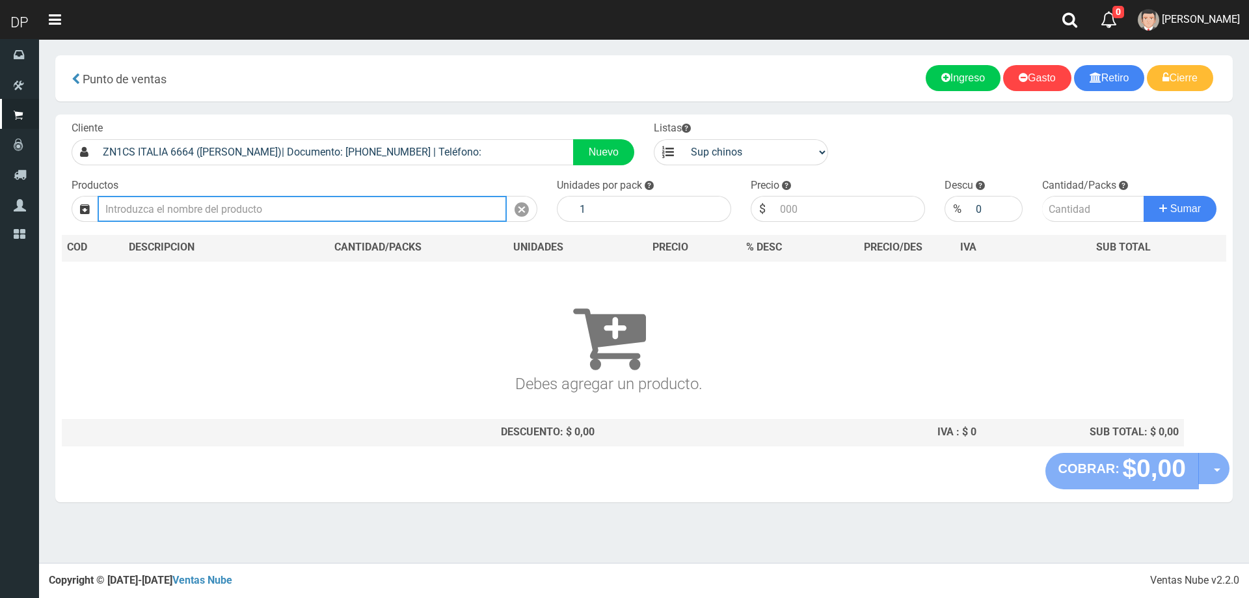
click at [221, 208] on input "text" at bounding box center [302, 209] width 409 height 26
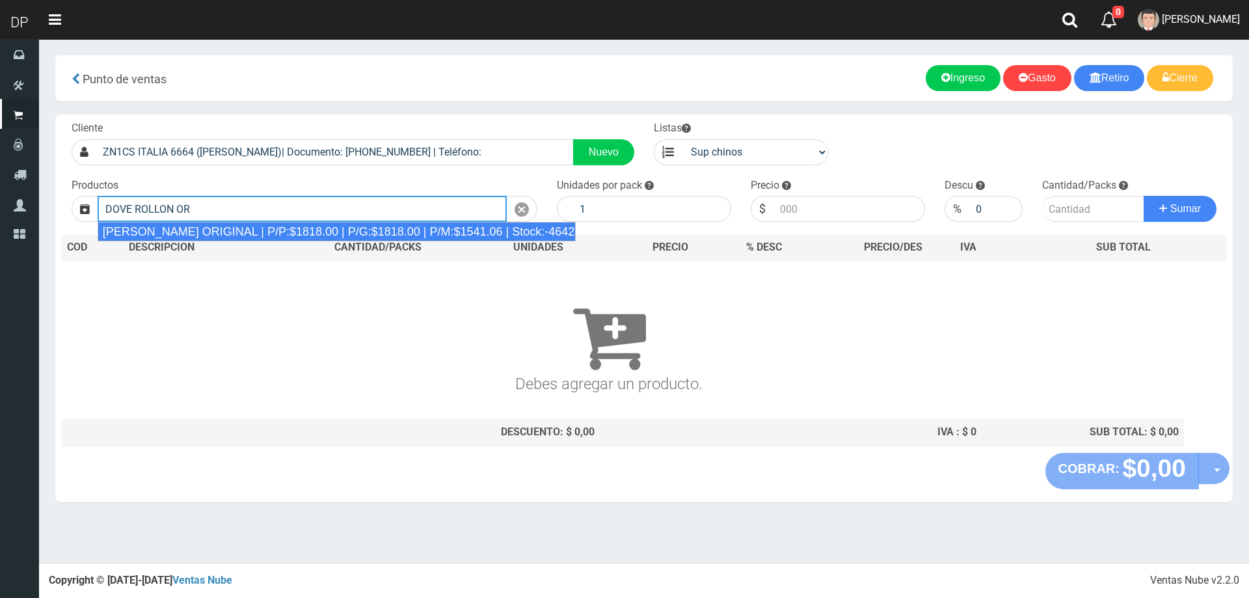
click at [226, 237] on div "DOVE ROLLON ORIGINAL | P/P:$1818.00 | P/G:$1818.00 | P/M:$1541.06 | Stock:-4642" at bounding box center [337, 232] width 479 height 20
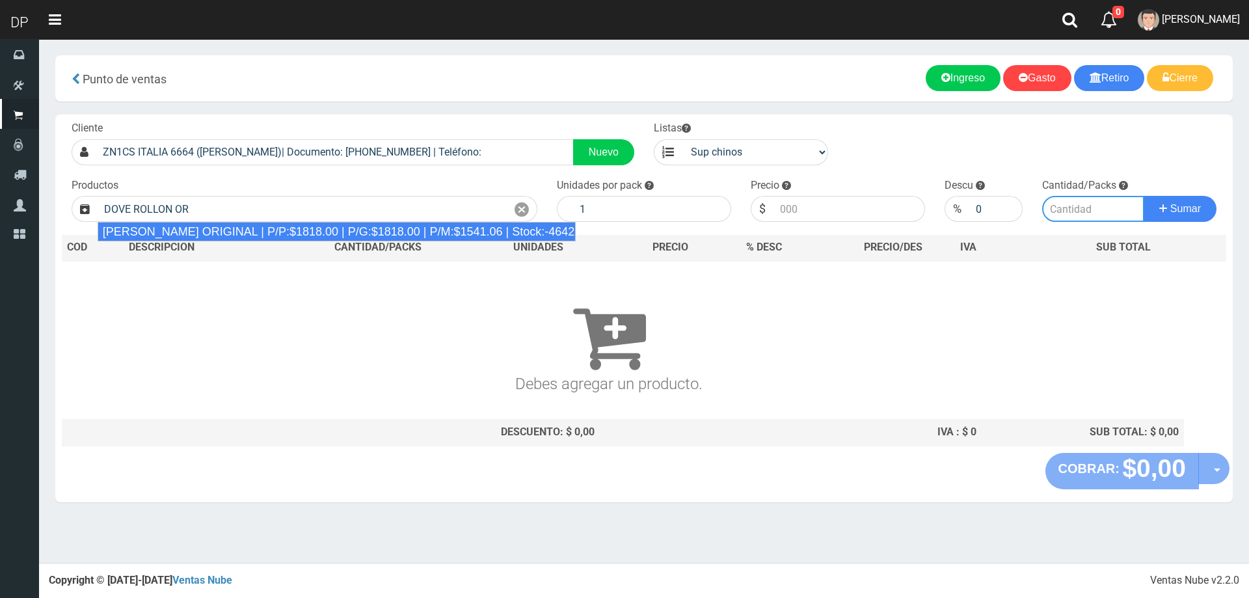
type input "DOVE ROLLON ORIGINAL | P/P:$1818.00 | P/G:$1818.00 | P/M:$1541.06 | Stock:-4642"
type input "12"
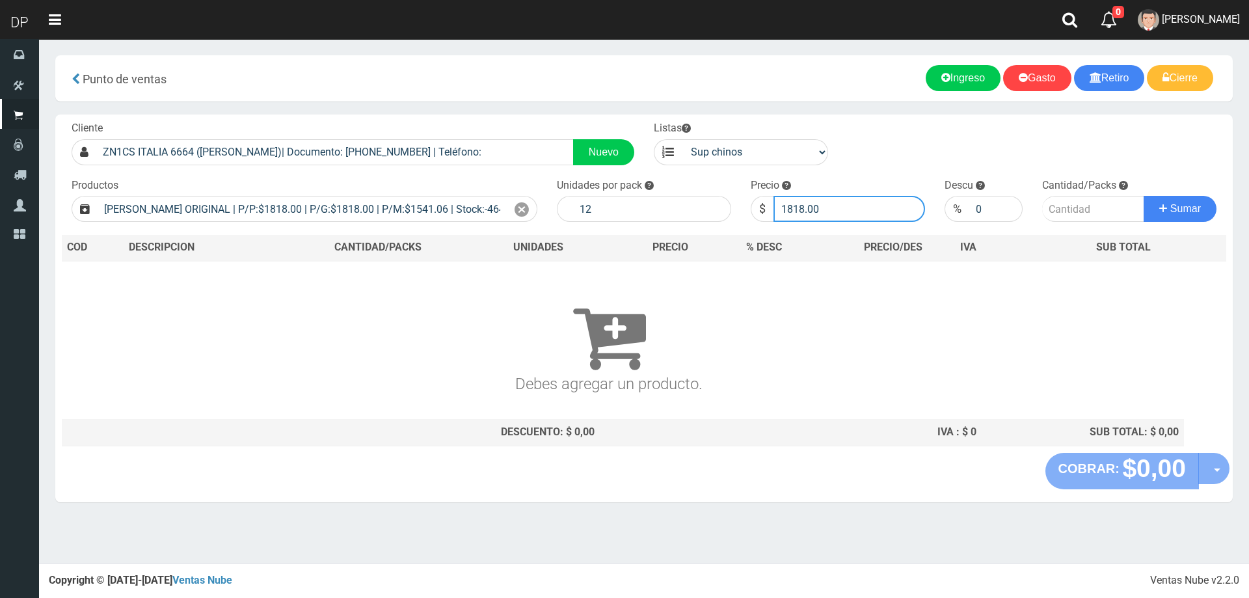
click at [866, 211] on input "1818.00" at bounding box center [850, 209] width 152 height 26
click at [865, 211] on input "1818.00" at bounding box center [850, 209] width 152 height 26
type input "1636"
type input "1636.20"
type input "1"
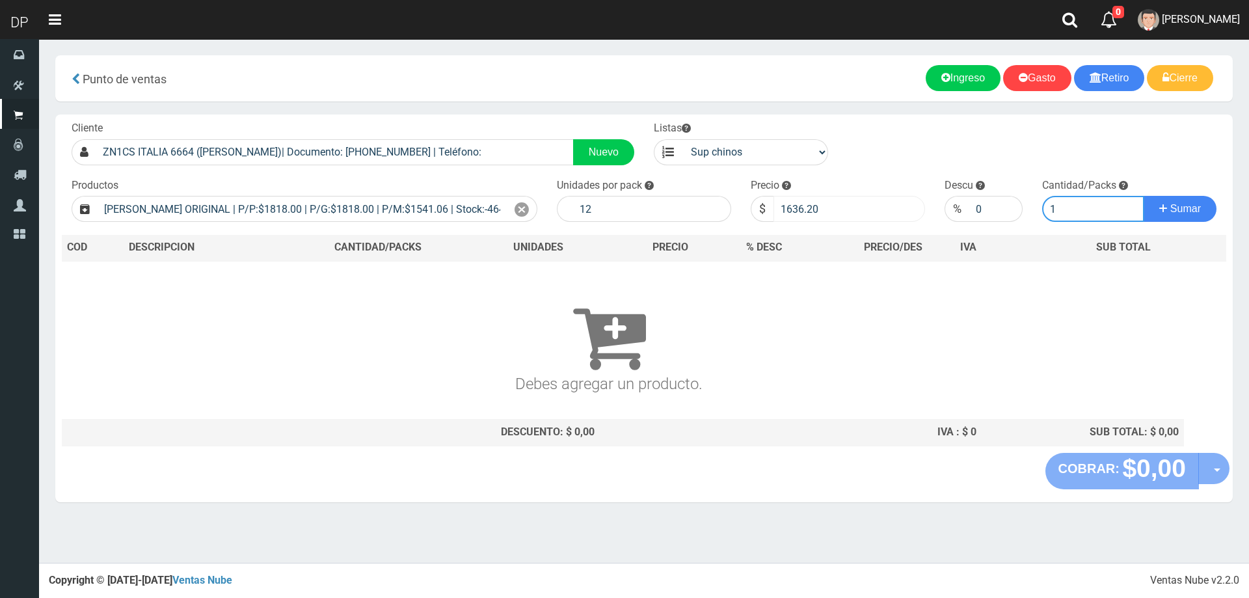
click at [1144, 196] on button "Sumar" at bounding box center [1180, 209] width 73 height 26
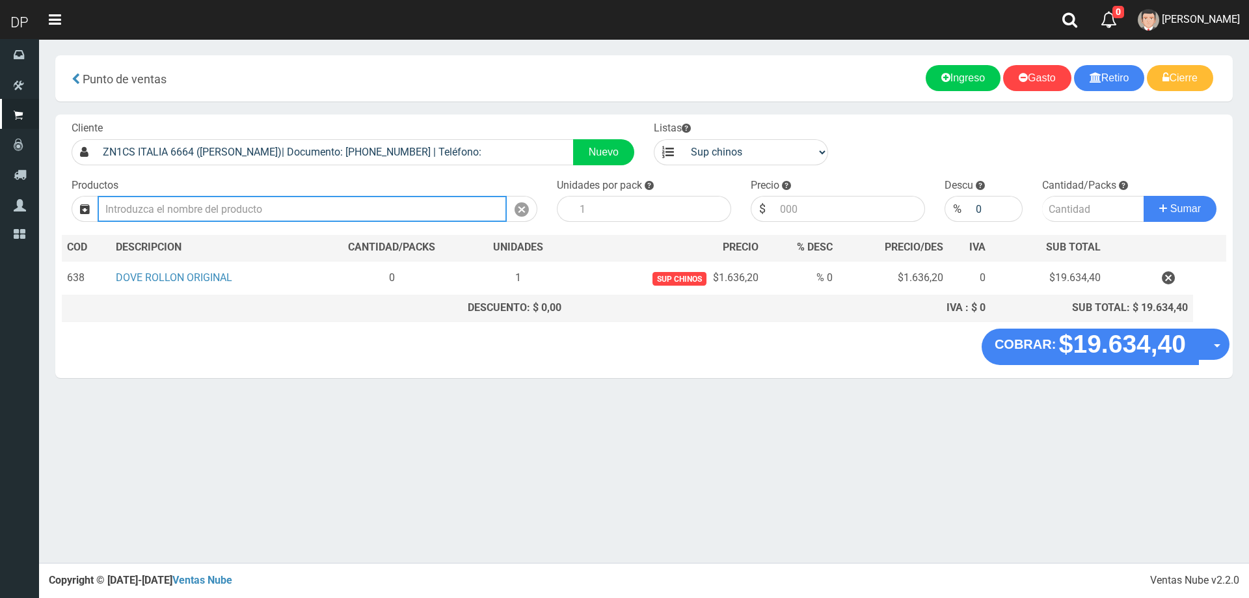
click at [262, 215] on input "text" at bounding box center [302, 209] width 409 height 26
type input "K"
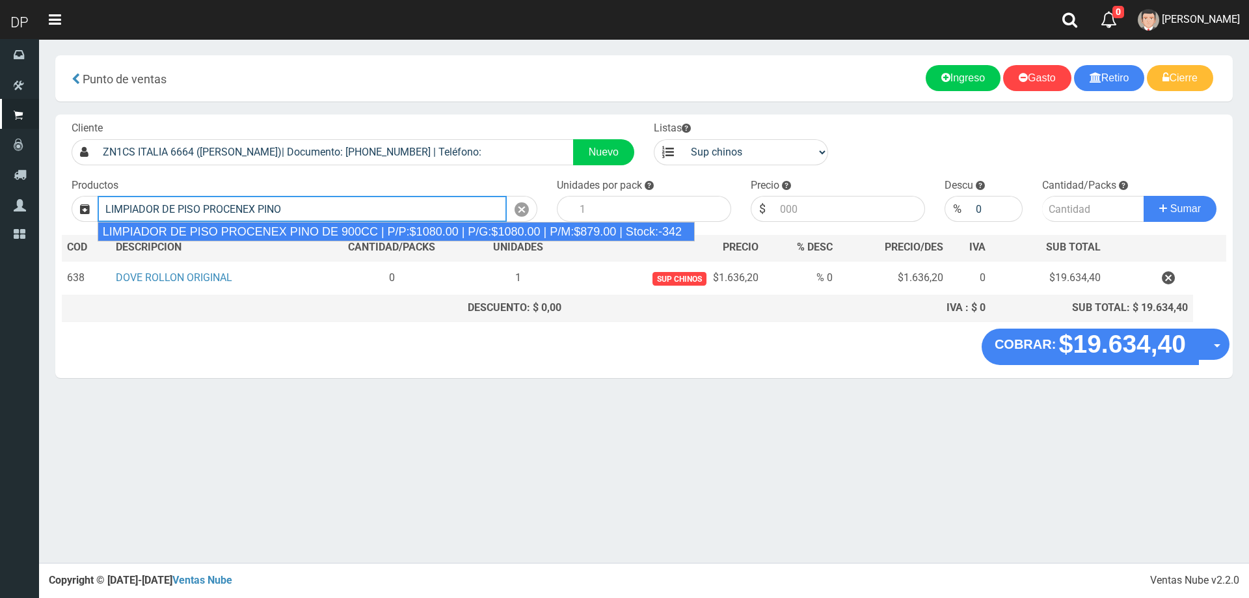
click at [373, 233] on div "LIMPIADOR DE PISO PROCENEX PINO DE 900CC | P/P:$1080.00 | P/G:$1080.00 | P/M:$8…" at bounding box center [396, 232] width 597 height 20
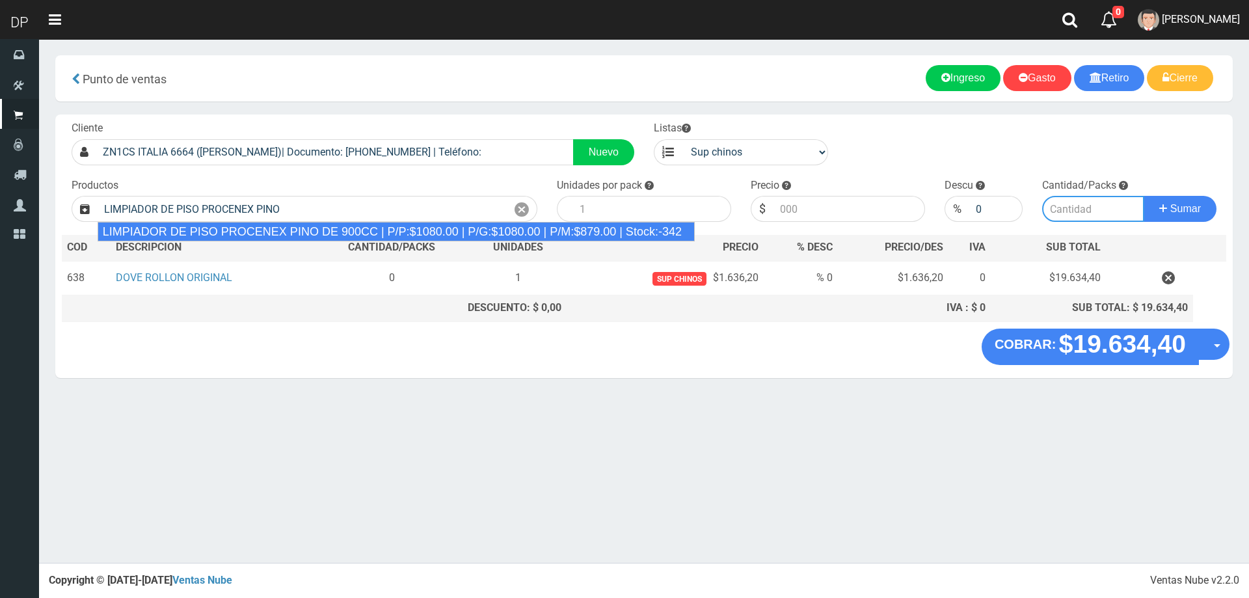
type input "LIMPIADOR DE PISO PROCENEX PINO DE 900CC | P/P:$1080.00 | P/G:$1080.00 | P/M:$8…"
type input "12"
type input "1080.00"
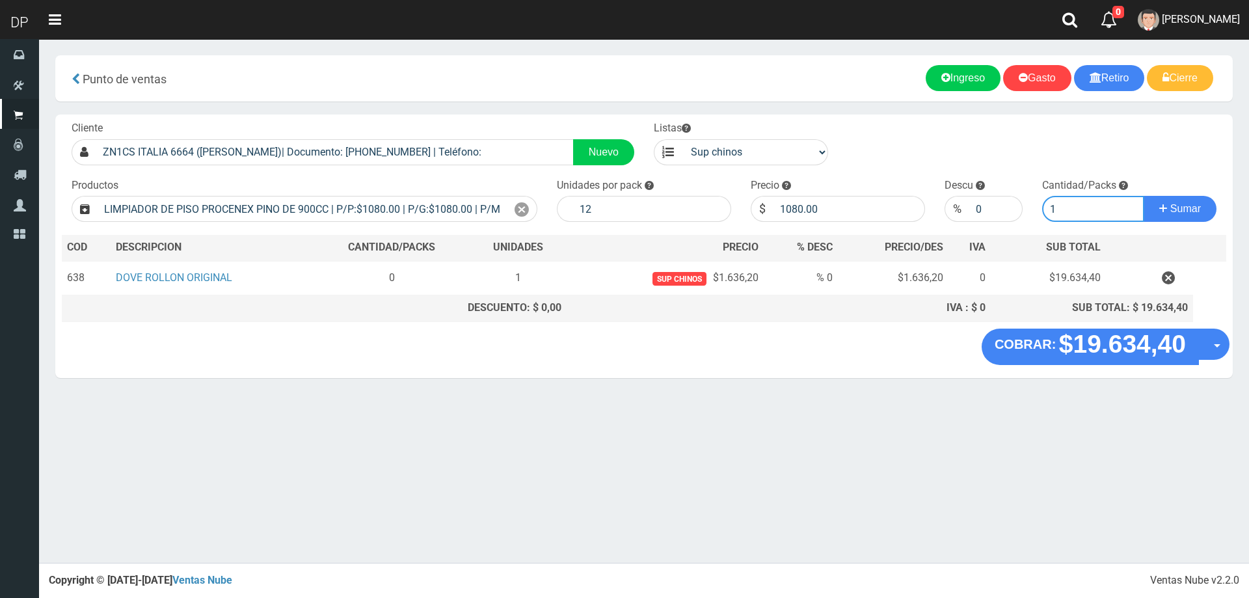
type input "1"
click at [1144, 196] on button "Sumar" at bounding box center [1180, 209] width 73 height 26
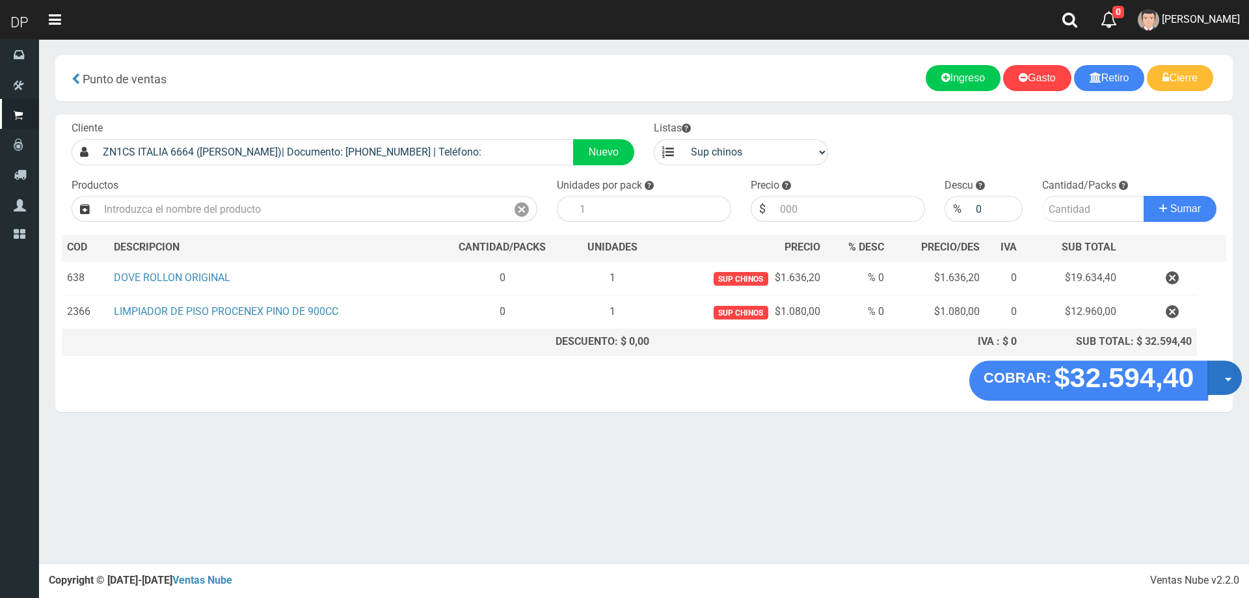
click at [1222, 378] on button "Opciones" at bounding box center [1224, 377] width 34 height 34
click at [1151, 384] on link "Hacer Devolucion" at bounding box center [1183, 382] width 116 height 30
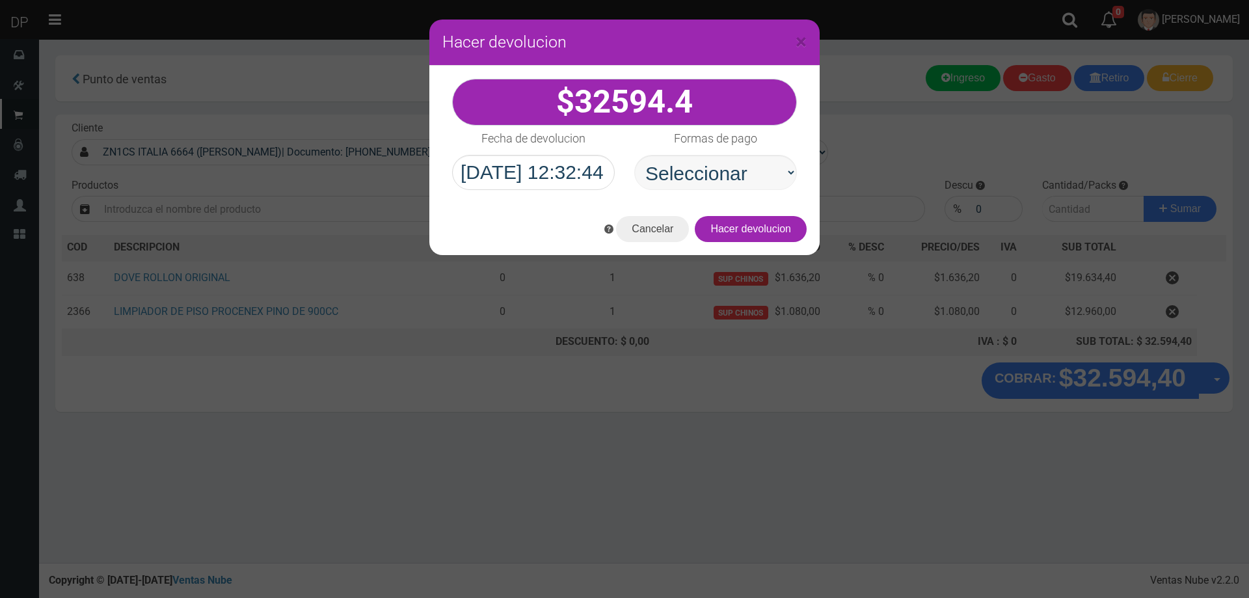
click at [681, 175] on select "Seleccionar Efectivo Tarjeta de Crédito Depósito Débito" at bounding box center [715, 172] width 163 height 35
select select "Efectivo"
click at [634, 155] on select "Seleccionar Efectivo Tarjeta de Crédito Depósito Débito" at bounding box center [715, 172] width 163 height 35
click at [770, 239] on button "Hacer devolucion" at bounding box center [751, 229] width 112 height 26
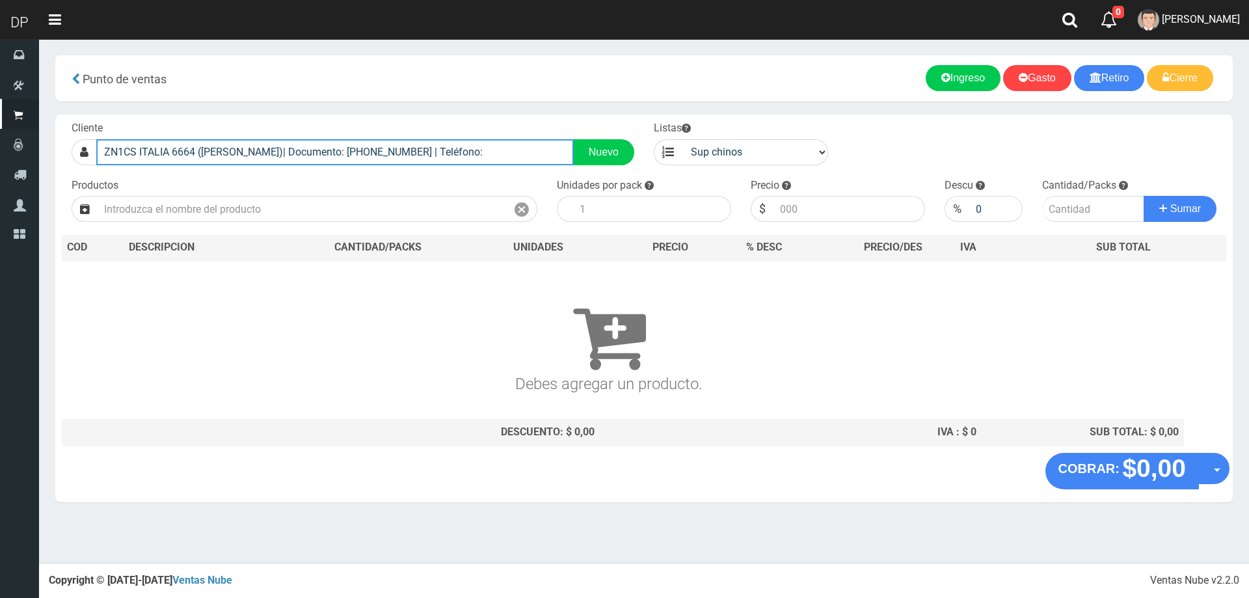
click at [384, 150] on input "ZN1CS ITALIA 6664 (J.L.SUAREZ)| Documento: 9965549846 | Teléfono:" at bounding box center [335, 152] width 478 height 26
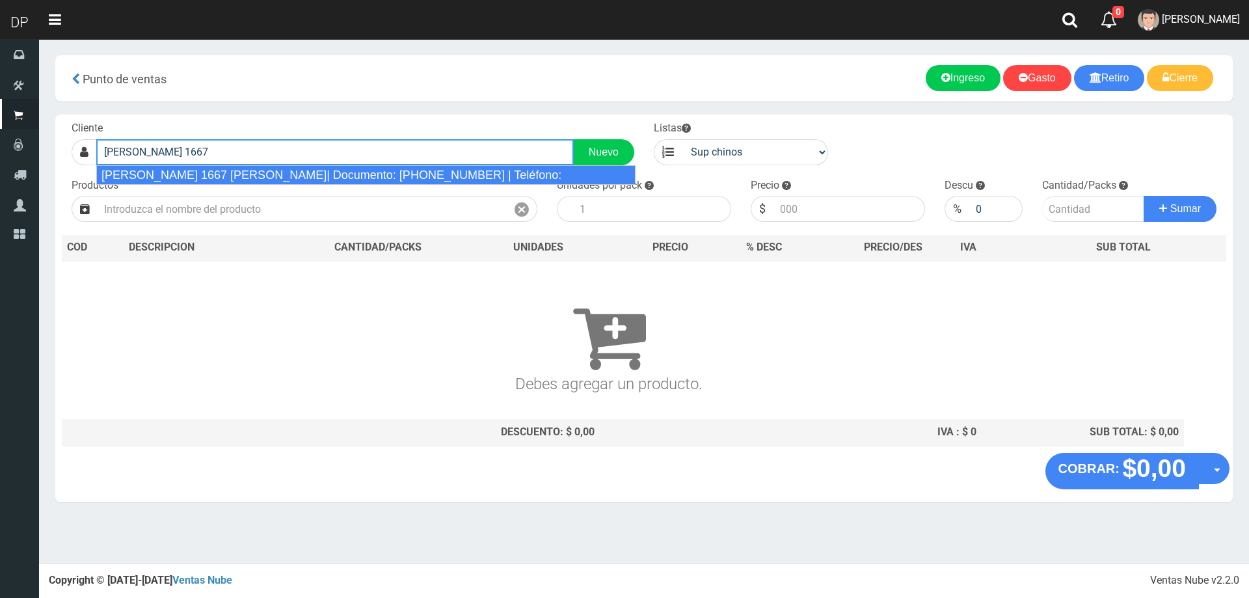
click at [381, 176] on div "CARLOS CASARES 1667 RINCON DE MILBERG| Documento: 16666666666666666667 | Teléfo…" at bounding box center [366, 175] width 540 height 20
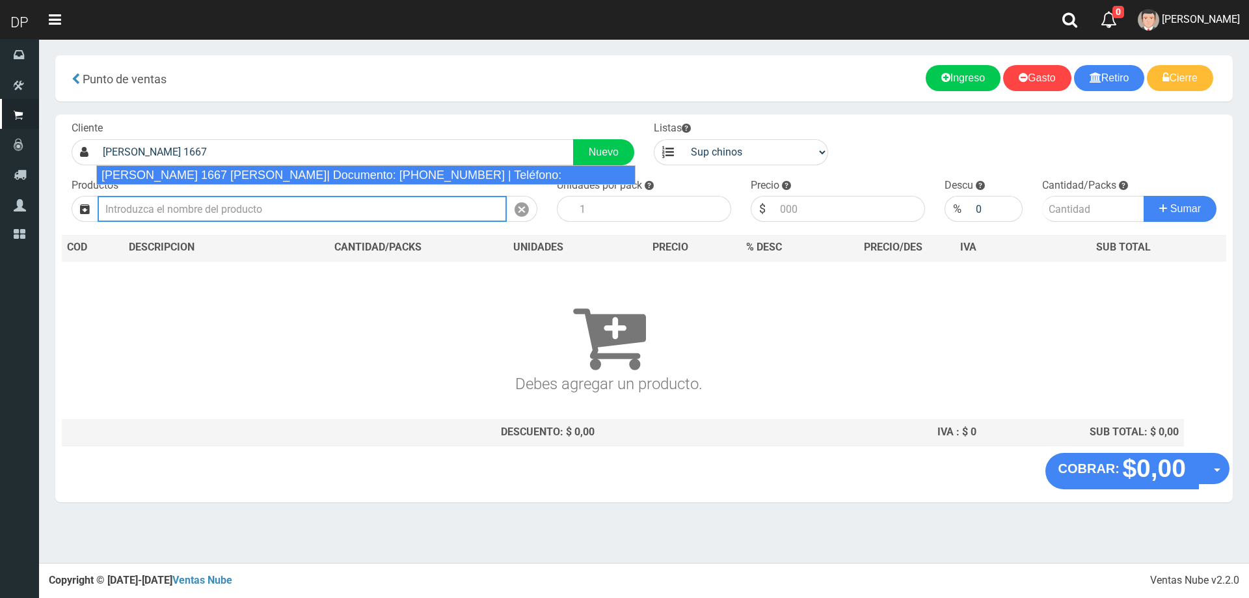
type input "CARLOS CASARES 1667 RINCON DE MILBERG| Documento: 16666666666666666667 | Teléfo…"
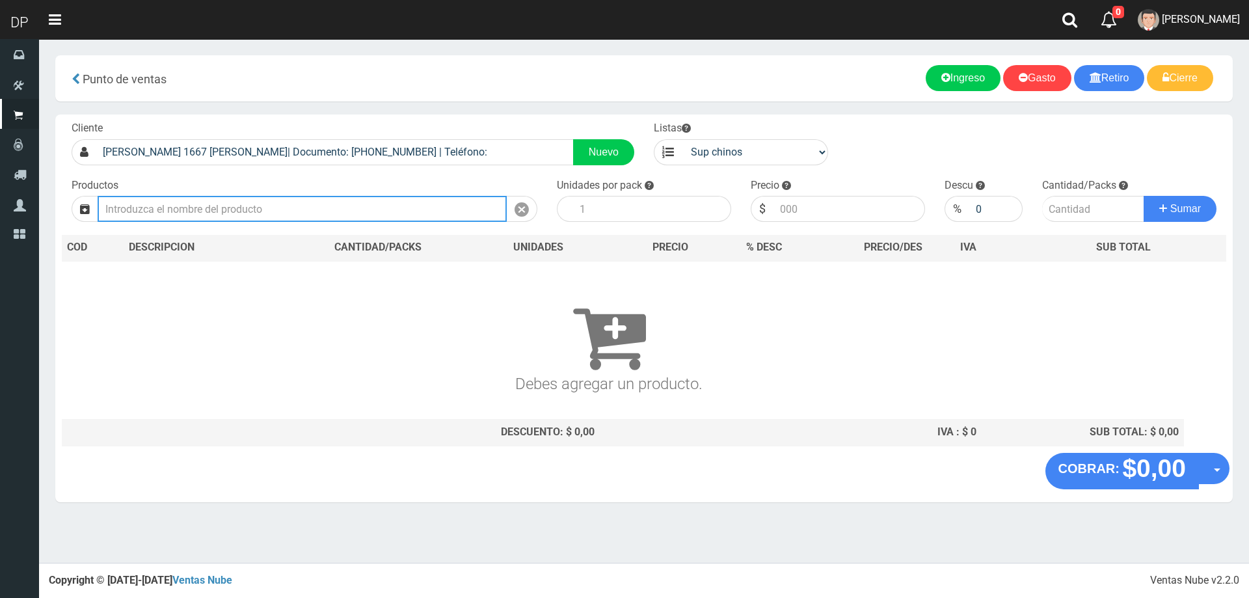
click at [297, 208] on input "text" at bounding box center [302, 209] width 409 height 26
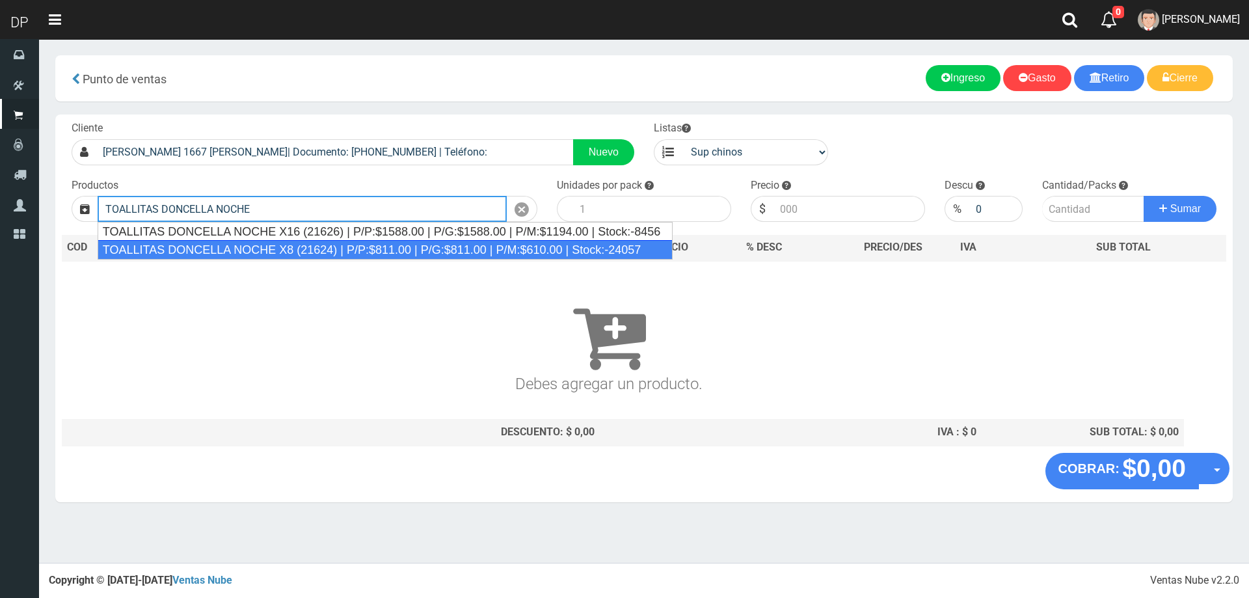
click at [301, 252] on div "TOALLITAS DONCELLA NOCHE X8 (21624) | P/P:$811.00 | P/G:$811.00 | P/M:$610.00 |…" at bounding box center [385, 250] width 575 height 20
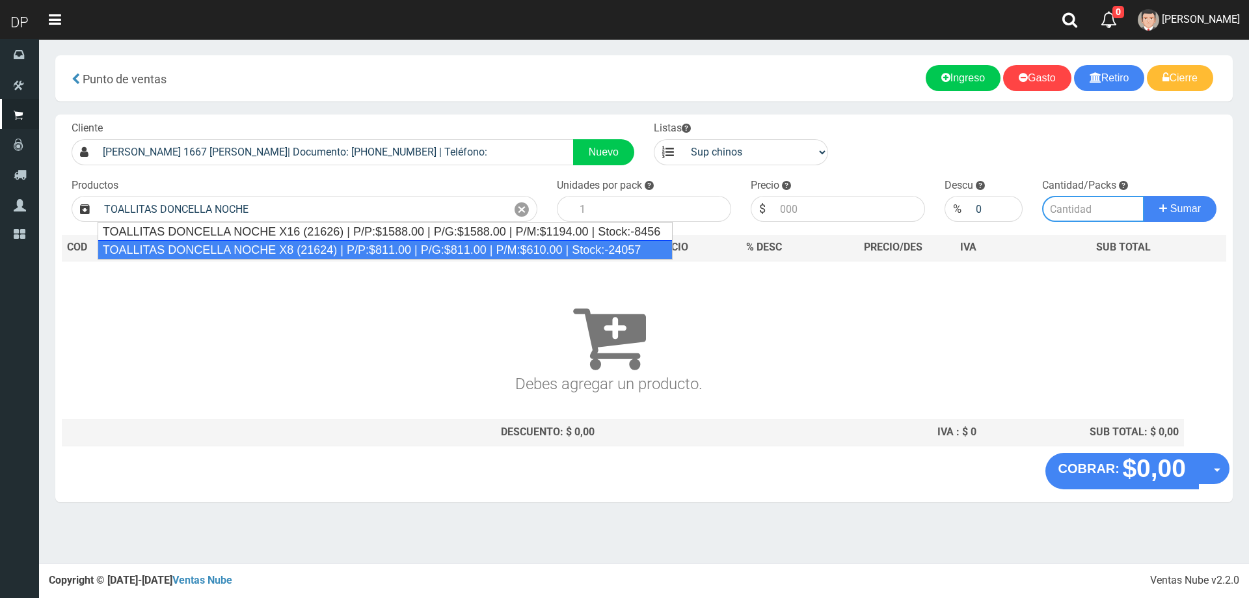
type input "TOALLITAS DONCELLA NOCHE X8 (21624) | P/P:$811.00 | P/G:$811.00 | P/M:$610.00 |…"
type input "50"
type input "811.00"
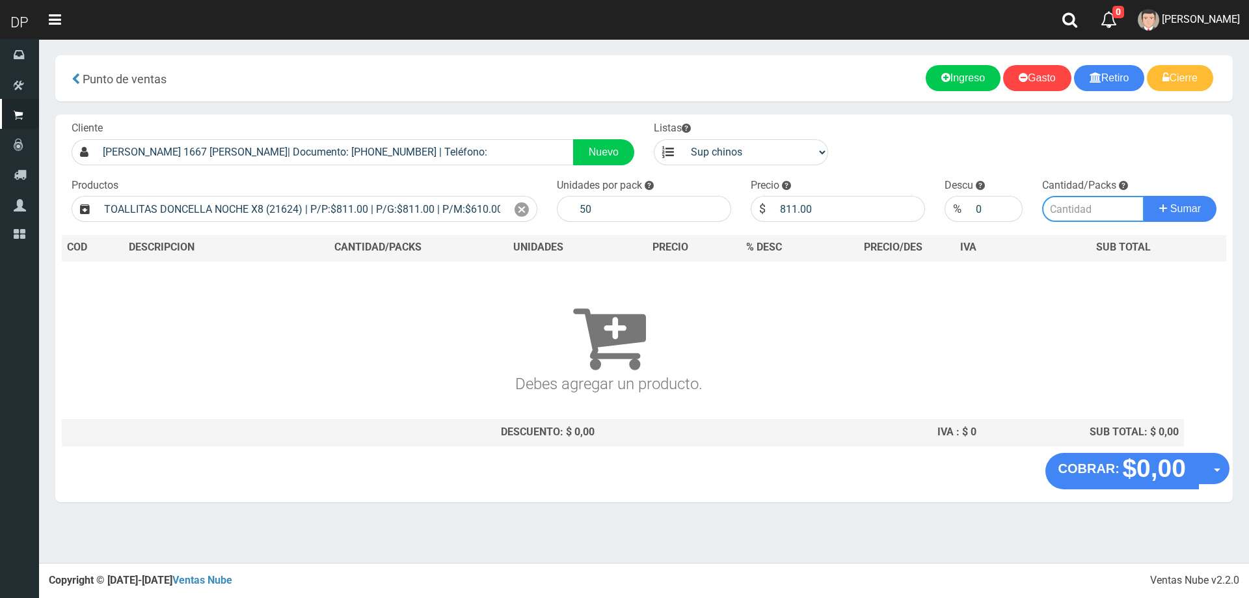
click at [1082, 215] on input "number" at bounding box center [1093, 209] width 103 height 26
type input "1"
click at [1144, 196] on button "Sumar" at bounding box center [1180, 209] width 73 height 26
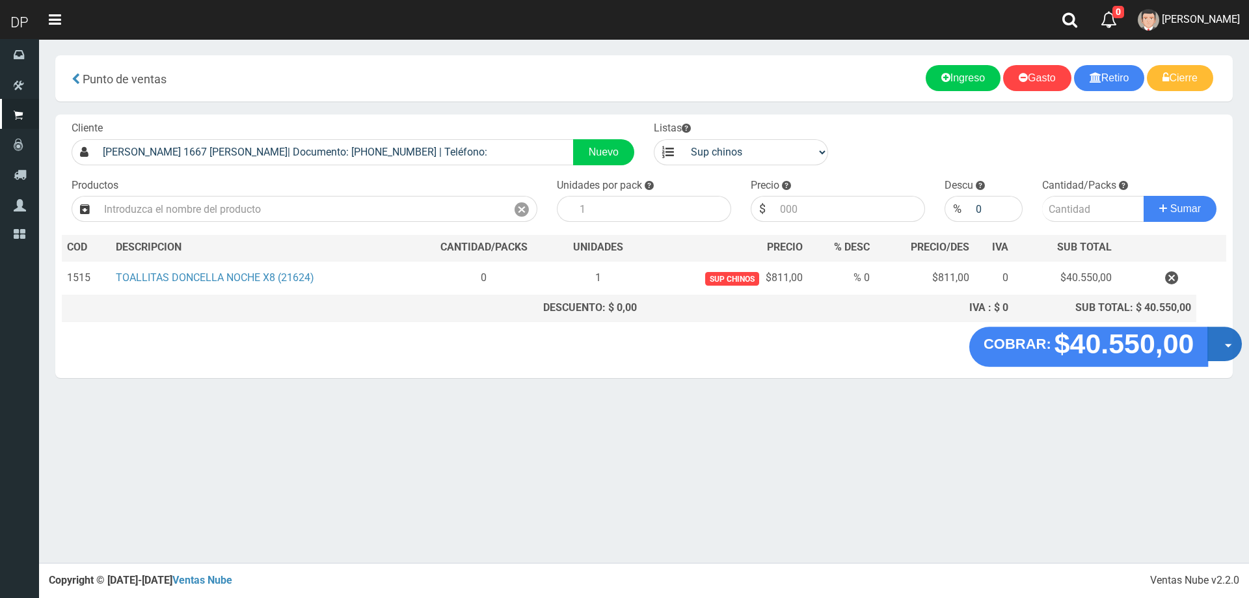
click at [1222, 347] on button "Opciones" at bounding box center [1224, 344] width 34 height 34
click at [1193, 349] on link "Hacer Devolucion" at bounding box center [1183, 348] width 116 height 30
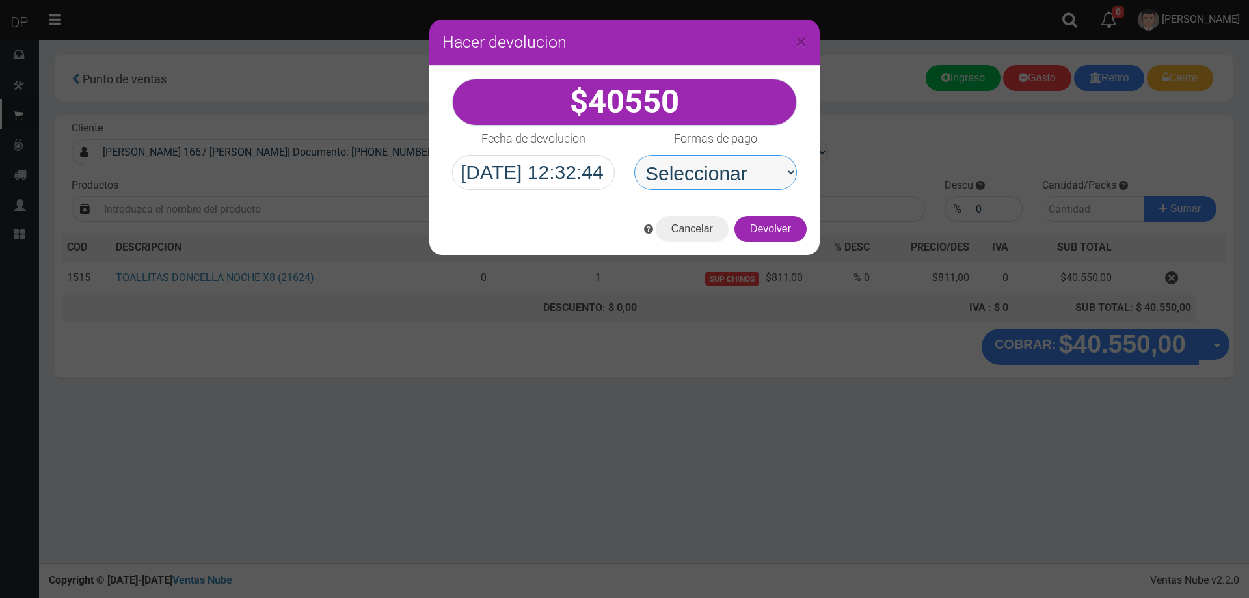
click at [702, 182] on select "Seleccionar Efectivo Tarjeta de Crédito Depósito Débito" at bounding box center [715, 172] width 163 height 35
select select "Efectivo"
click at [634, 155] on select "Seleccionar Efectivo Tarjeta de Crédito Depósito Débito" at bounding box center [715, 172] width 163 height 35
click at [749, 233] on button "Devolver" at bounding box center [771, 229] width 72 height 26
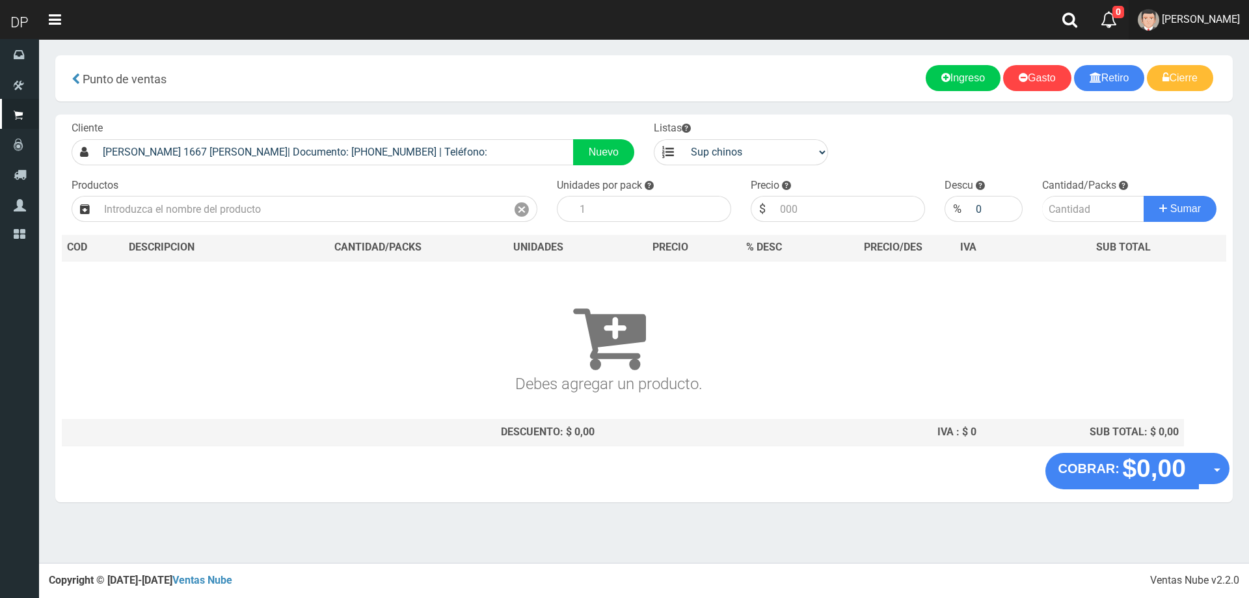
click at [1191, 23] on span "Betiana Paola Casco" at bounding box center [1201, 19] width 78 height 12
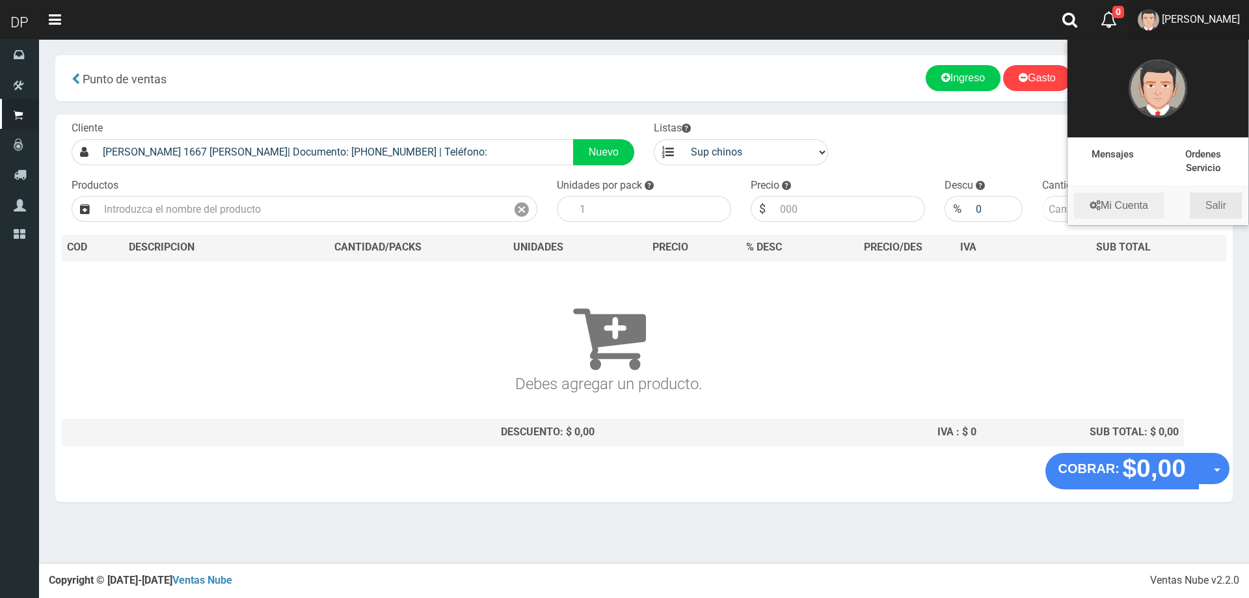
click at [1217, 209] on link "Salir" at bounding box center [1216, 206] width 52 height 26
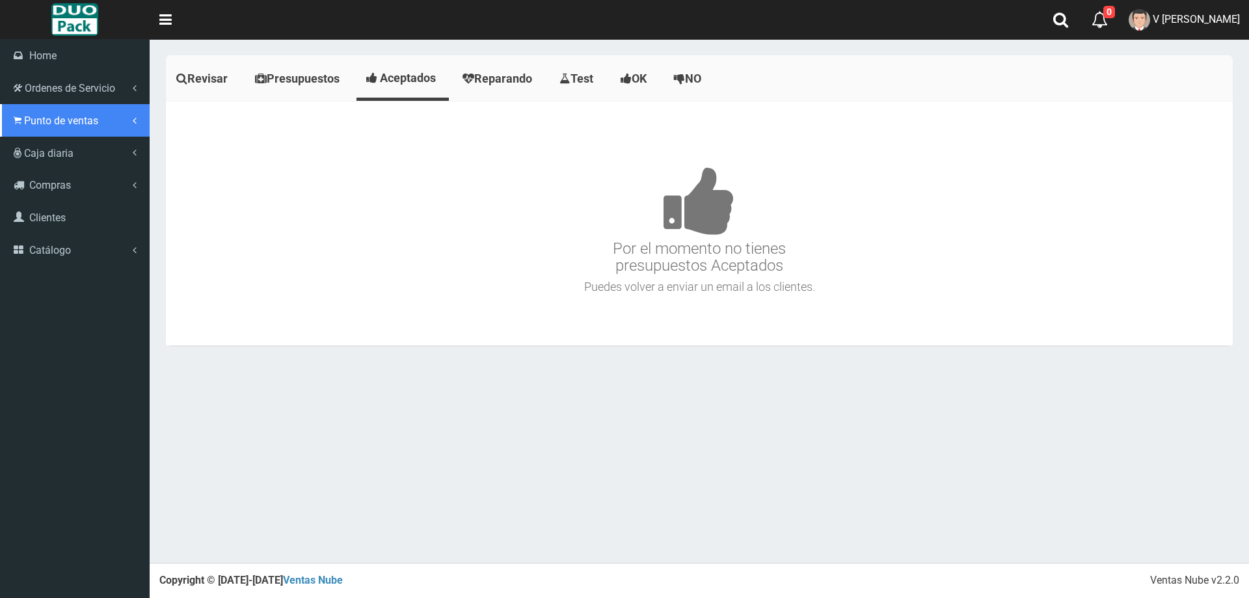
click at [42, 126] on span "Punto de ventas" at bounding box center [61, 121] width 74 height 12
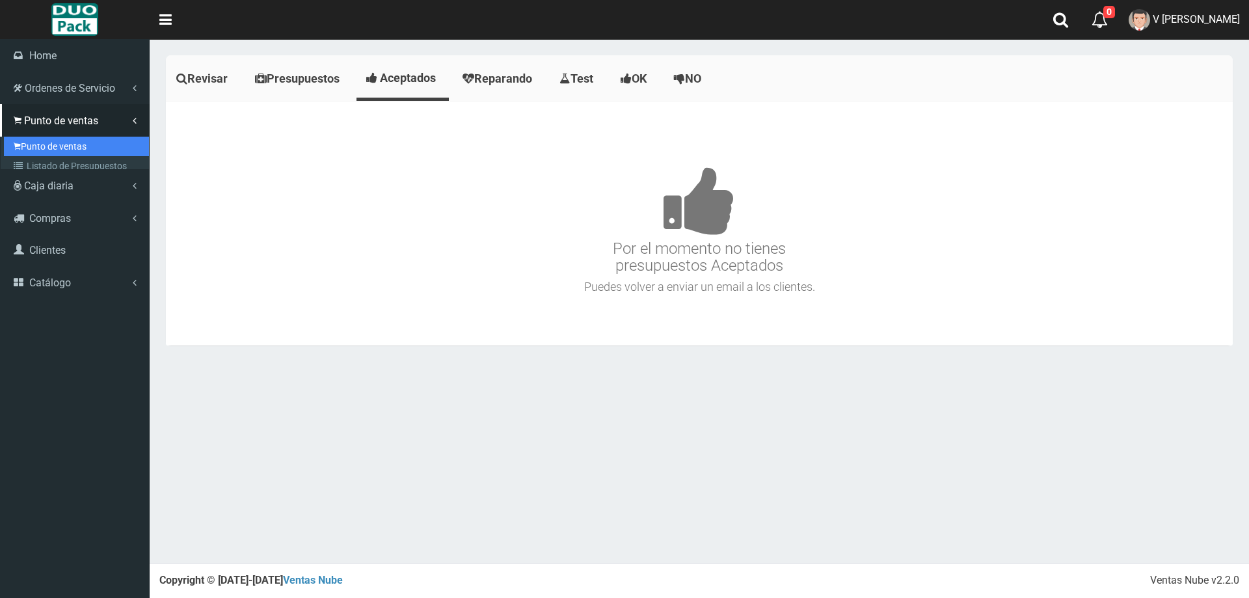
click at [54, 144] on link "Punto de ventas" at bounding box center [76, 147] width 145 height 20
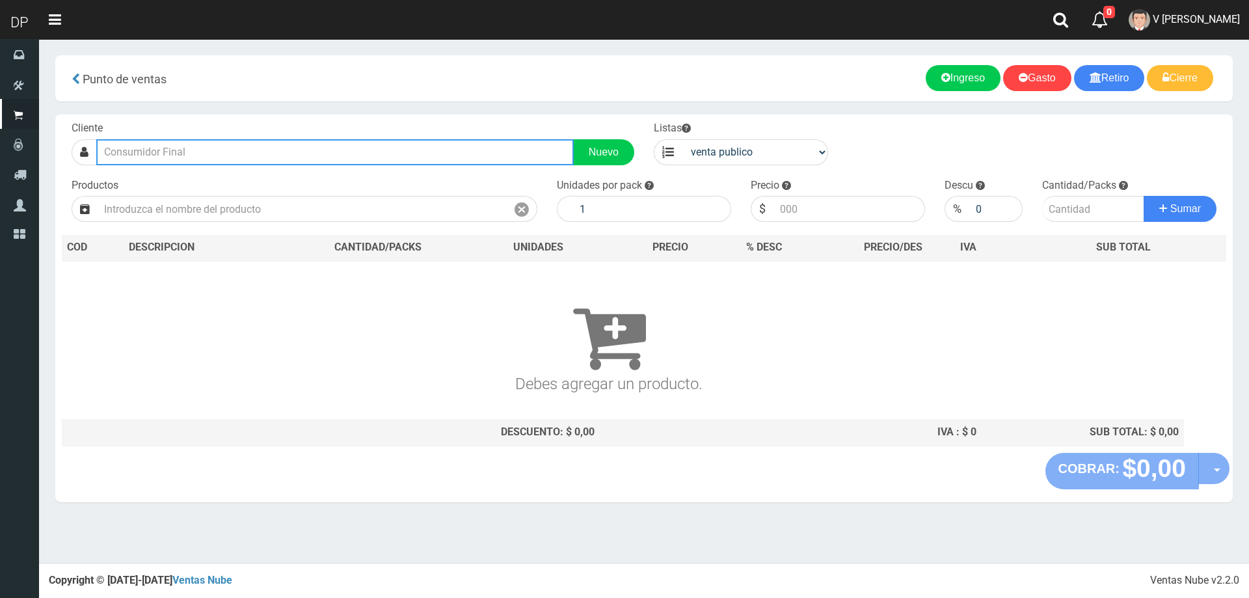
click at [189, 158] on input "text" at bounding box center [335, 152] width 478 height 26
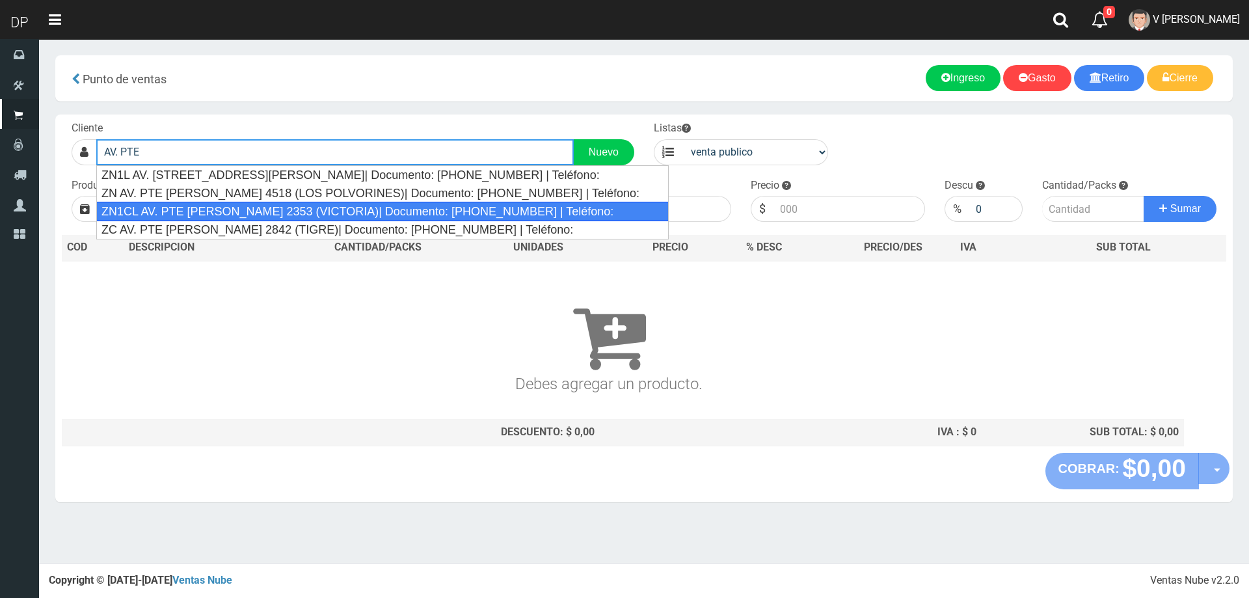
click at [251, 204] on div "ZN1CL AV. PTE PERON 2353 (VICTORIA)| Documento: 213232323 | Teléfono:" at bounding box center [382, 212] width 573 height 20
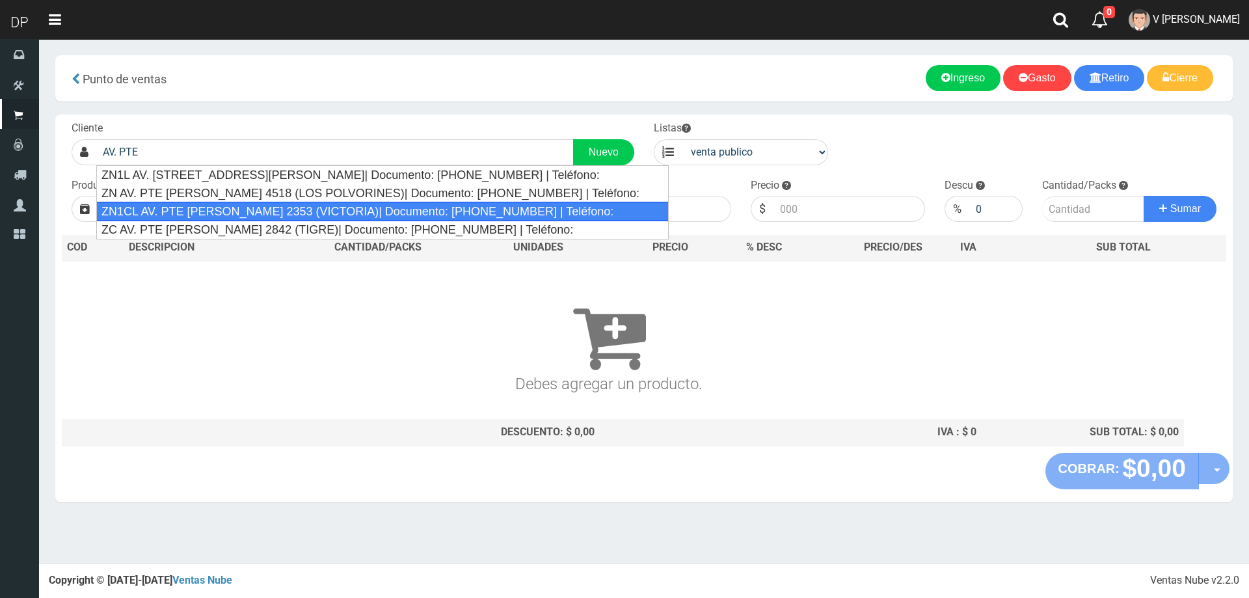
type input "ZN1CL AV. PTE PERON 2353 (VICTORIA)| Documento: 213232323 | Teléfono:"
select select "2"
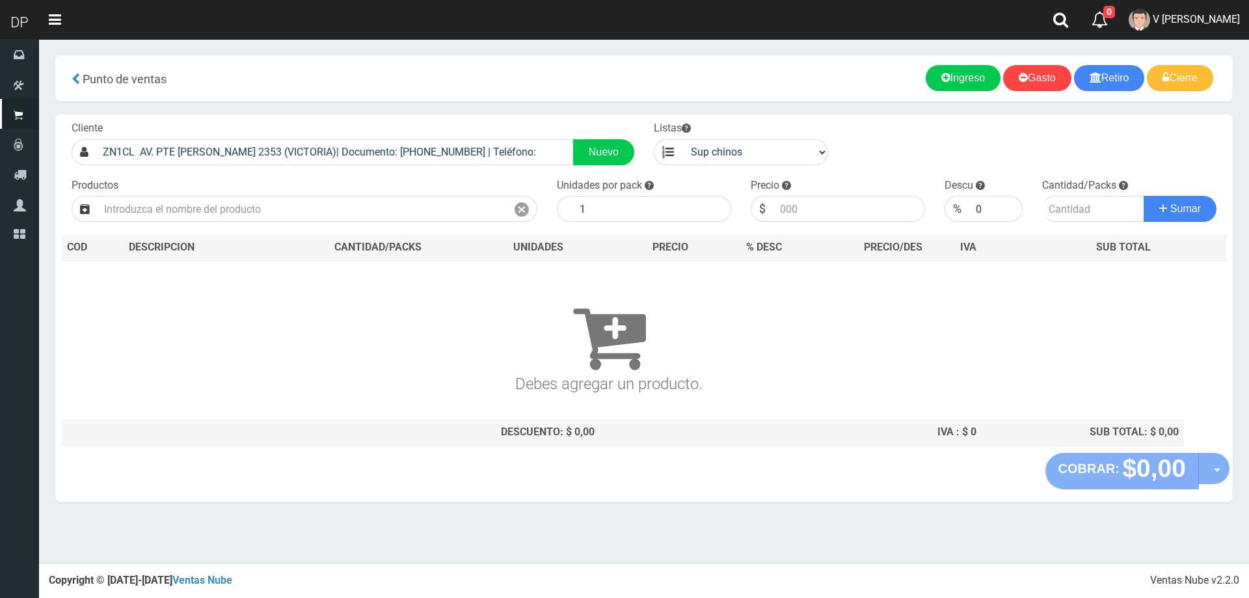
click at [288, 224] on div "Cliente ZN1CL AV. PTE PERON 2353 (VICTORIA)| Documento: 213232323 | Teléfono: N…" at bounding box center [644, 284] width 1178 height 338
click at [289, 213] on input "text" at bounding box center [302, 209] width 409 height 26
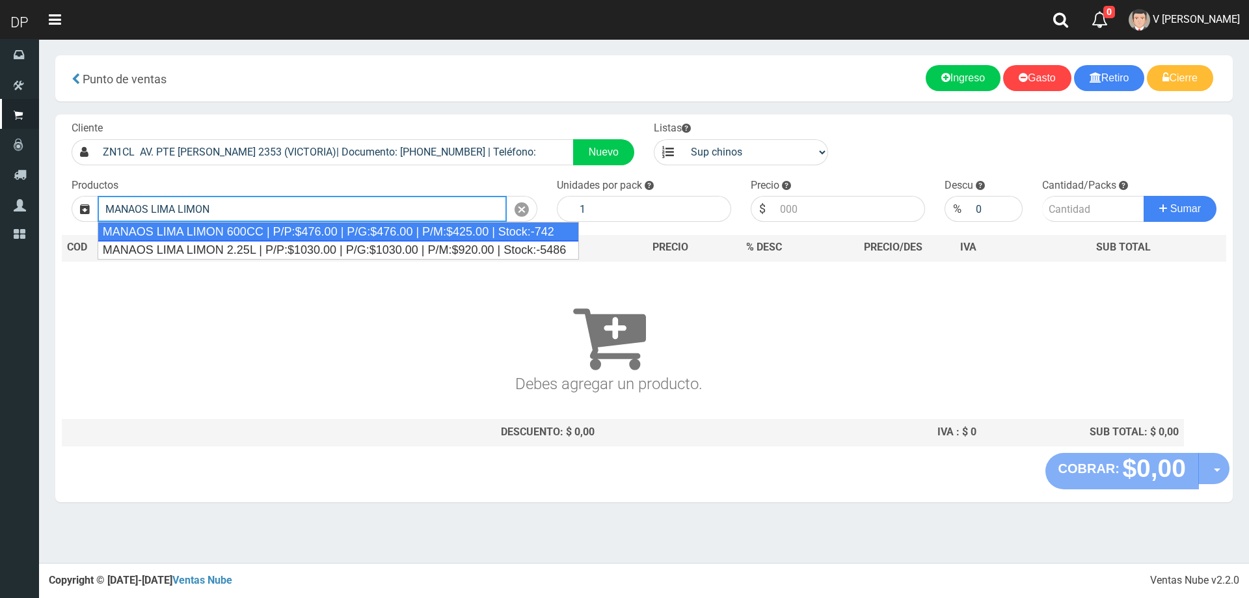
click at [306, 226] on div "MANAOS LIMA LIMON 600CC | P/P:$476.00 | P/G:$476.00 | P/M:$425.00 | Stock:-742" at bounding box center [339, 232] width 482 height 20
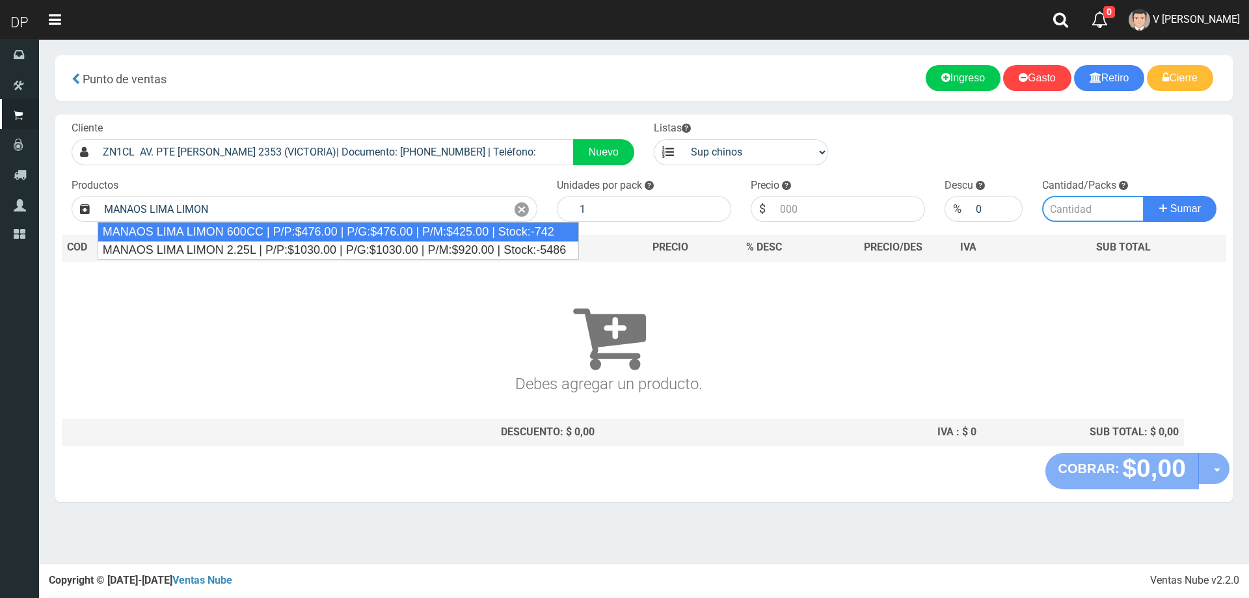
type input "MANAOS LIMA LIMON 600CC | P/P:$476.00 | P/G:$476.00 | P/M:$425.00 | Stock:-742"
type input "12"
type input "476.00"
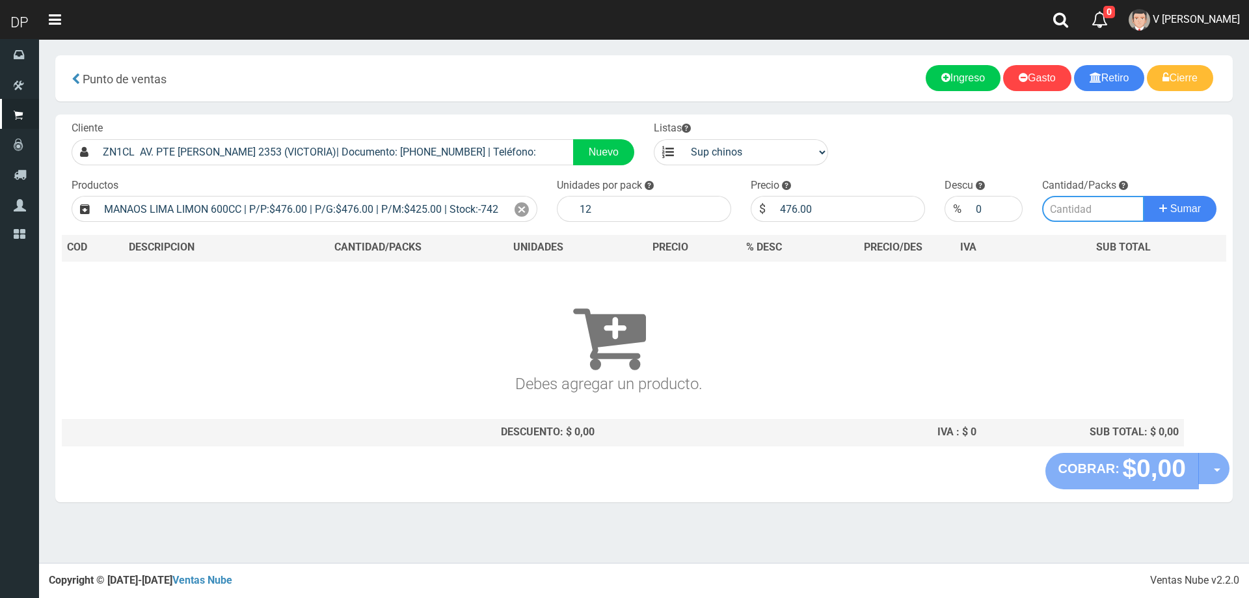
click at [1087, 216] on input "number" at bounding box center [1093, 209] width 103 height 26
type input "2"
click at [1144, 196] on button "Sumar" at bounding box center [1180, 209] width 73 height 26
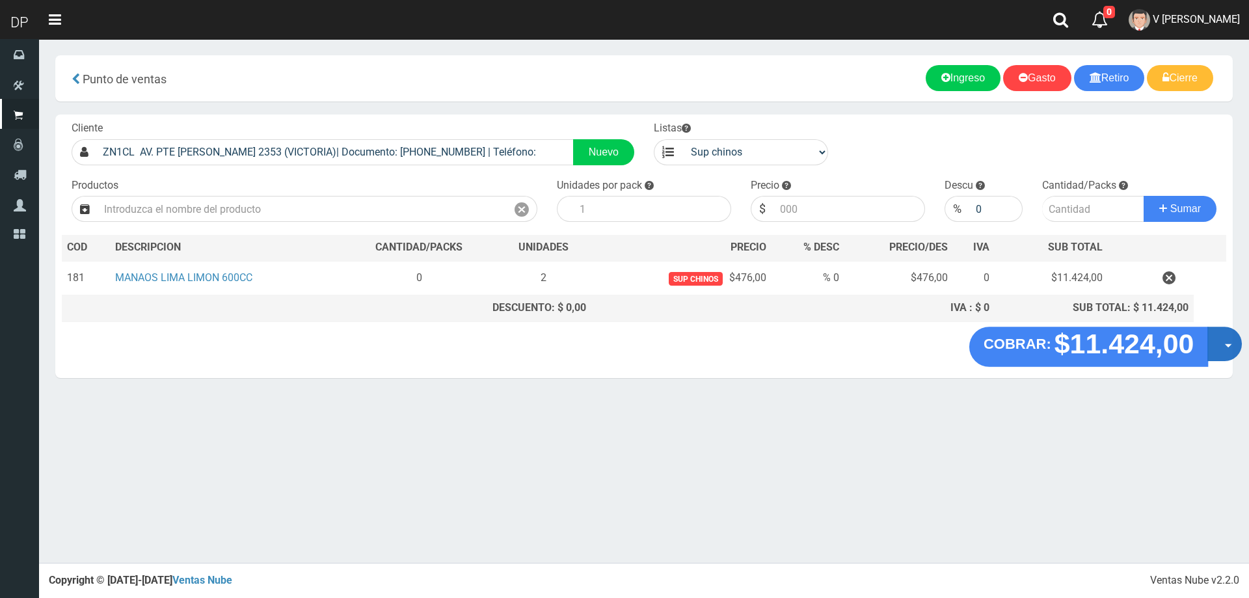
click at [1222, 342] on button "Opciones" at bounding box center [1224, 344] width 34 height 34
click at [1217, 355] on link "Hacer Devolucion" at bounding box center [1183, 348] width 116 height 30
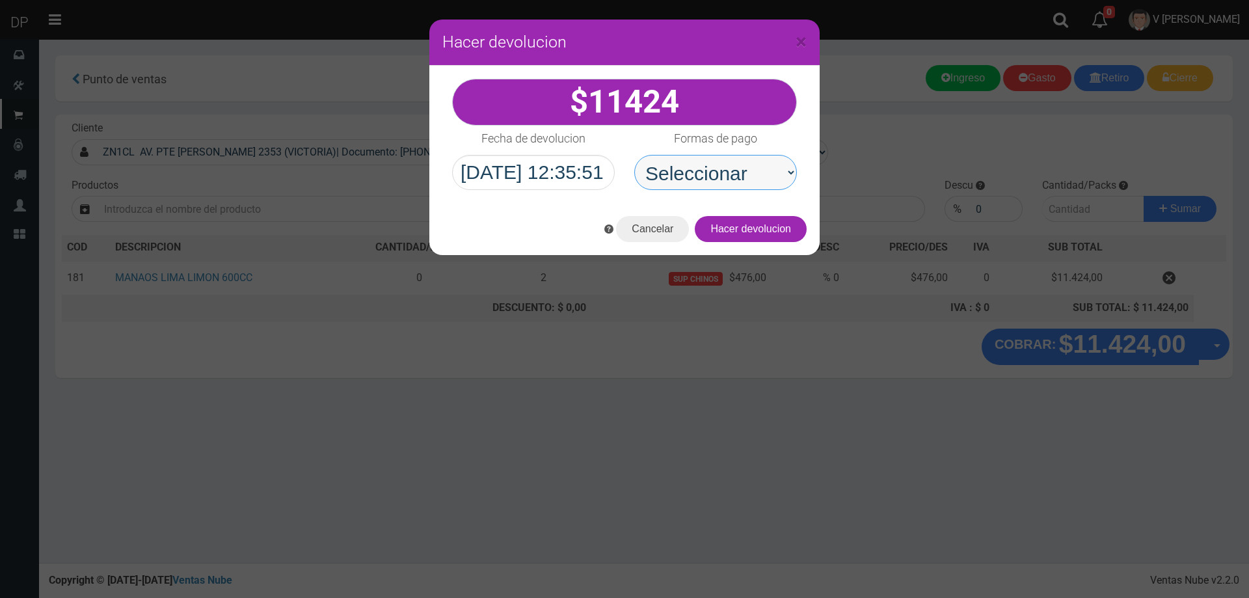
click at [755, 187] on select "Seleccionar Efectivo Tarjeta de Crédito Depósito Débito" at bounding box center [715, 172] width 163 height 35
select select "Efectivo"
click at [634, 155] on select "Seleccionar Efectivo Tarjeta de Crédito Depósito Débito" at bounding box center [715, 172] width 163 height 35
click at [768, 225] on button "Hacer devolucion" at bounding box center [751, 229] width 112 height 26
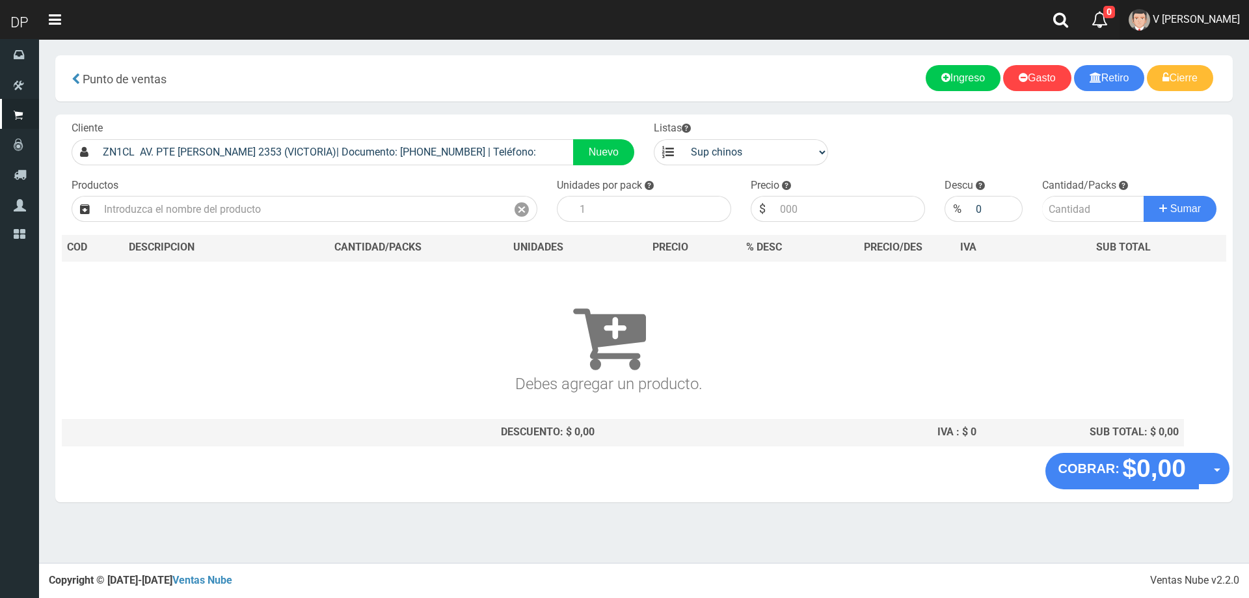
click at [1209, 21] on span "V [PERSON_NAME]" at bounding box center [1196, 19] width 87 height 12
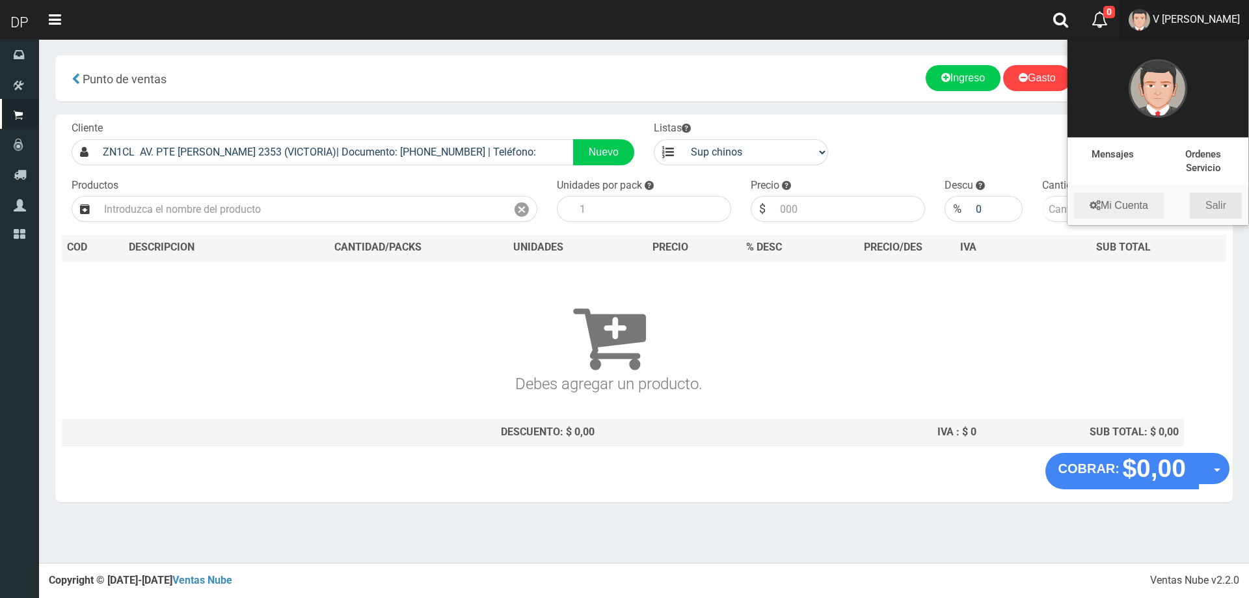
click at [1214, 209] on link "Salir" at bounding box center [1216, 206] width 52 height 26
